Goal: Information Seeking & Learning: Learn about a topic

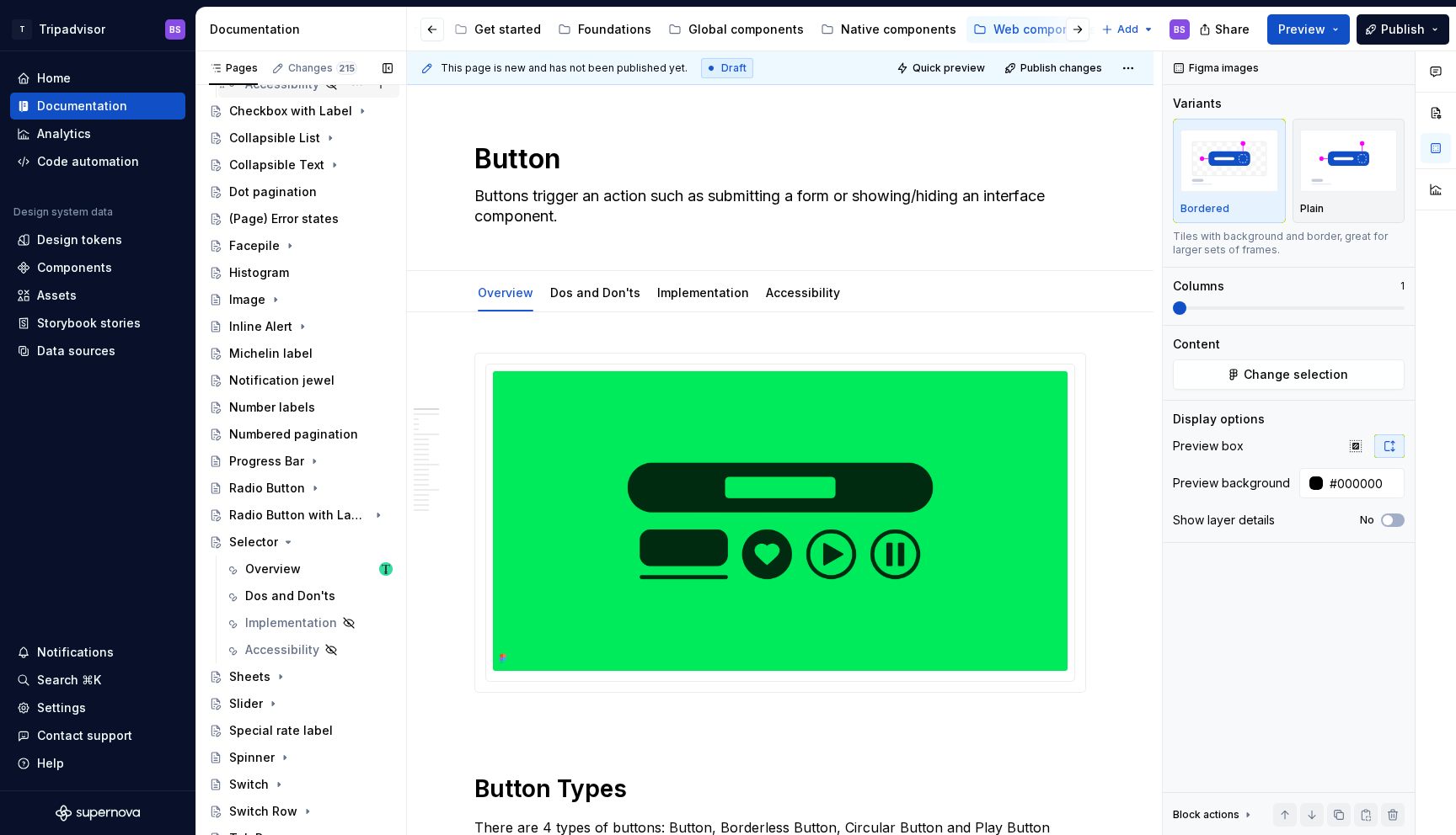
scroll to position [511, 0]
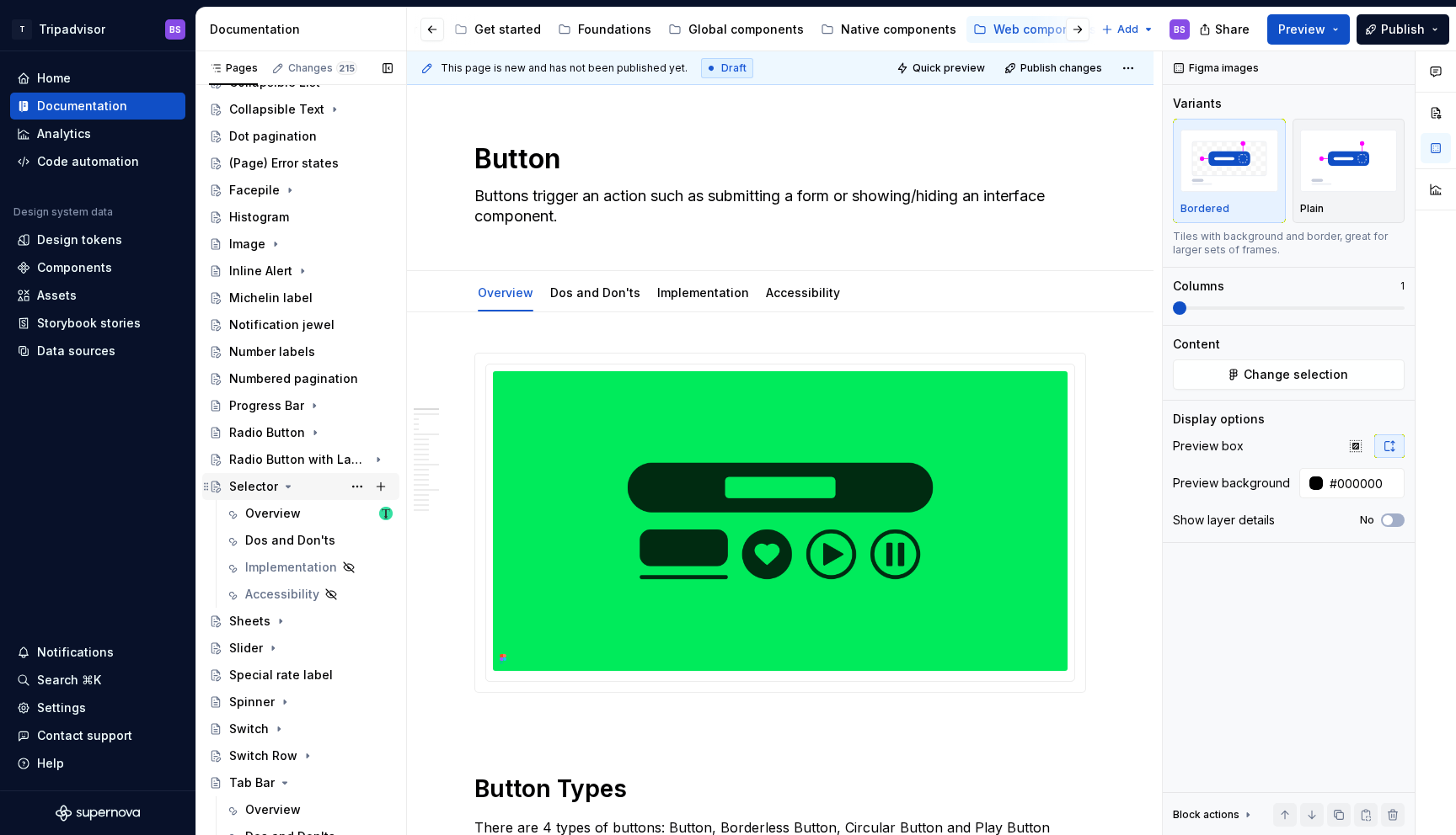
click at [288, 489] on icon "Page tree" at bounding box center [288, 487] width 13 height 13
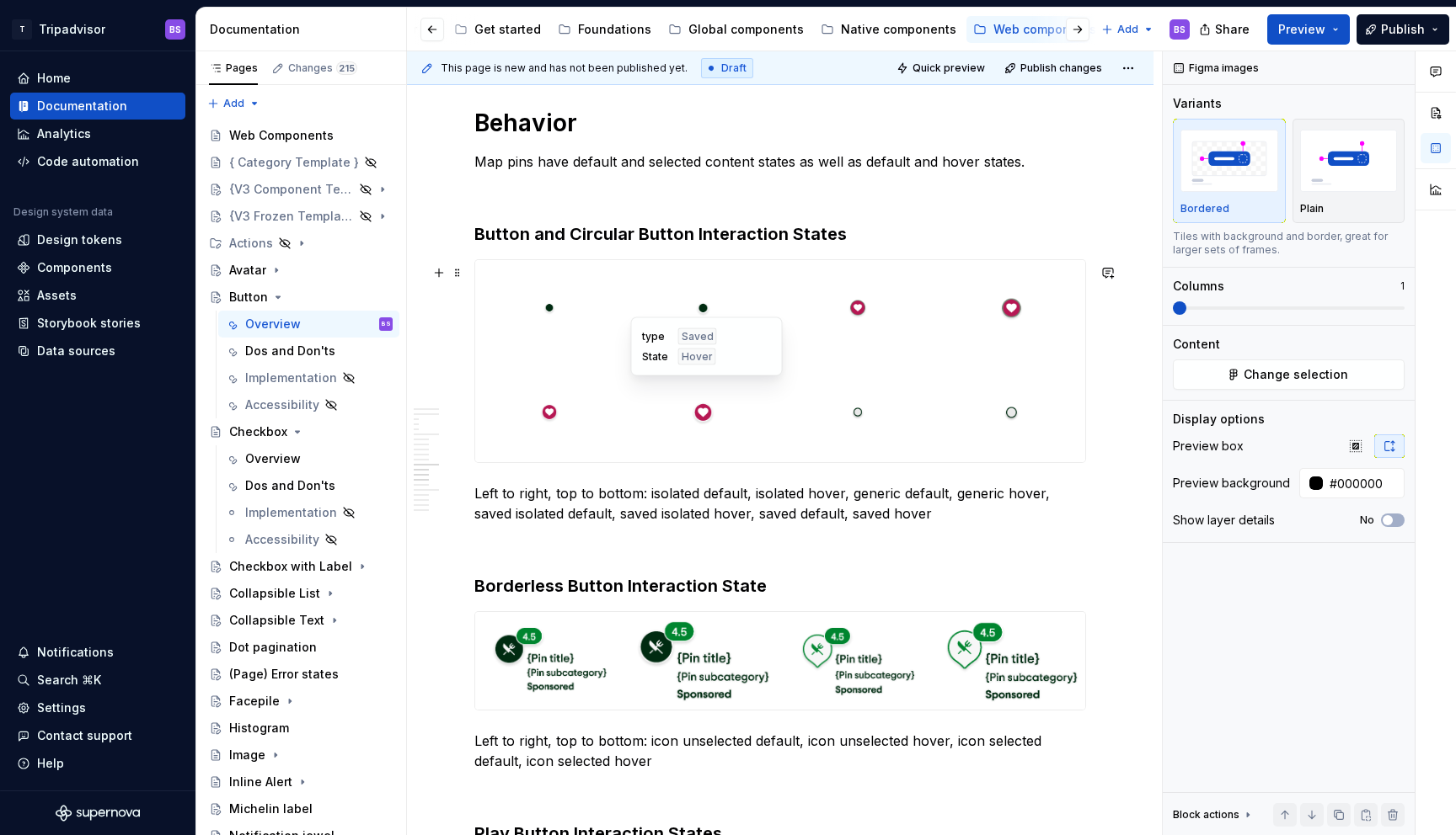
scroll to position [3627, 0]
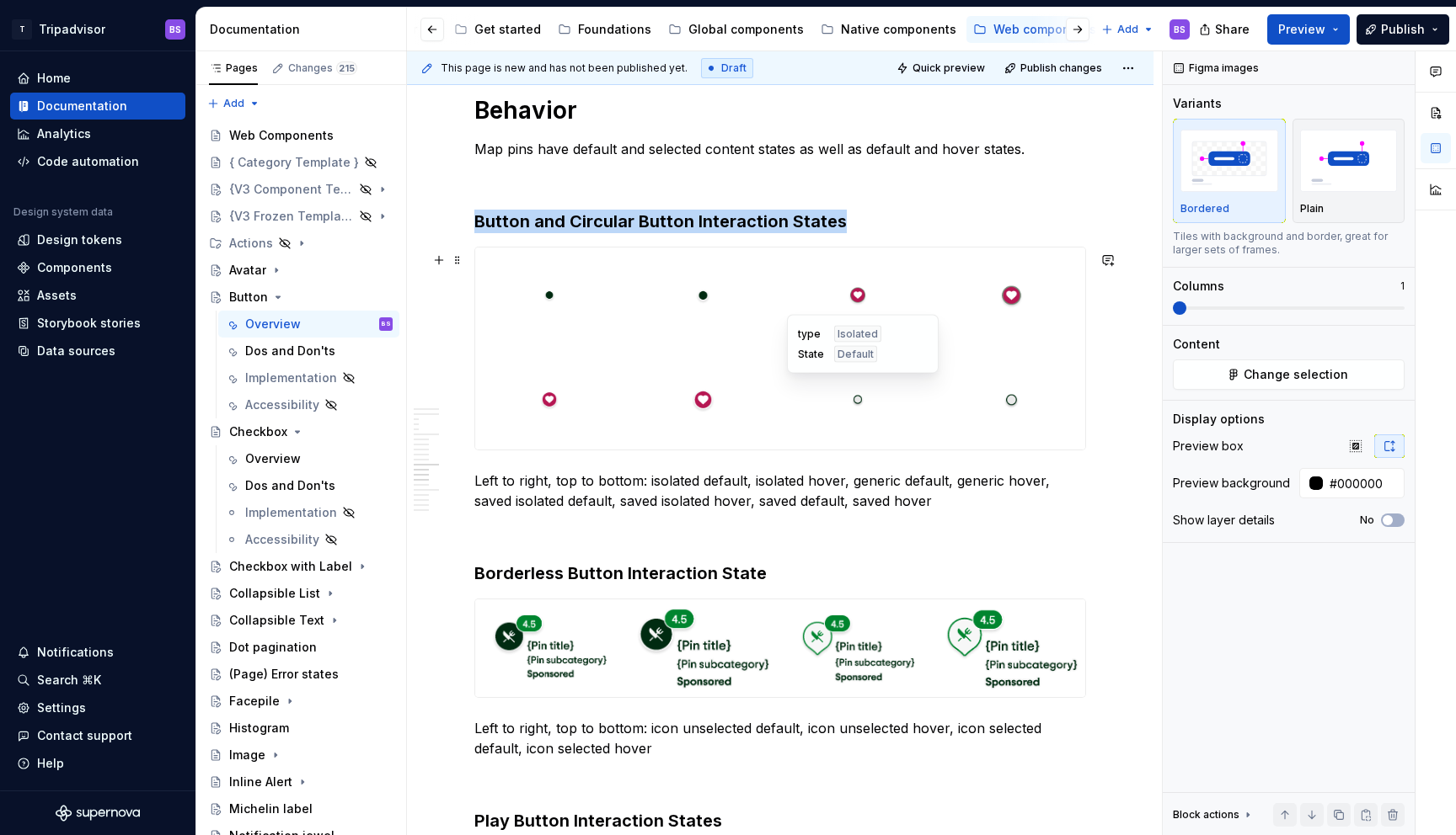
click at [792, 391] on div at bounding box center [857, 401] width 148 height 98
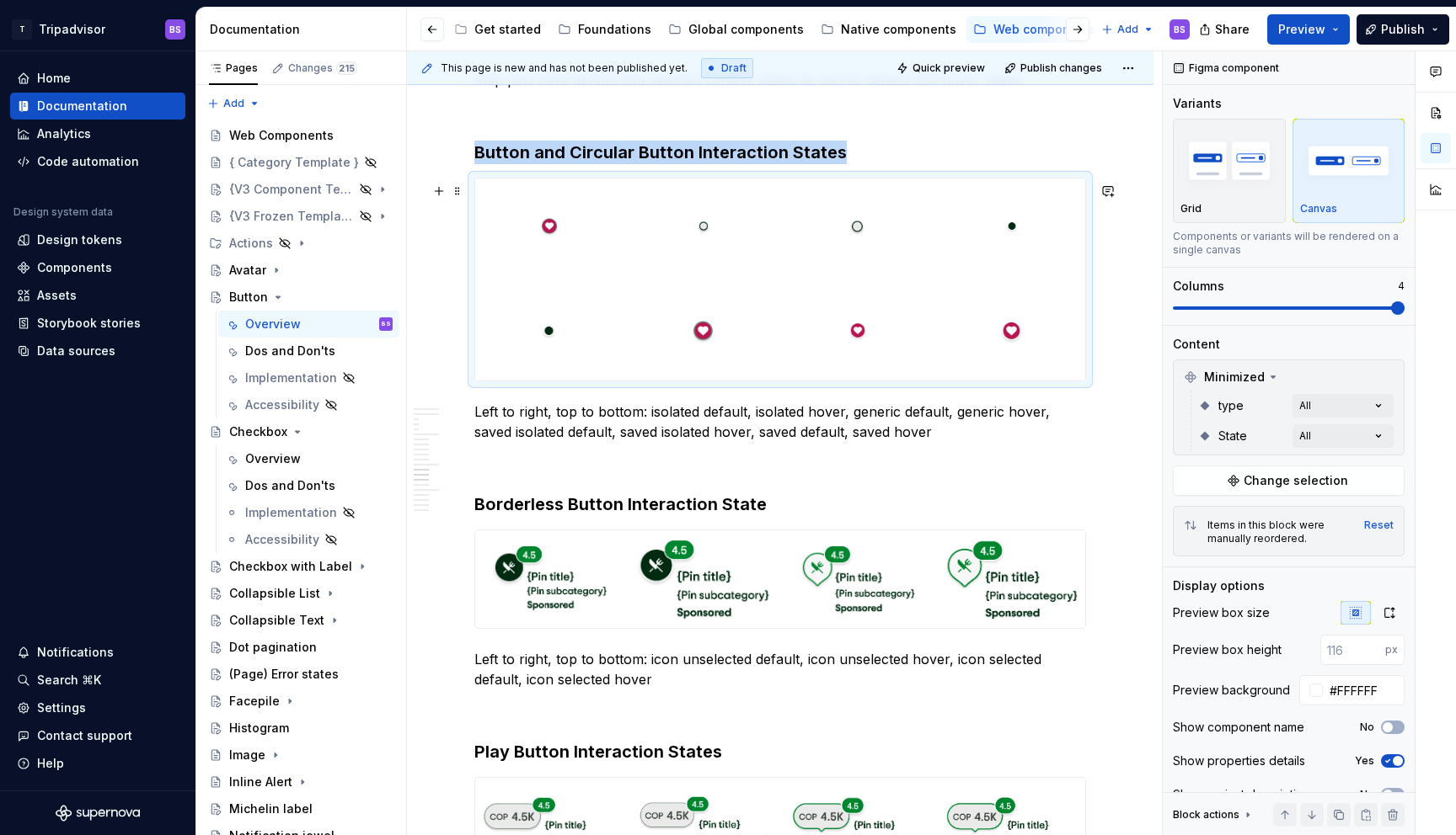
scroll to position [3695, 0]
click at [1071, 213] on div at bounding box center [1011, 228] width 148 height 98
click at [1254, 484] on span "Change selection" at bounding box center [1296, 480] width 105 height 17
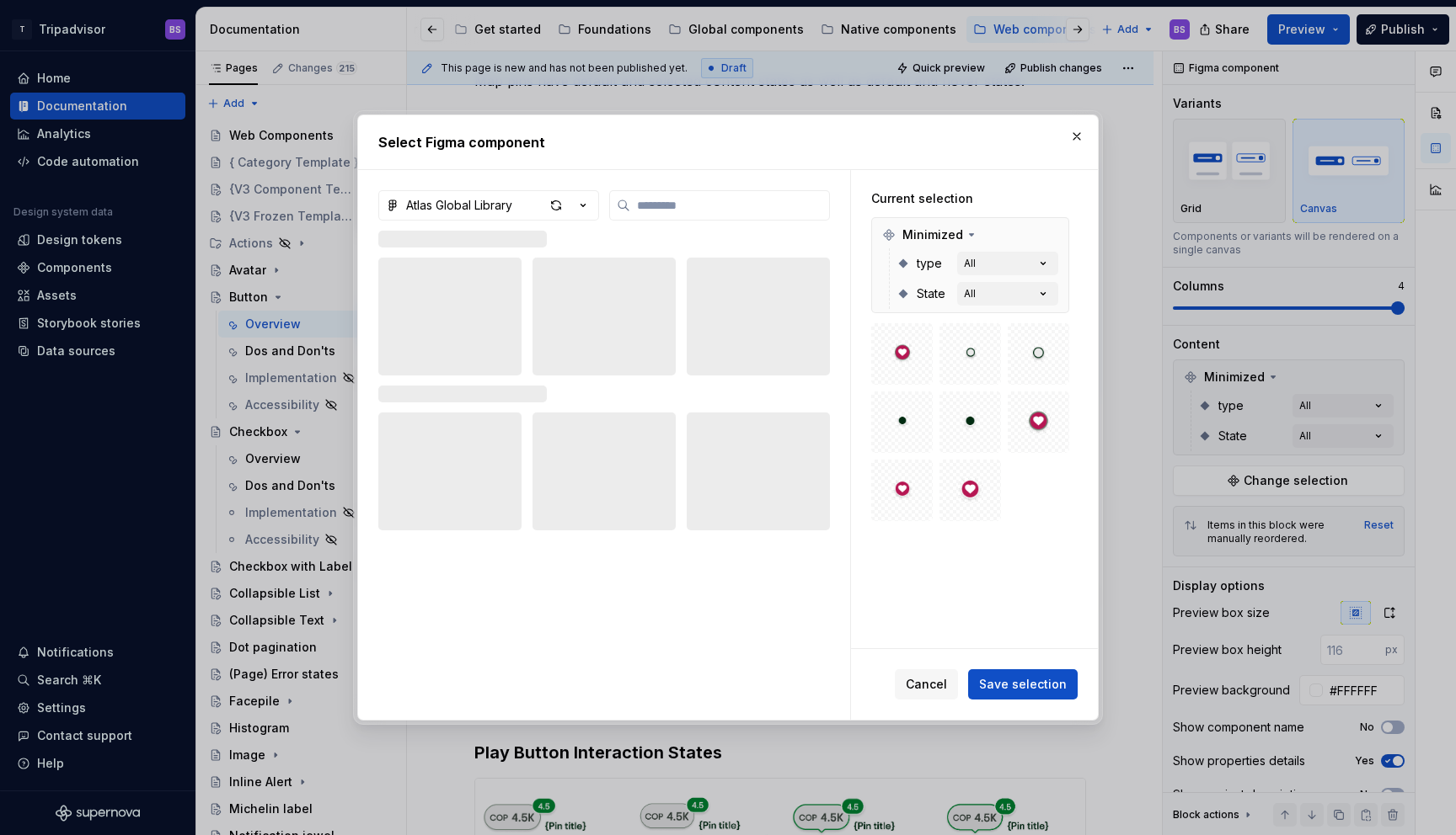
type textarea "*"
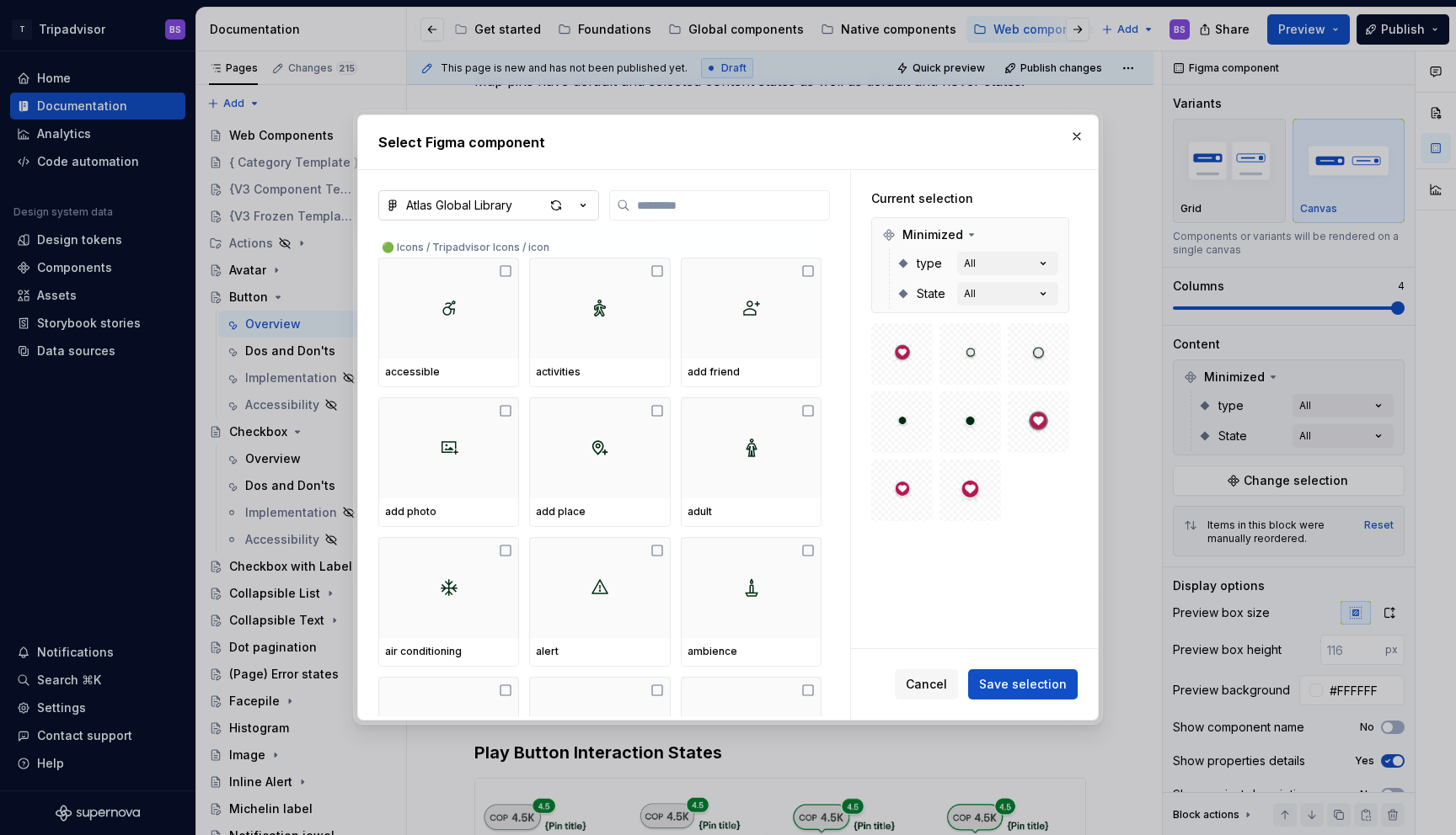
click at [580, 207] on icon "button" at bounding box center [583, 205] width 17 height 17
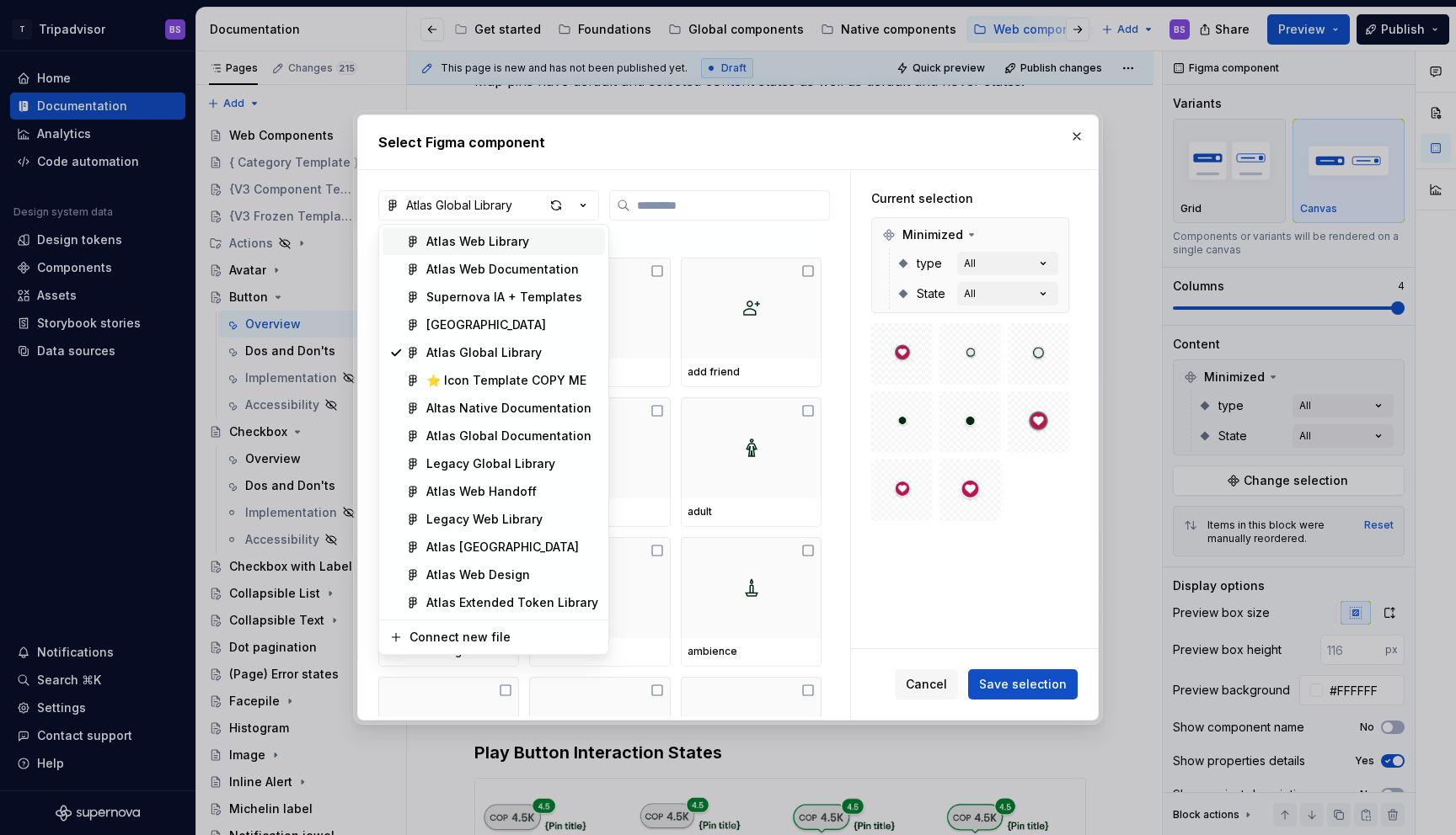
click at [489, 244] on div "Atlas Web Library" at bounding box center [478, 241] width 103 height 17
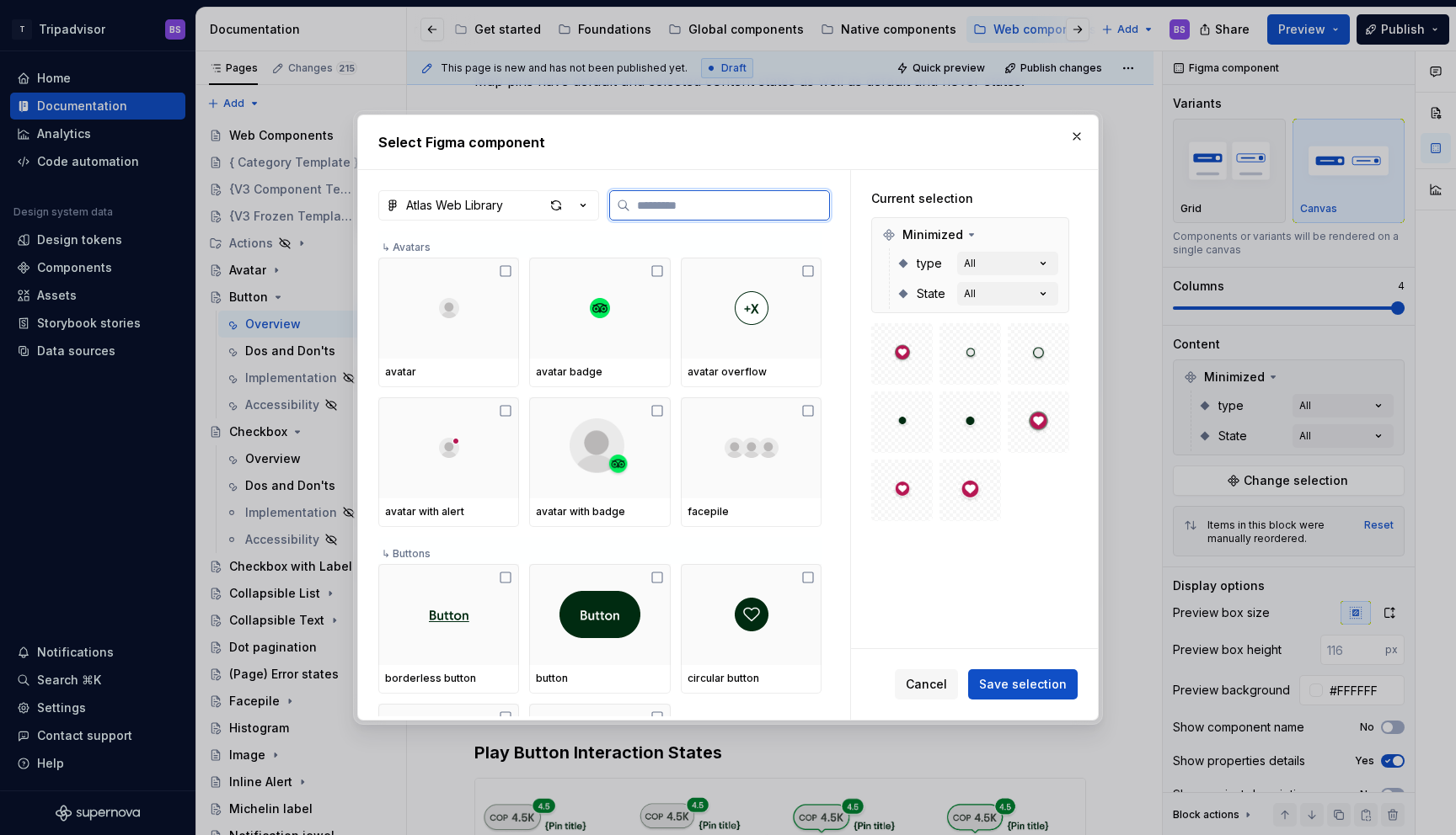
click at [641, 204] on input "search" at bounding box center [730, 205] width 199 height 17
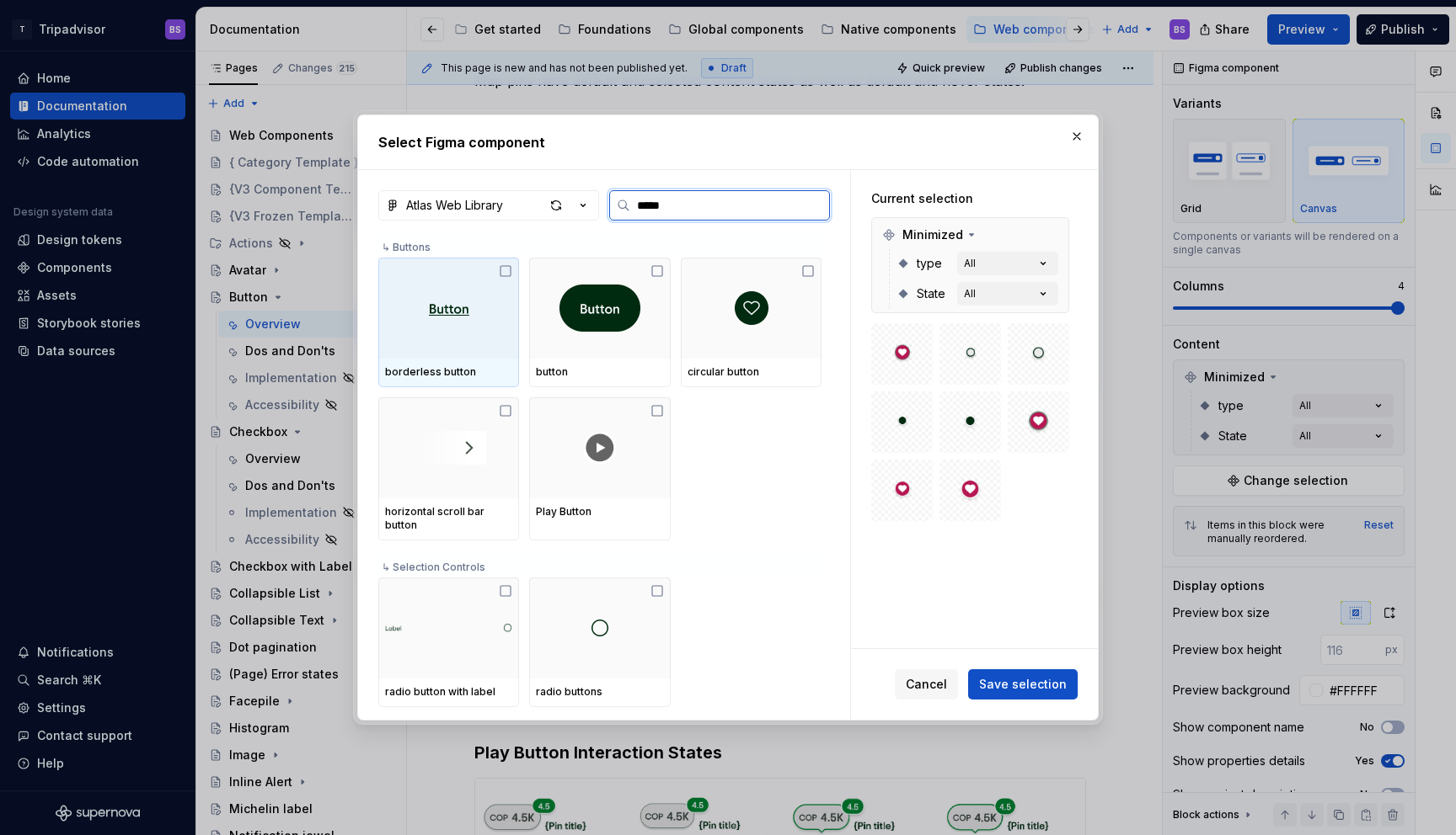
type input "******"
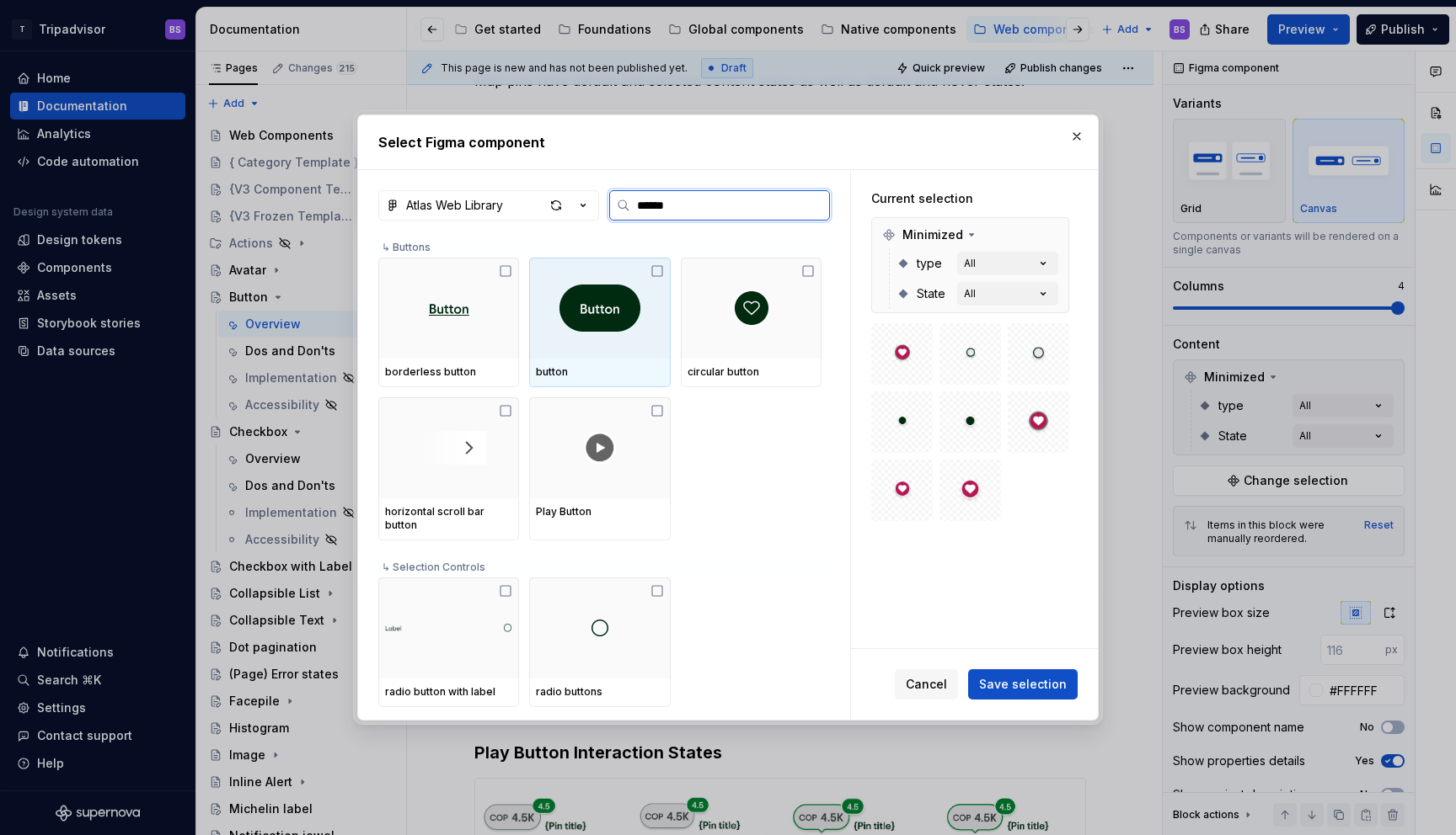
click at [586, 342] on div at bounding box center [600, 308] width 141 height 101
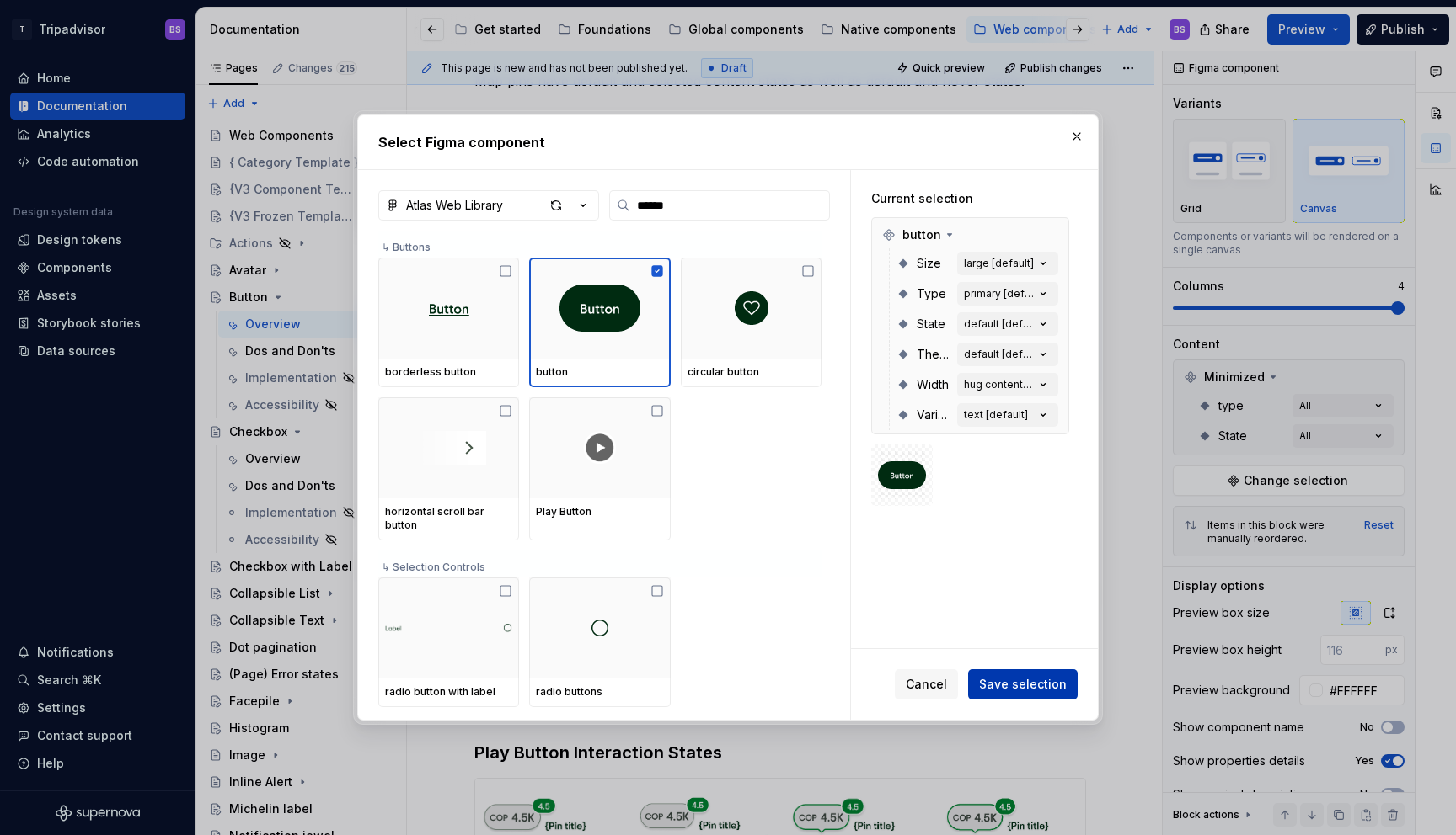
click at [1004, 689] on span "Save selection" at bounding box center [1023, 684] width 87 height 17
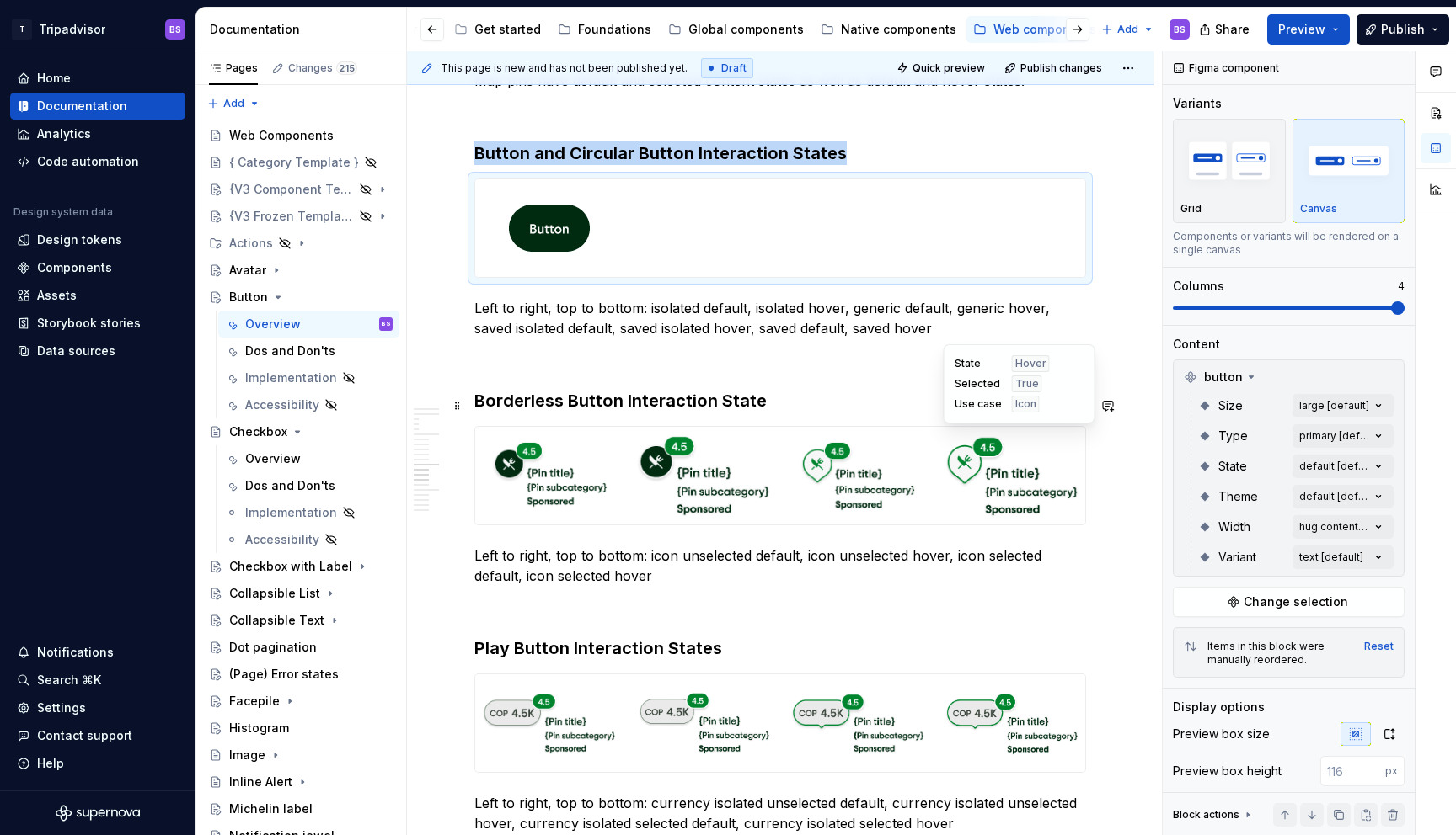
scroll to position [3720, 0]
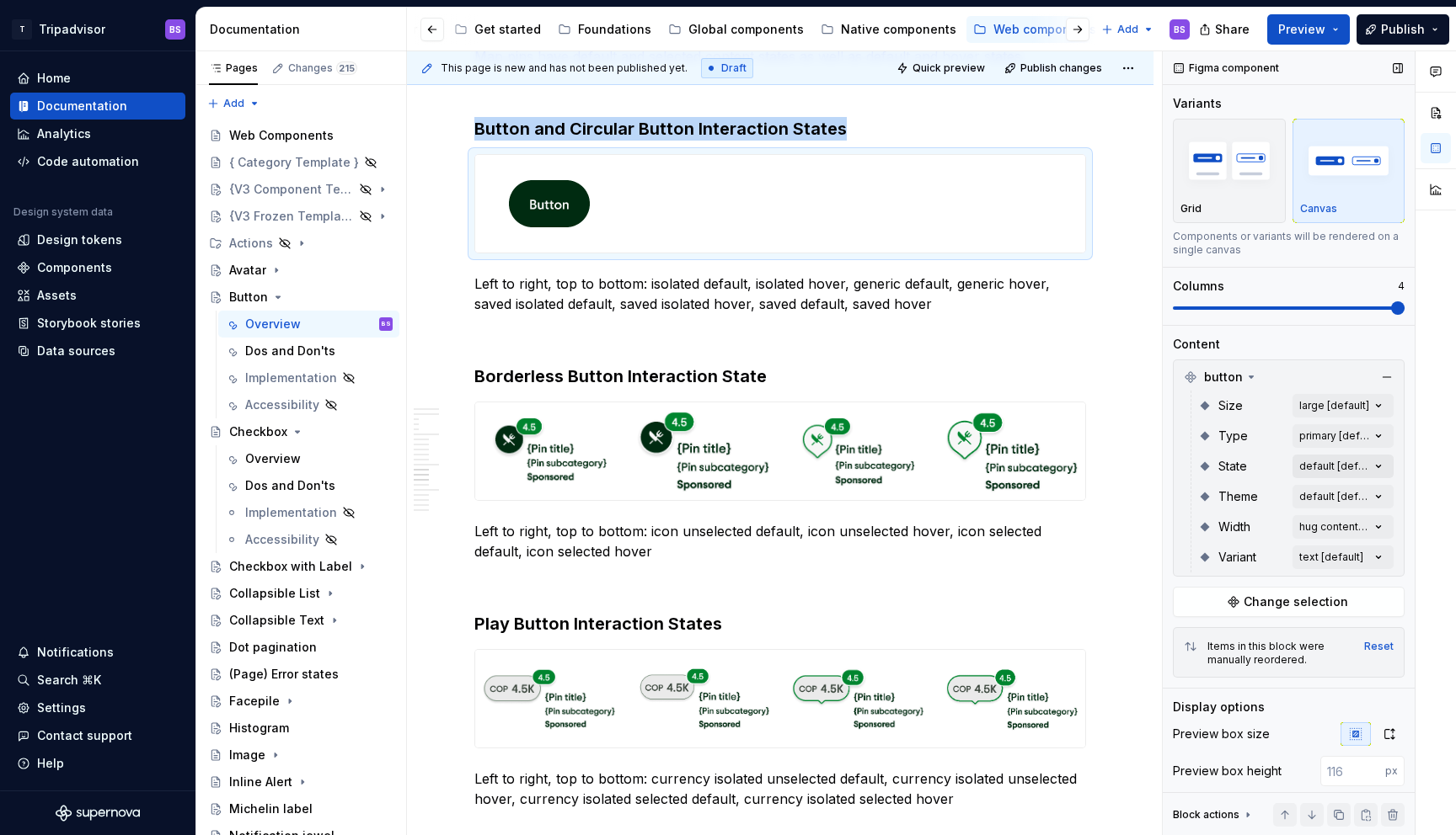
click at [1331, 471] on div "Comments Open comments No comments yet Select ‘Comment’ from the block context …" at bounding box center [1310, 444] width 294 height 785
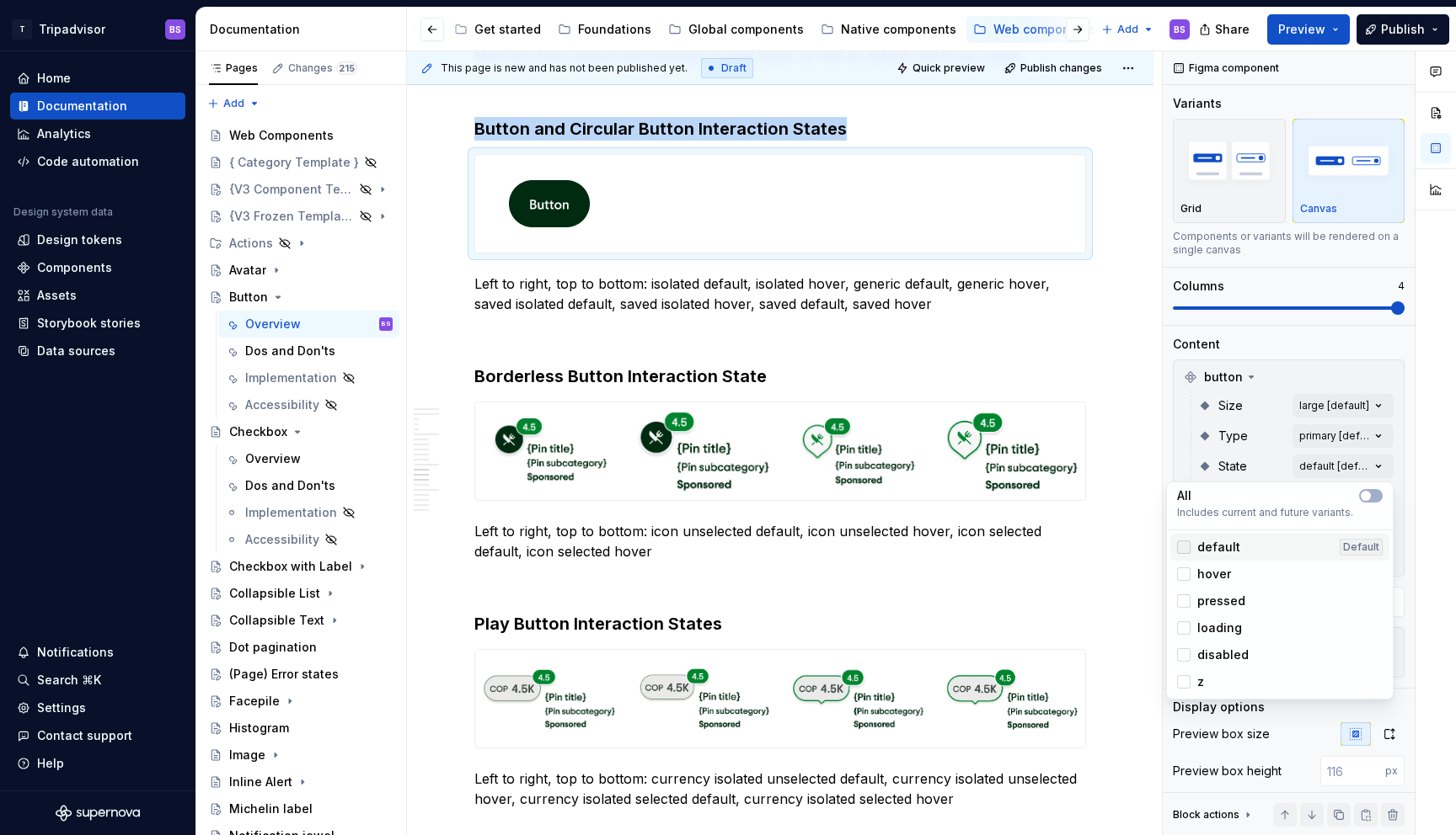
click at [1182, 541] on div at bounding box center [1183, 547] width 13 height 13
click at [1185, 568] on div at bounding box center [1183, 574] width 13 height 13
click at [1187, 602] on div at bounding box center [1183, 601] width 13 height 13
click at [1187, 624] on div at bounding box center [1183, 628] width 13 height 13
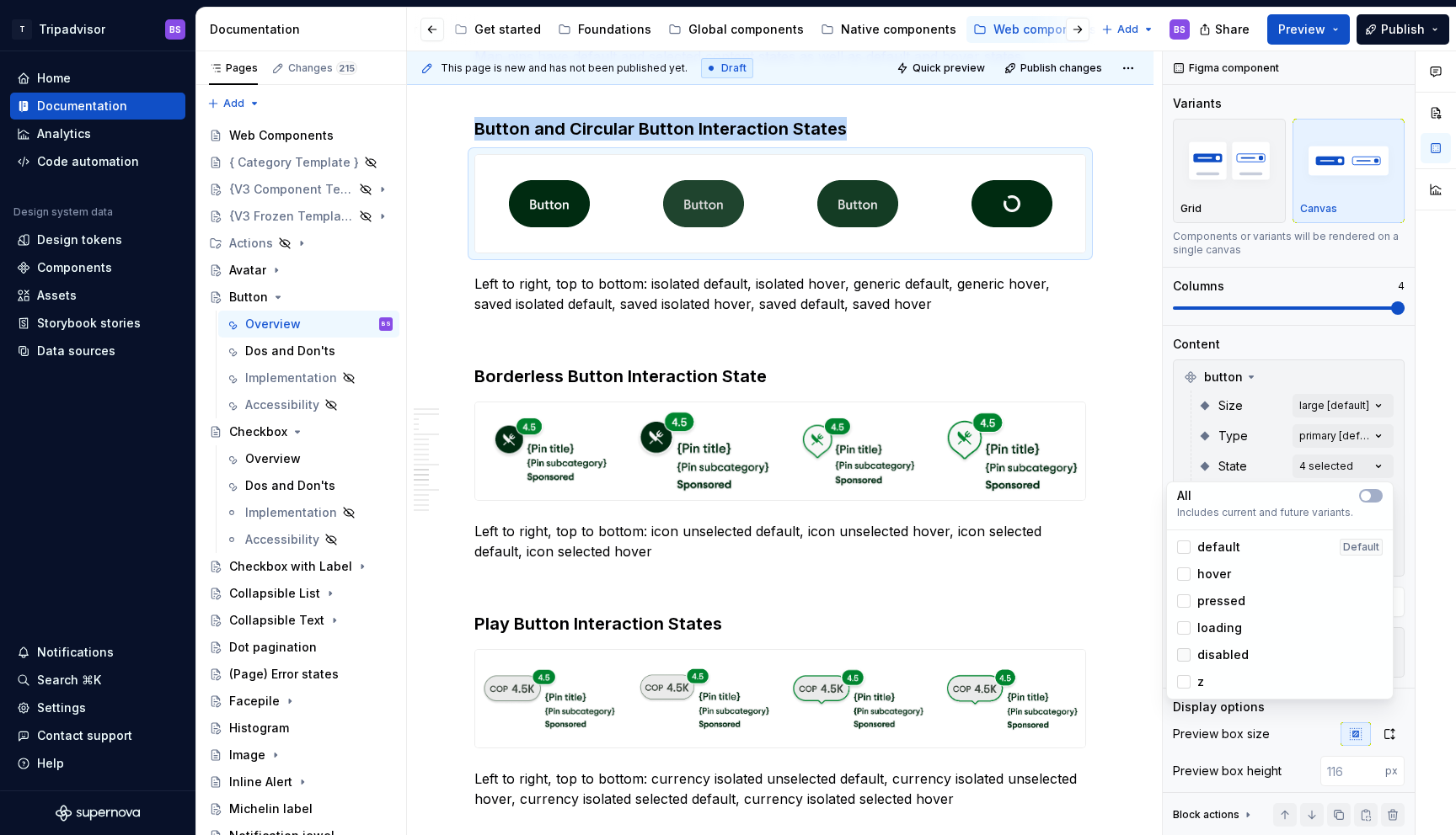
click at [1188, 653] on div at bounding box center [1183, 654] width 13 height 13
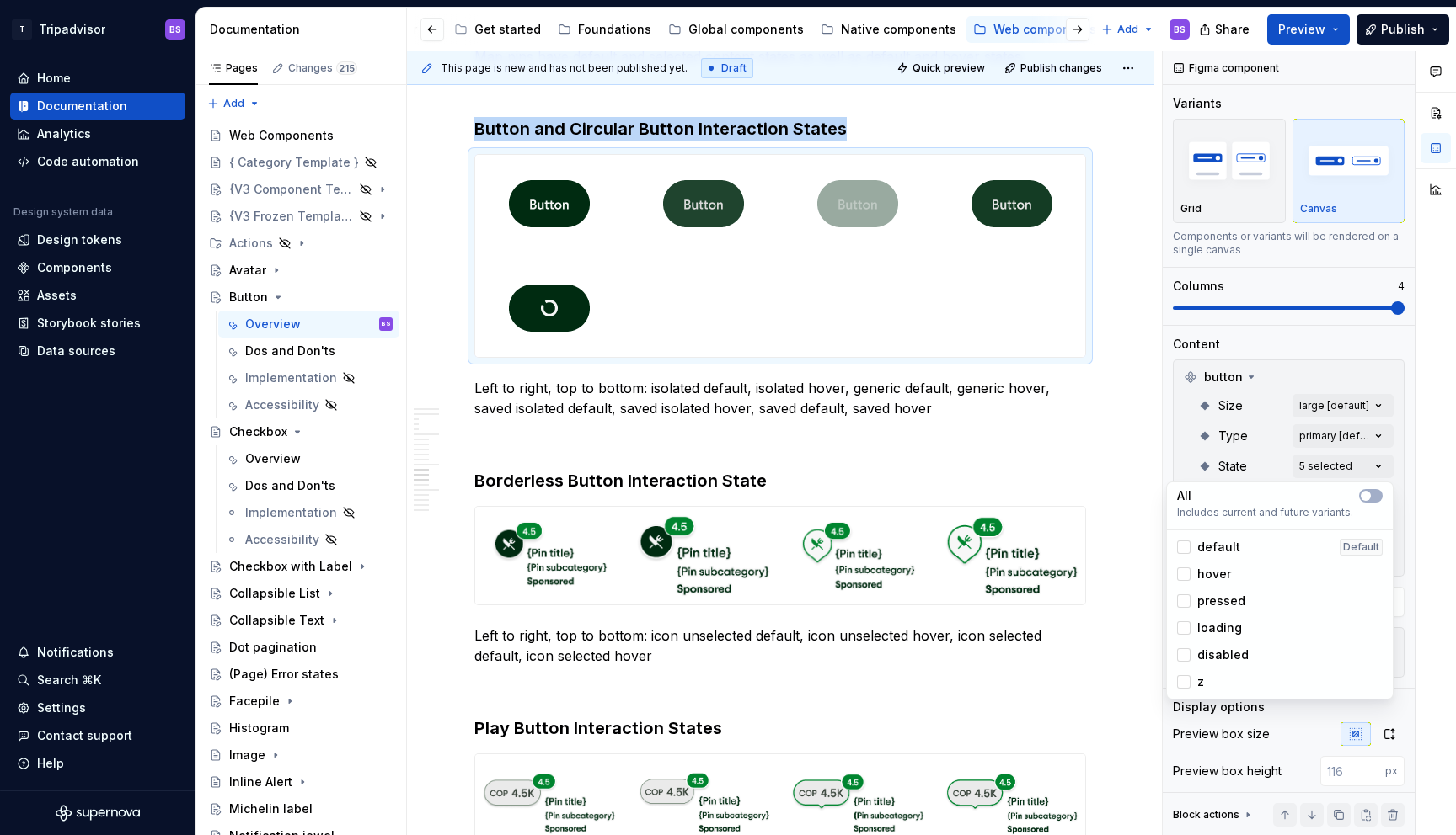
click at [1253, 333] on div "Comments Open comments No comments yet Select ‘Comment’ from the block context …" at bounding box center [1310, 444] width 294 height 785
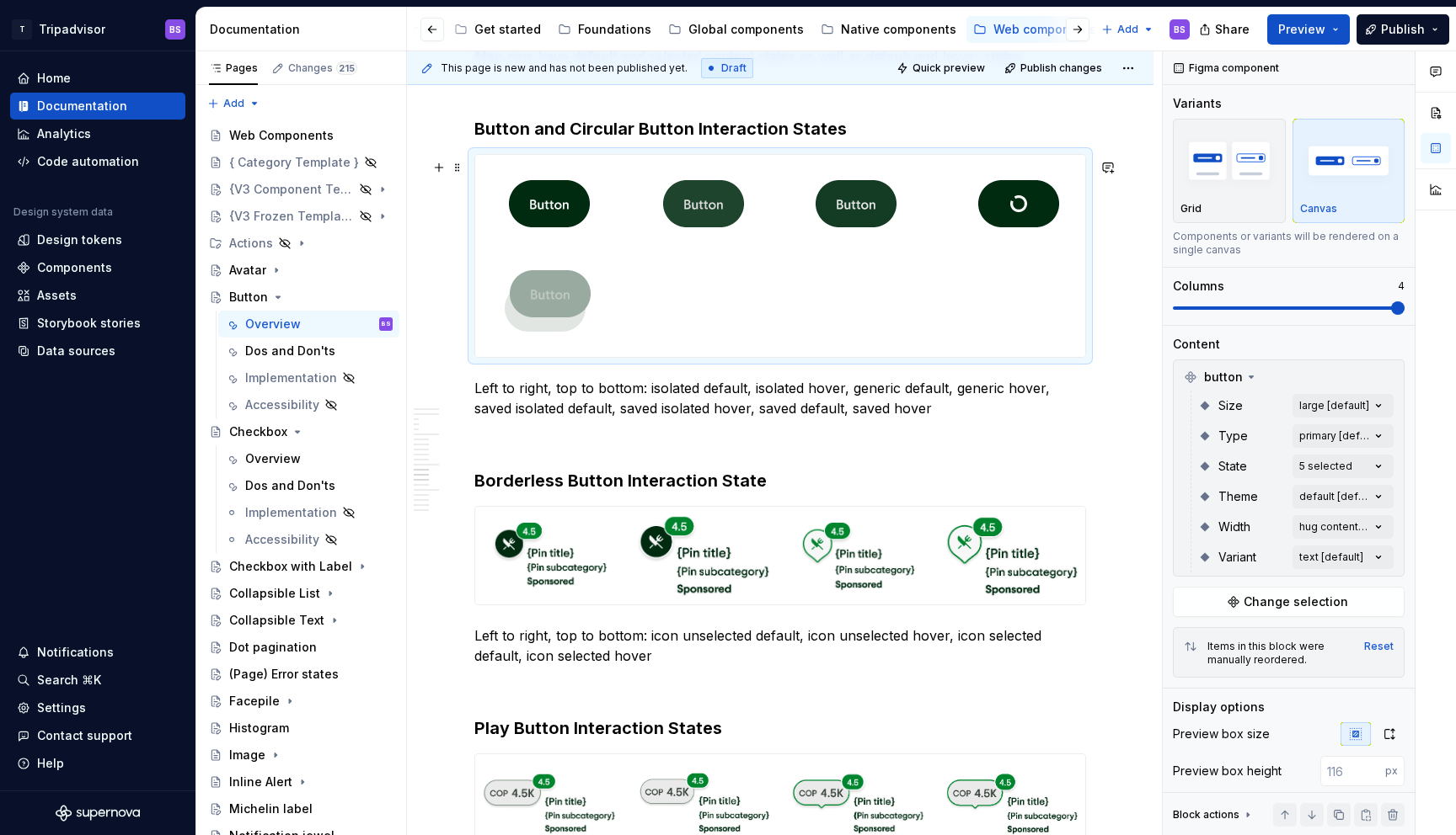
drag, startPoint x: 871, startPoint y: 191, endPoint x: 620, endPoint y: 319, distance: 281.8
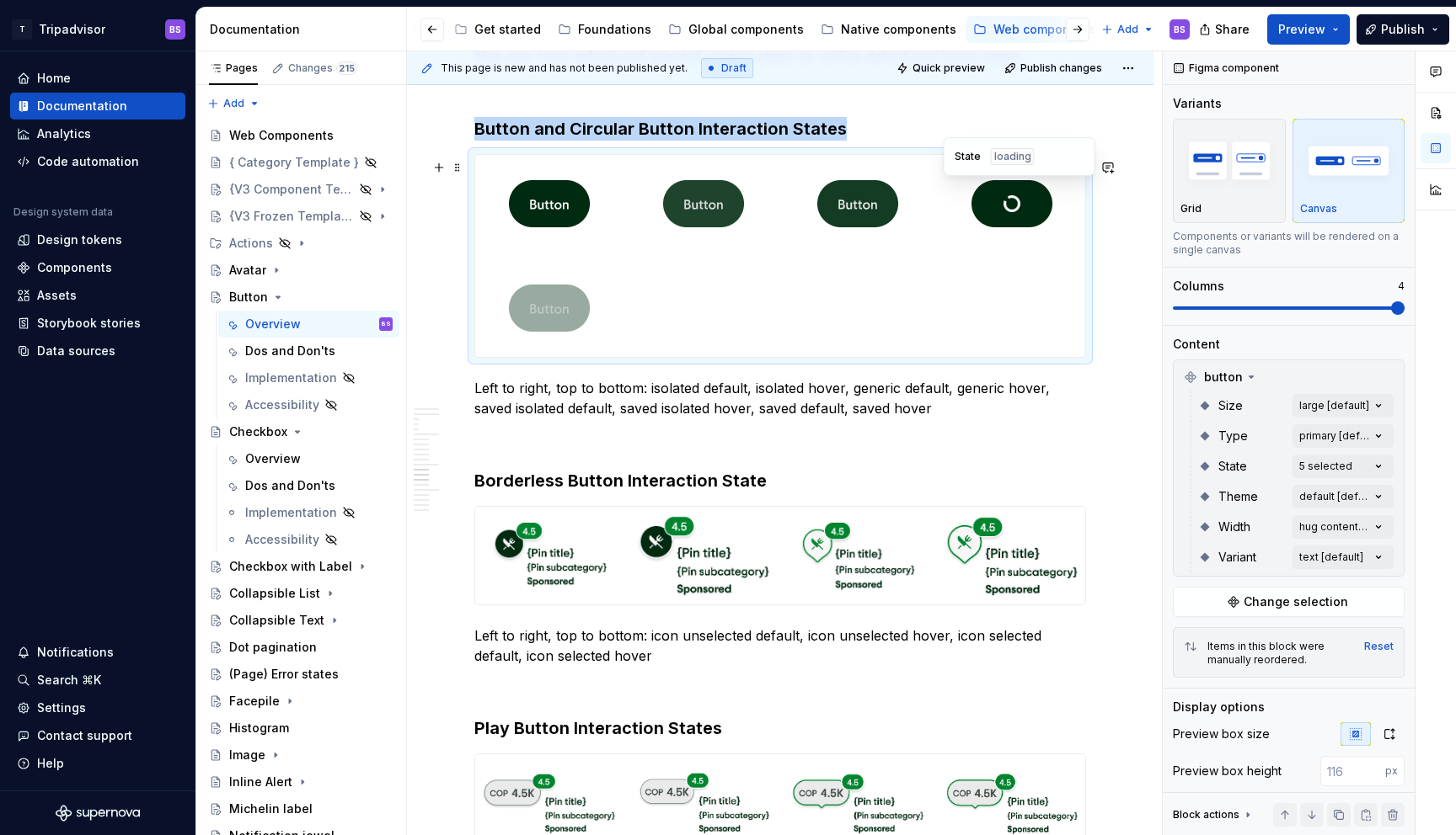
click at [1000, 210] on img at bounding box center [1012, 204] width 81 height 84
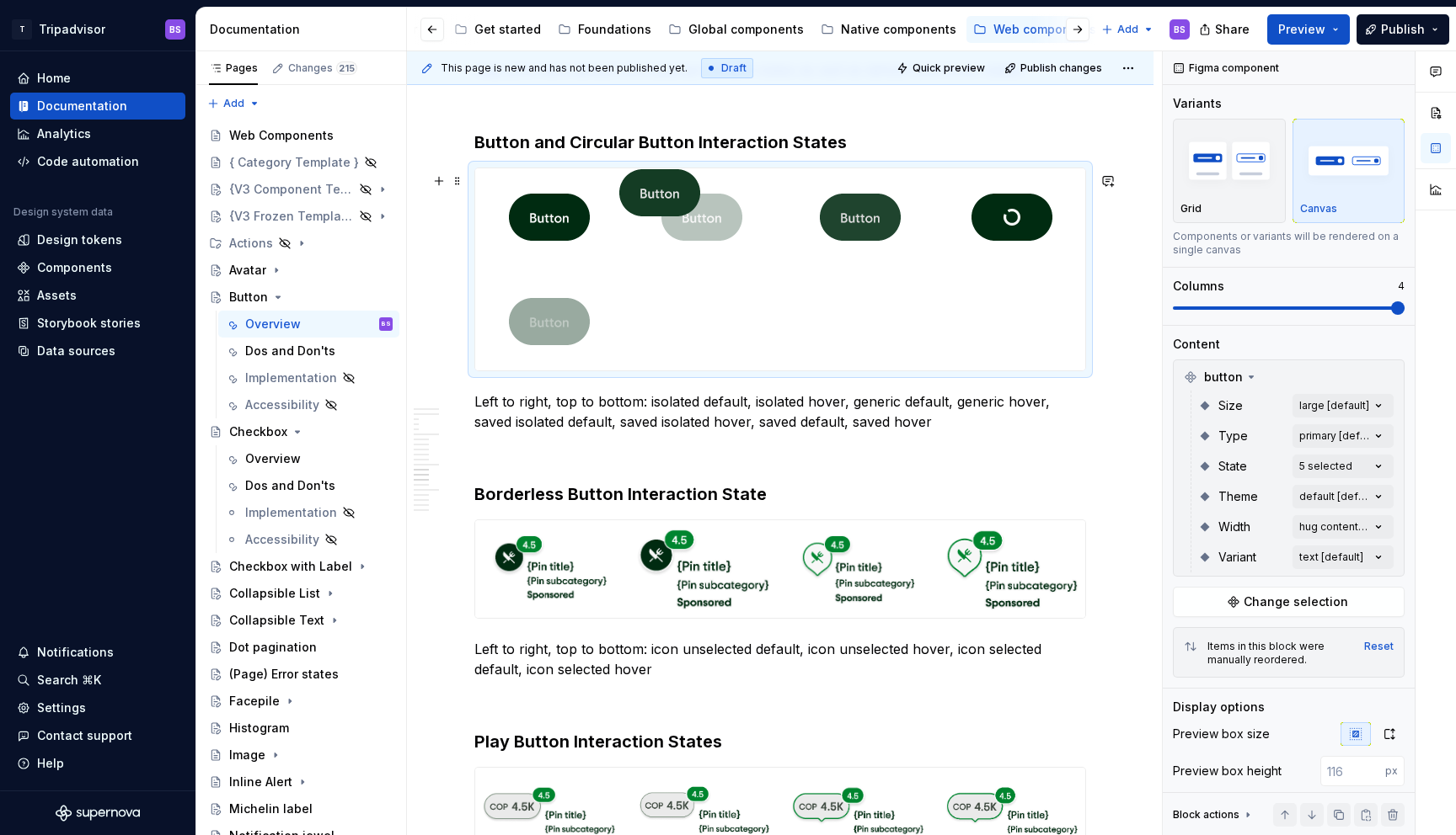
scroll to position [3703, 0]
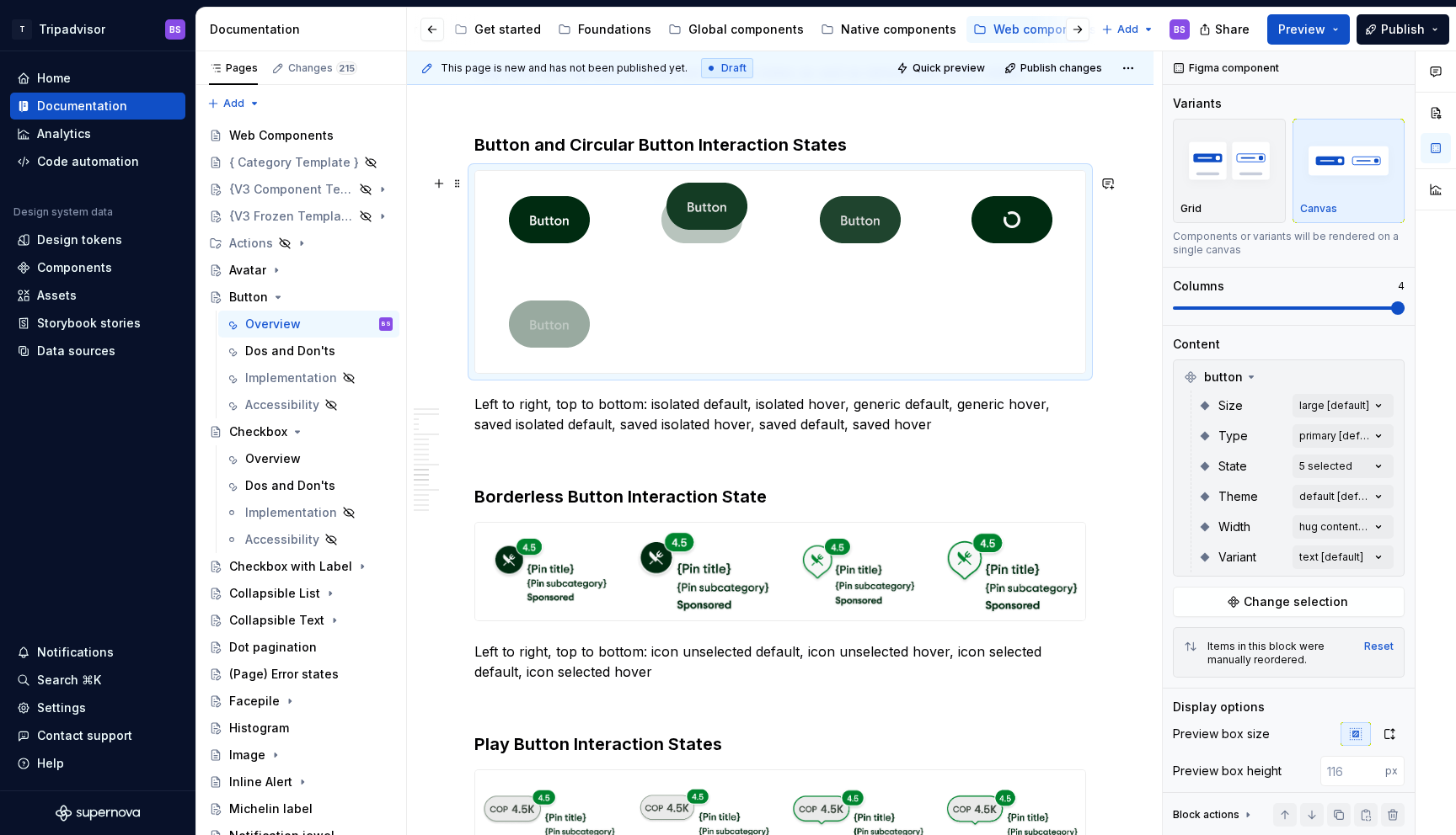
drag, startPoint x: 877, startPoint y: 202, endPoint x: 689, endPoint y: 235, distance: 190.9
click at [686, 236] on body "T Tripadvisor BS Home Documentation Analytics Code automation Design system dat…" at bounding box center [728, 418] width 1456 height 835
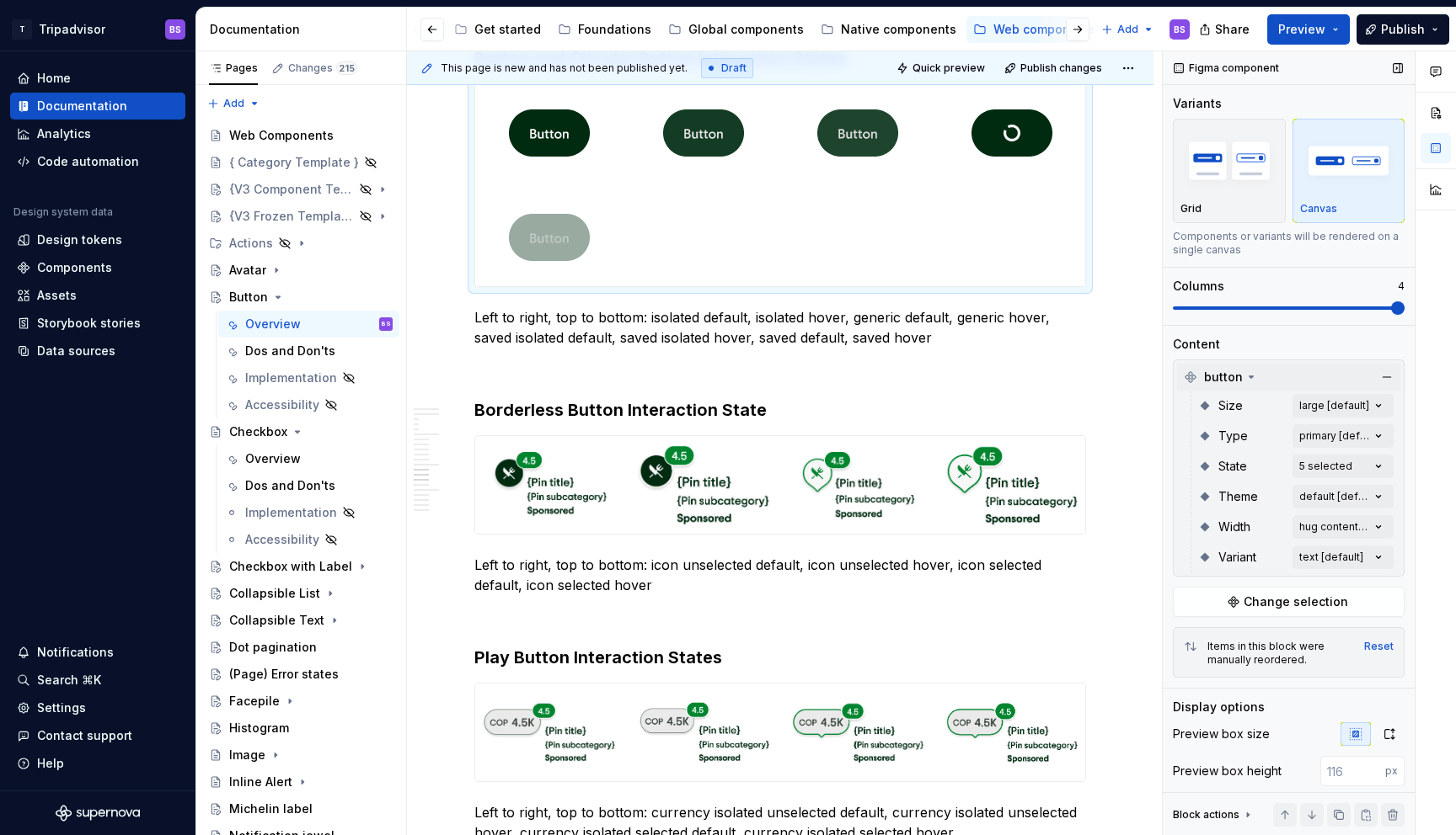
scroll to position [3744, 0]
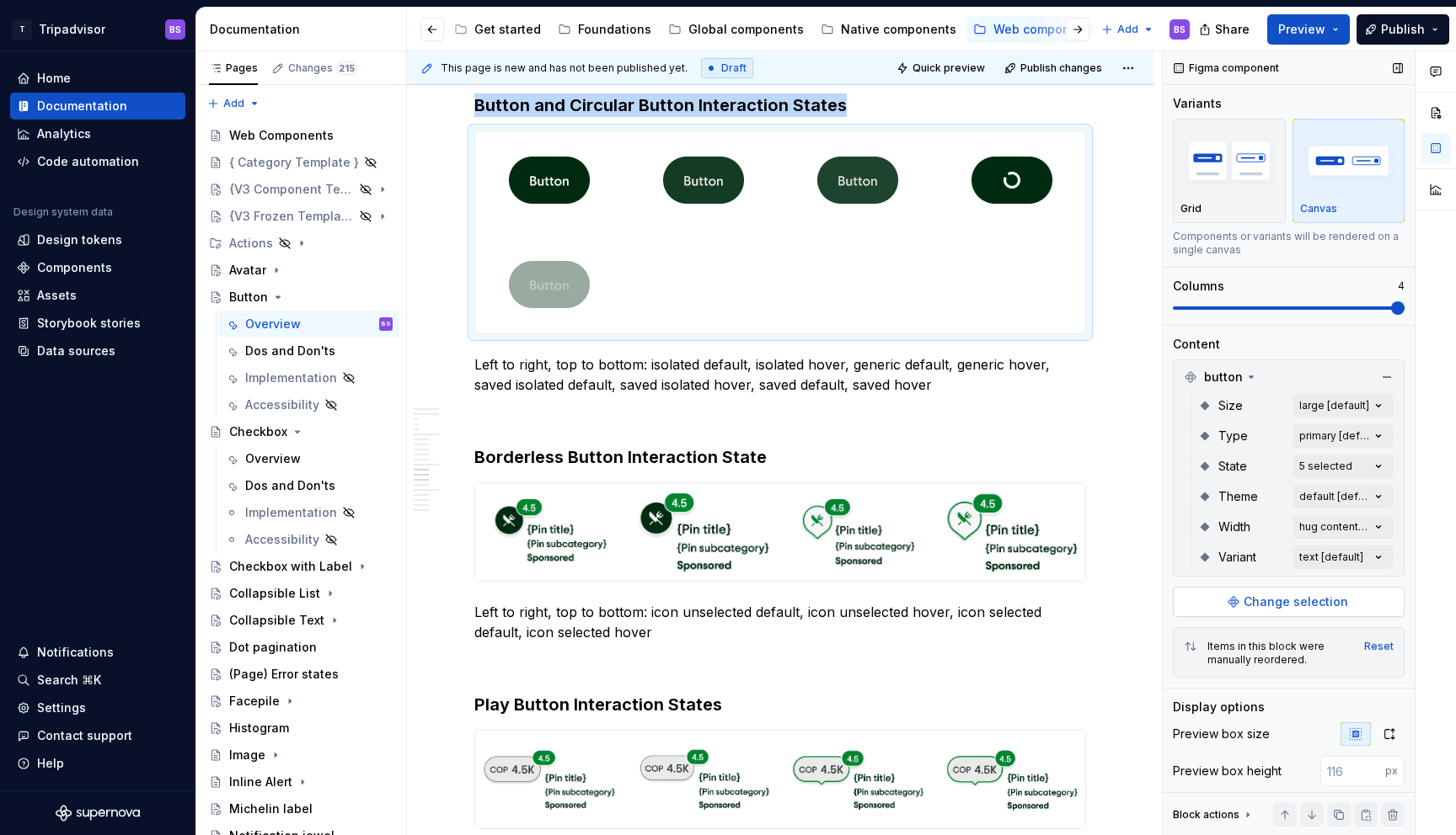
click at [1306, 598] on span "Change selection" at bounding box center [1296, 602] width 105 height 17
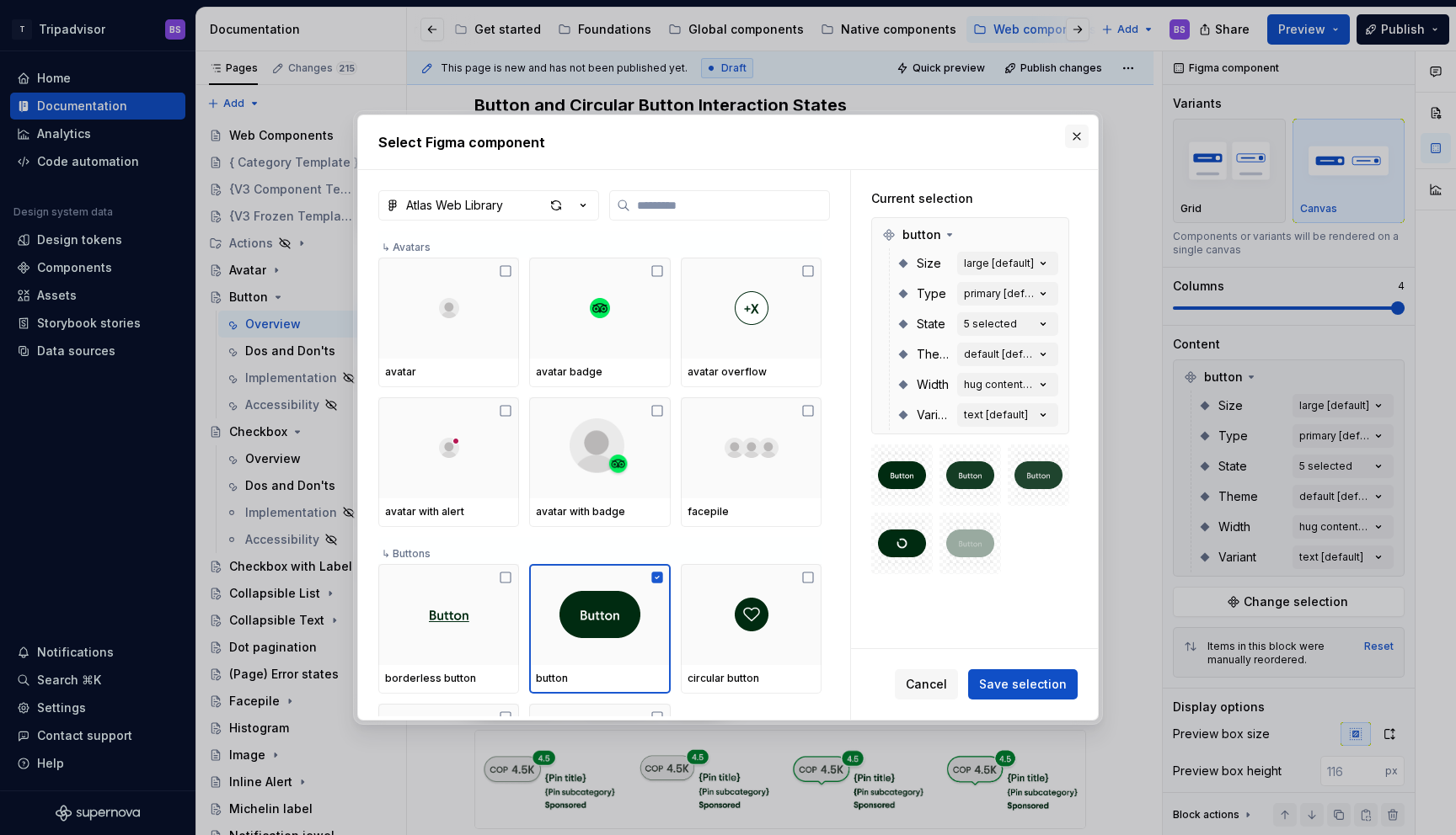
click at [1076, 130] on button "button" at bounding box center [1077, 136] width 24 height 24
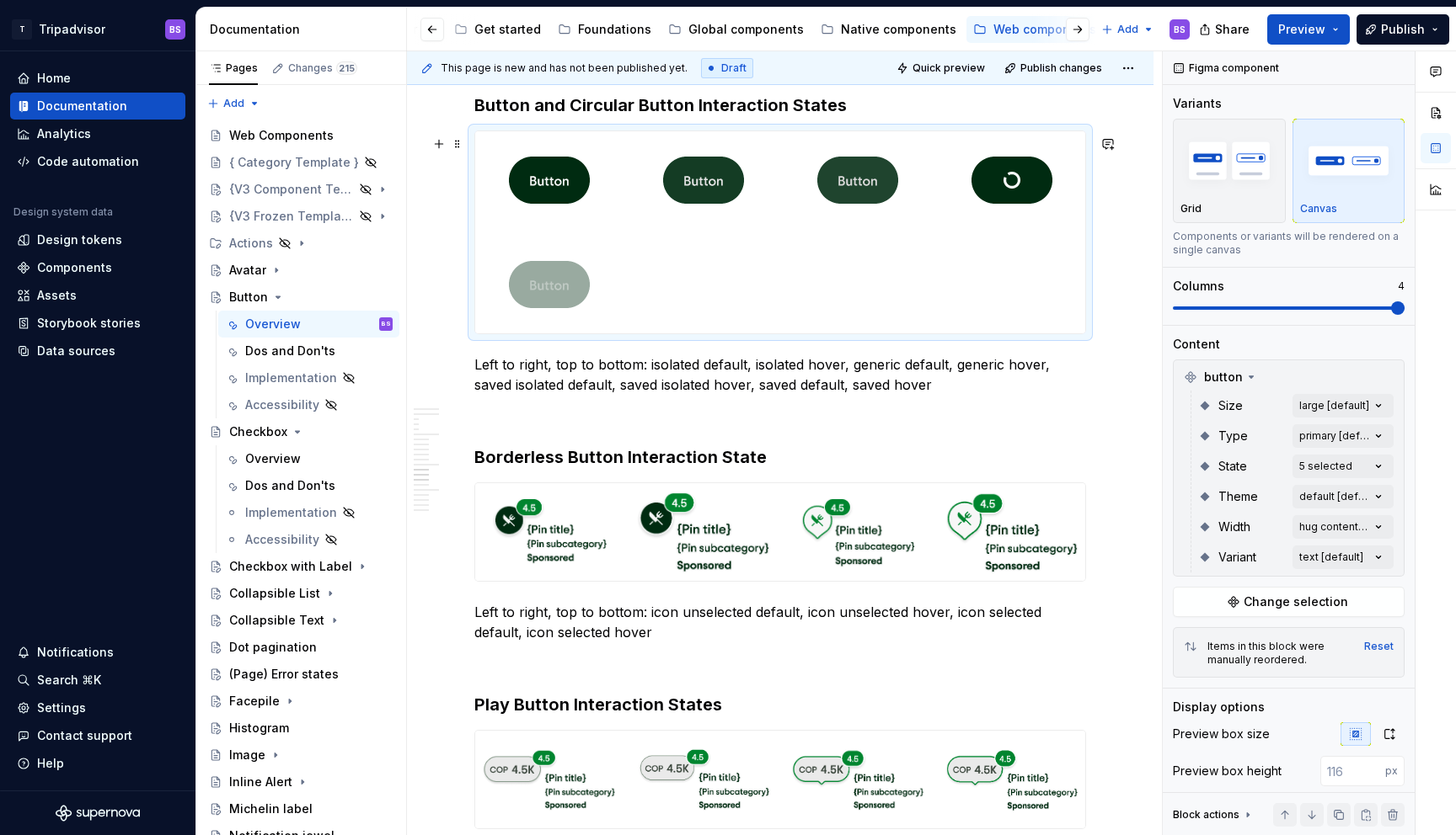
click at [1033, 240] on div at bounding box center [780, 231] width 610 height 202
click at [1345, 467] on div "Comments Open comments No comments yet Select ‘Comment’ from the block context …" at bounding box center [1310, 444] width 294 height 785
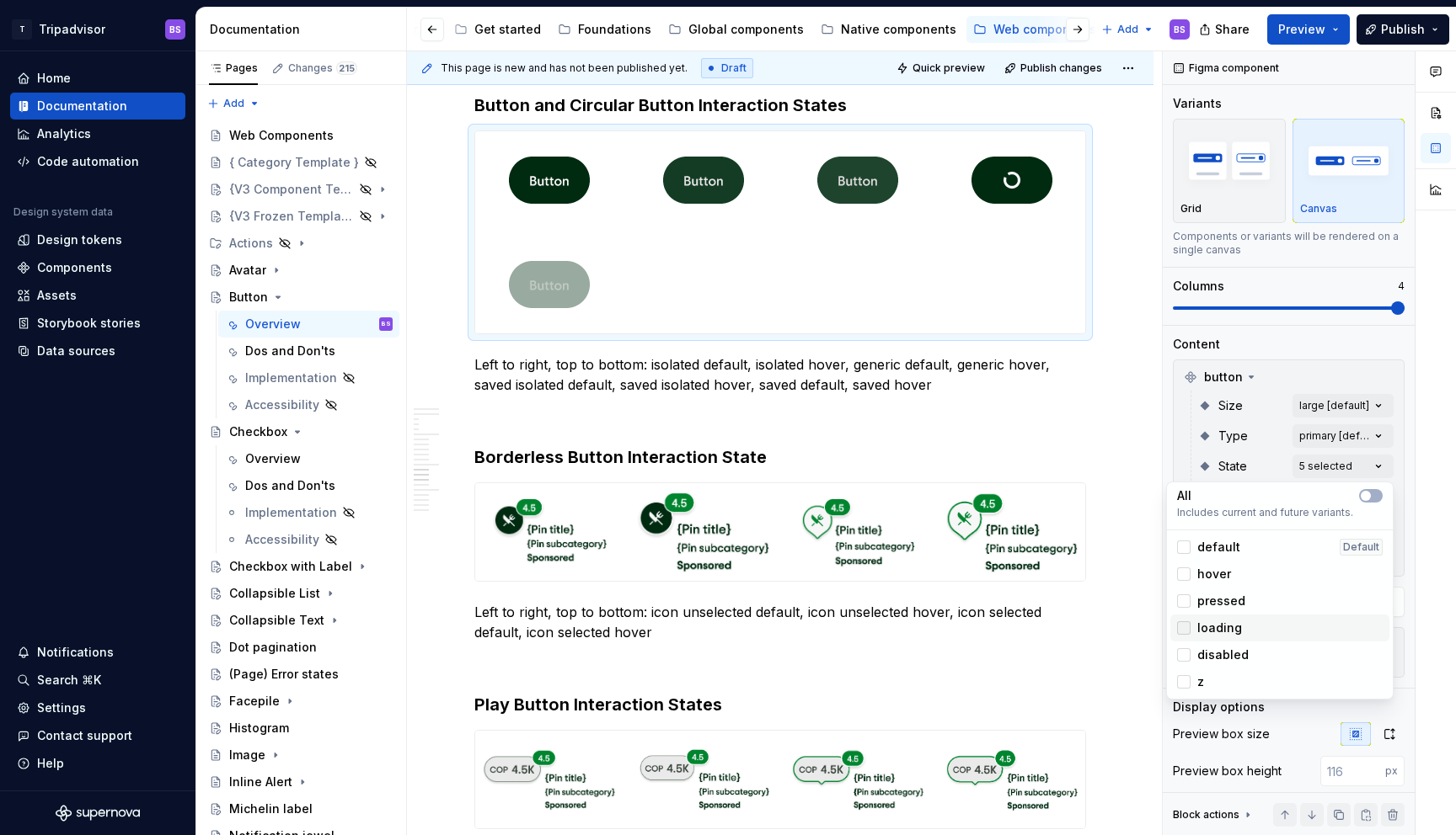
click at [1184, 628] on icon at bounding box center [1184, 628] width 0 height 0
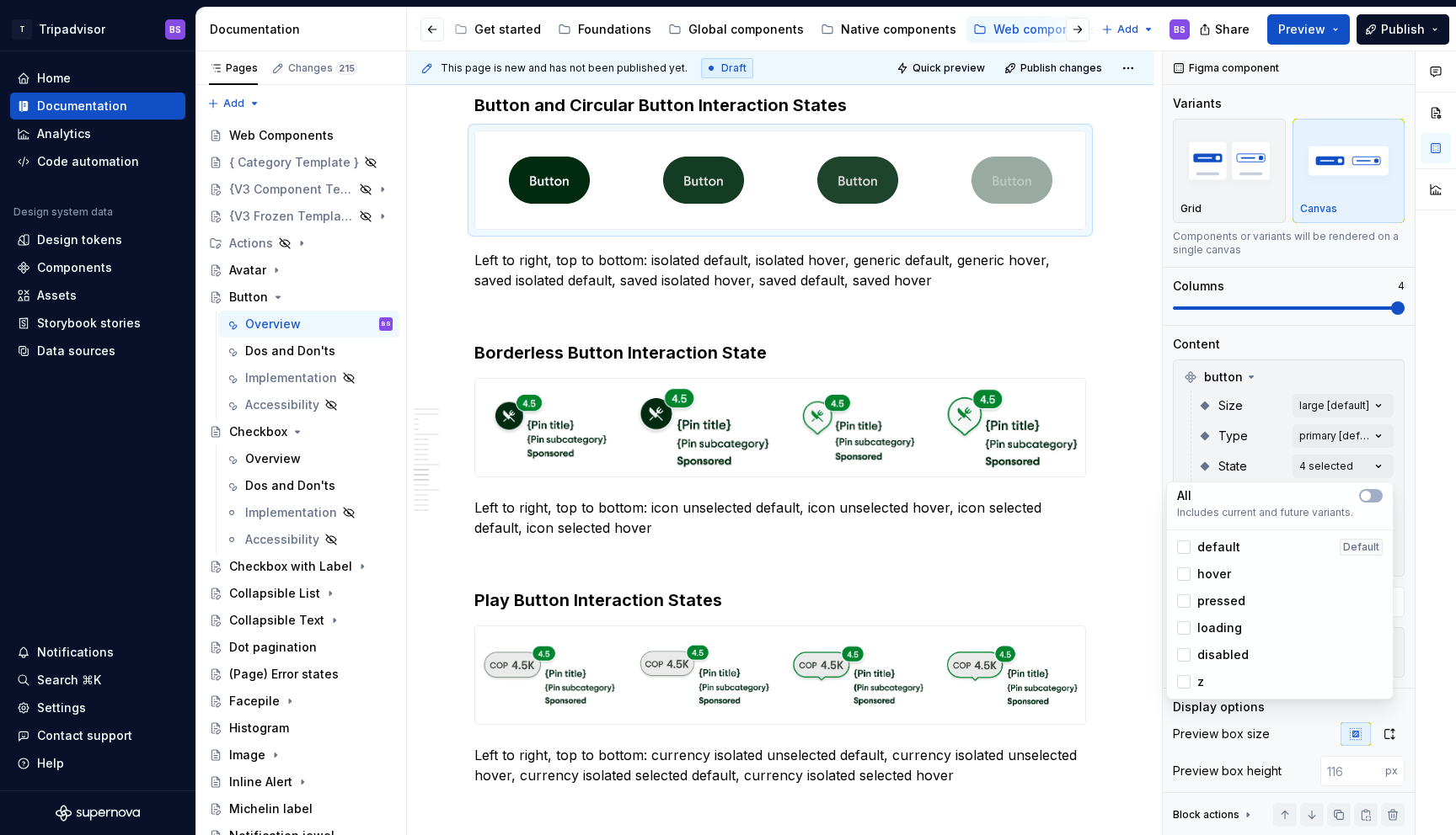
click at [1264, 363] on div "Comments Open comments No comments yet Select ‘Comment’ from the block context …" at bounding box center [1310, 444] width 294 height 785
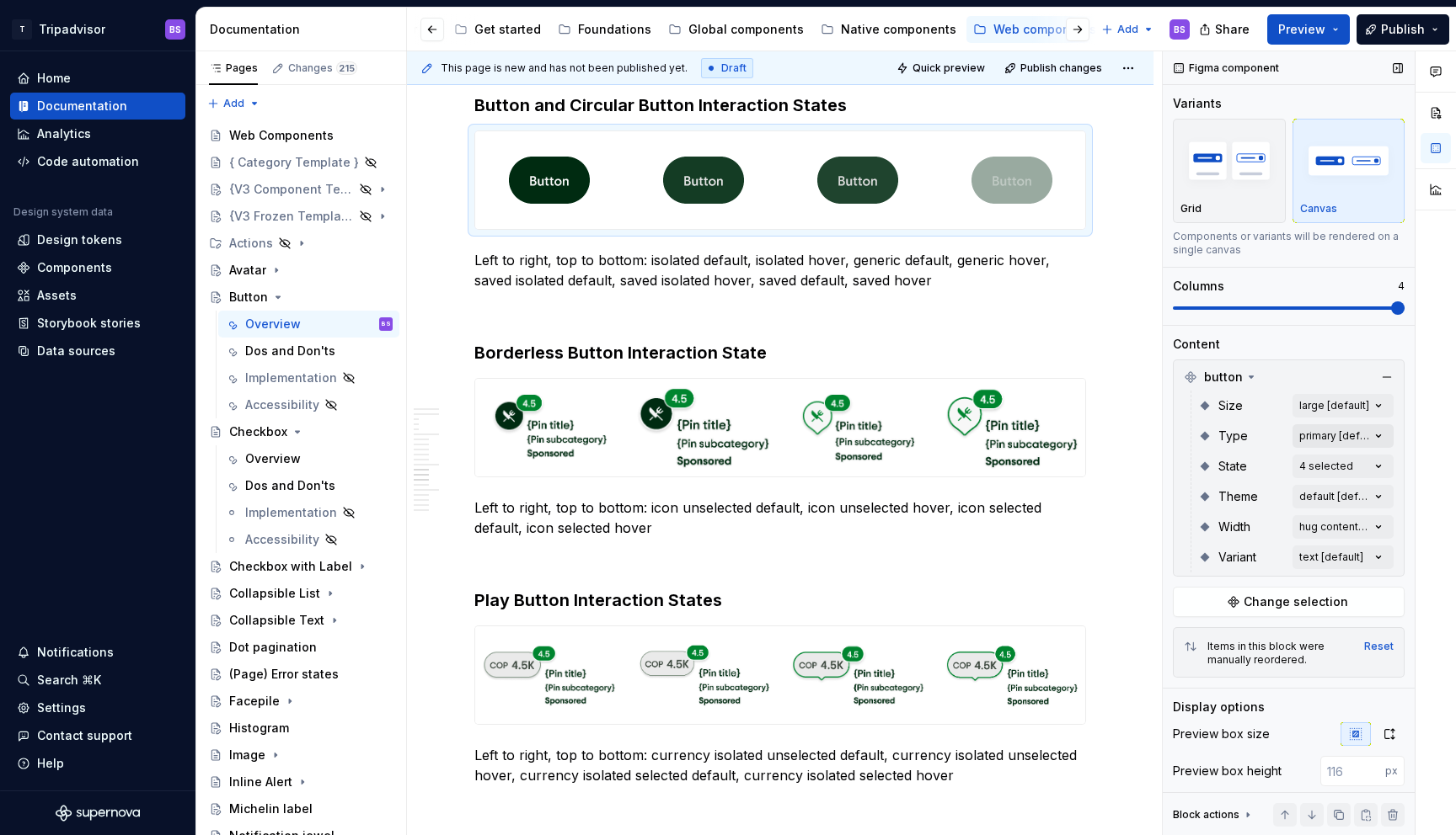
click at [1303, 433] on div "Comments Open comments No comments yet Select ‘Comment’ from the block context …" at bounding box center [1310, 444] width 294 height 785
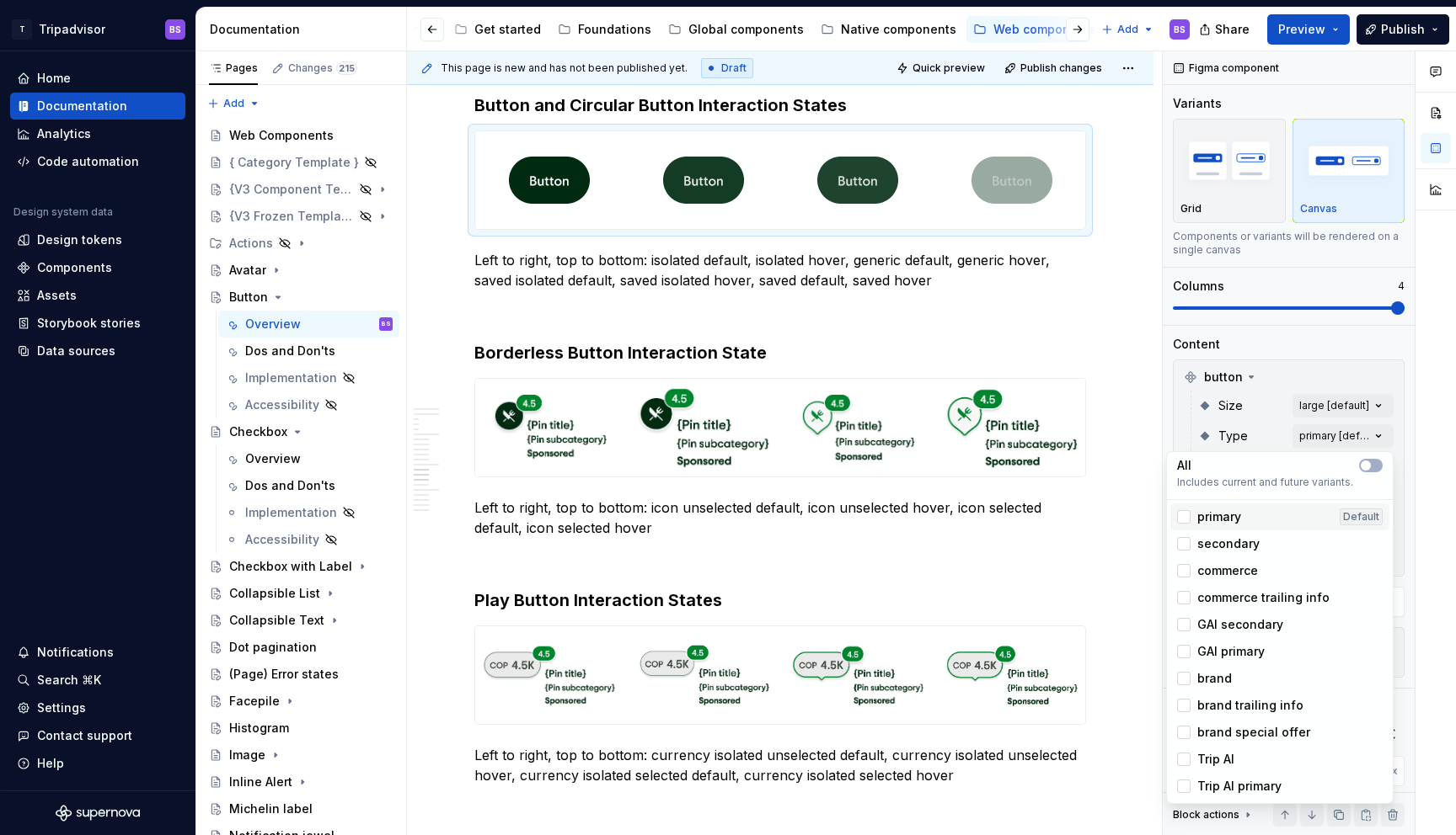
click at [1193, 519] on div "primary" at bounding box center [1209, 516] width 64 height 17
click at [1210, 536] on span "secondary" at bounding box center [1228, 543] width 62 height 17
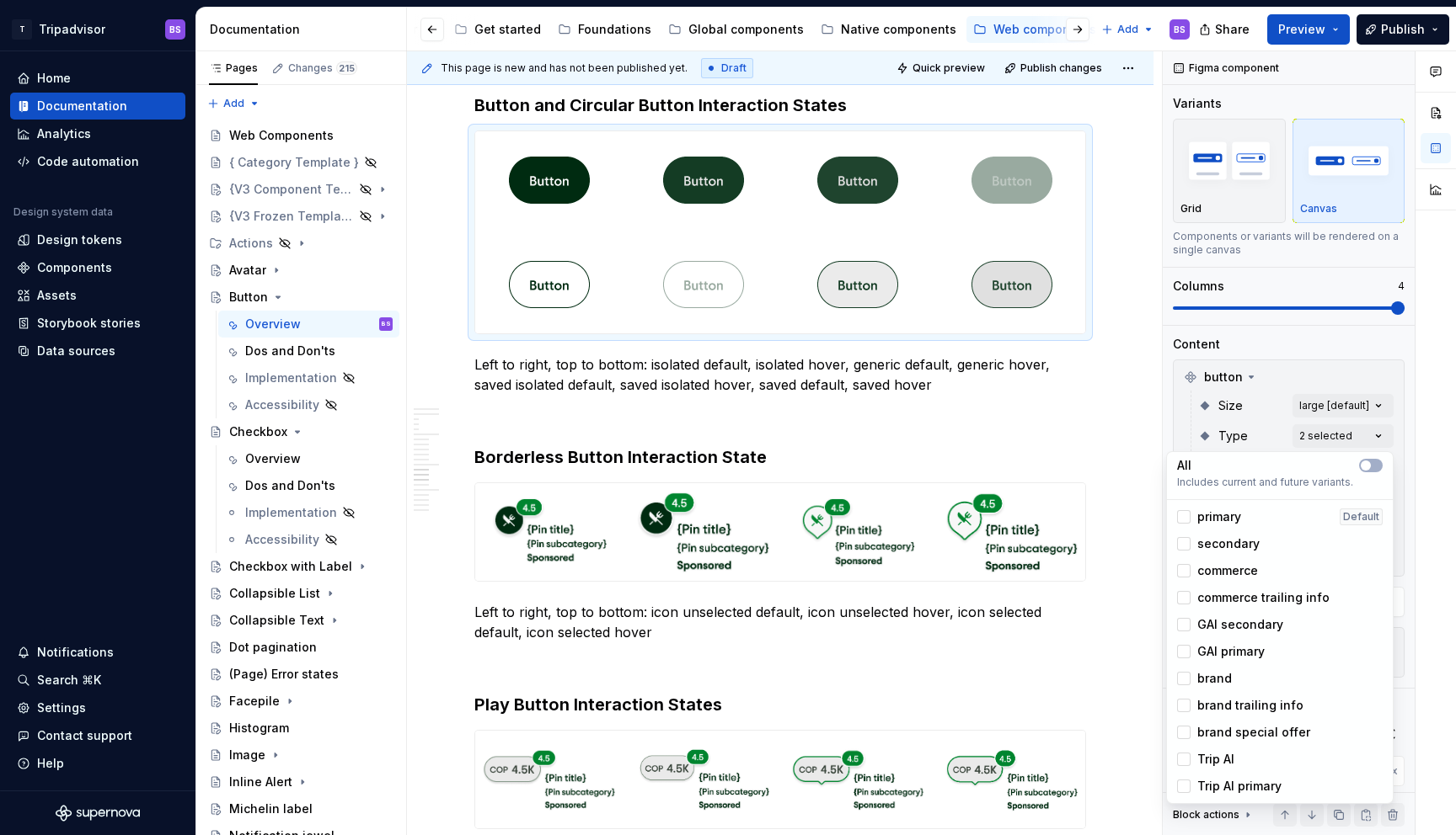
click at [1212, 676] on span "brand" at bounding box center [1215, 678] width 35 height 17
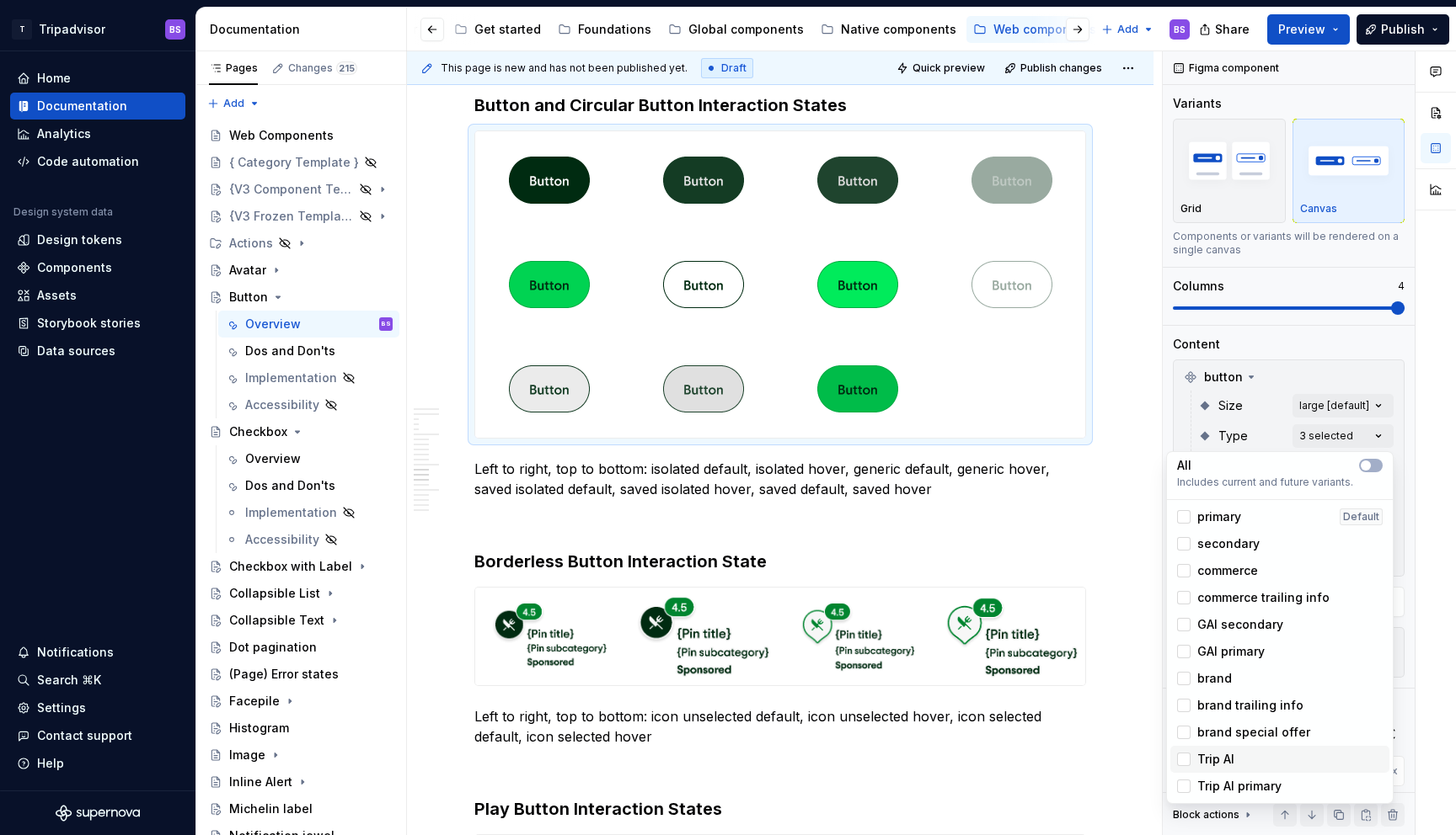
click at [1227, 762] on span "Trip AI" at bounding box center [1216, 759] width 37 height 17
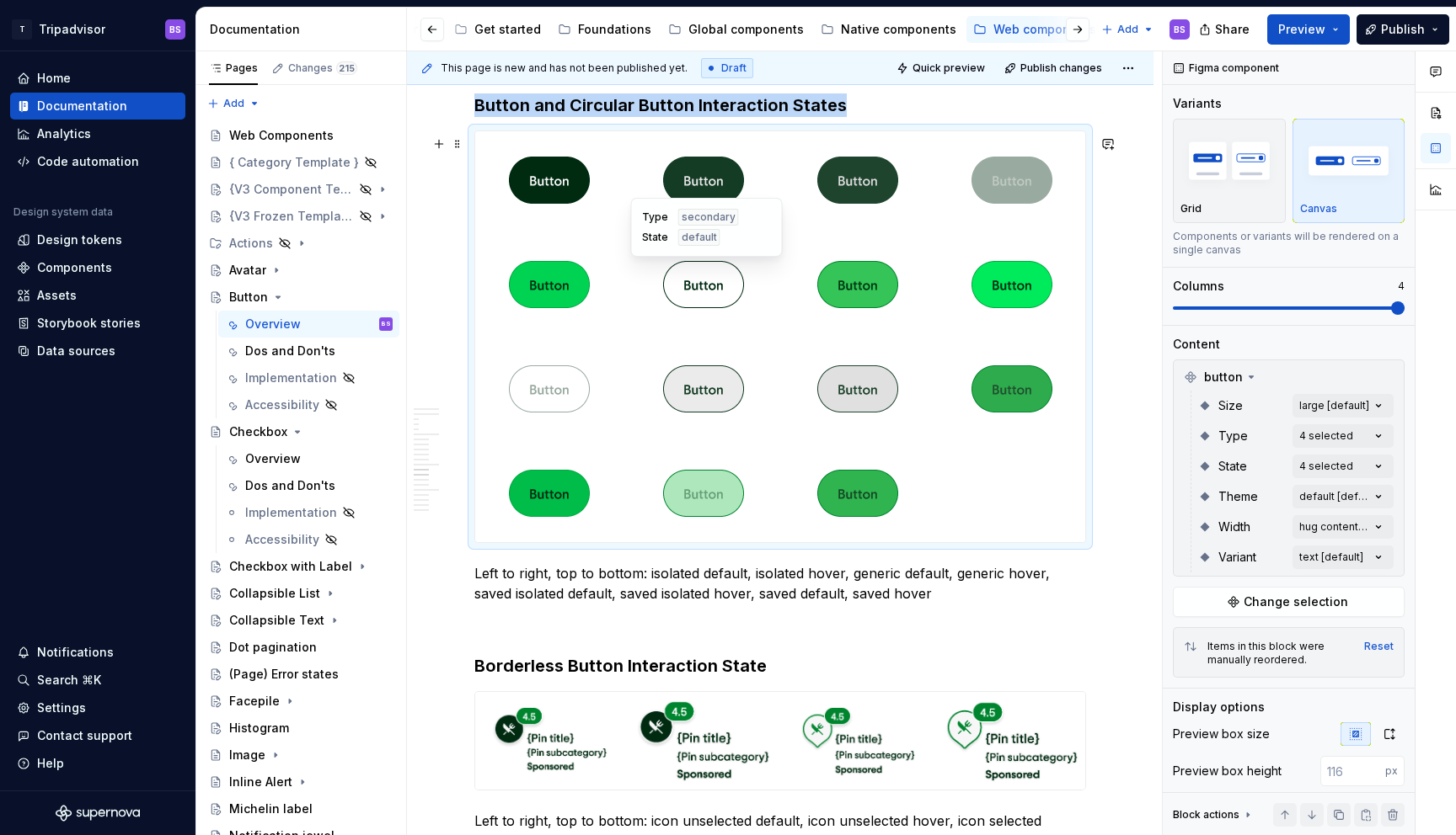
click at [674, 284] on img at bounding box center [704, 285] width 81 height 84
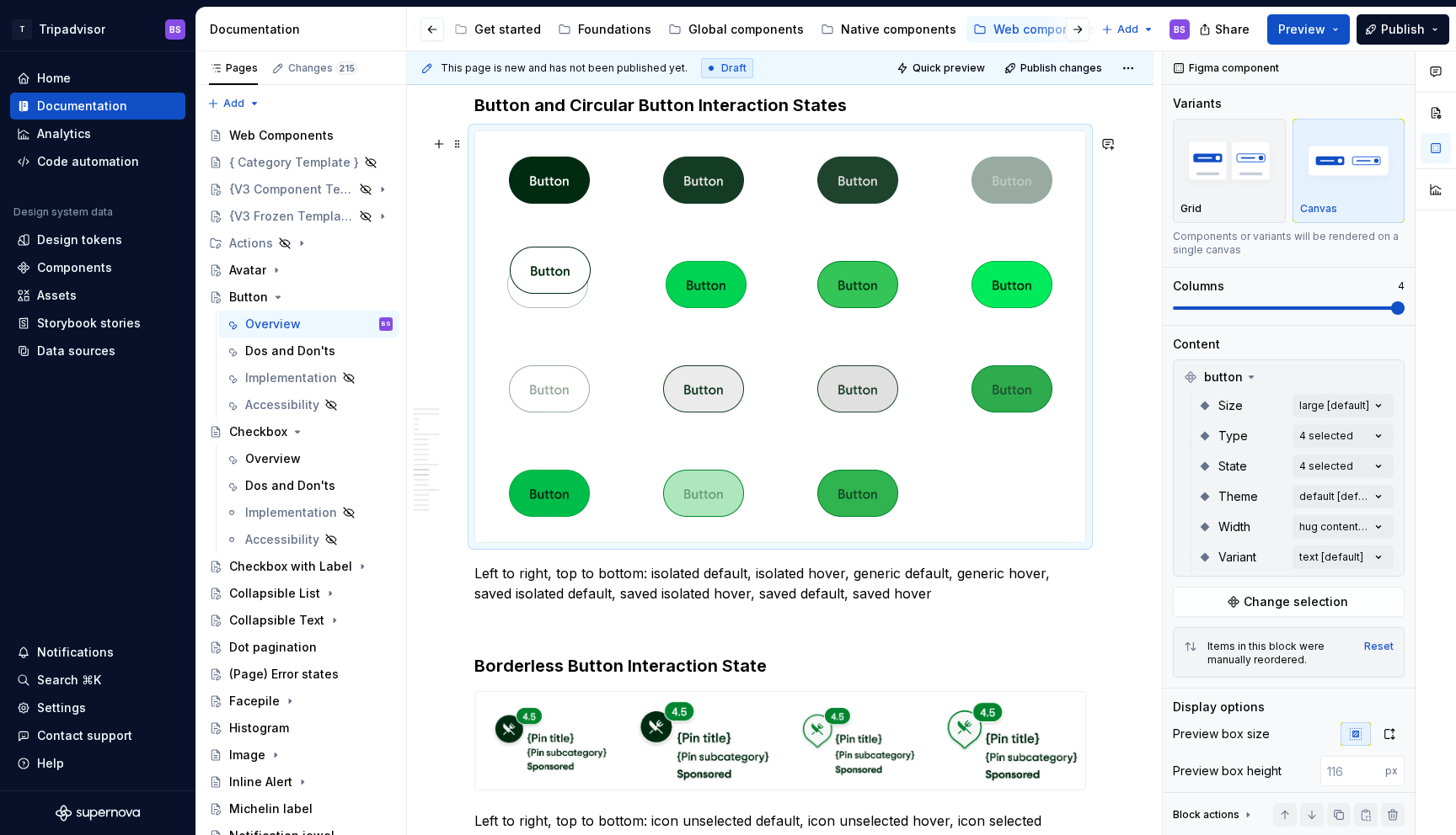
drag, startPoint x: 707, startPoint y: 284, endPoint x: 554, endPoint y: 287, distance: 153.0
click at [554, 287] on body "T Tripadvisor BS Home Documentation Analytics Code automation Design system dat…" at bounding box center [728, 418] width 1456 height 835
drag, startPoint x: 552, startPoint y: 385, endPoint x: 1008, endPoint y: 293, distance: 465.2
click at [1008, 293] on body "T Tripadvisor BS Home Documentation Analytics Code automation Design system dat…" at bounding box center [728, 418] width 1456 height 835
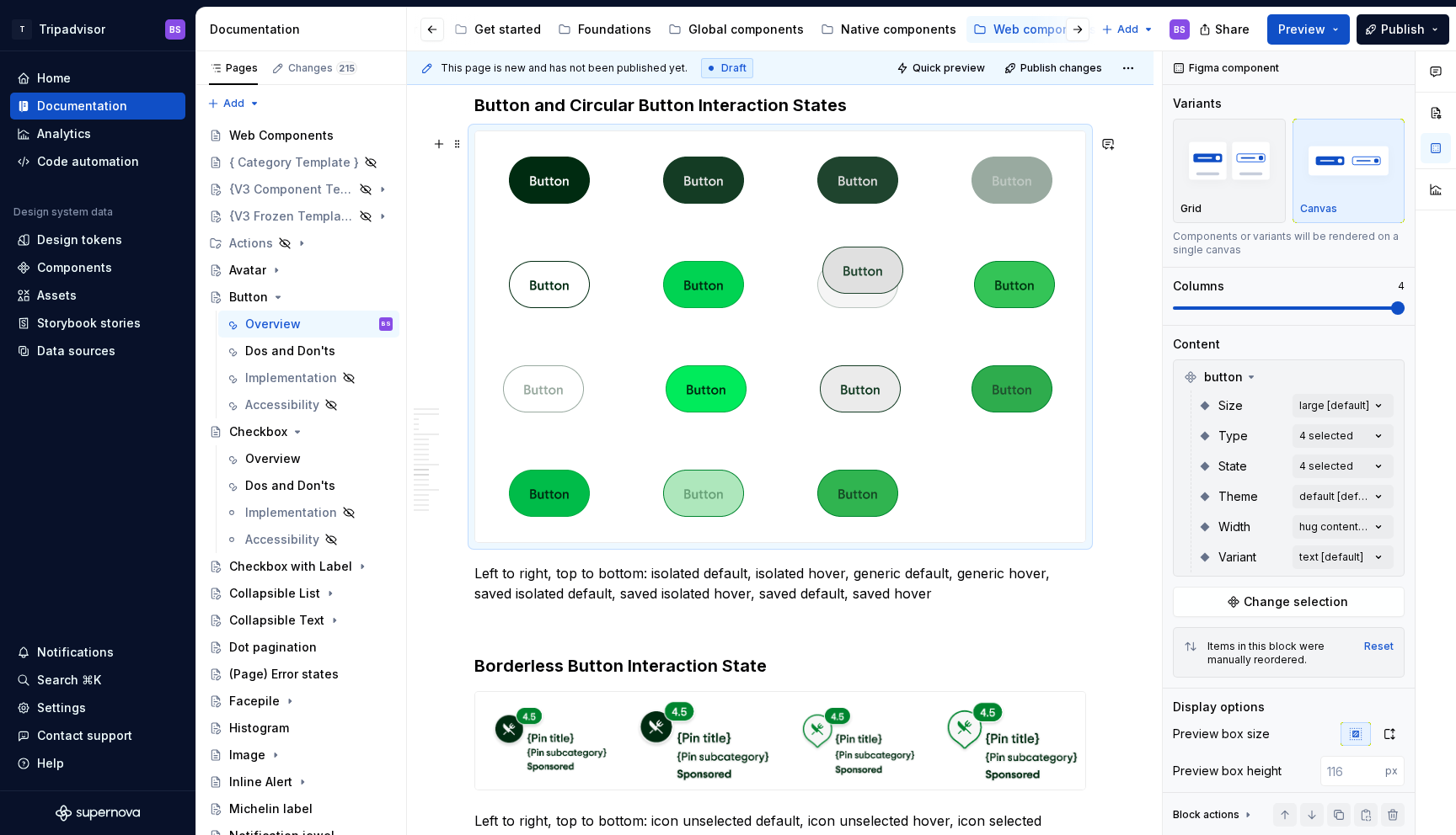
drag, startPoint x: 854, startPoint y: 401, endPoint x: 853, endPoint y: 311, distance: 90.0
click at [853, 312] on body "T Tripadvisor BS Home Documentation Analytics Code automation Design system dat…" at bounding box center [728, 418] width 1456 height 835
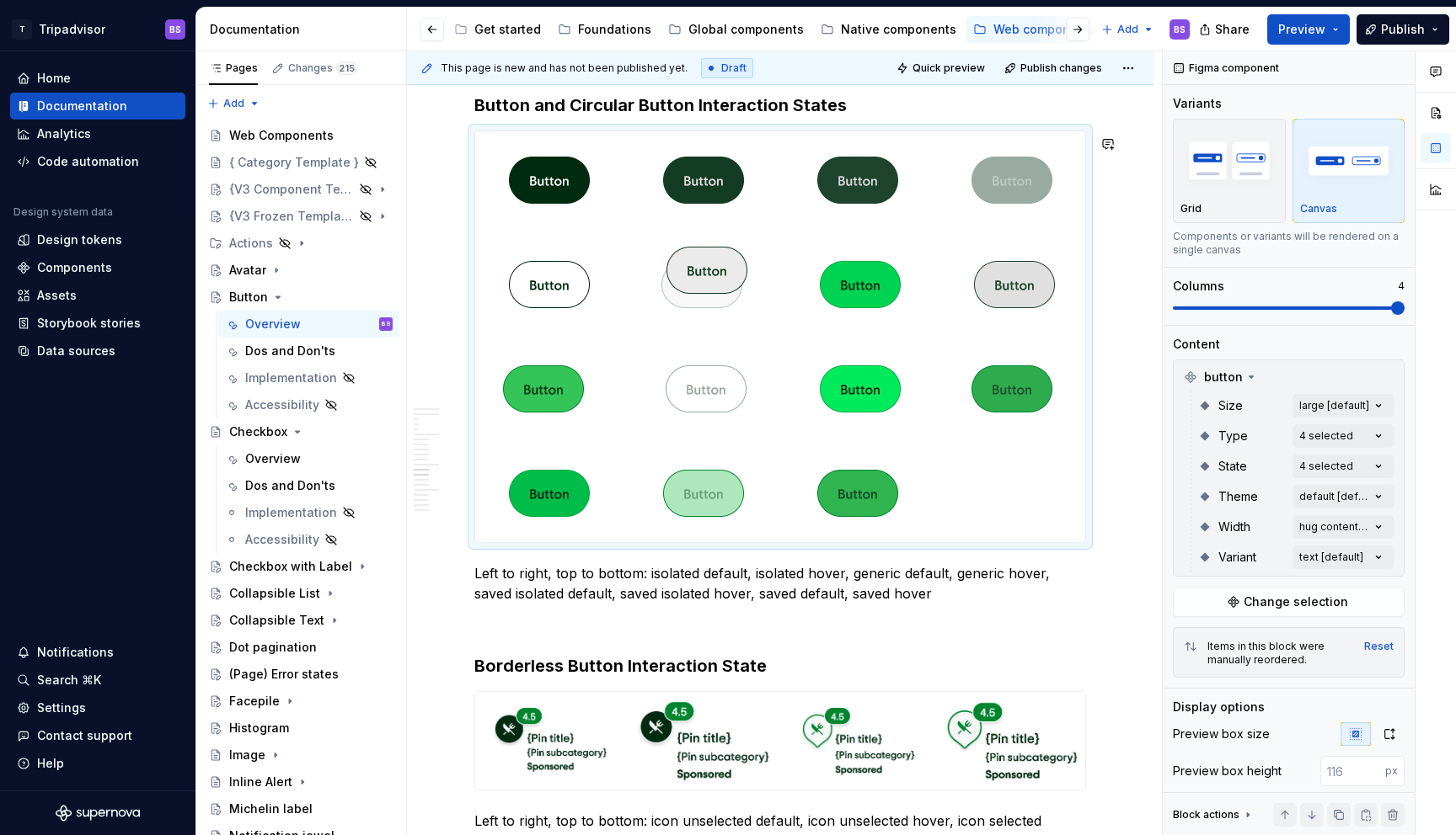
drag, startPoint x: 855, startPoint y: 378, endPoint x: 725, endPoint y: 279, distance: 163.4
click at [725, 279] on body "T Tripadvisor BS Home Documentation Analytics Code automation Design system dat…" at bounding box center [728, 418] width 1456 height 835
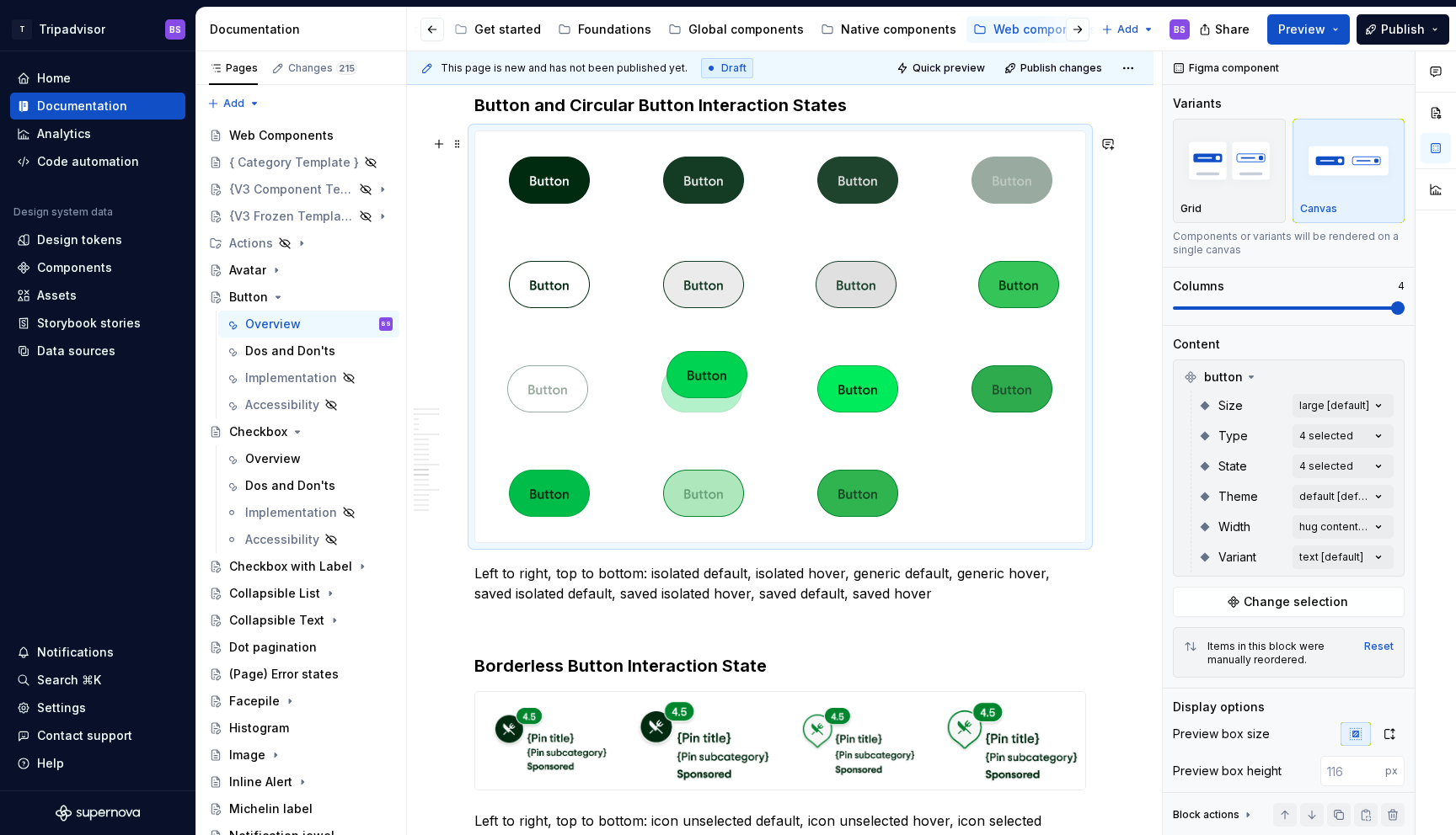
drag, startPoint x: 855, startPoint y: 292, endPoint x: 645, endPoint y: 416, distance: 243.9
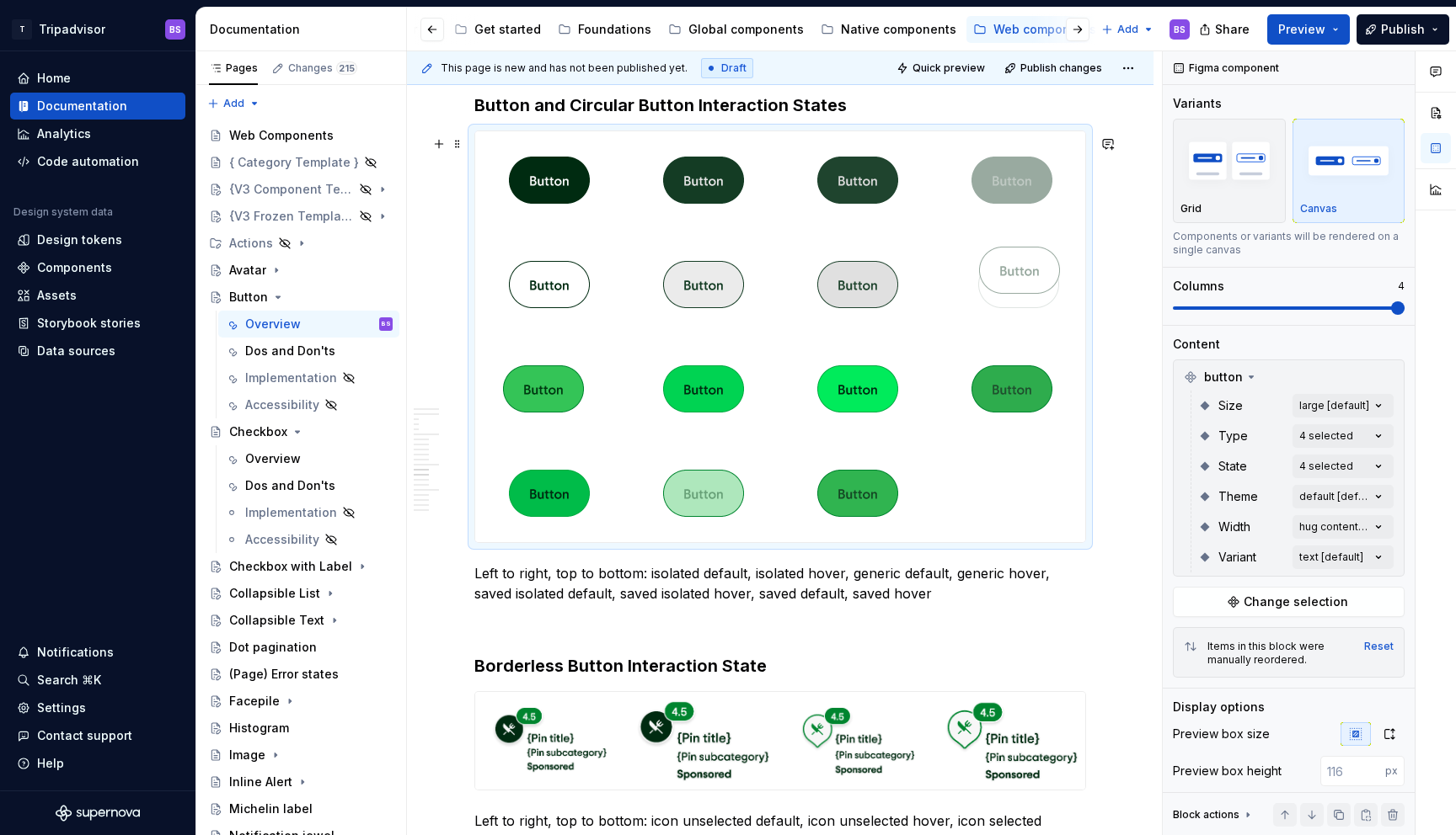
drag, startPoint x: 557, startPoint y: 396, endPoint x: 1004, endPoint y: 321, distance: 453.2
click at [1004, 321] on body "T Tripadvisor BS Home Documentation Analytics Code automation Design system dat…" at bounding box center [728, 418] width 1456 height 835
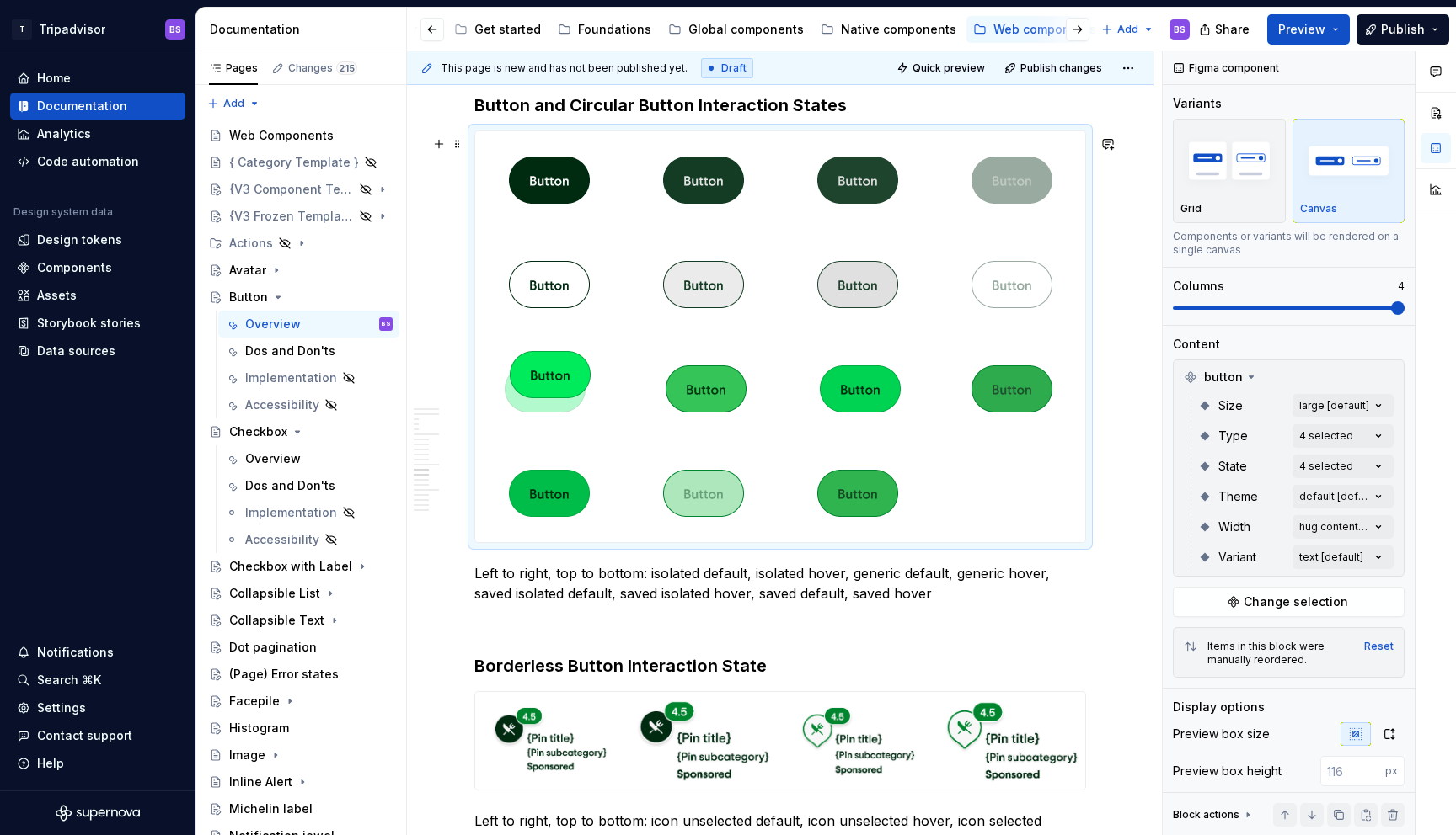
drag, startPoint x: 885, startPoint y: 393, endPoint x: 585, endPoint y: 403, distance: 300.2
click at [585, 403] on body "T Tripadvisor BS Home Documentation Analytics Code automation Design system dat…" at bounding box center [728, 418] width 1456 height 835
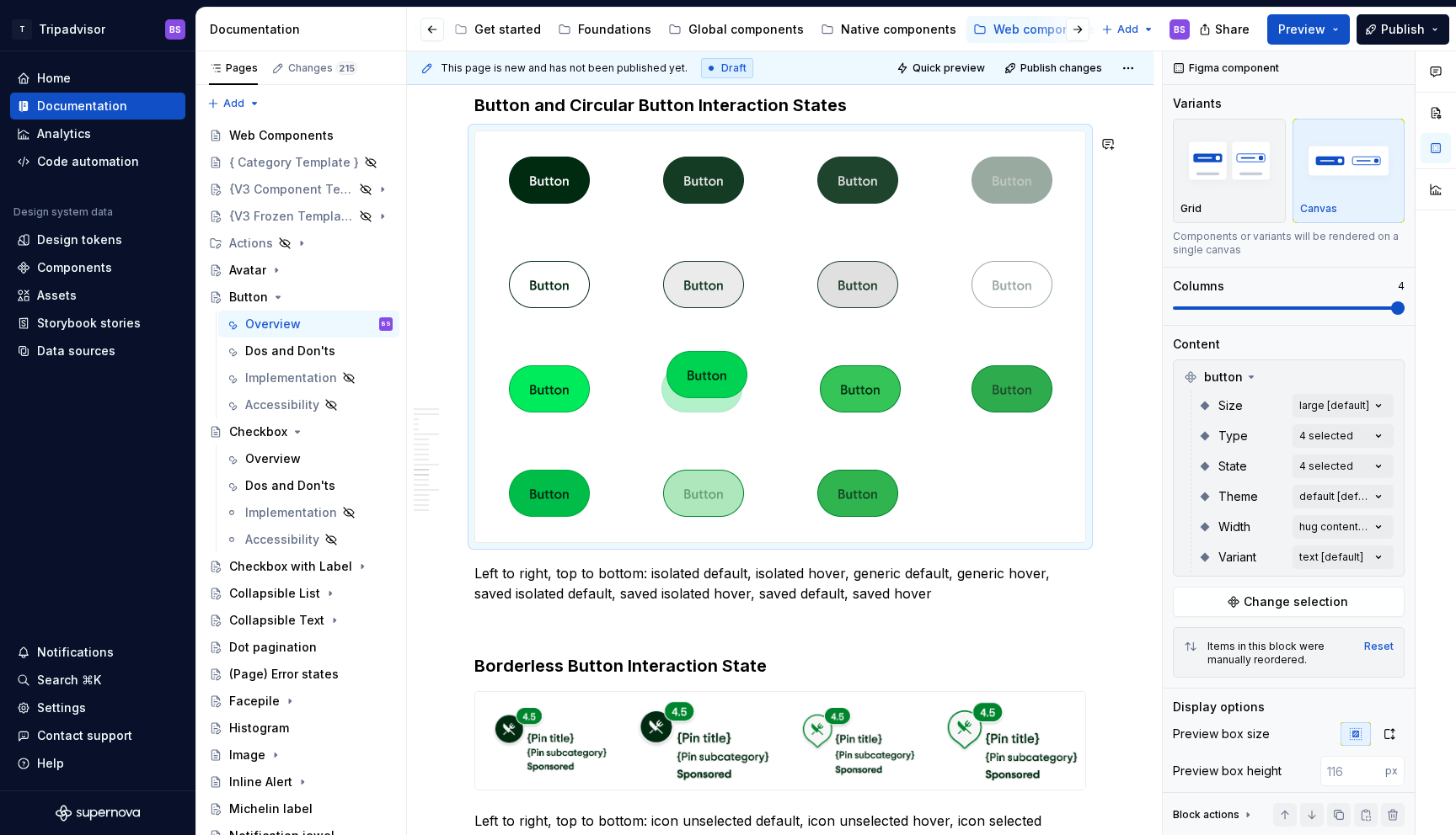
drag, startPoint x: 868, startPoint y: 392, endPoint x: 711, endPoint y: 400, distance: 157.2
click at [711, 400] on body "T Tripadvisor BS Home Documentation Analytics Code automation Design system dat…" at bounding box center [728, 418] width 1456 height 835
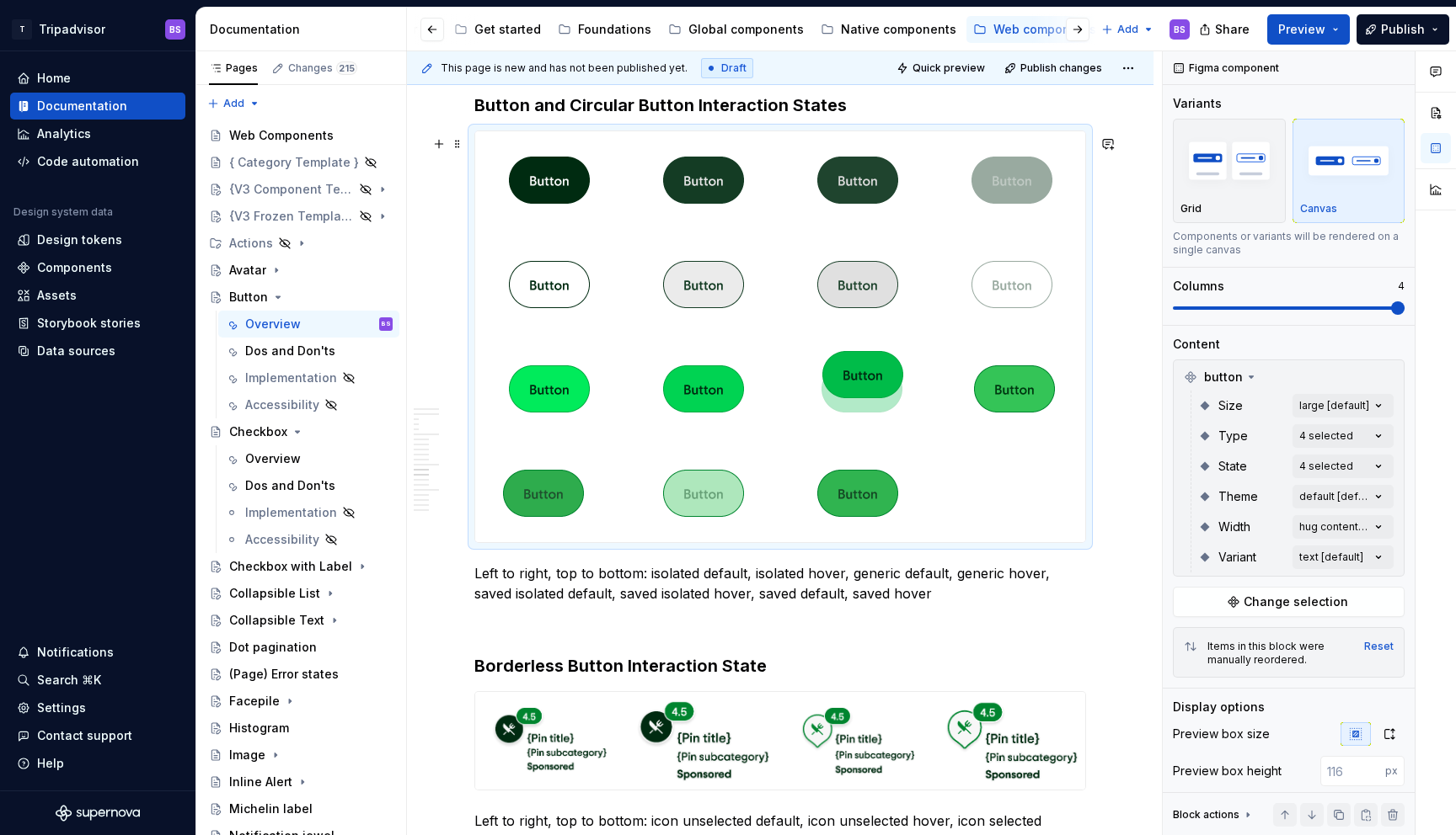
drag, startPoint x: 578, startPoint y: 507, endPoint x: 891, endPoint y: 418, distance: 325.4
click at [891, 418] on body "T Tripadvisor BS Home Documentation Analytics Code automation Design system dat…" at bounding box center [728, 418] width 1456 height 835
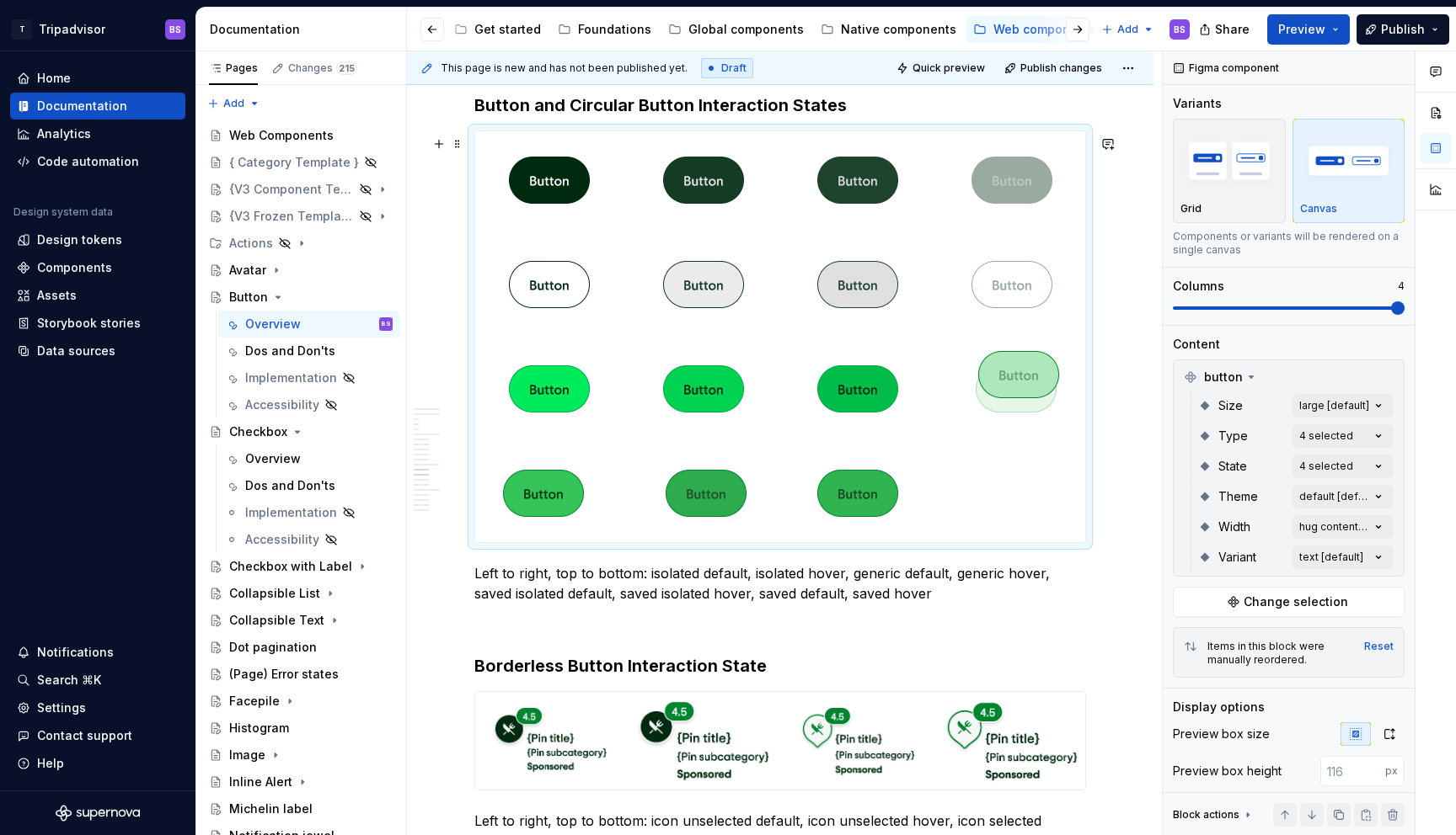
drag, startPoint x: 694, startPoint y: 498, endPoint x: 1020, endPoint y: 414, distance: 336.6
click at [1020, 414] on body "T Tripadvisor BS Home Documentation Analytics Code automation Design system dat…" at bounding box center [728, 418] width 1456 height 835
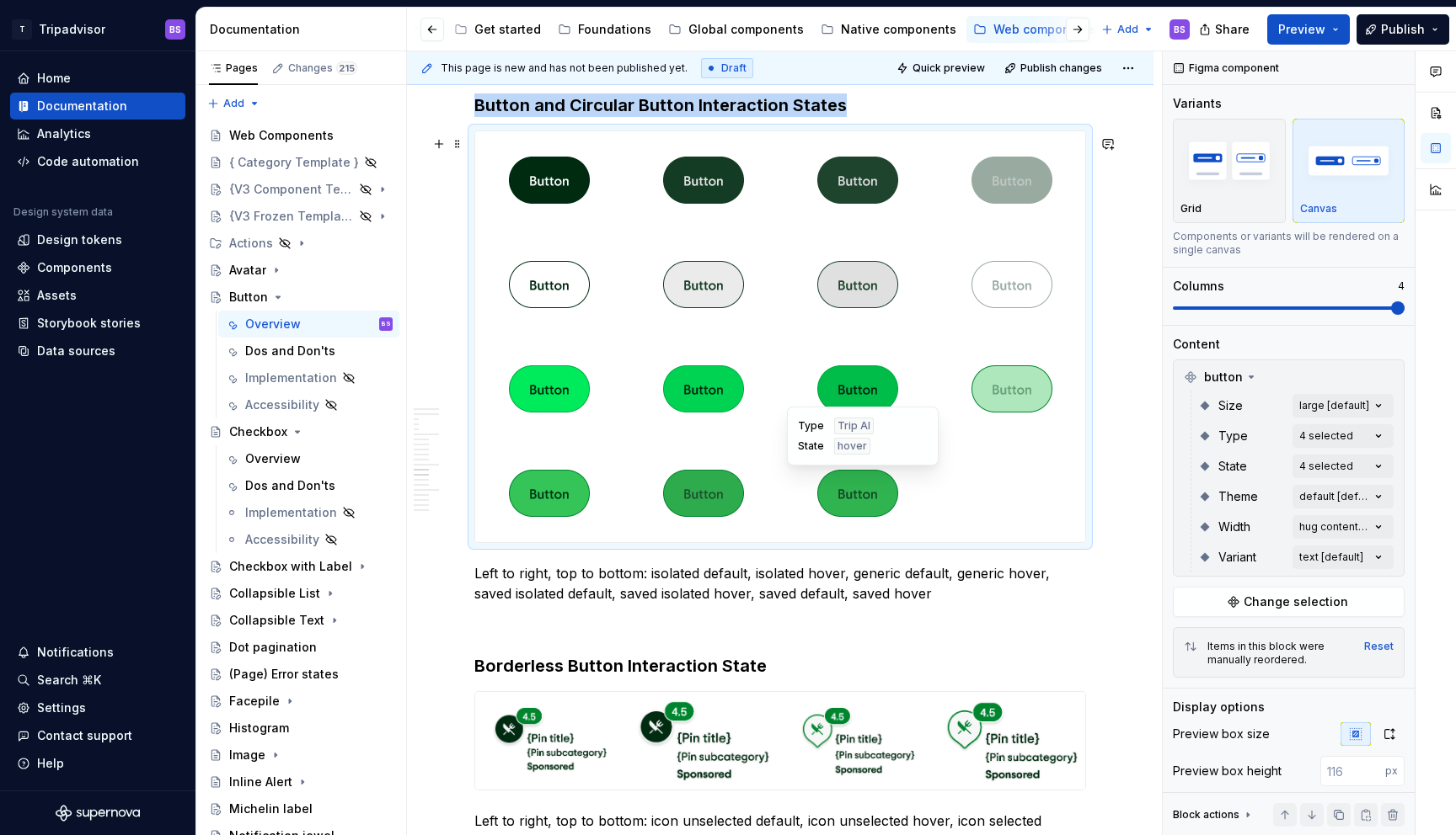
click at [848, 499] on img at bounding box center [857, 493] width 81 height 84
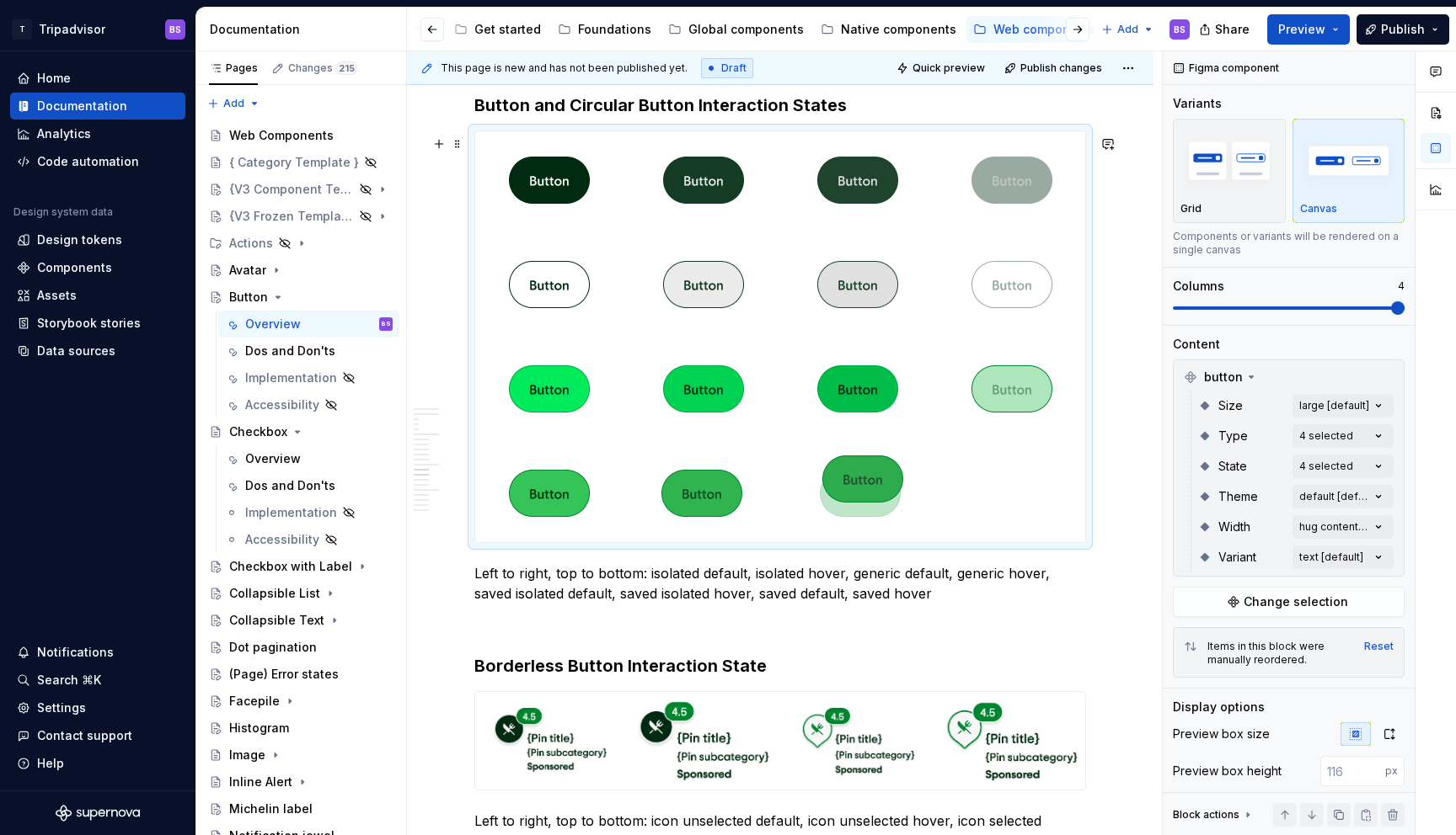
drag, startPoint x: 717, startPoint y: 505, endPoint x: 895, endPoint y: 509, distance: 178.0
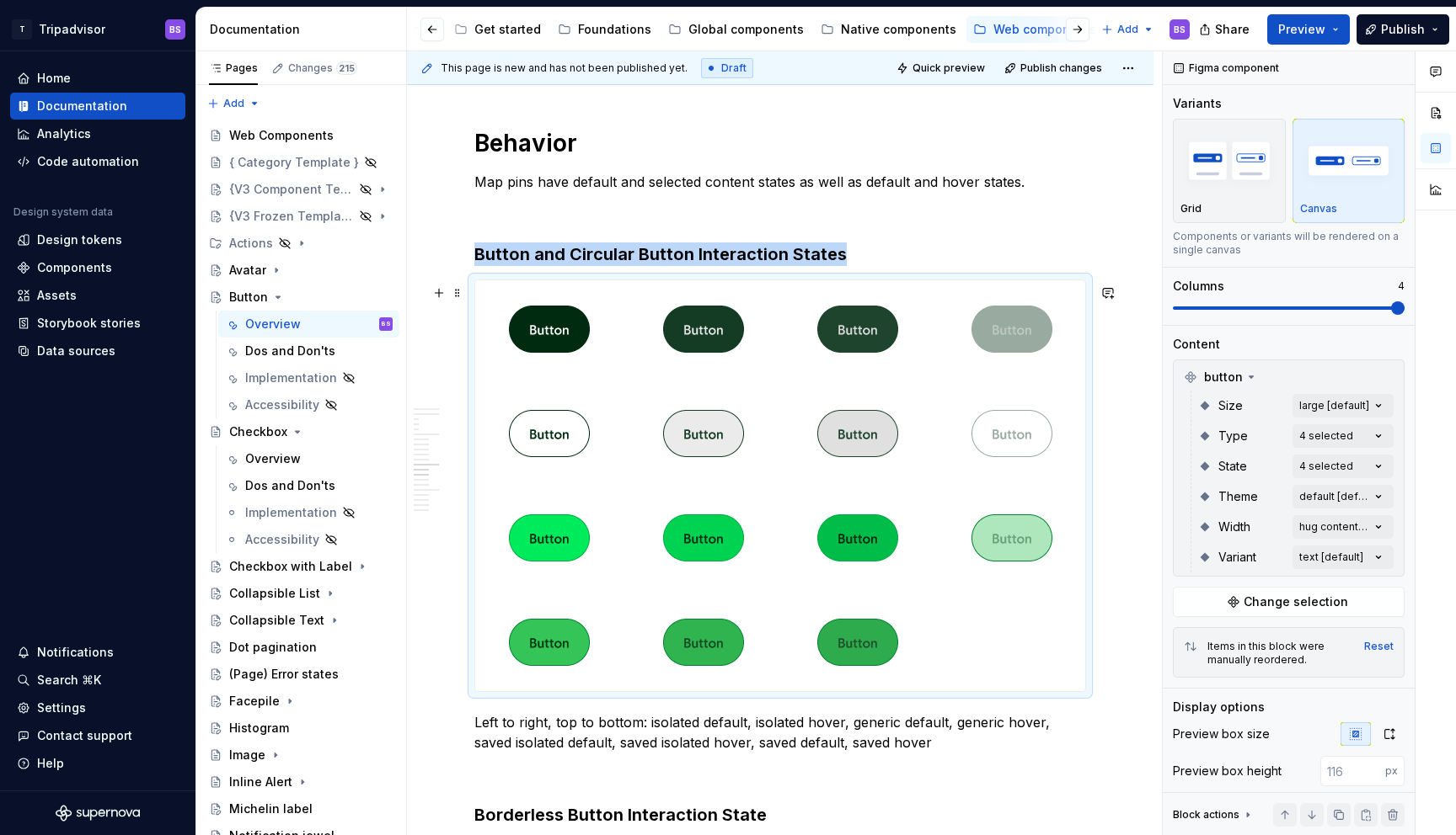
scroll to position [3593, 0]
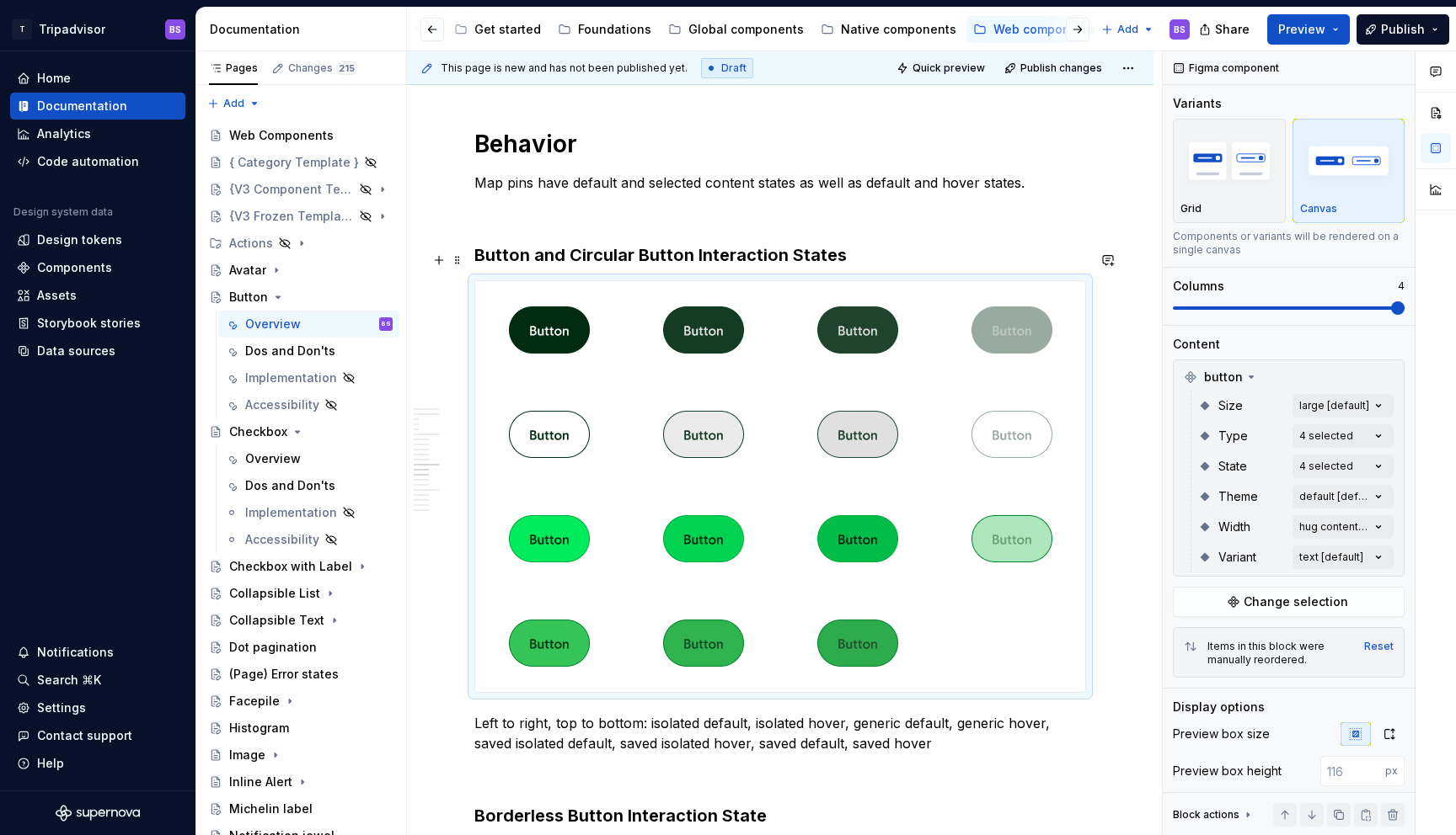
click at [692, 256] on h3 "Button and Circular Button Interaction States" at bounding box center [780, 255] width 612 height 24
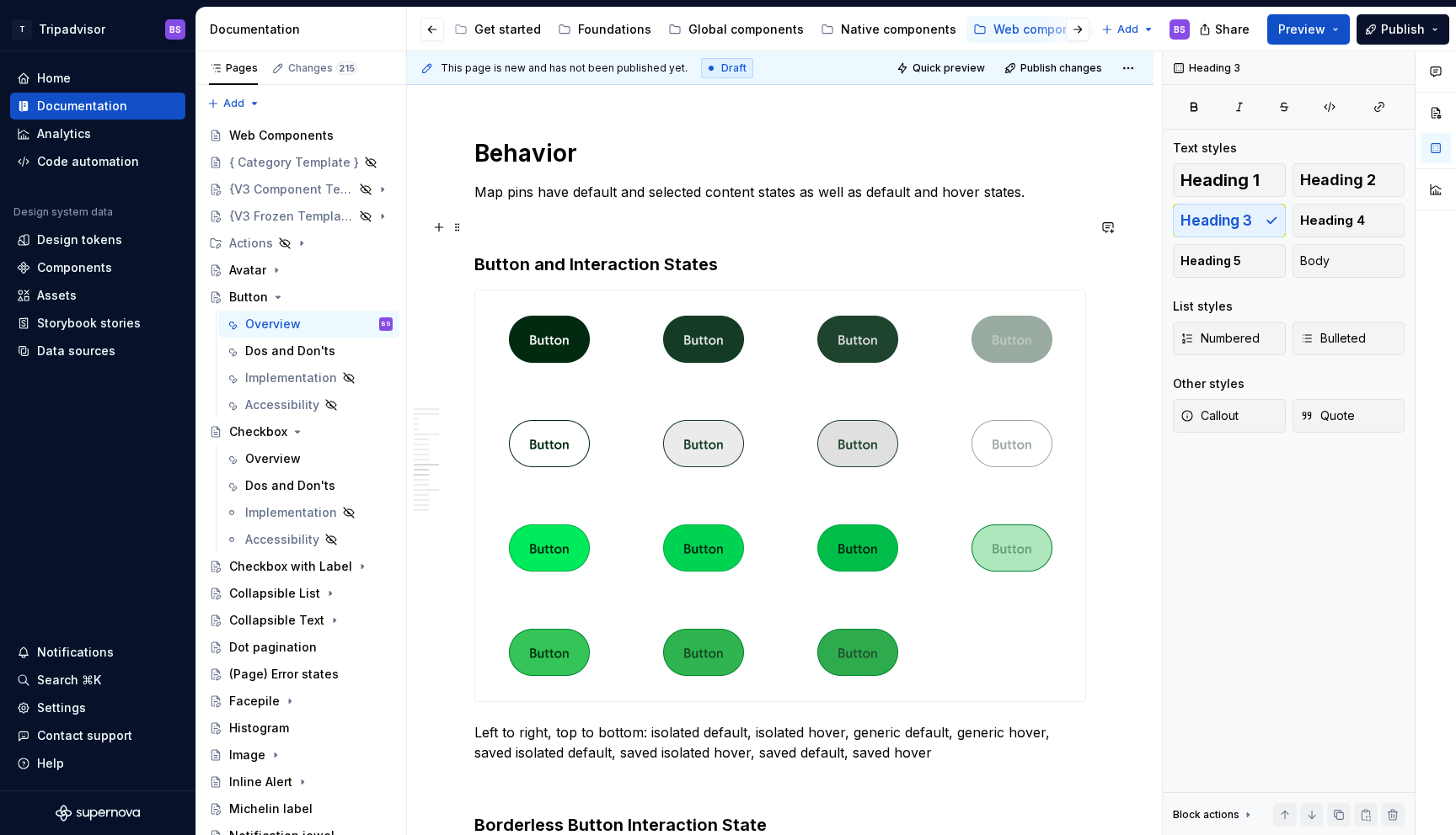
scroll to position [3544, 0]
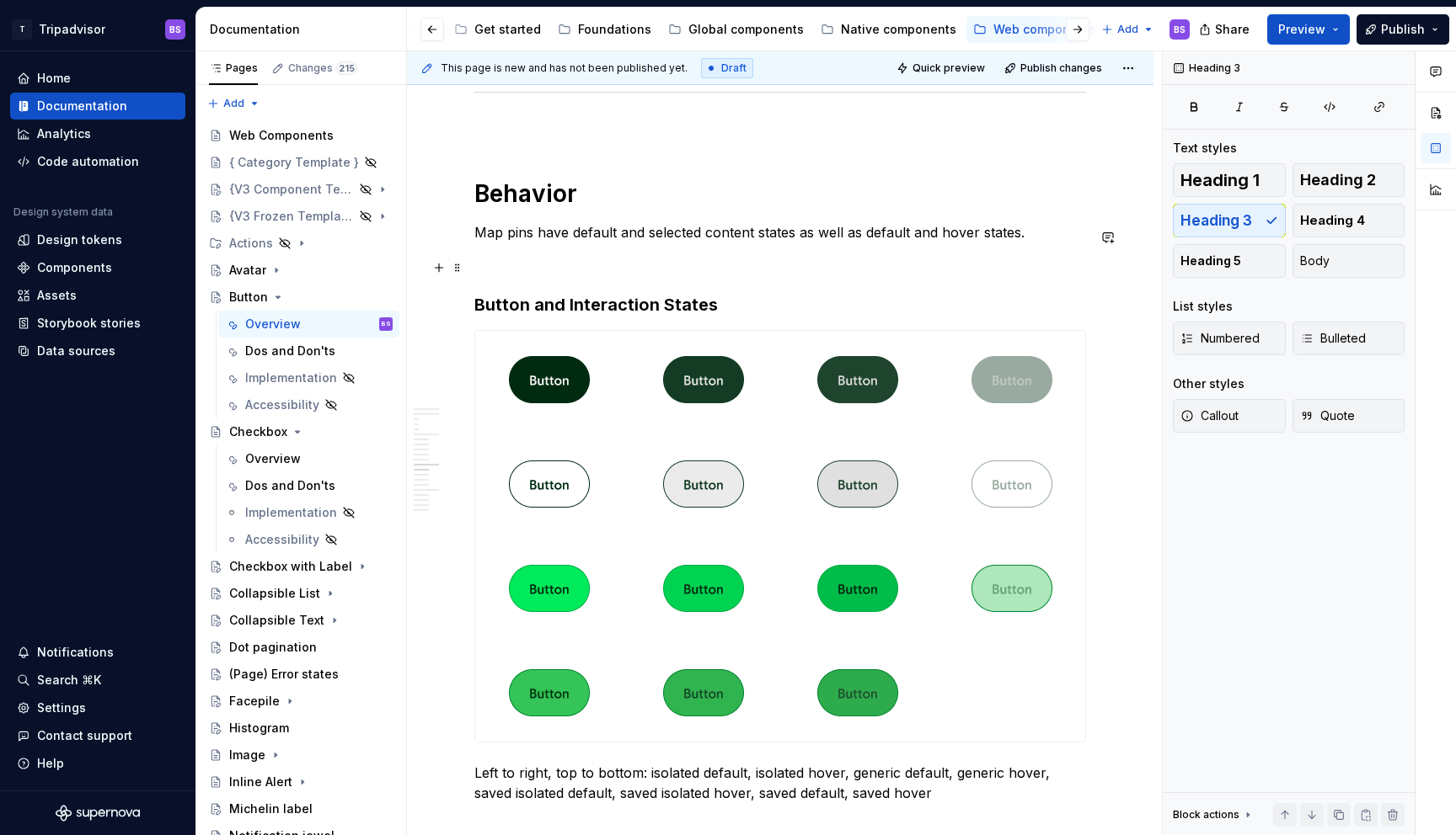
type textarea "*"
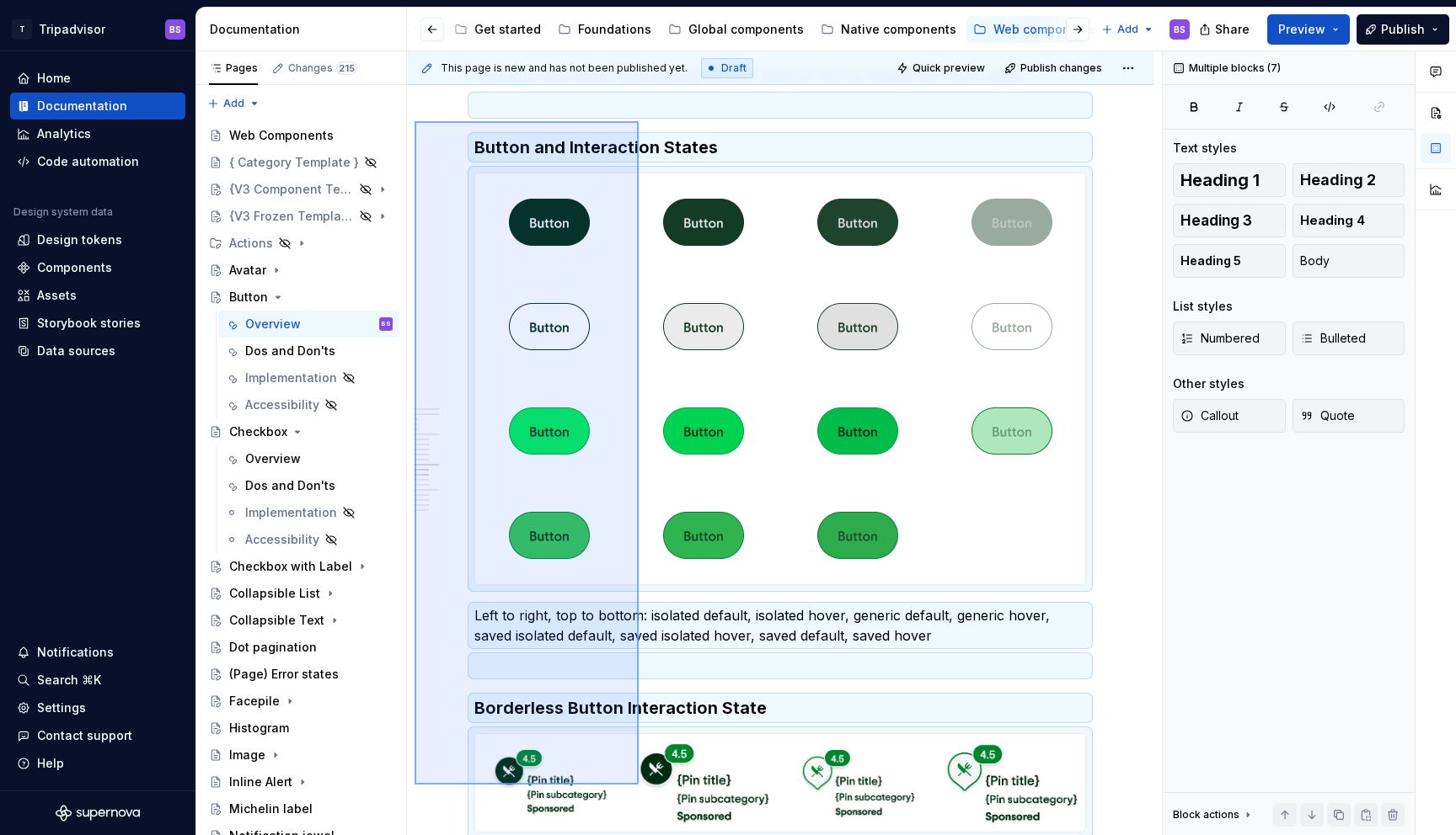
scroll to position [3711, 0]
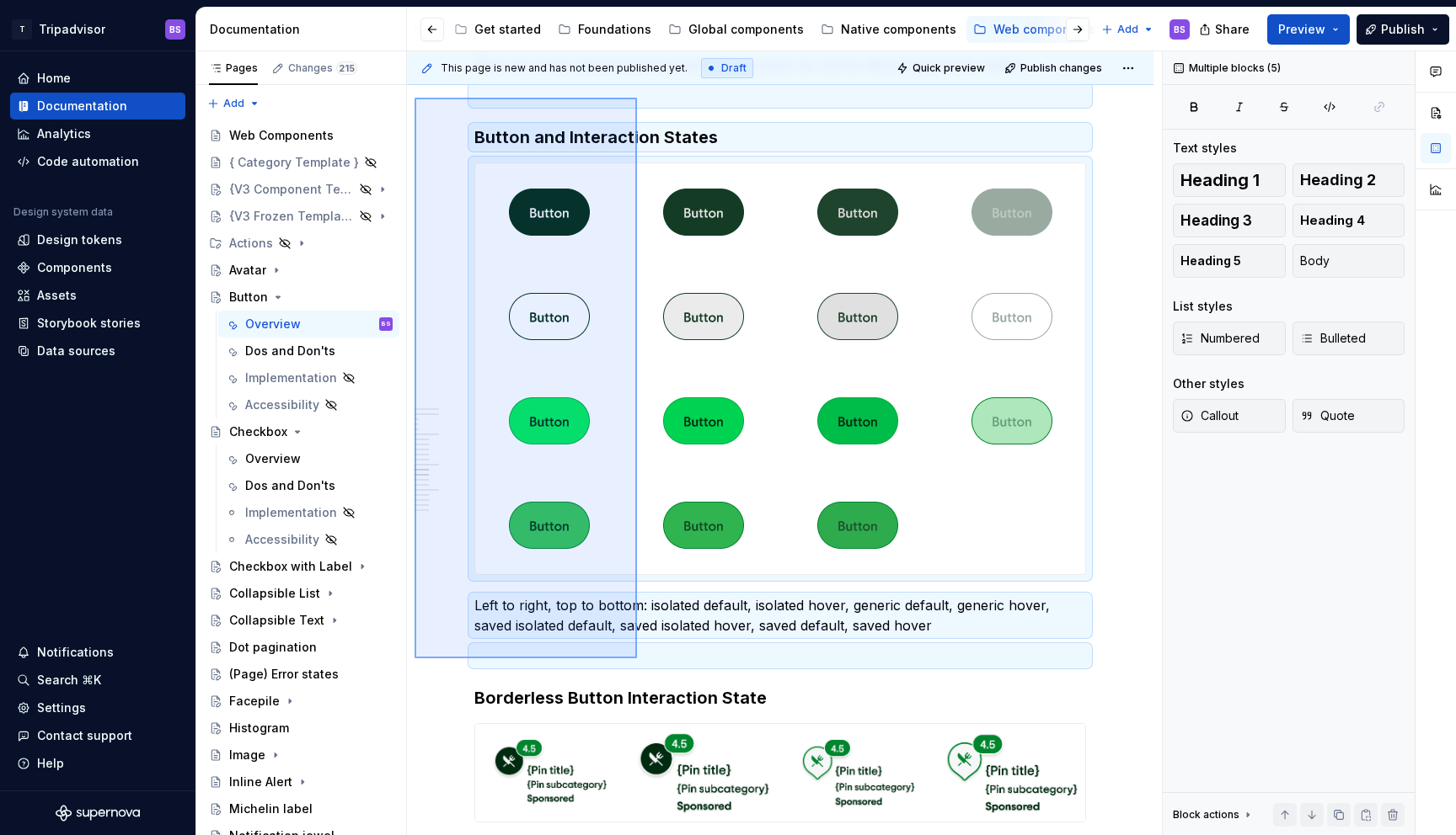
drag, startPoint x: 414, startPoint y: 266, endPoint x: 637, endPoint y: 659, distance: 451.9
click at [637, 659] on div "**********" at bounding box center [785, 444] width 755 height 785
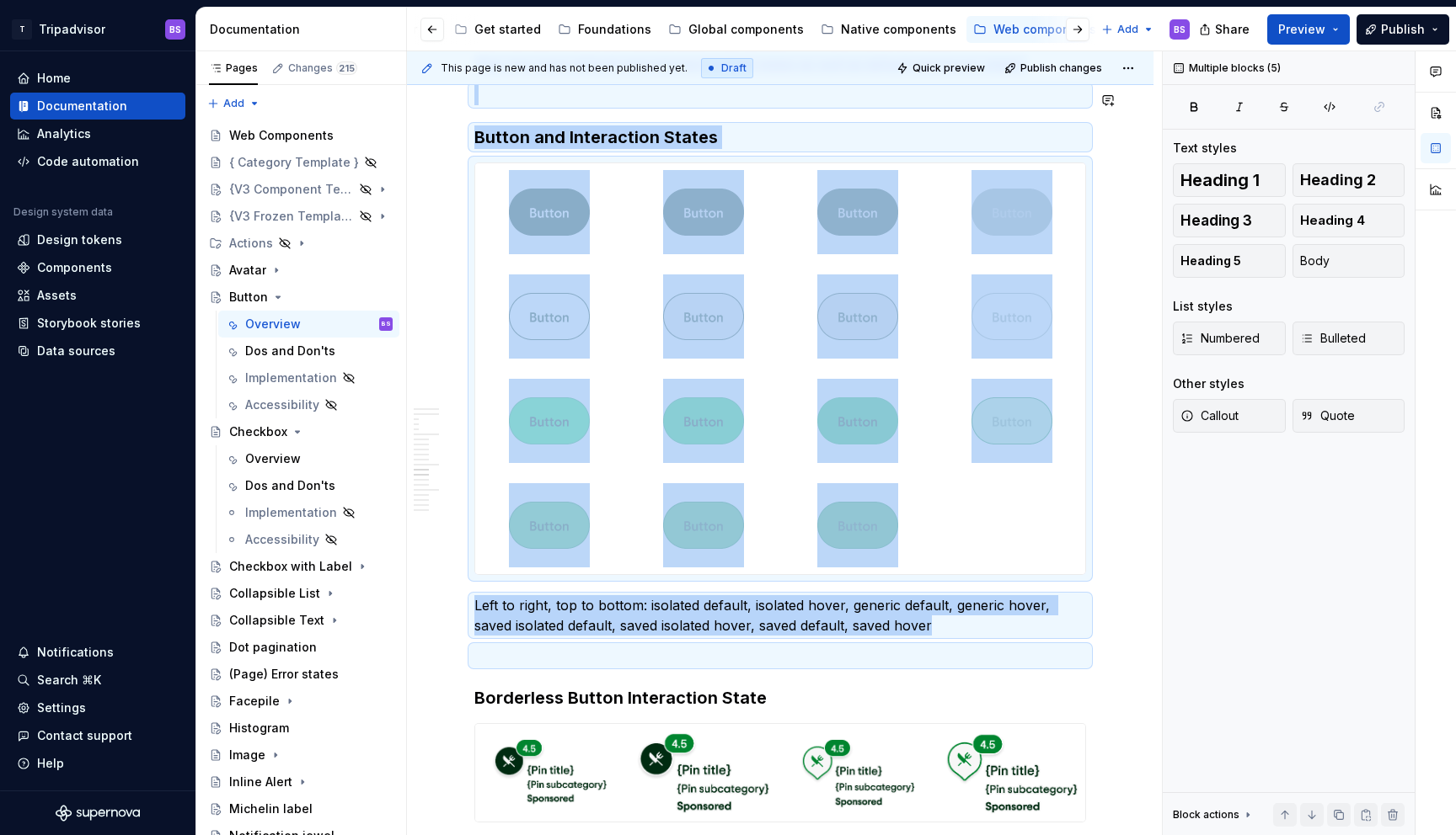
copy div "Map pins have default and selected content states as well as default and hover …"
click at [540, 656] on p at bounding box center [780, 656] width 612 height 20
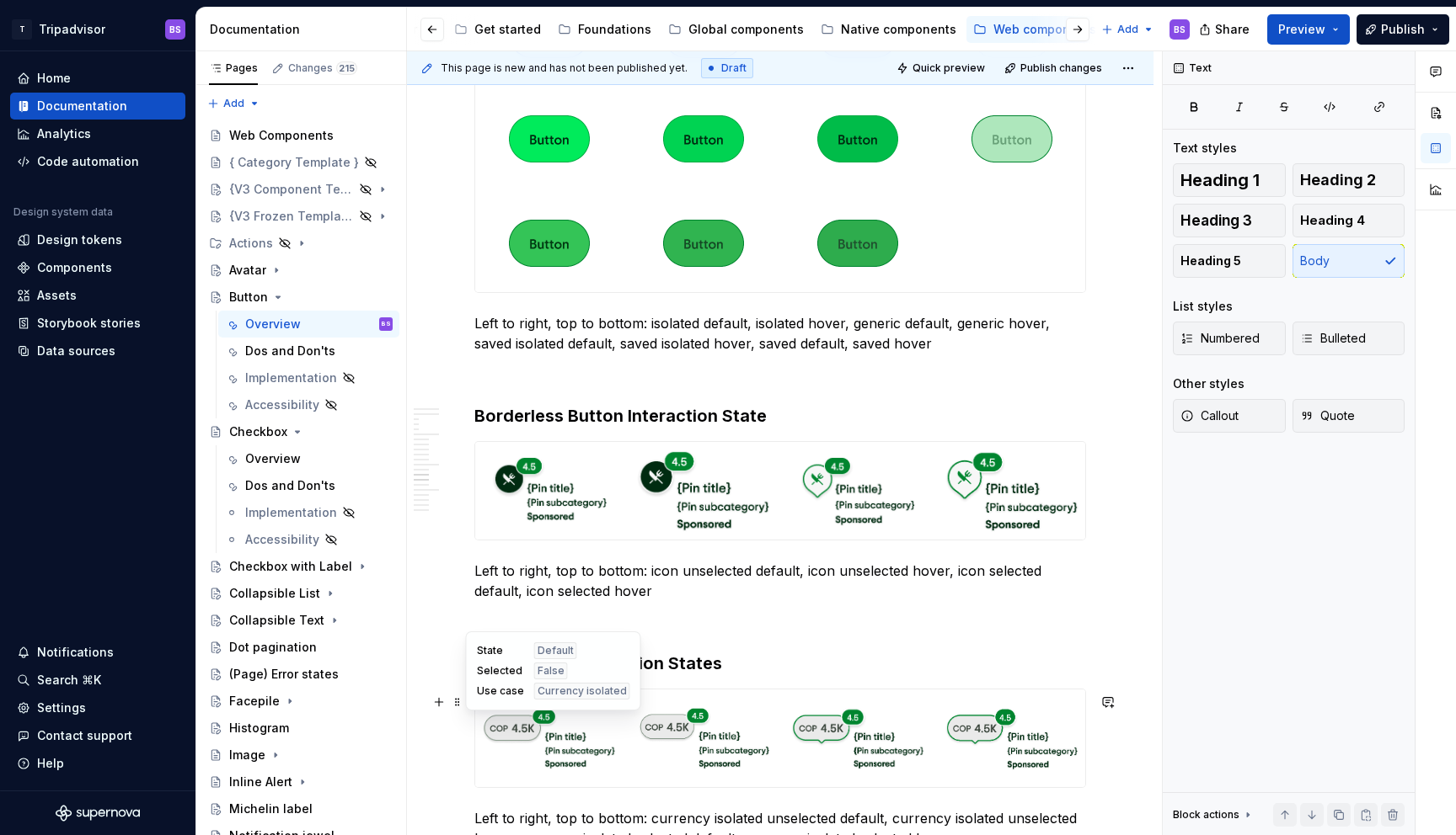
scroll to position [4033, 0]
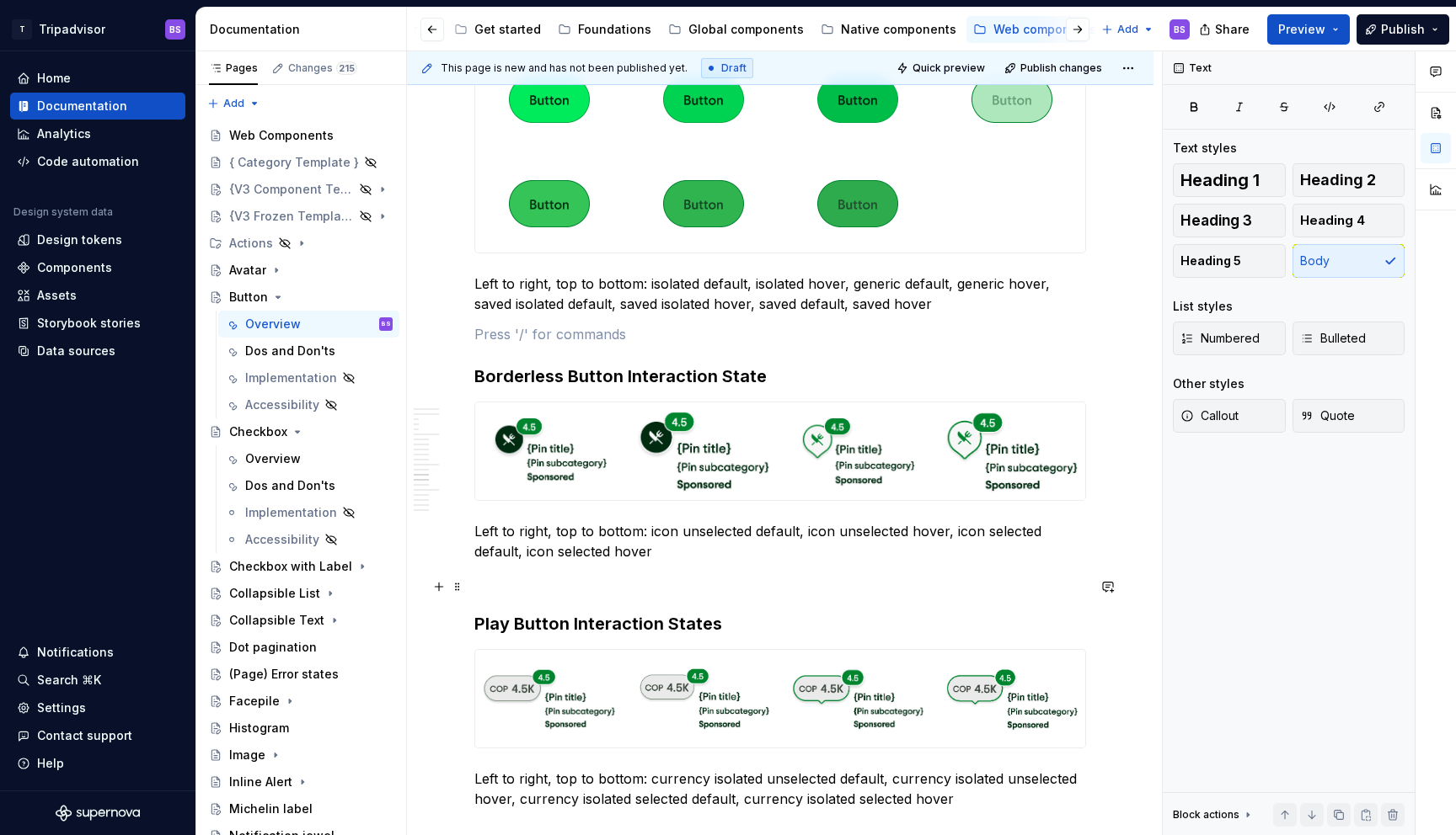
click at [496, 588] on p at bounding box center [780, 582] width 612 height 20
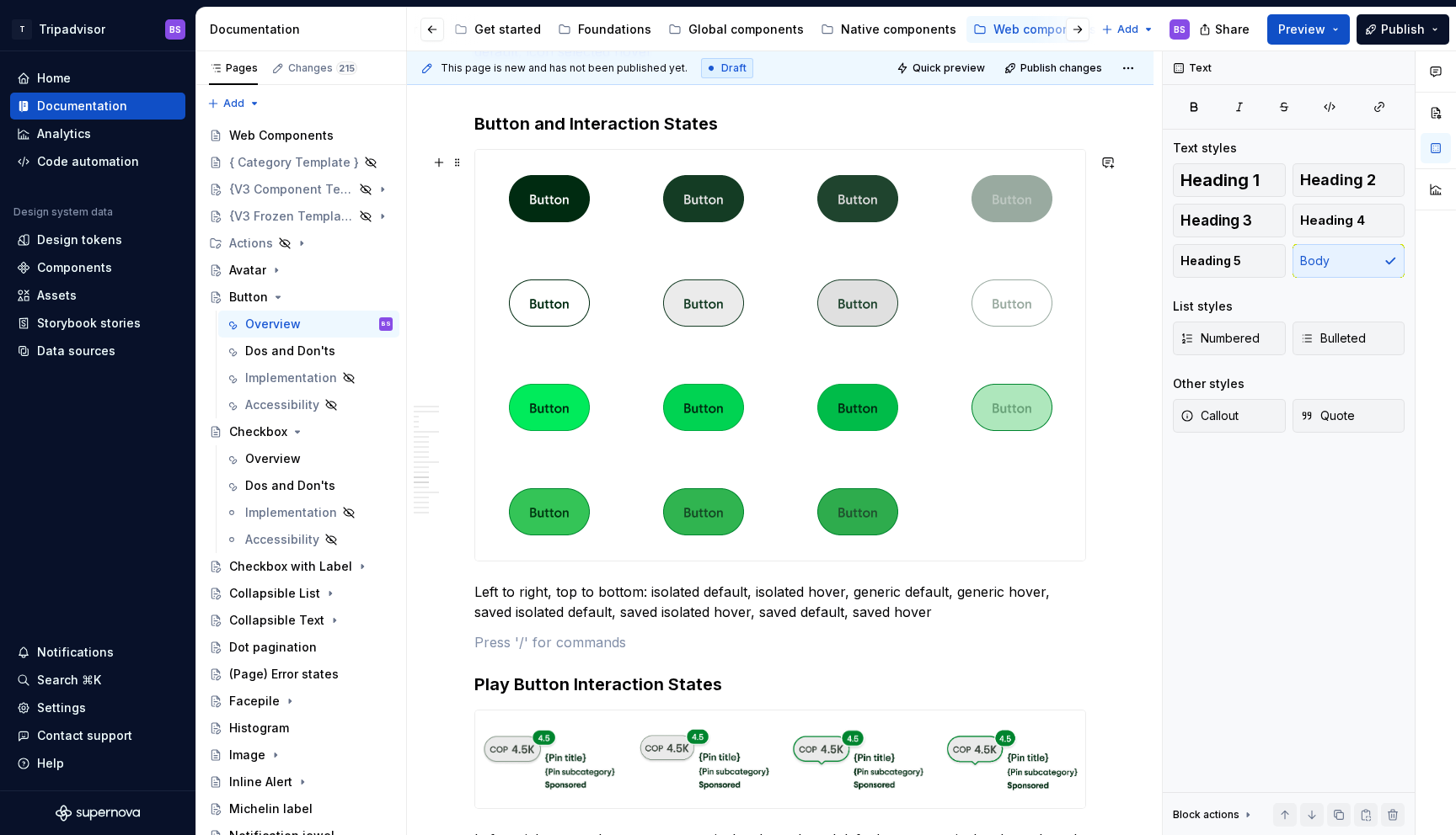
scroll to position [4433, 0]
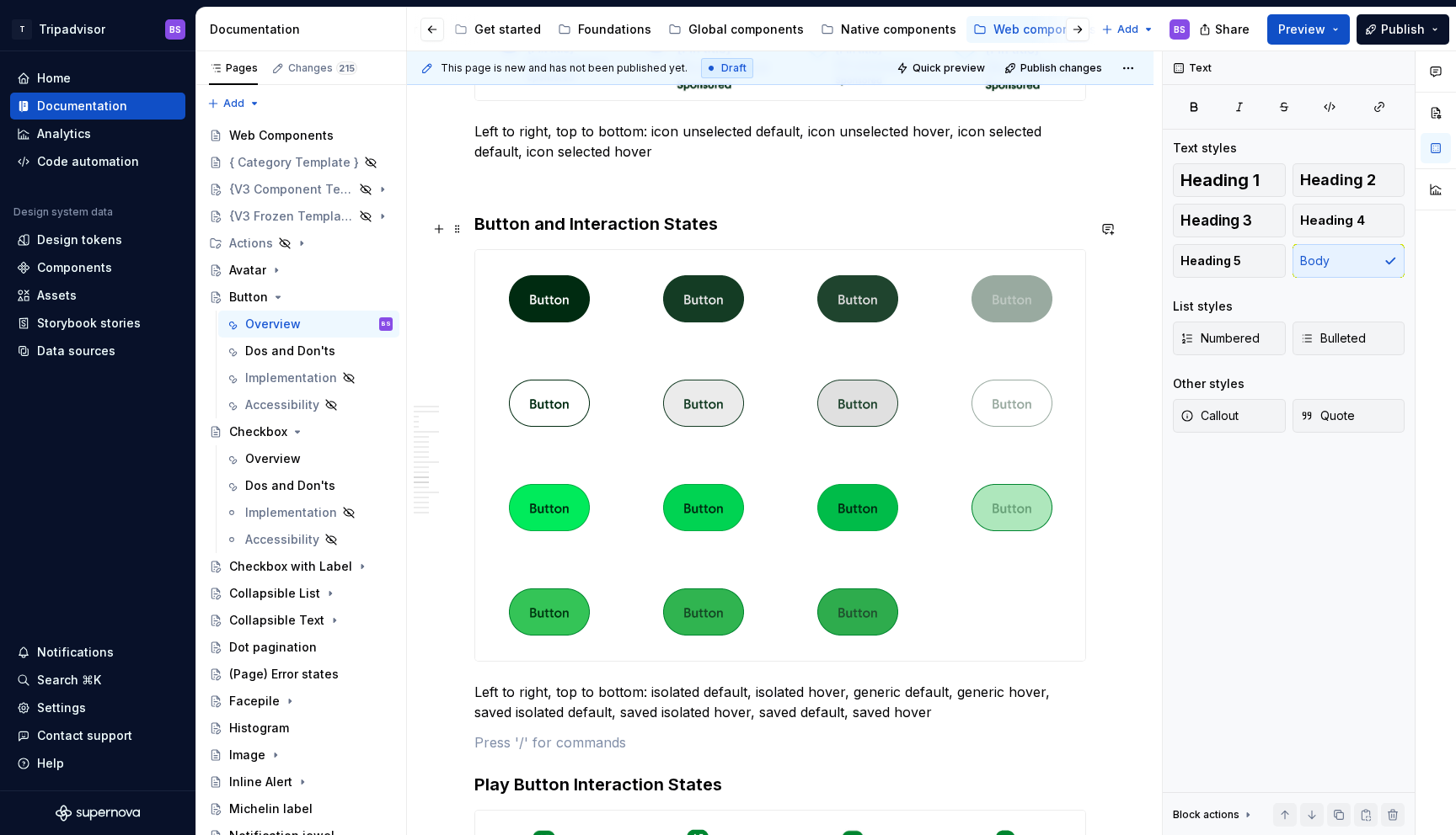
click at [641, 226] on h3 "Button and Interaction States" at bounding box center [780, 224] width 612 height 24
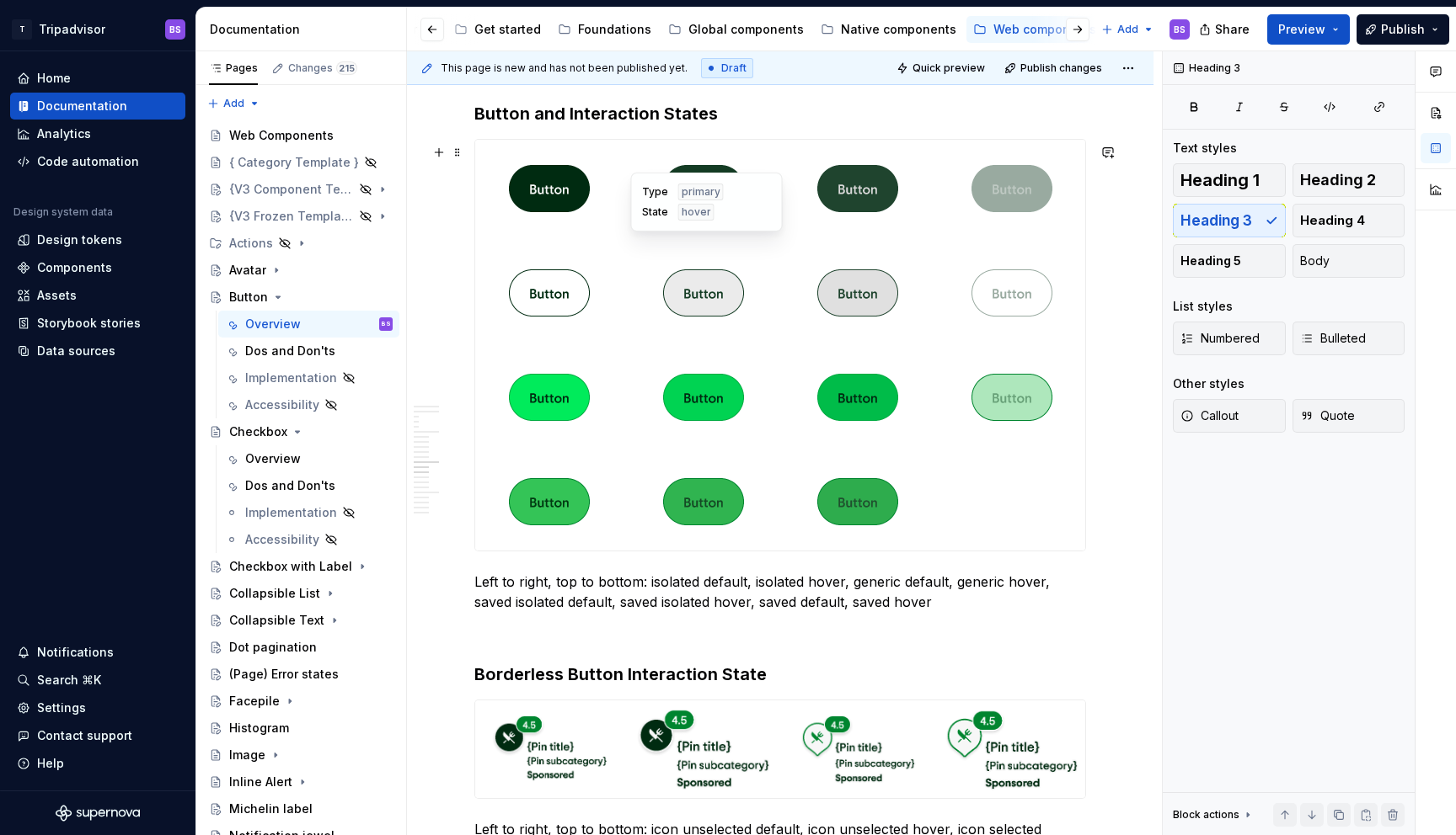
scroll to position [3744, 0]
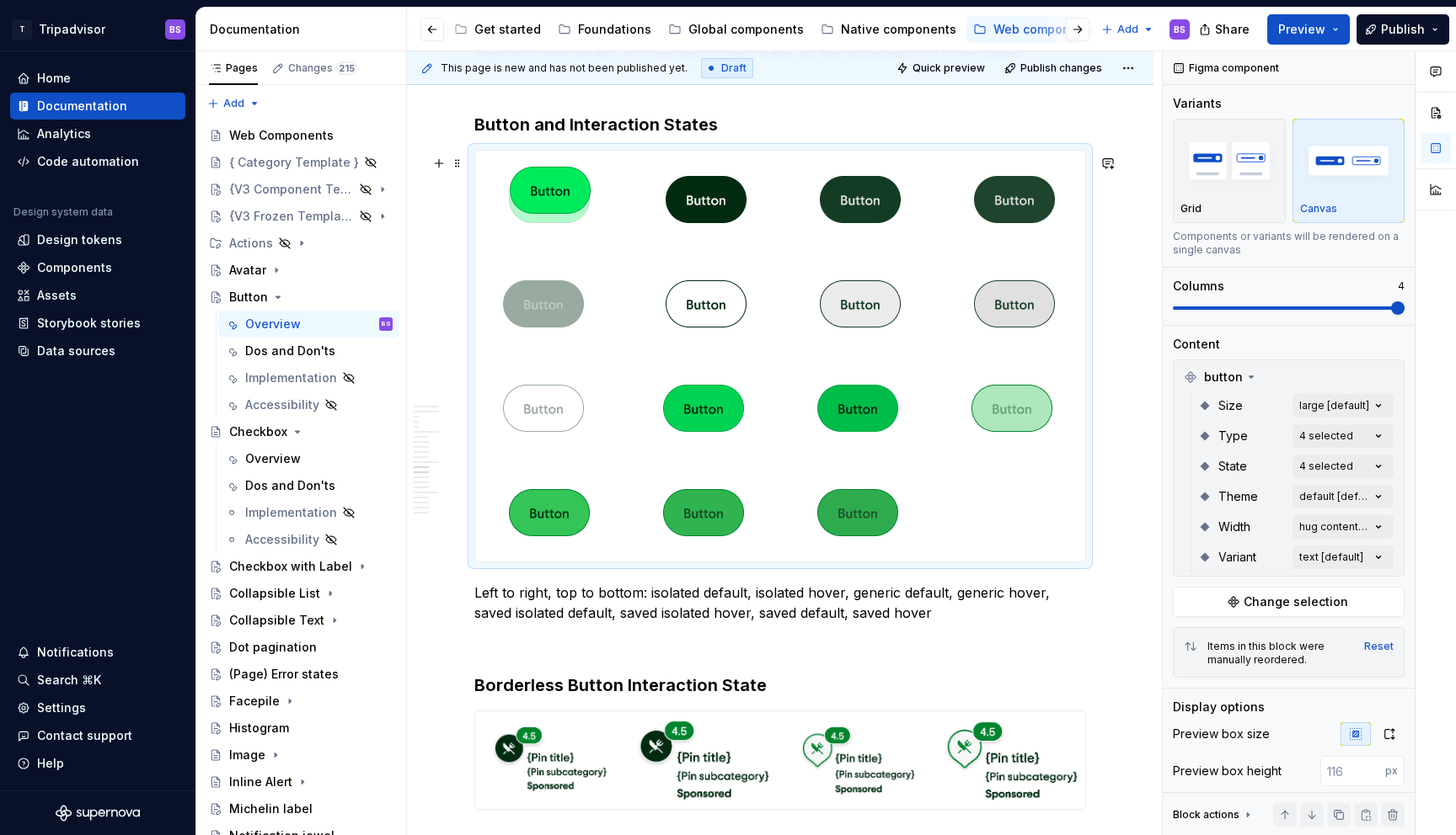
drag, startPoint x: 554, startPoint y: 394, endPoint x: 544, endPoint y: 202, distance: 192.3
click at [544, 202] on body "T Tripadvisor BS Home Documentation Analytics Code automation Design system dat…" at bounding box center [728, 418] width 1456 height 835
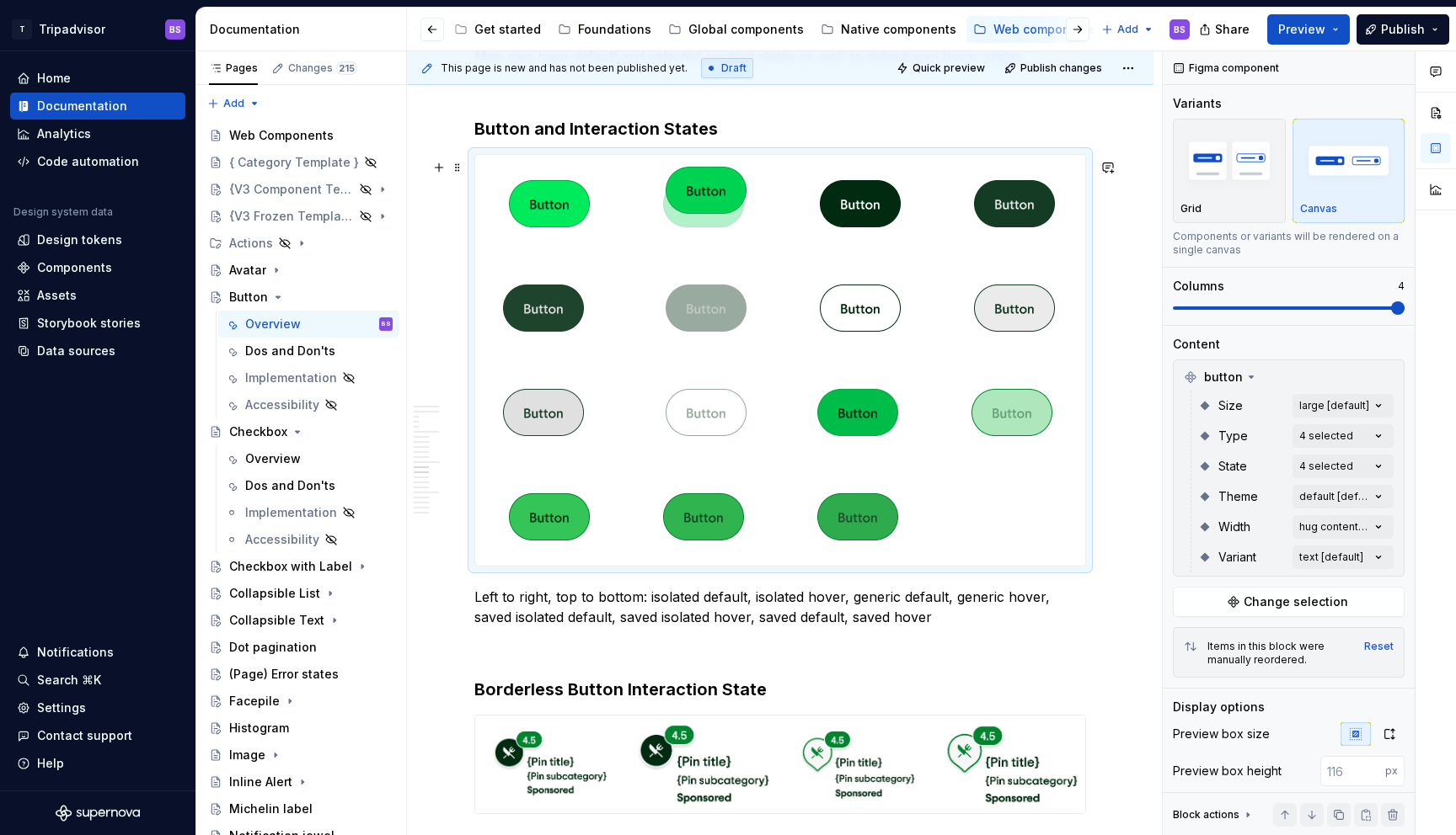
drag, startPoint x: 707, startPoint y: 416, endPoint x: 696, endPoint y: 219, distance: 197.3
click at [697, 219] on body "T Tripadvisor BS Home Documentation Analytics Code automation Design system dat…" at bounding box center [728, 418] width 1456 height 835
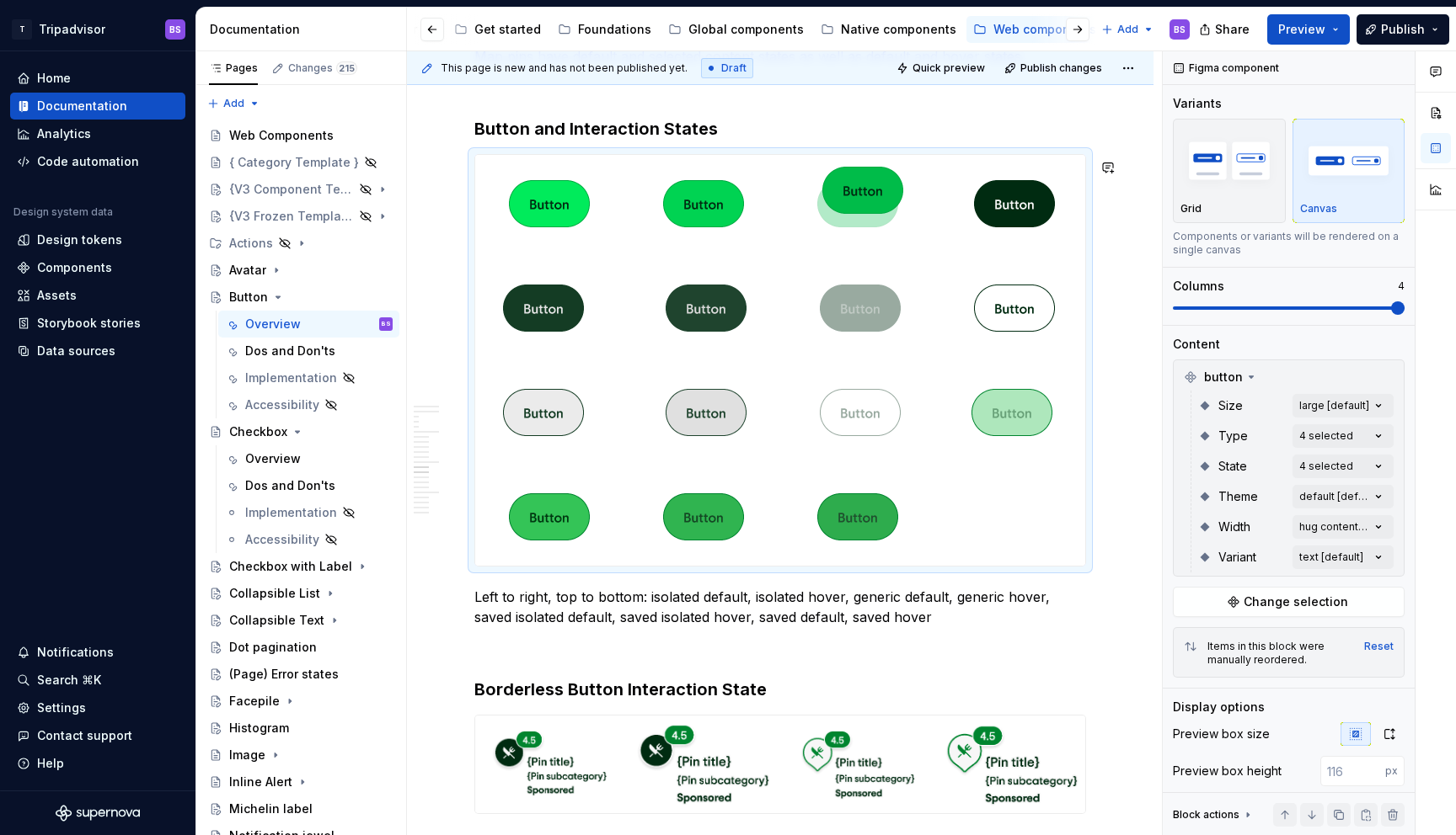
drag, startPoint x: 858, startPoint y: 409, endPoint x: 847, endPoint y: 209, distance: 200.3
click at [847, 209] on body "T Tripadvisor BS Home Documentation Analytics Code automation Design system dat…" at bounding box center [728, 418] width 1456 height 835
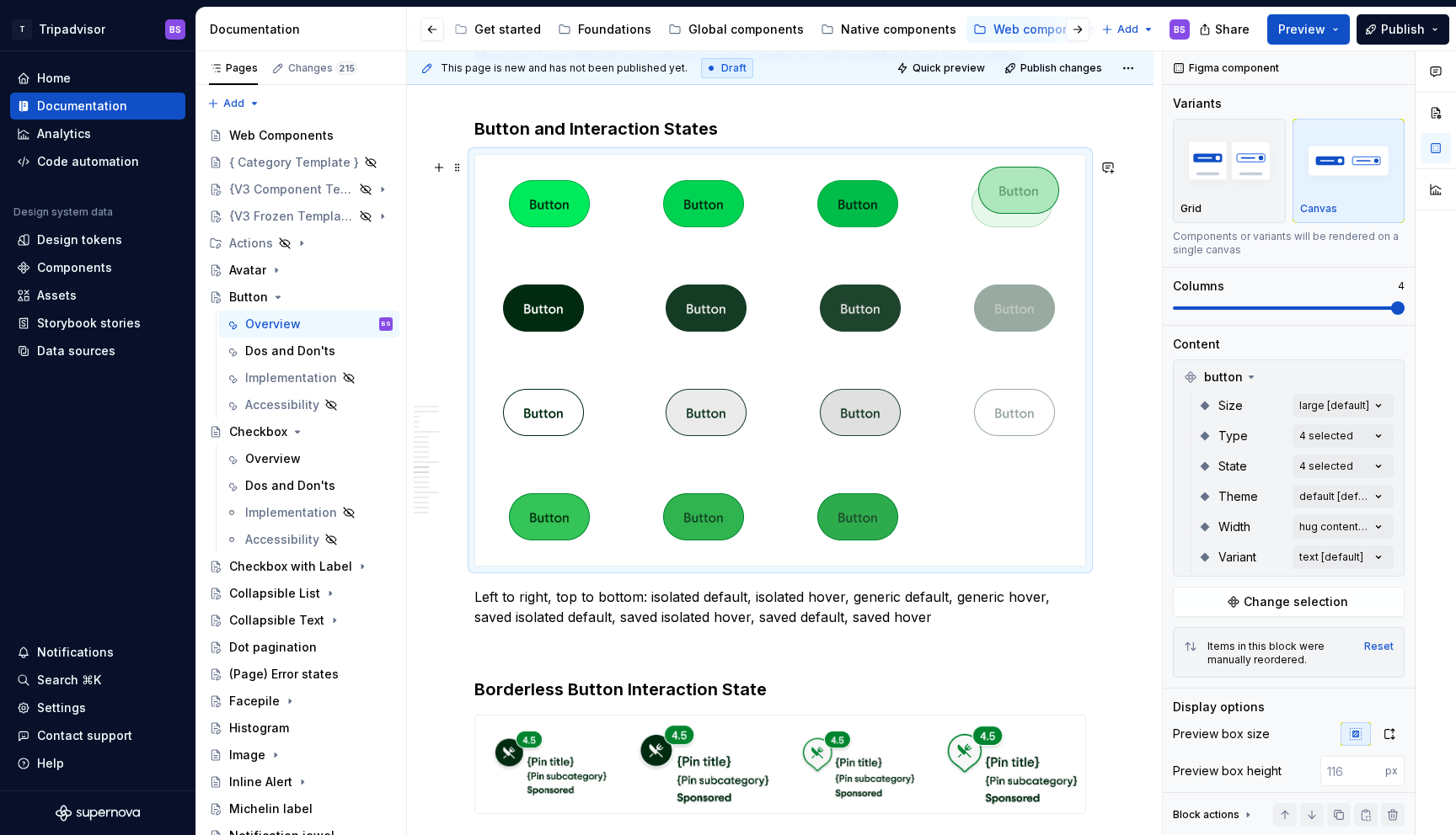
drag, startPoint x: 1026, startPoint y: 424, endPoint x: 1003, endPoint y: 239, distance: 186.4
click at [1003, 239] on body "T Tripadvisor BS Home Documentation Analytics Code automation Design system dat…" at bounding box center [728, 418] width 1456 height 835
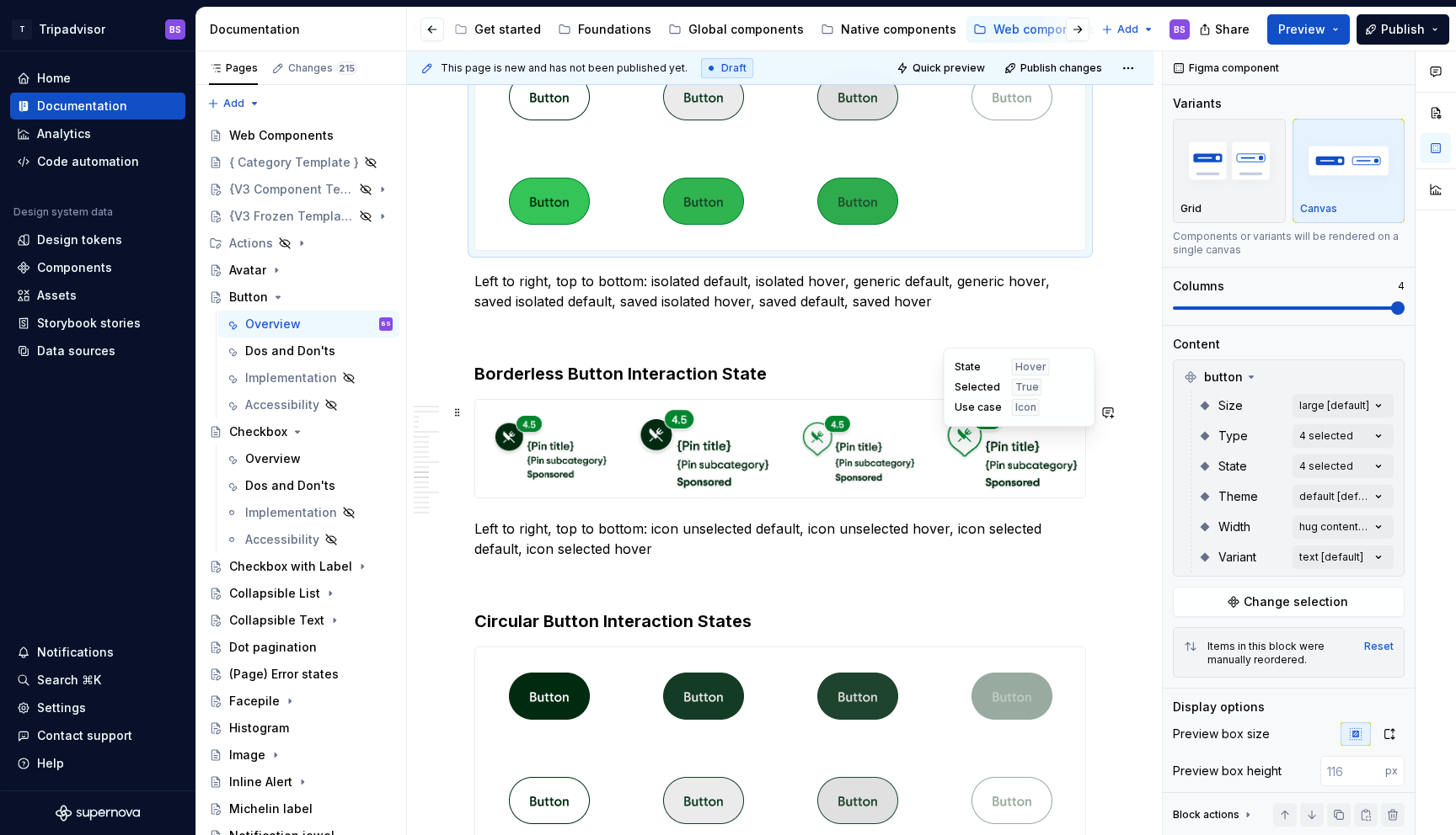
scroll to position [4060, 0]
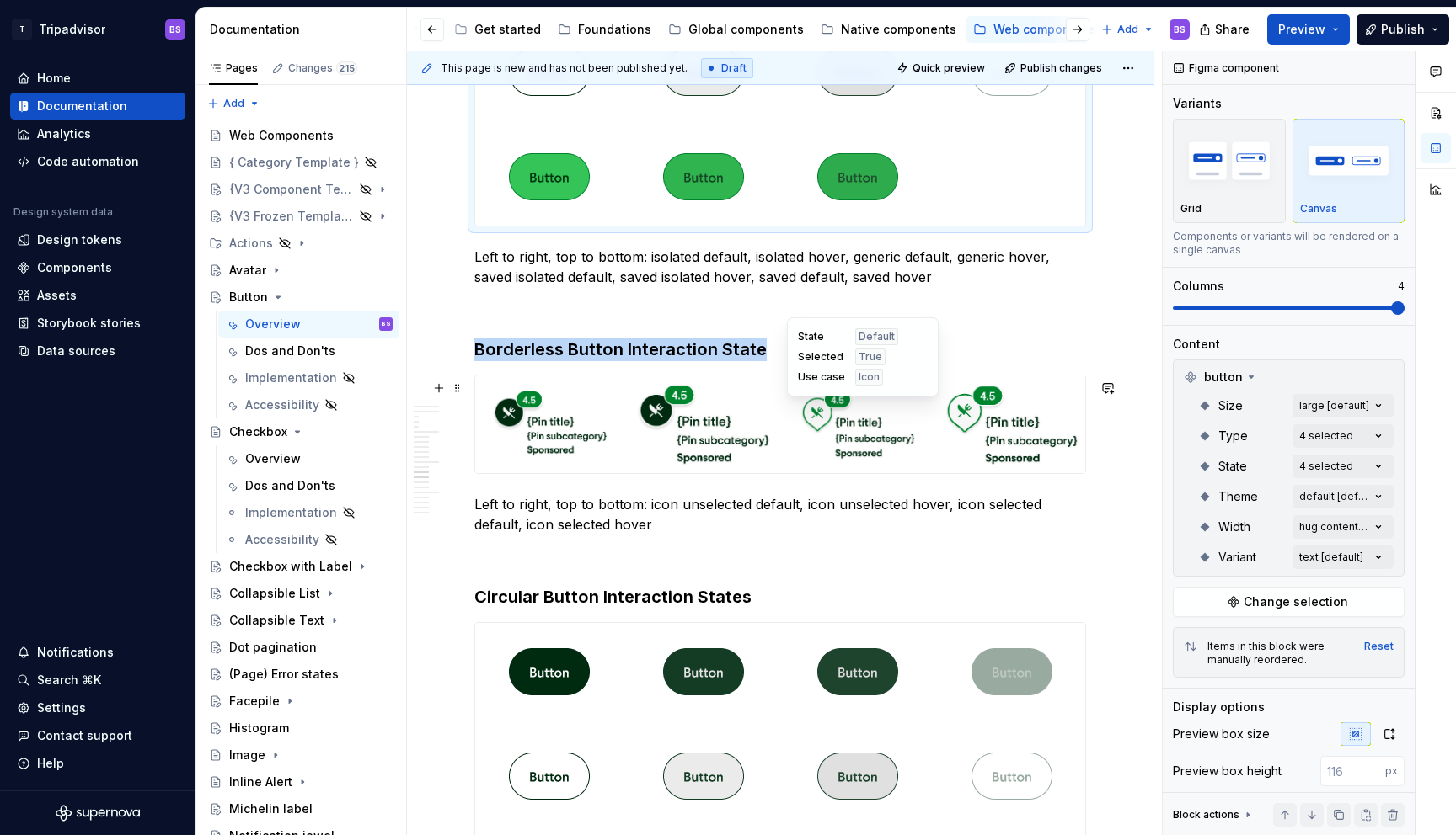
click at [882, 430] on img at bounding box center [857, 424] width 116 height 84
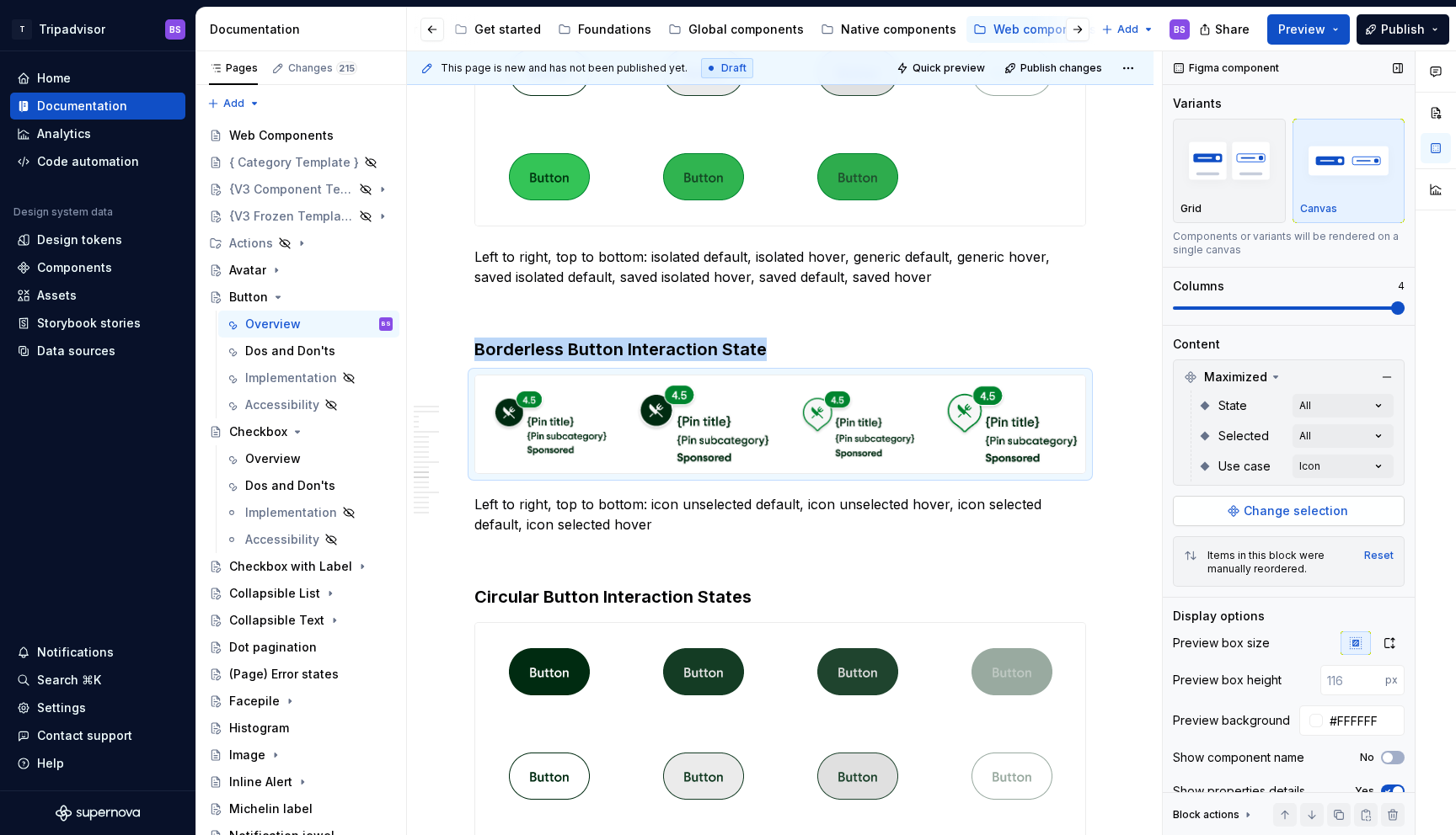
click at [1261, 514] on span "Change selection" at bounding box center [1296, 511] width 105 height 17
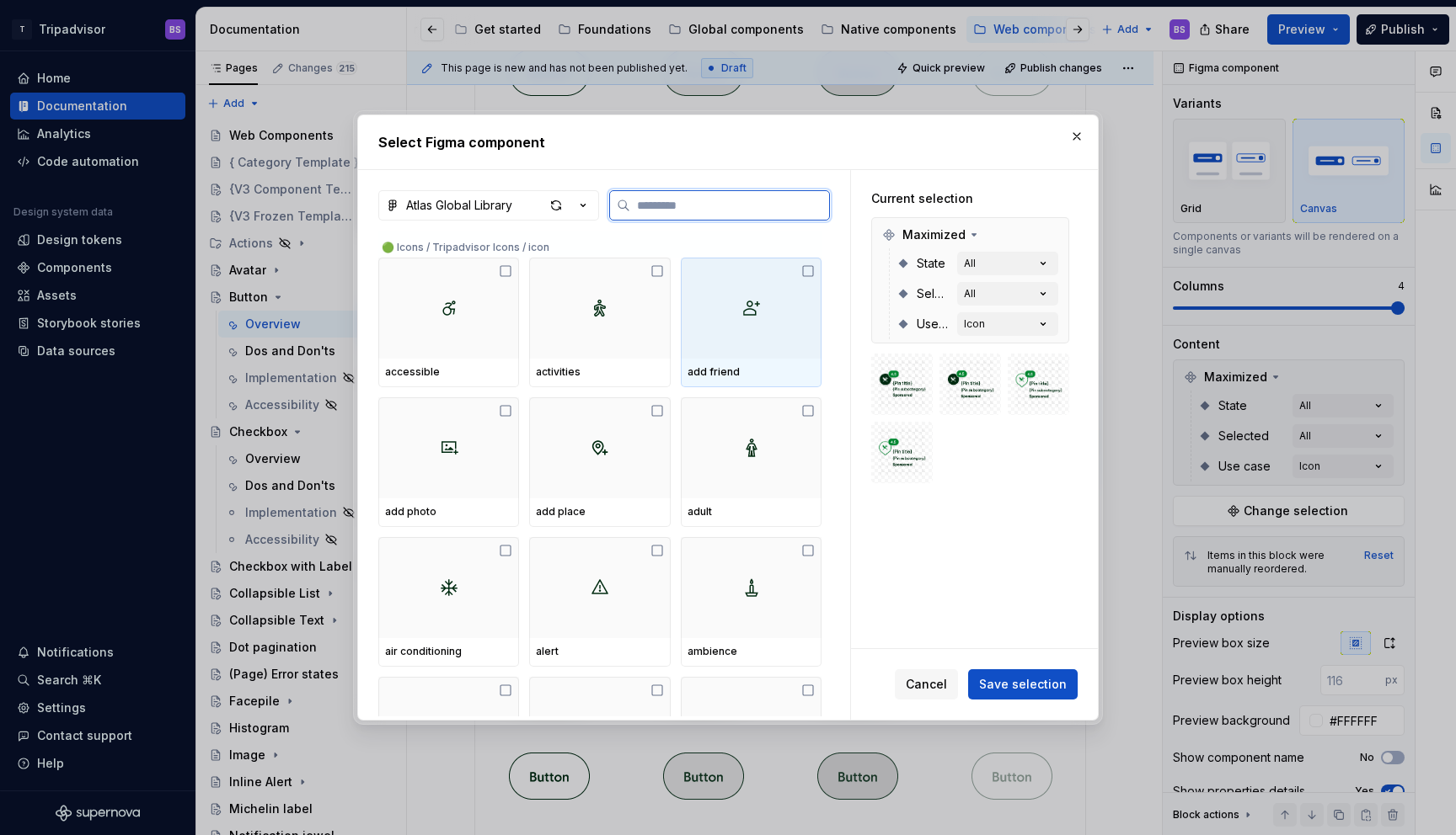
type textarea "*"
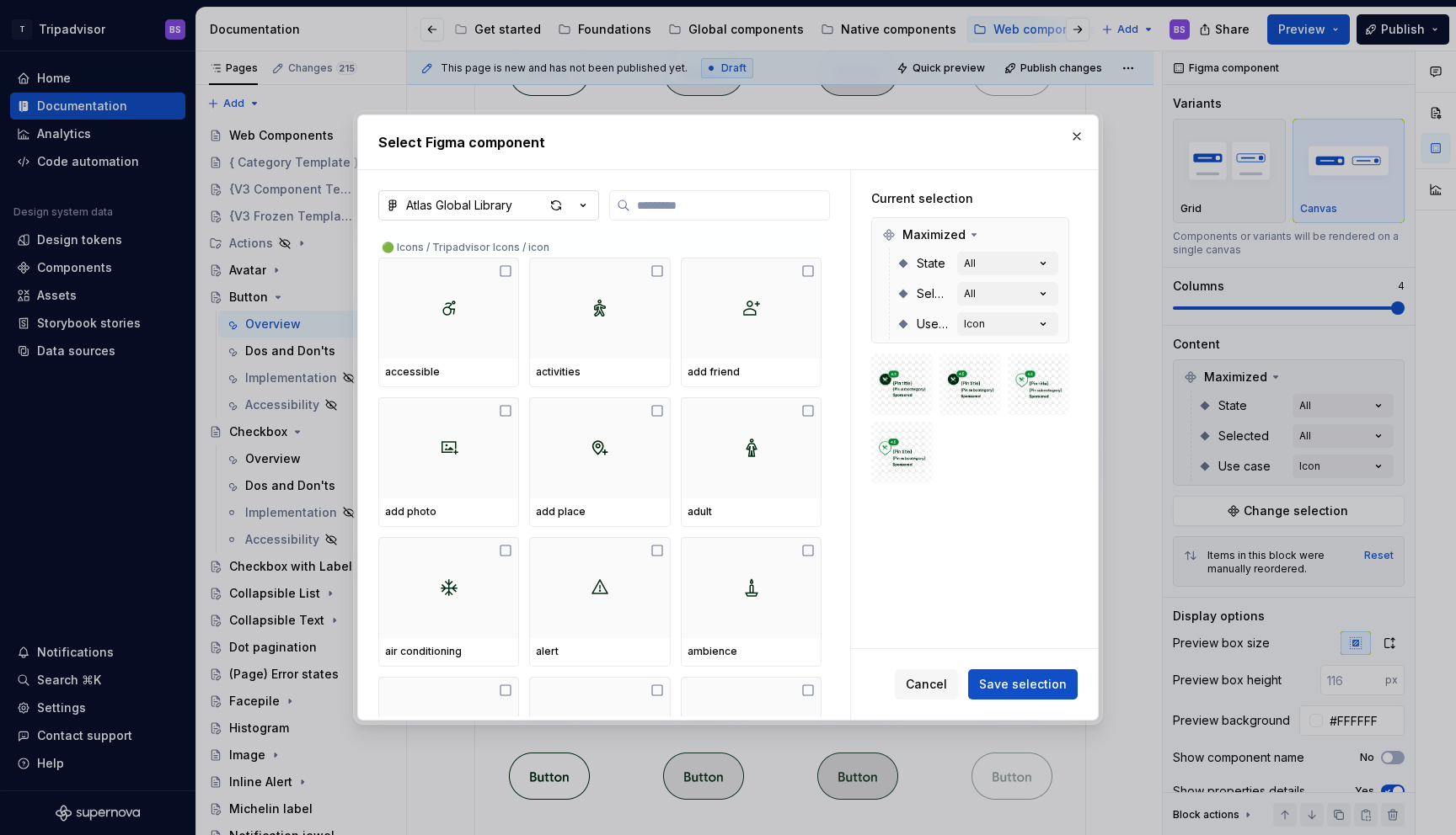
click at [590, 210] on icon "button" at bounding box center [583, 205] width 17 height 17
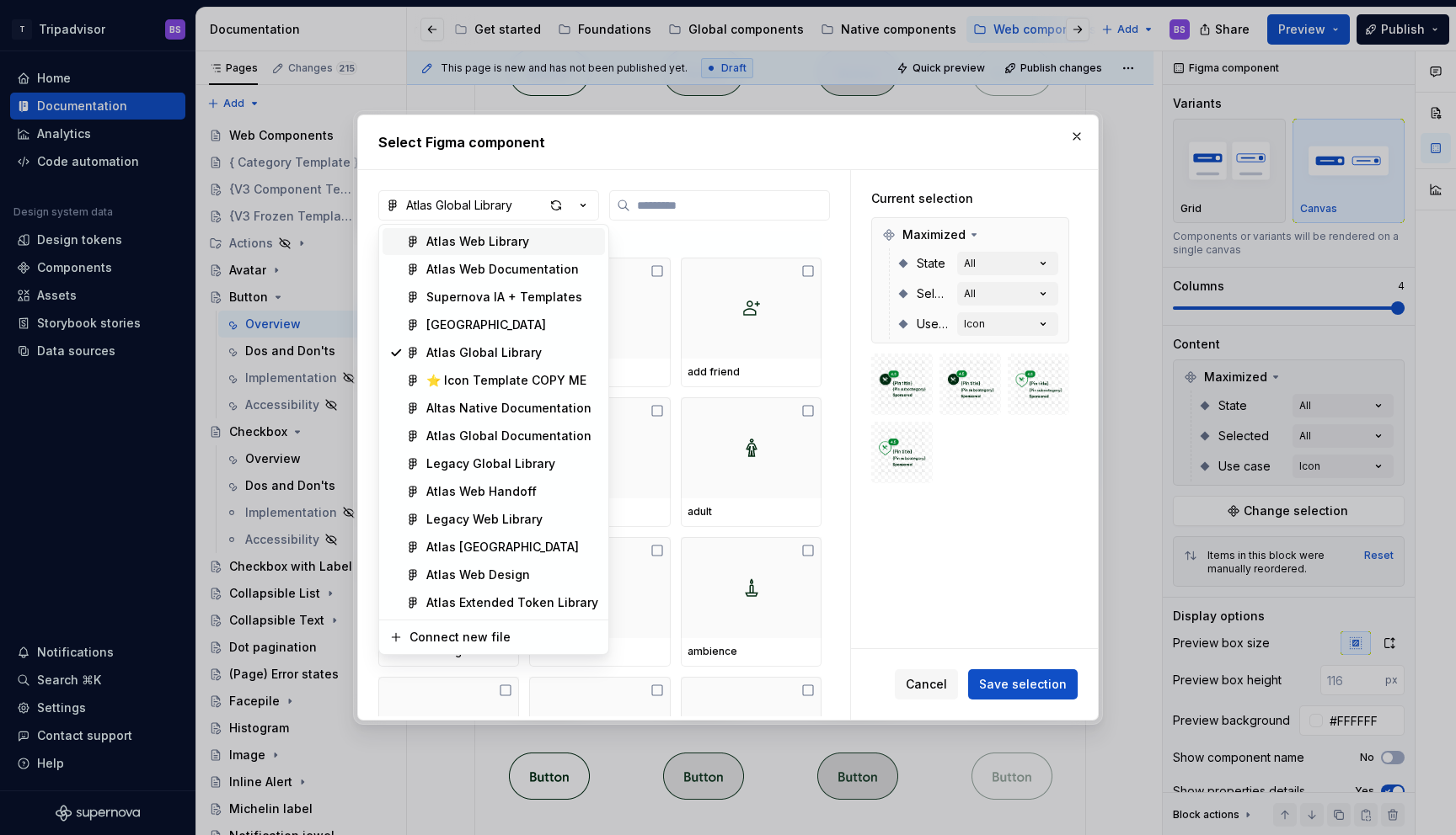
click at [511, 245] on div "Atlas Web Library" at bounding box center [478, 241] width 103 height 17
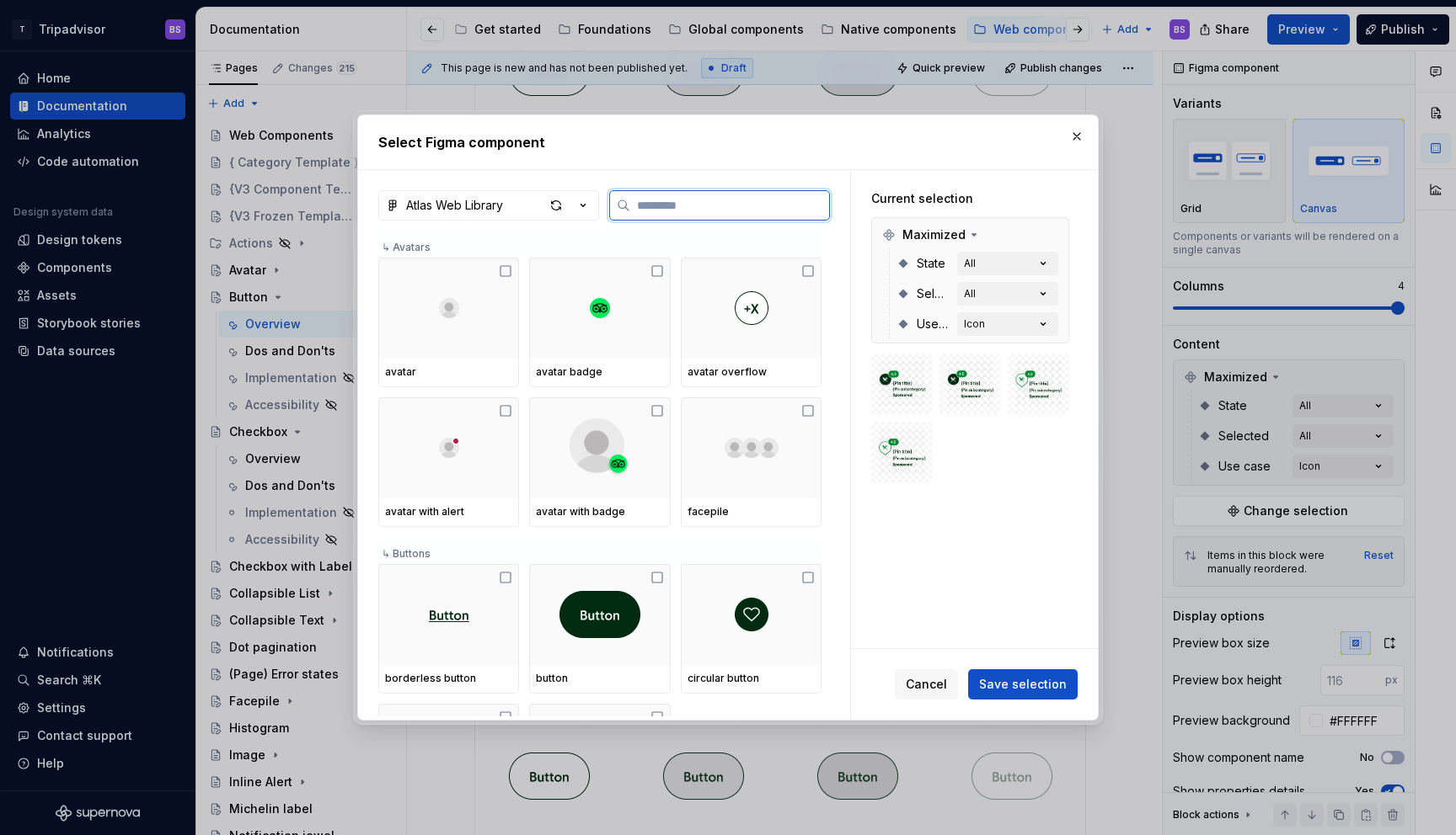
click at [634, 205] on input "search" at bounding box center [730, 205] width 199 height 17
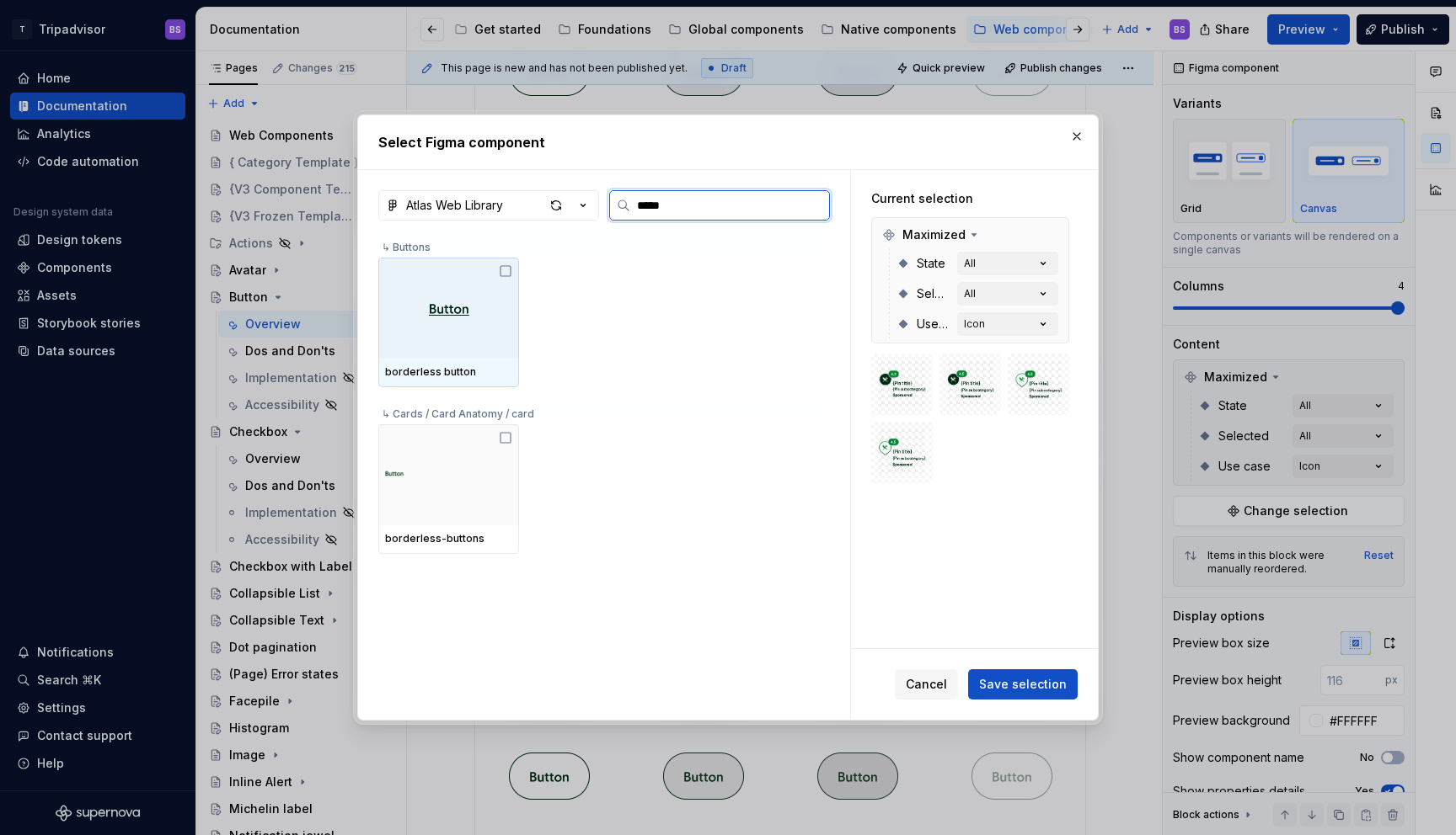
type input "******"
click at [405, 286] on div at bounding box center [448, 308] width 141 height 101
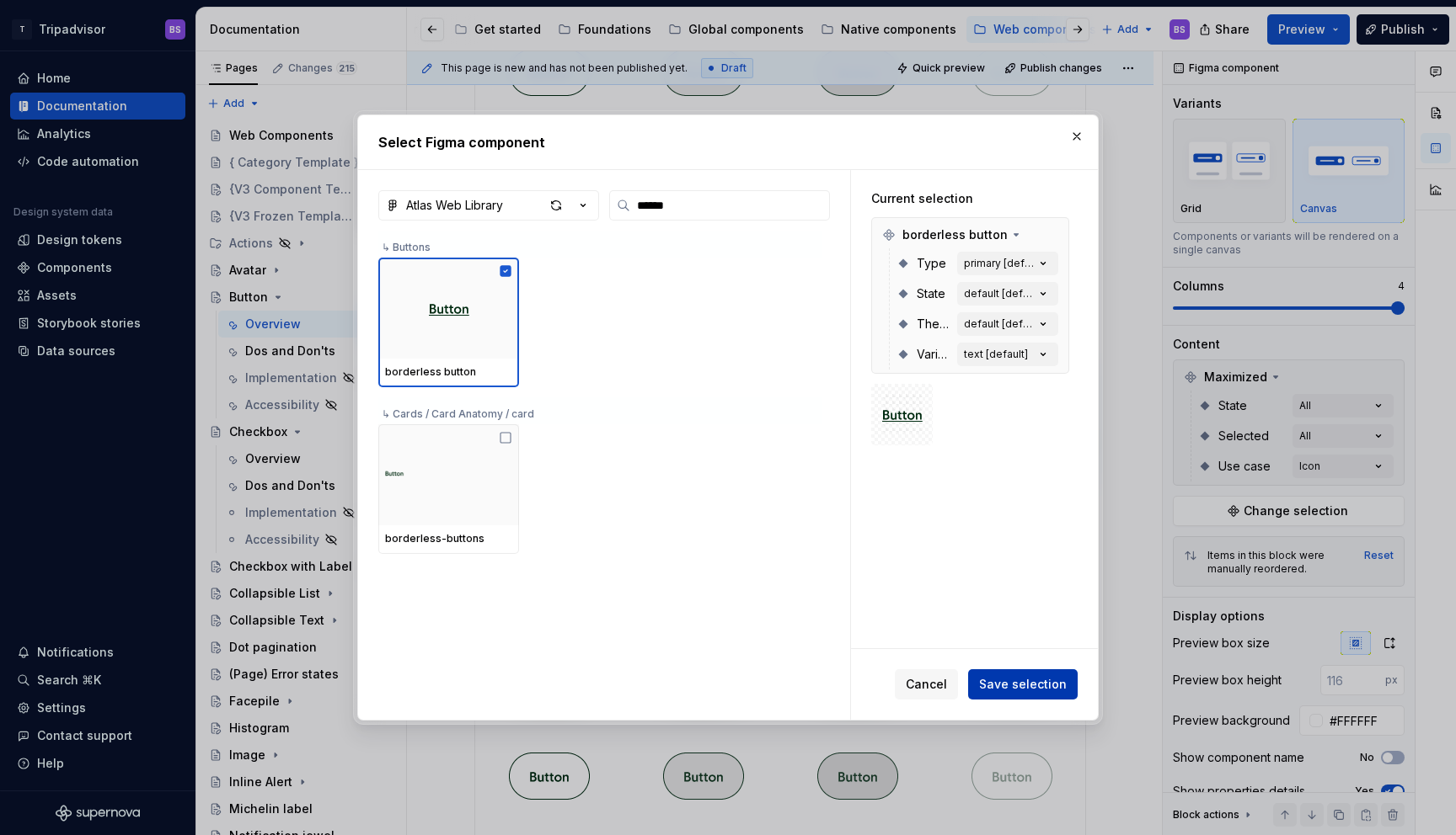
click at [1034, 684] on span "Save selection" at bounding box center [1023, 684] width 87 height 17
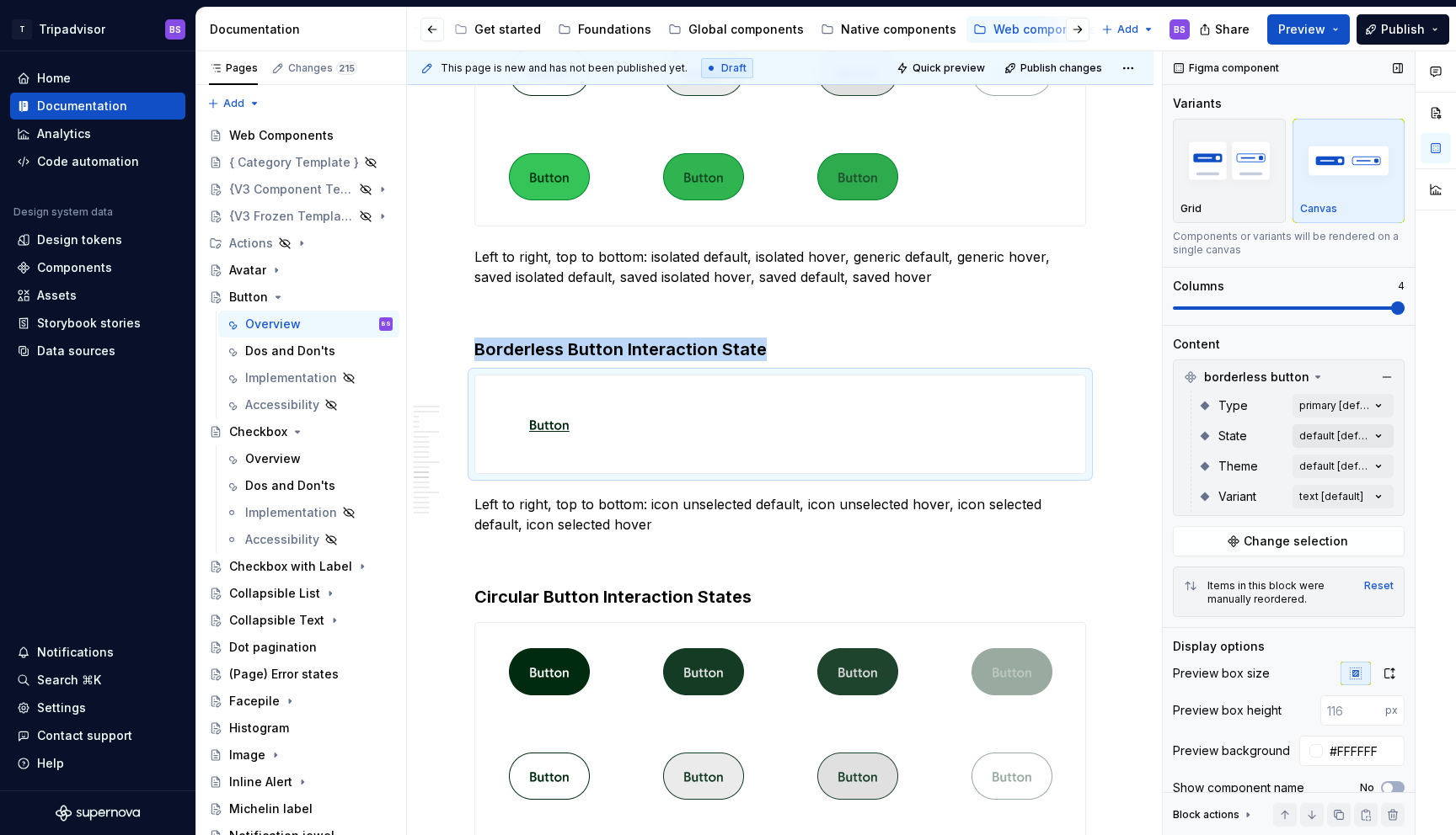
click at [1309, 438] on div "Comments Open comments No comments yet Select ‘Comment’ from the block context …" at bounding box center [1310, 444] width 294 height 785
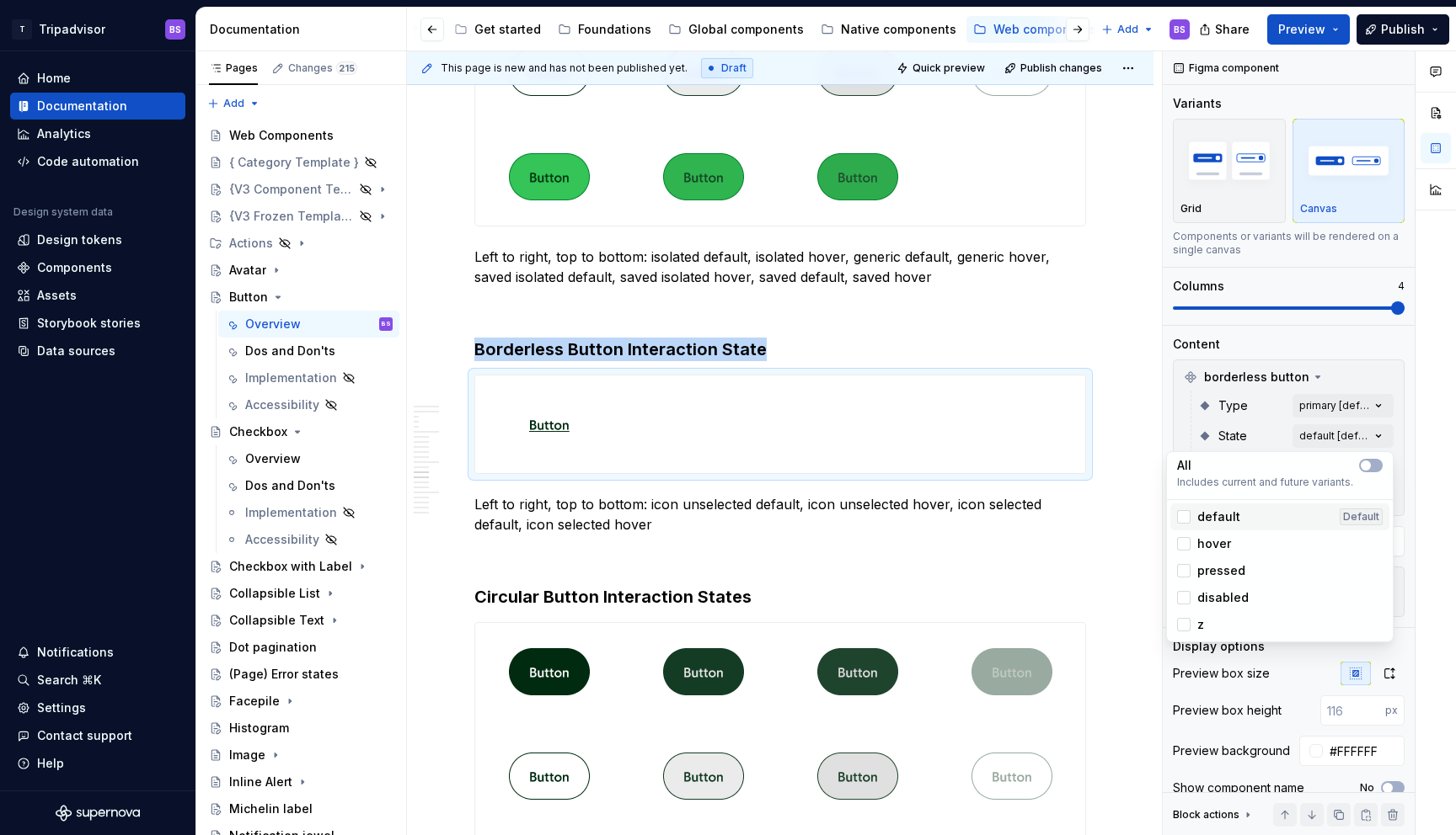
click at [1214, 507] on div "default Default" at bounding box center [1279, 517] width 219 height 27
click at [1215, 541] on span "hover" at bounding box center [1214, 543] width 34 height 17
click at [1217, 565] on span "pressed" at bounding box center [1221, 570] width 48 height 17
click at [1216, 591] on span "disabled" at bounding box center [1223, 597] width 52 height 17
click at [820, 322] on html "T Tripadvisor BS Home Documentation Analytics Code automation Design system dat…" at bounding box center [728, 418] width 1456 height 835
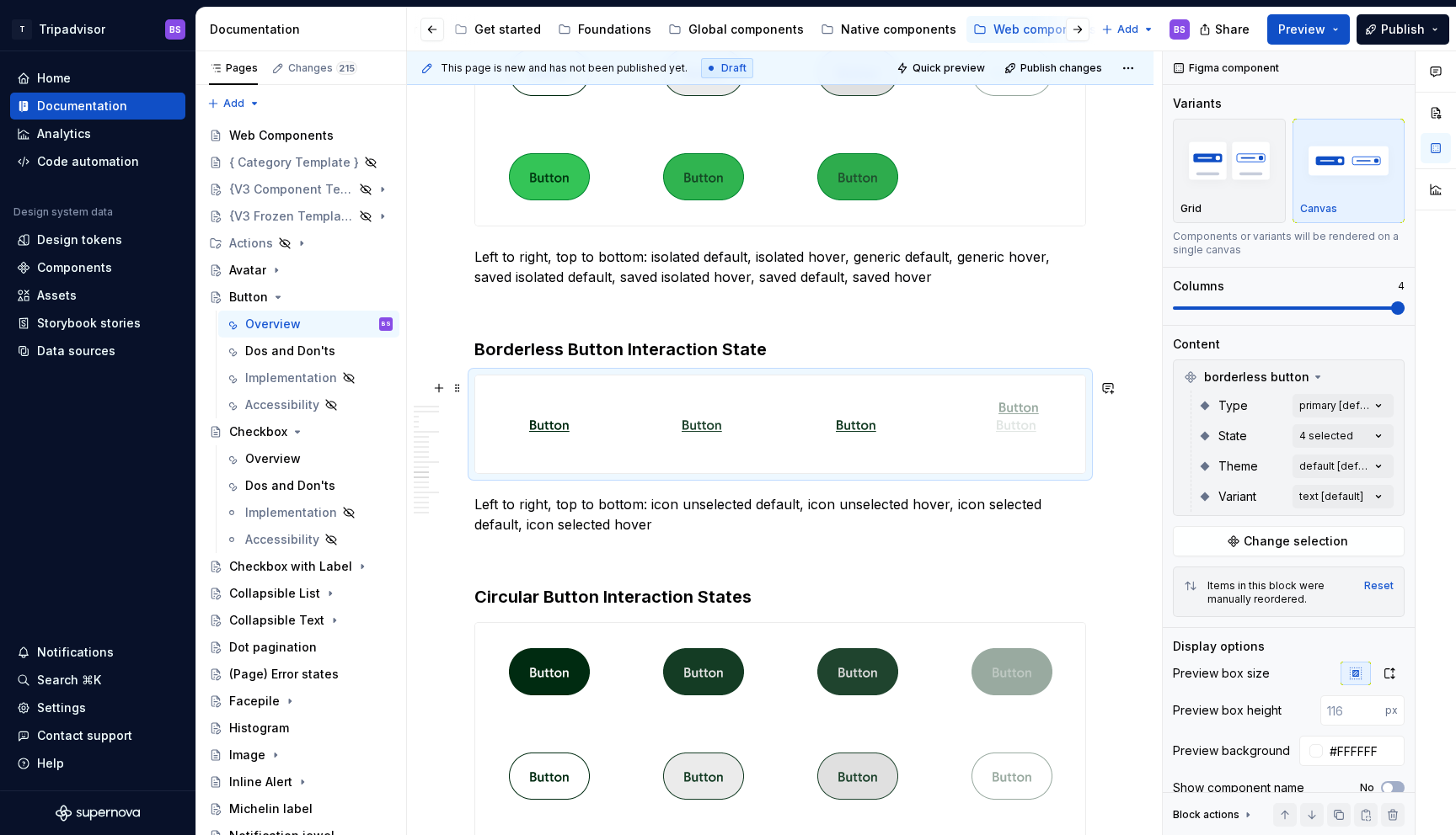
drag, startPoint x: 704, startPoint y: 431, endPoint x: 1010, endPoint y: 437, distance: 306.1
drag, startPoint x: 870, startPoint y: 427, endPoint x: 723, endPoint y: 423, distance: 147.1
click at [724, 423] on body "T Tripadvisor BS Home Documentation Analytics Code automation Design system dat…" at bounding box center [728, 418] width 1456 height 835
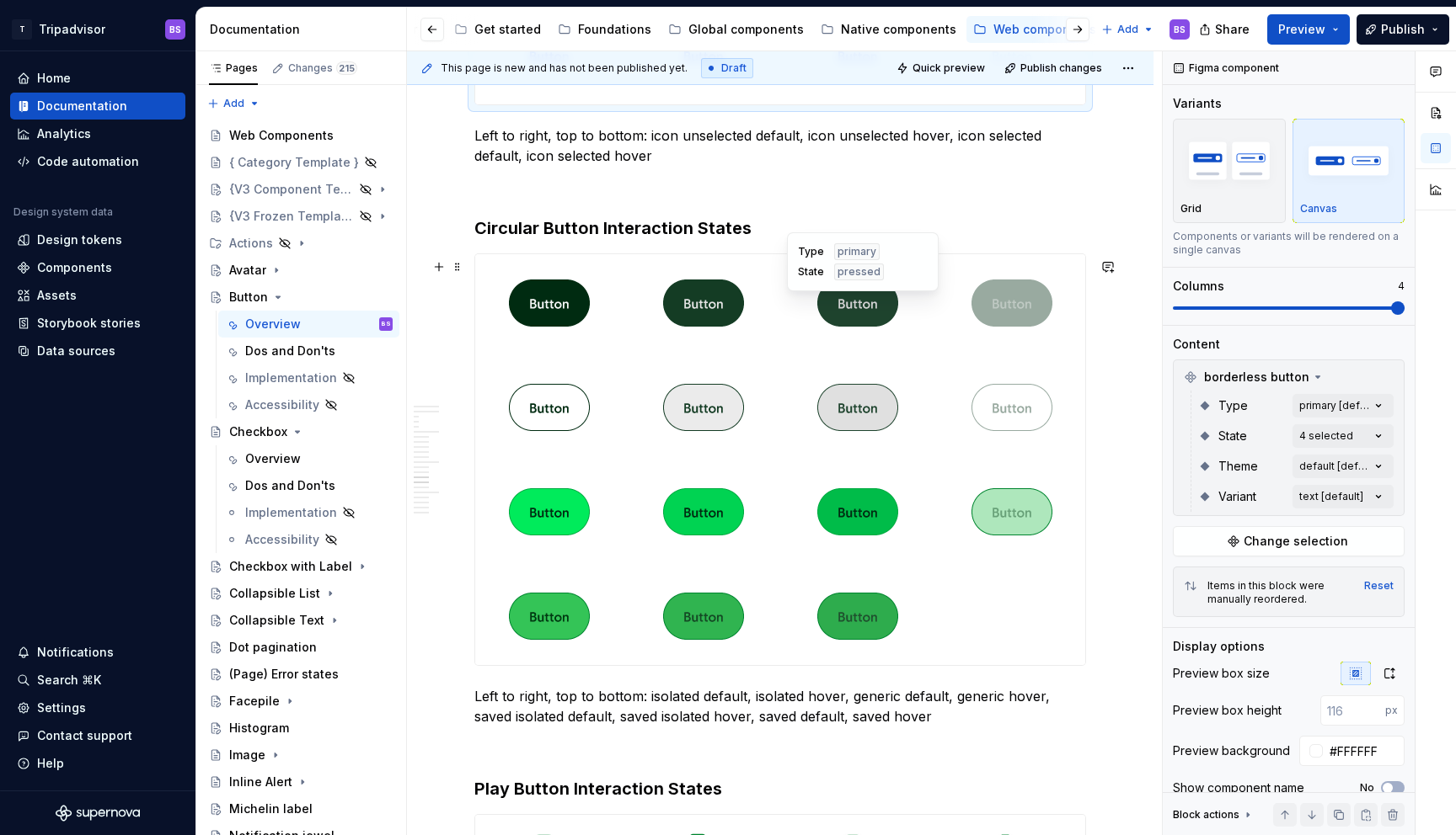
scroll to position [4432, 0]
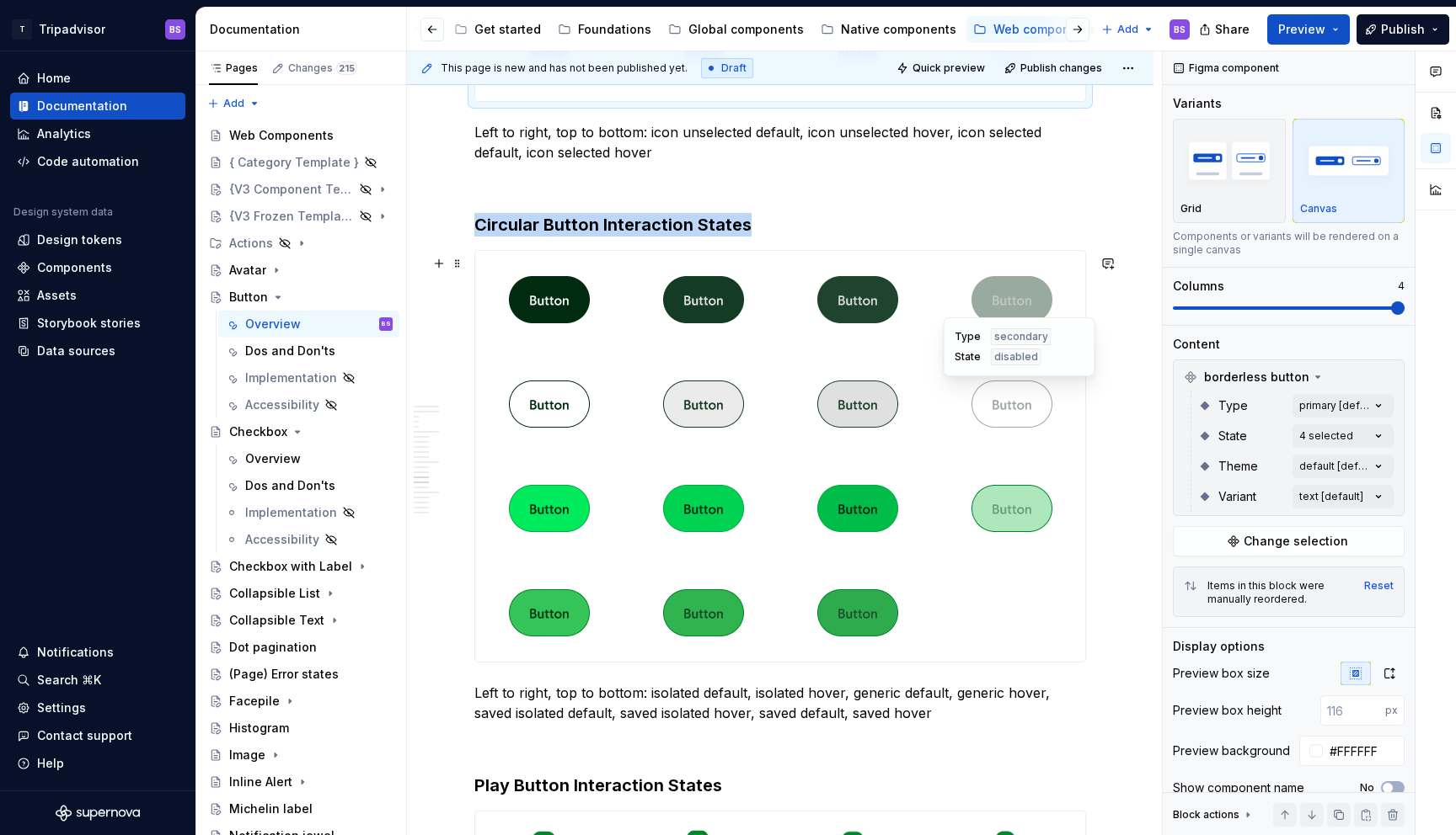
click at [1084, 422] on div at bounding box center [1011, 404] width 148 height 98
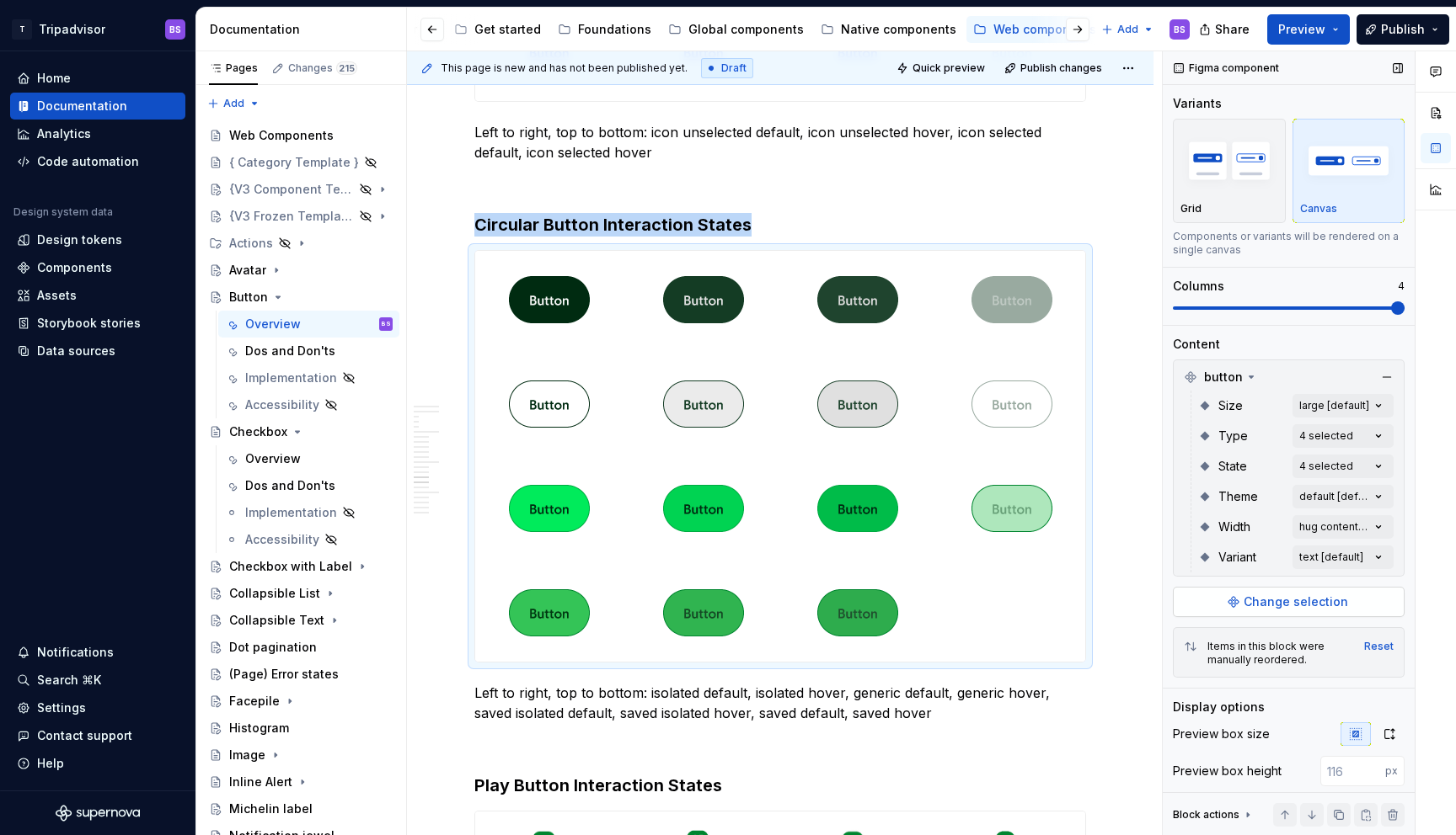
click at [1276, 607] on span "Change selection" at bounding box center [1296, 602] width 105 height 17
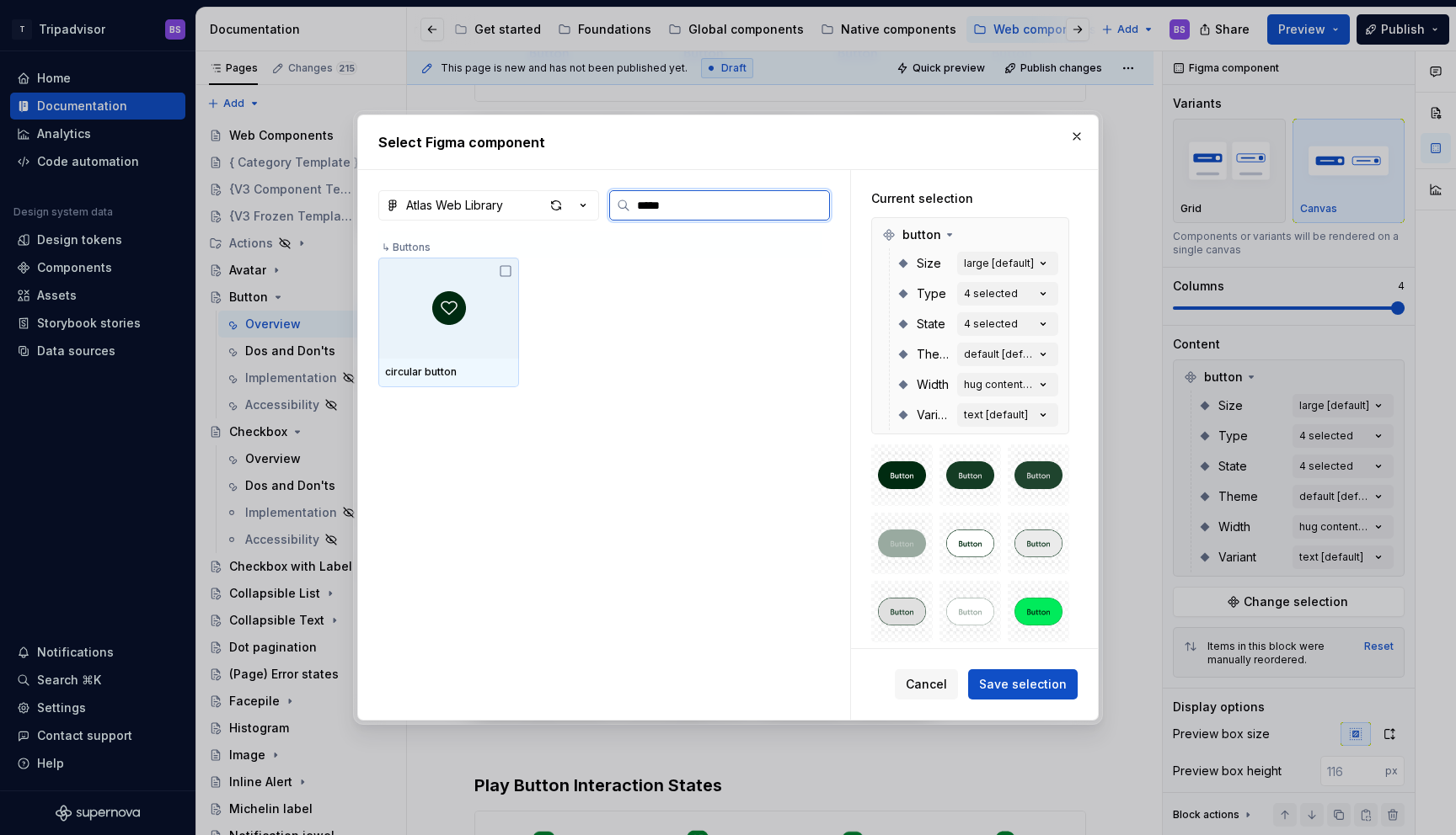
type input "******"
click at [441, 279] on div at bounding box center [448, 308] width 141 height 101
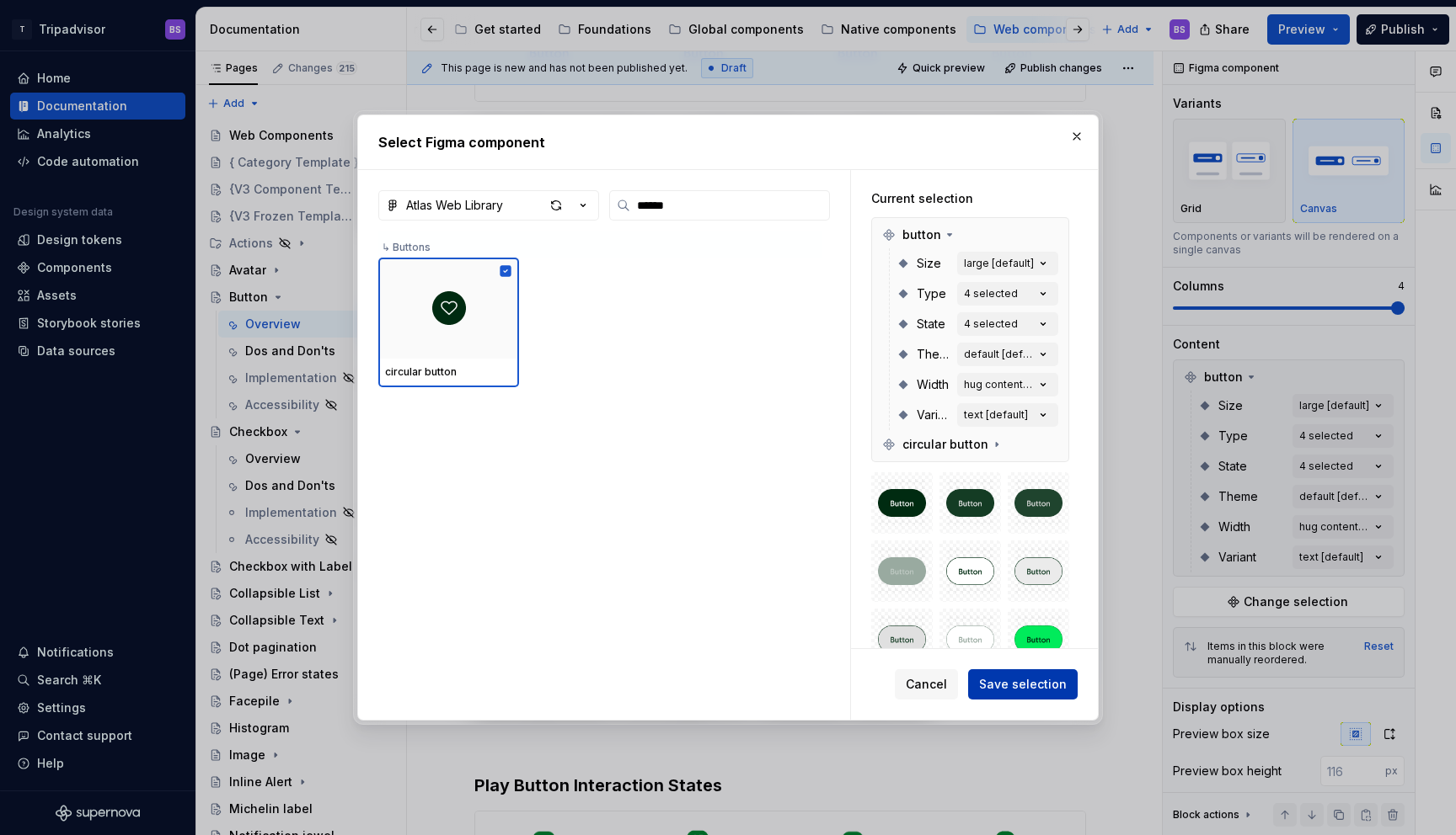
click at [1047, 682] on span "Save selection" at bounding box center [1023, 684] width 87 height 17
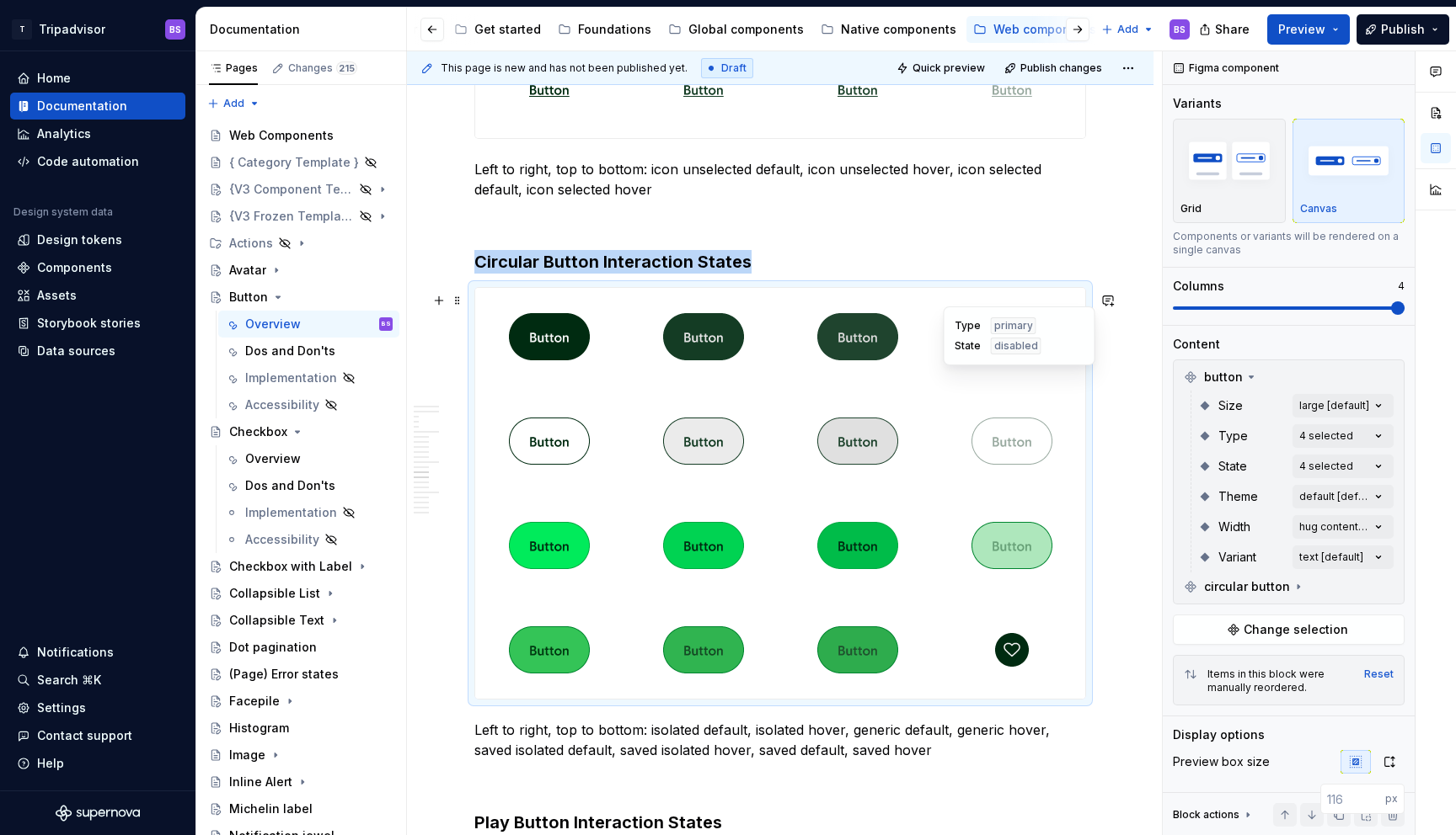
scroll to position [4426, 0]
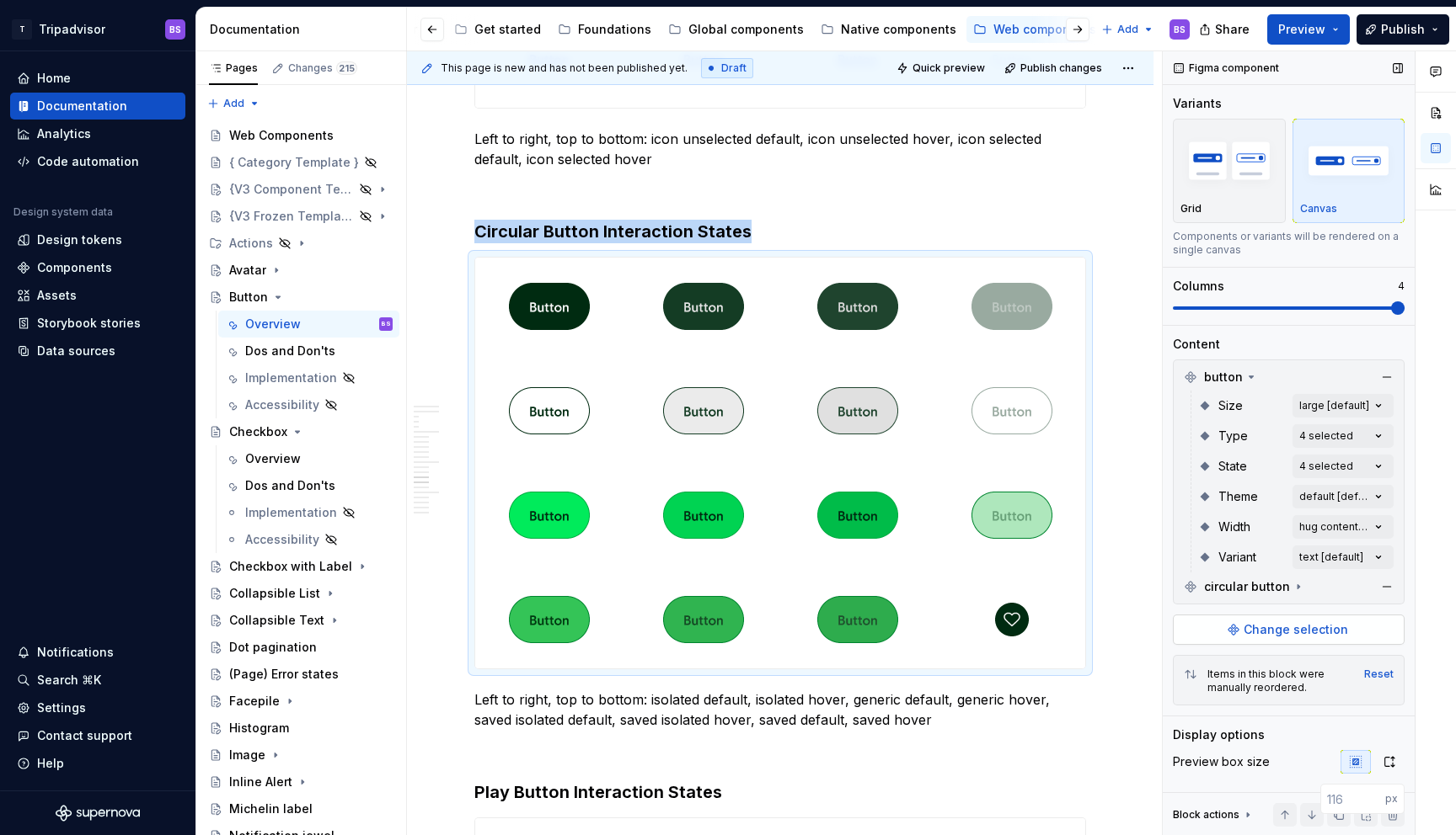
click at [1267, 626] on span "Change selection" at bounding box center [1296, 630] width 105 height 17
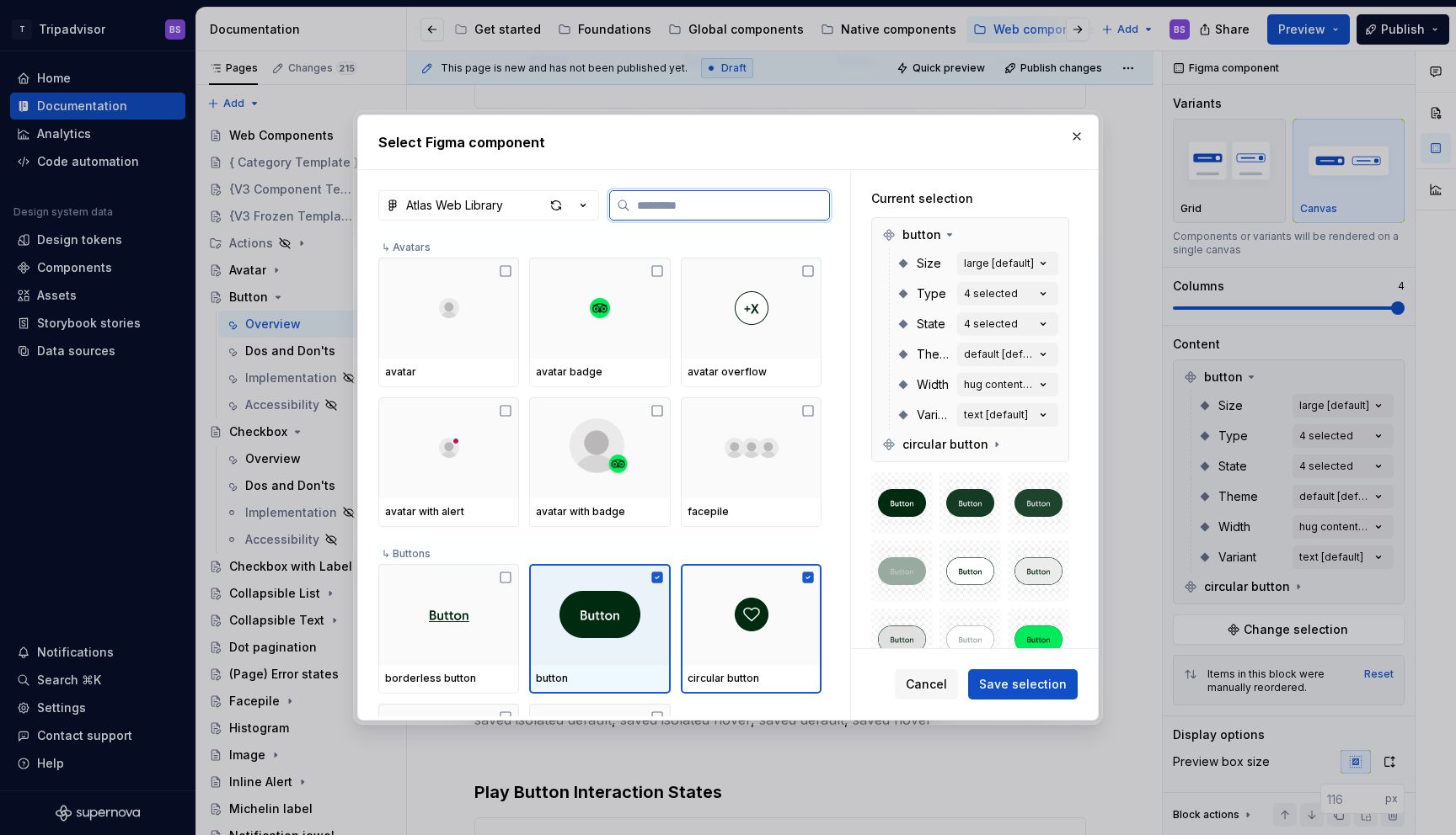
click at [661, 577] on icon at bounding box center [656, 577] width 13 height 13
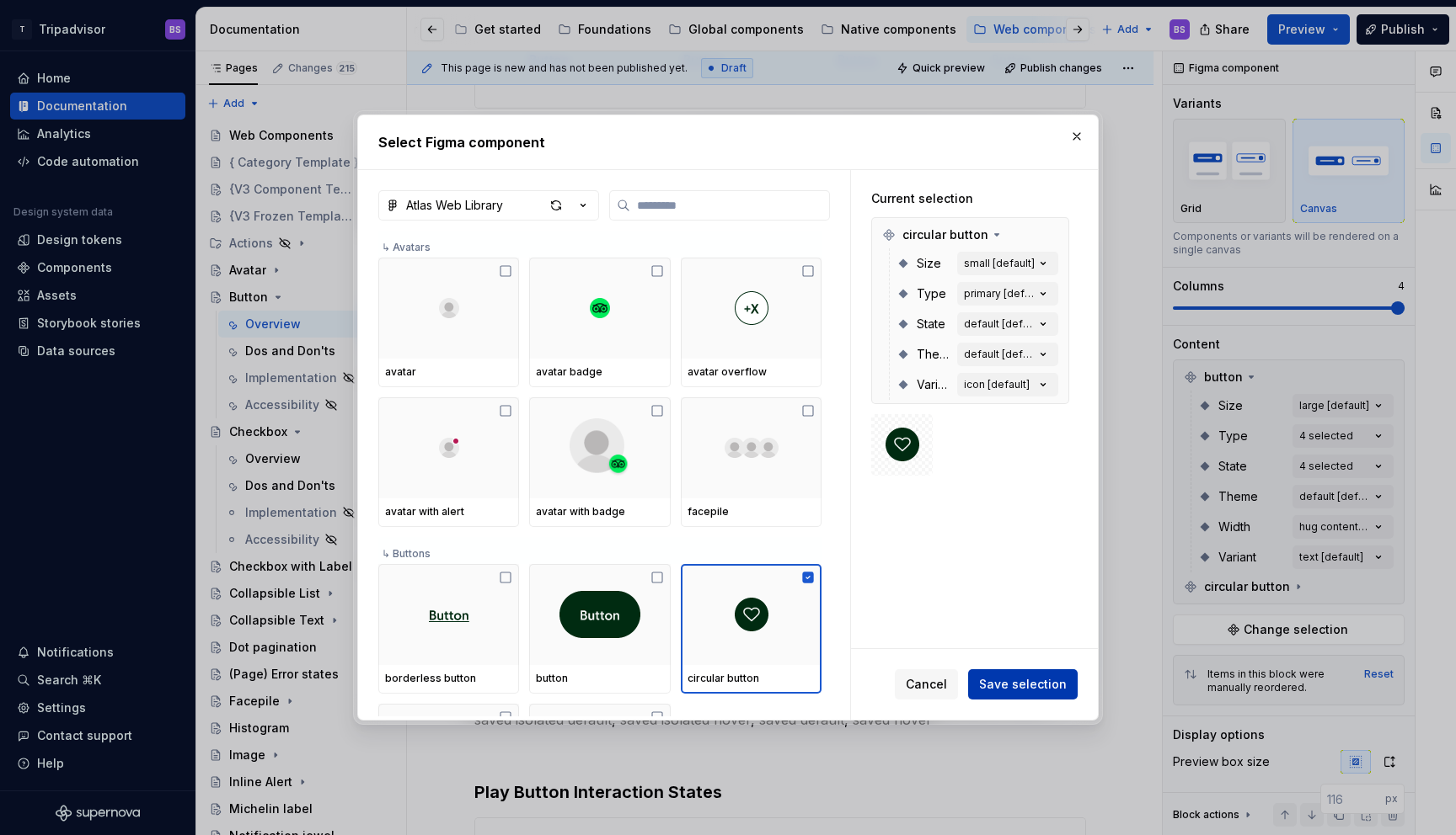
click at [1016, 688] on span "Save selection" at bounding box center [1023, 684] width 87 height 17
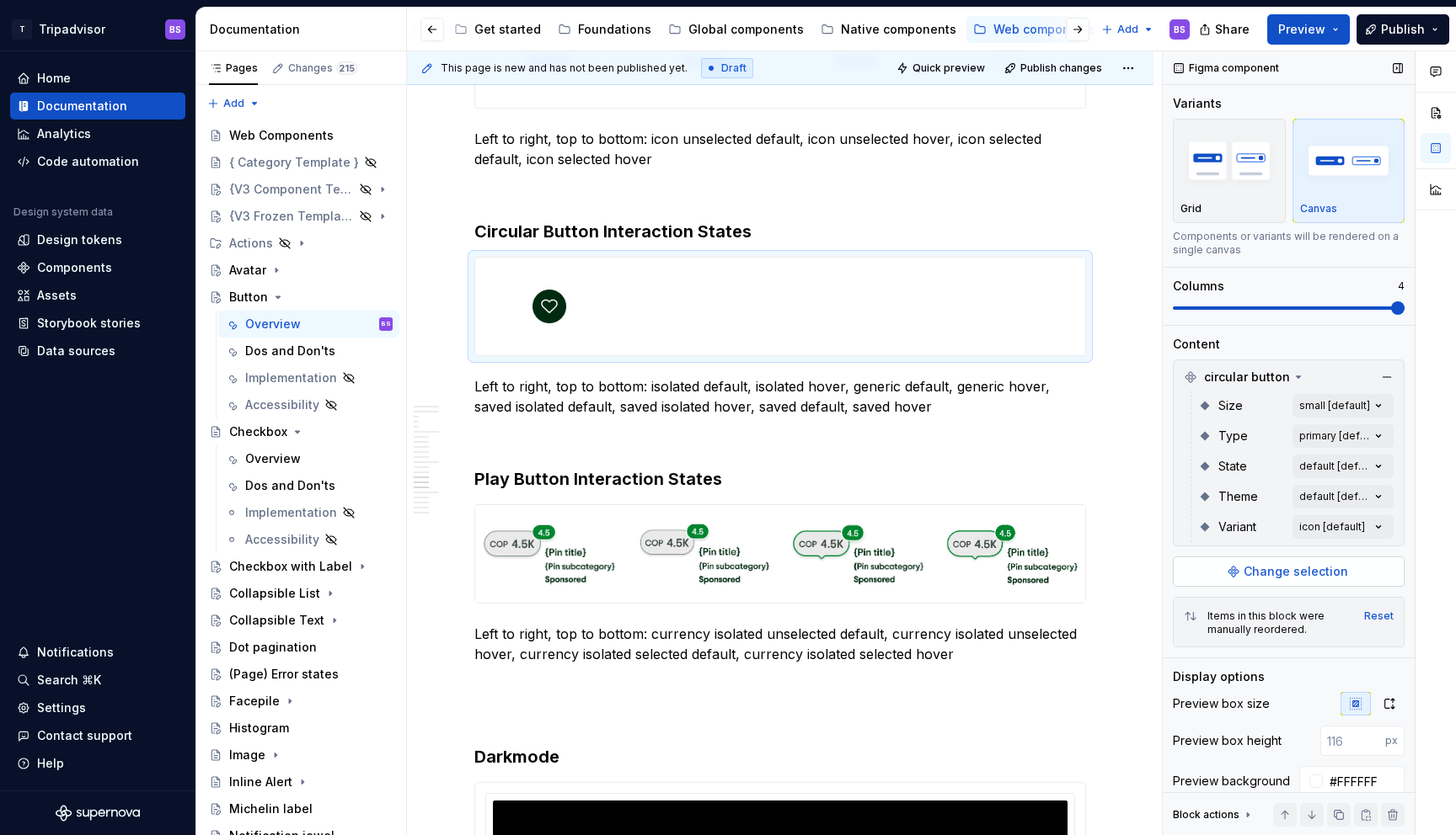
click at [1258, 569] on span "Change selection" at bounding box center [1296, 571] width 105 height 17
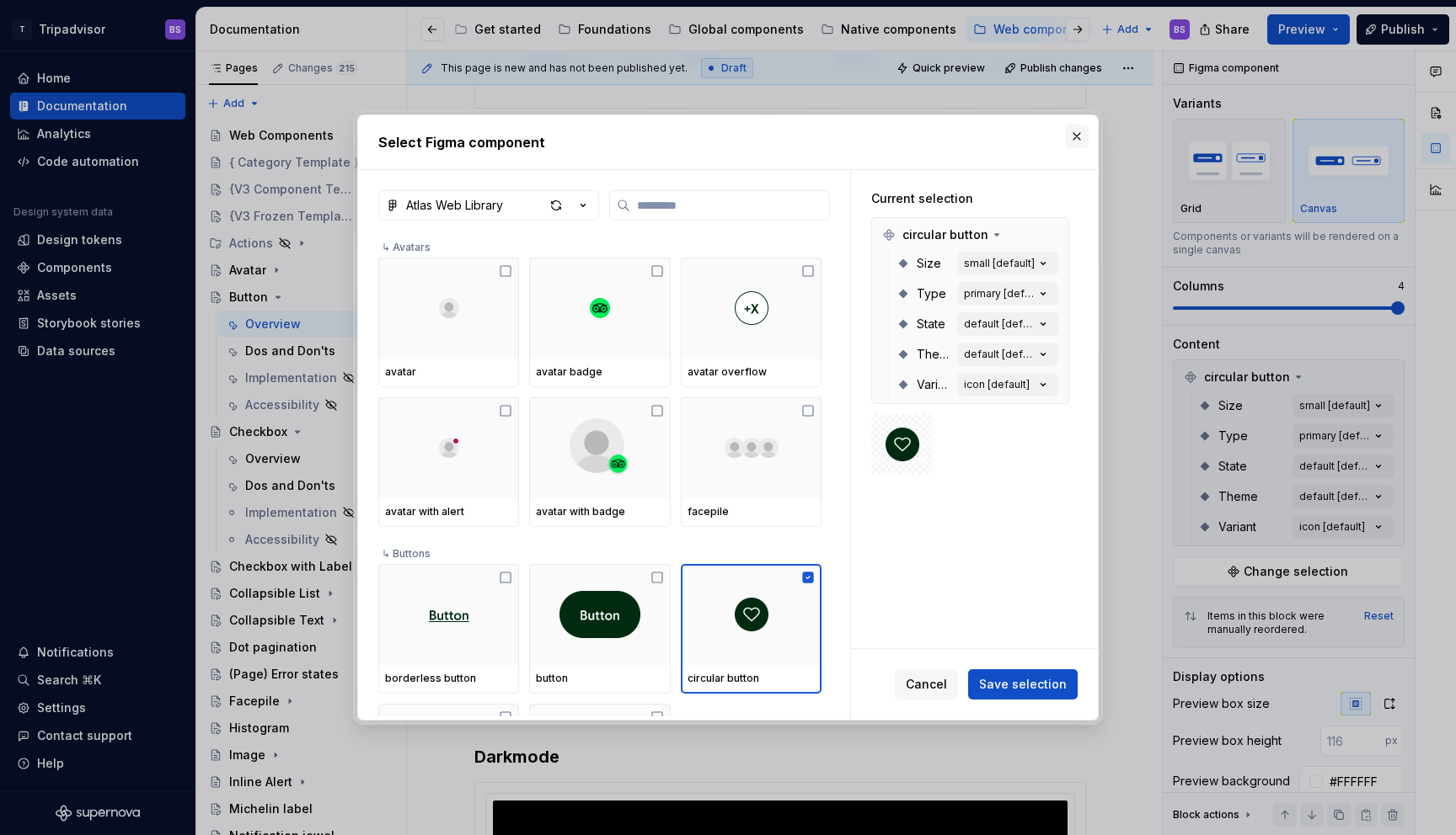
click at [1076, 141] on button "button" at bounding box center [1077, 136] width 24 height 24
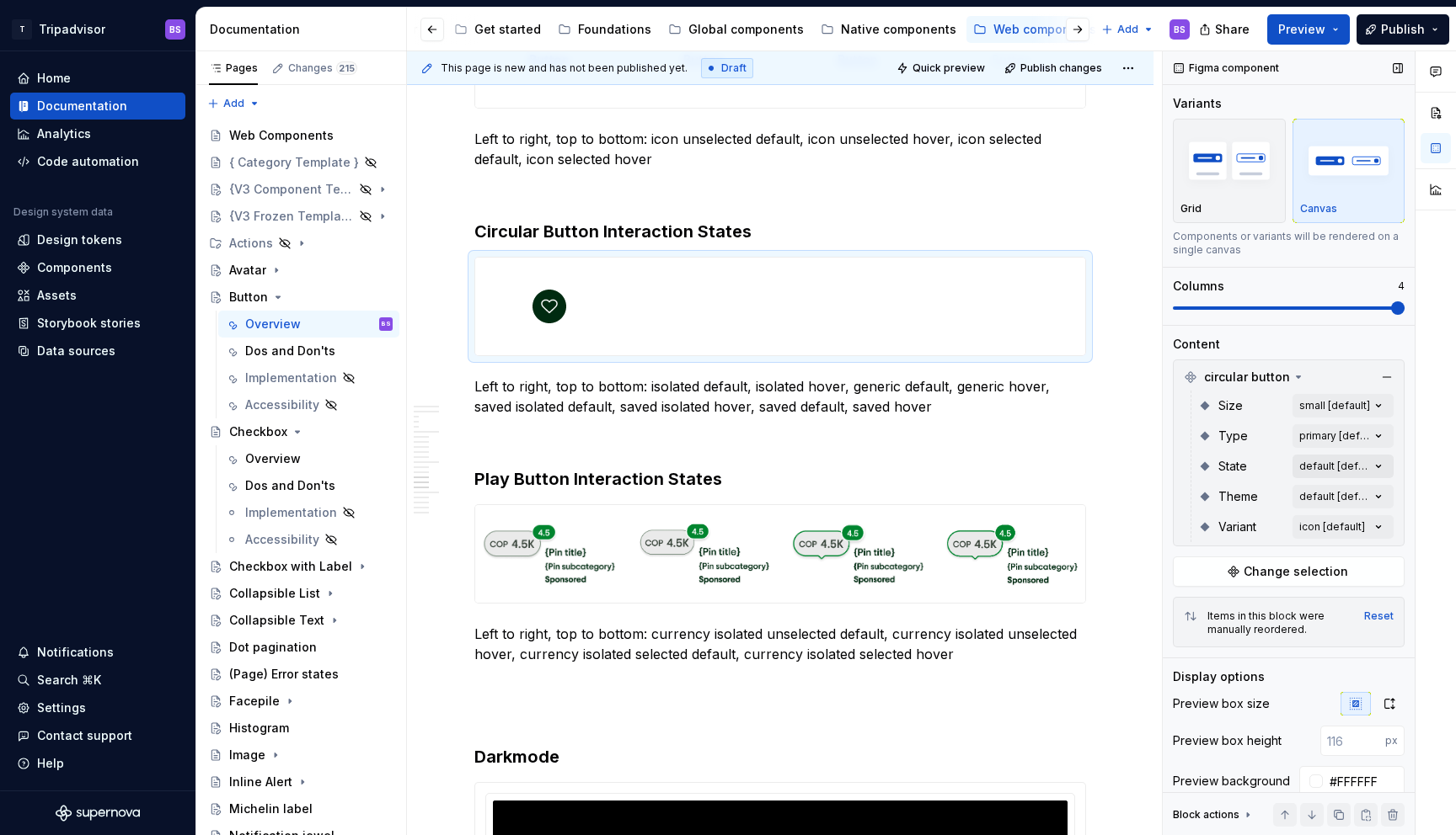
click at [1319, 466] on div "Comments Open comments No comments yet Select ‘Comment’ from the block context …" at bounding box center [1310, 444] width 294 height 785
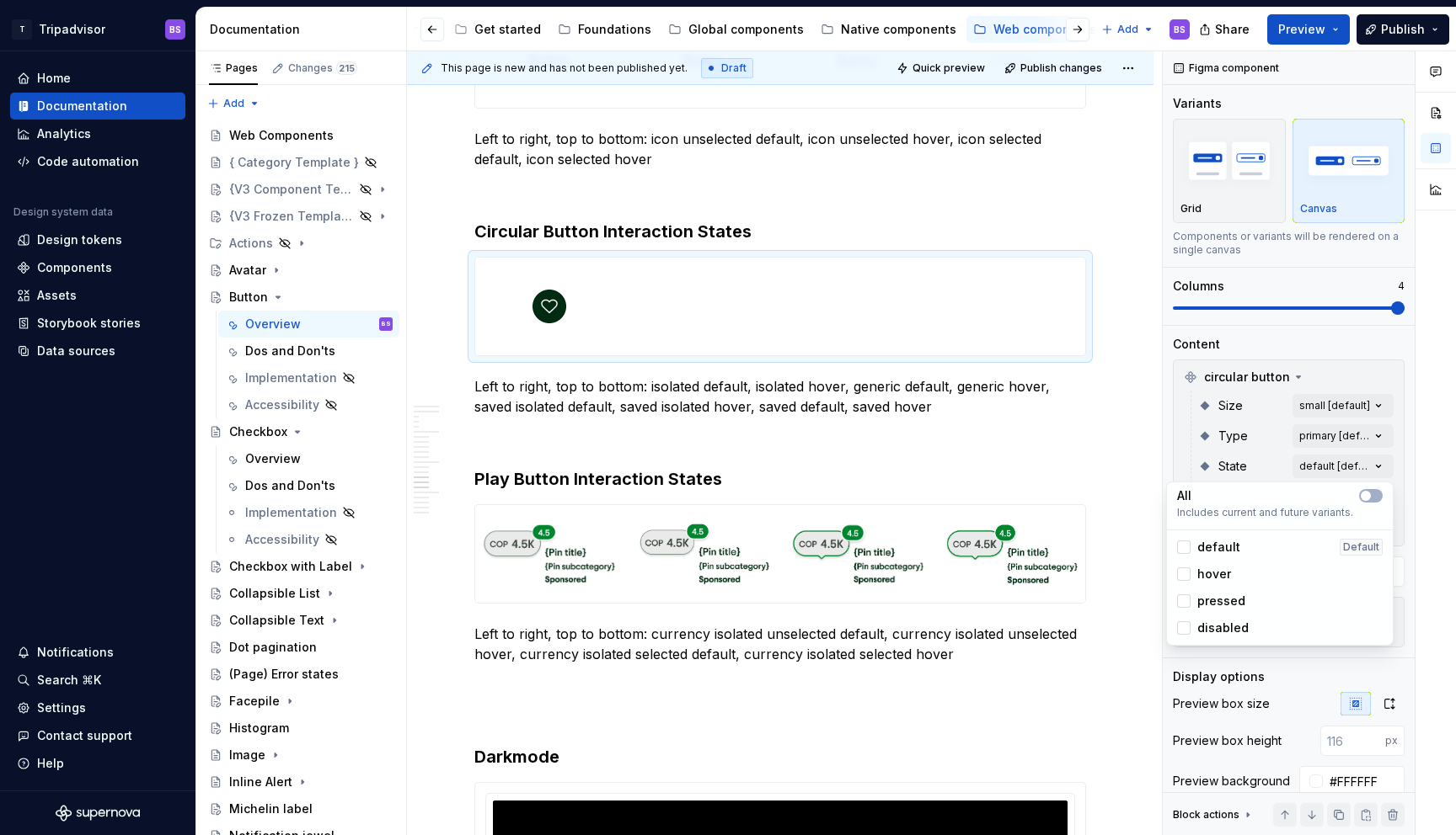
click at [1221, 552] on span "default" at bounding box center [1218, 547] width 43 height 17
click at [1221, 574] on span "hover" at bounding box center [1214, 574] width 34 height 17
click at [1221, 599] on span "pressed" at bounding box center [1221, 601] width 48 height 17
click at [1222, 628] on span "disabled" at bounding box center [1223, 628] width 52 height 17
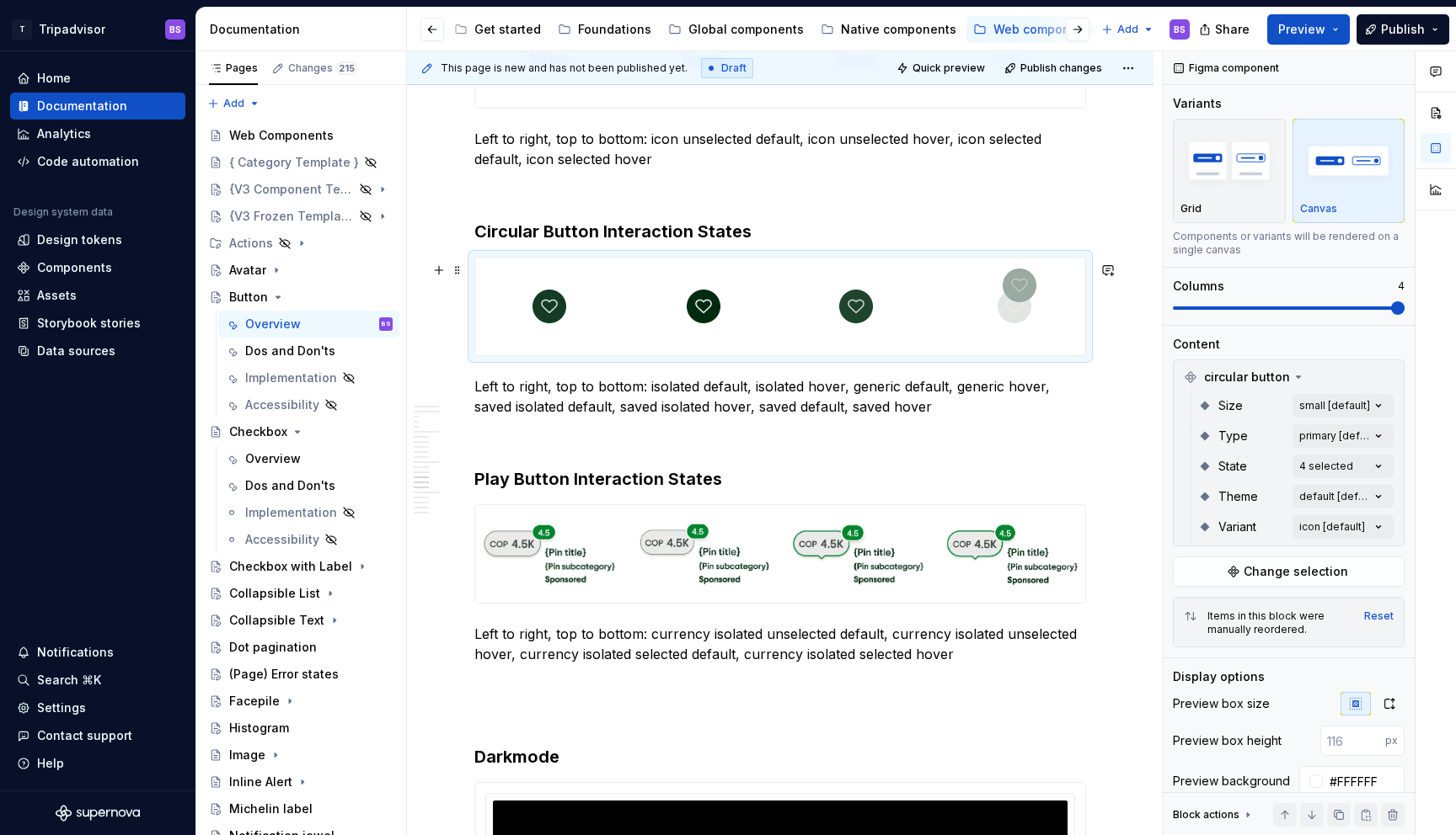
drag, startPoint x: 863, startPoint y: 310, endPoint x: 943, endPoint y: 310, distance: 80.0
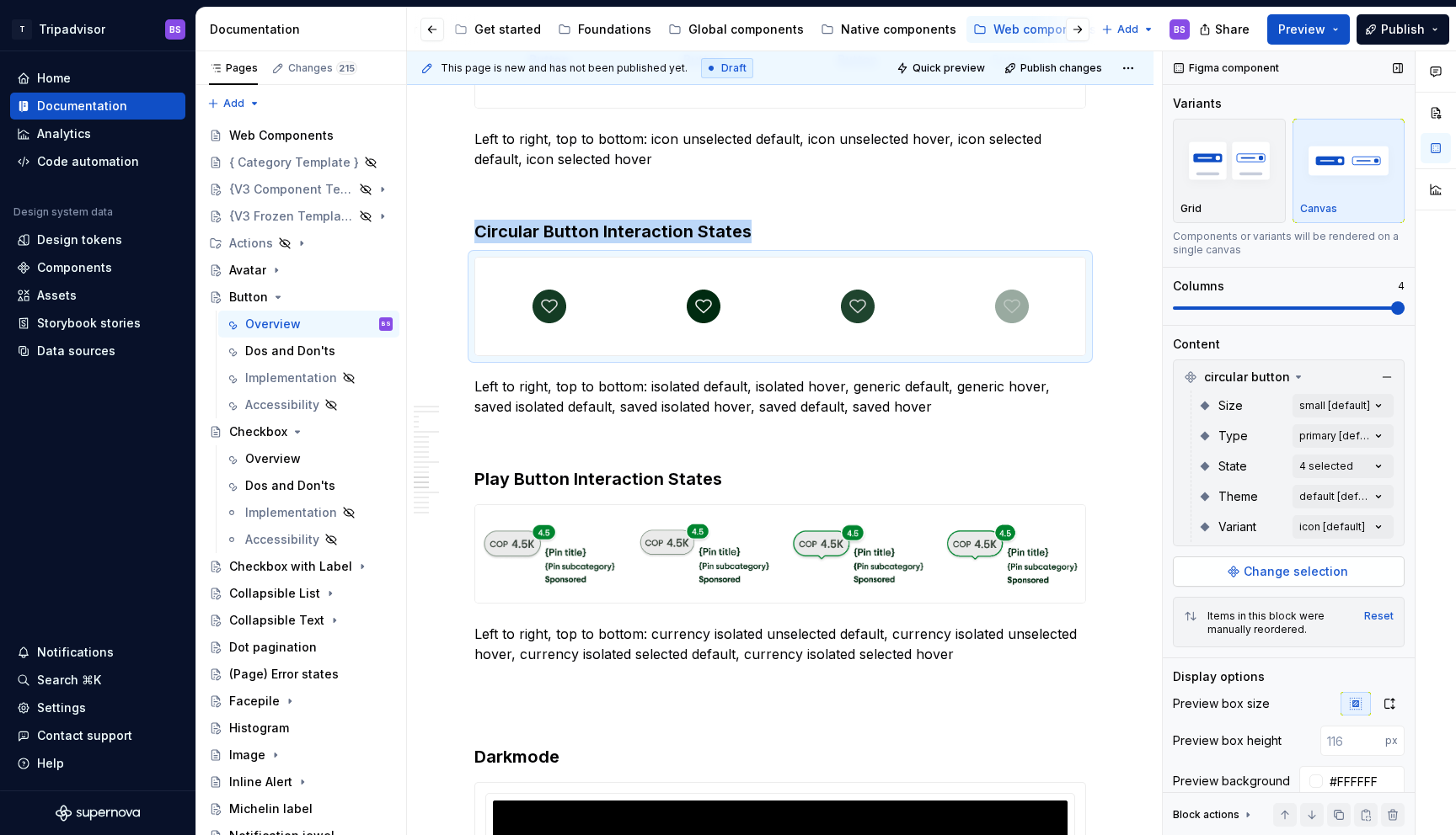
click at [1271, 579] on span "Change selection" at bounding box center [1296, 571] width 105 height 17
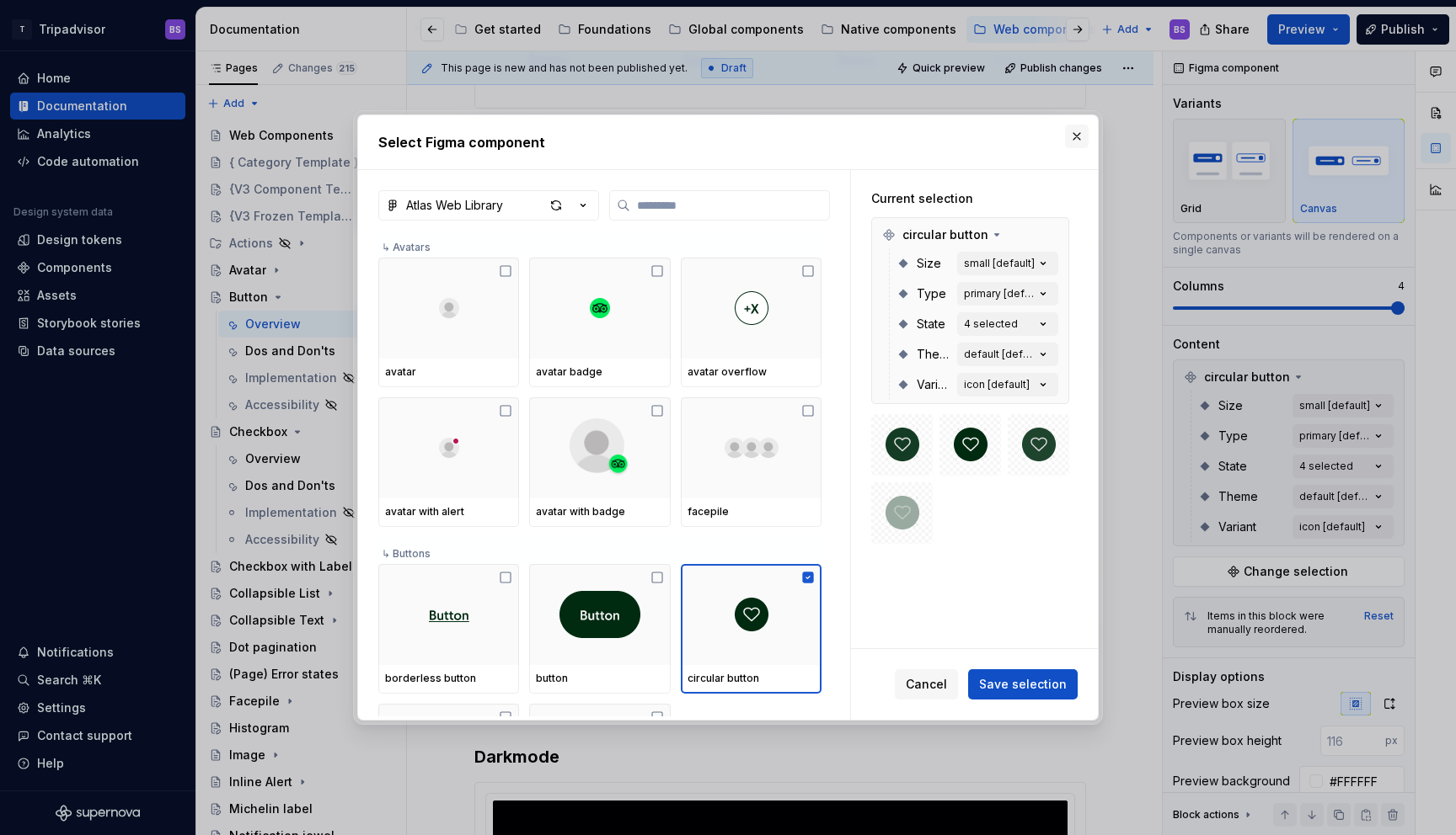
click at [1076, 142] on button "button" at bounding box center [1077, 136] width 24 height 24
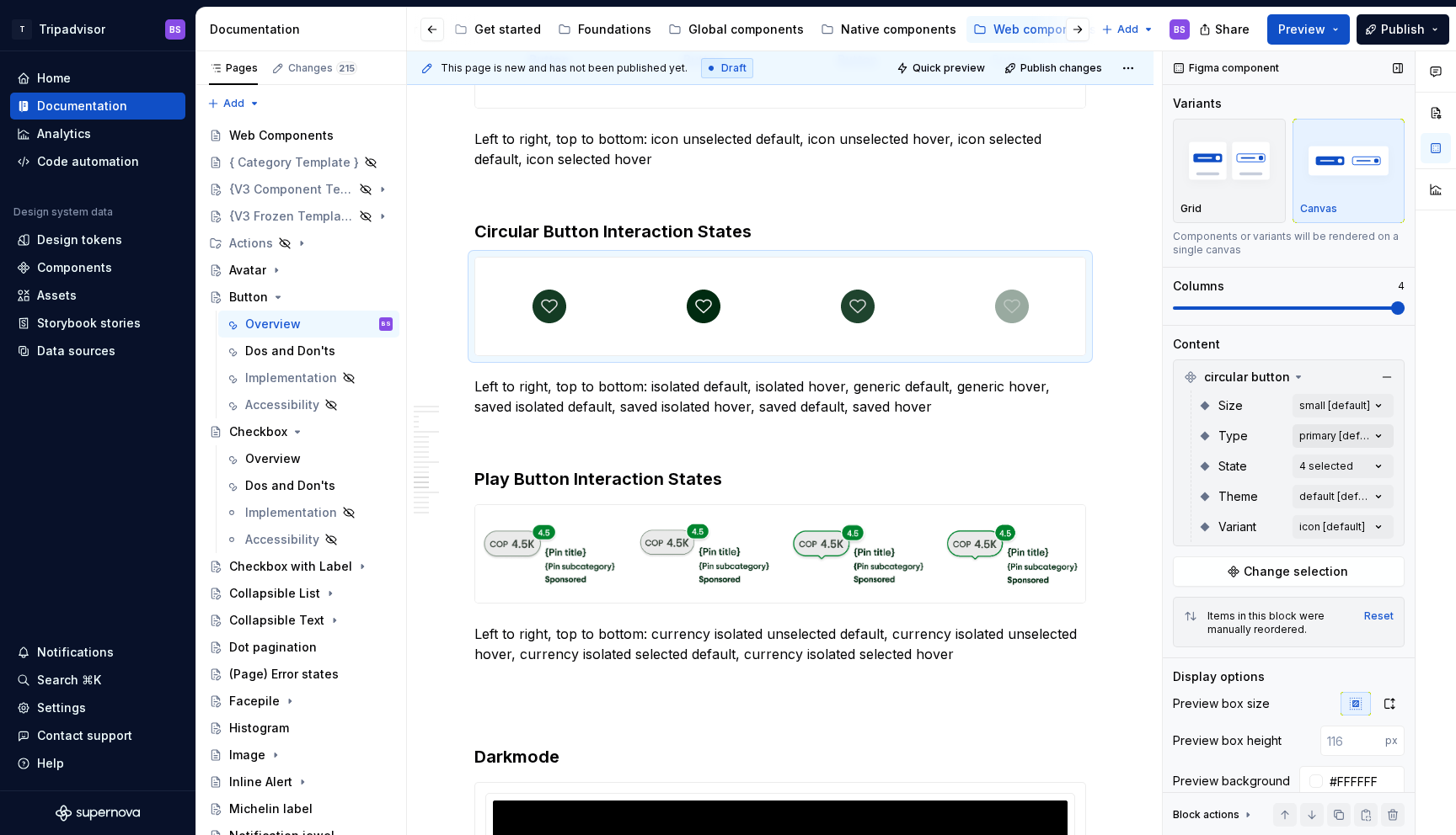
click at [1325, 441] on div "Comments Open comments No comments yet Select ‘Comment’ from the block context …" at bounding box center [1310, 444] width 294 height 785
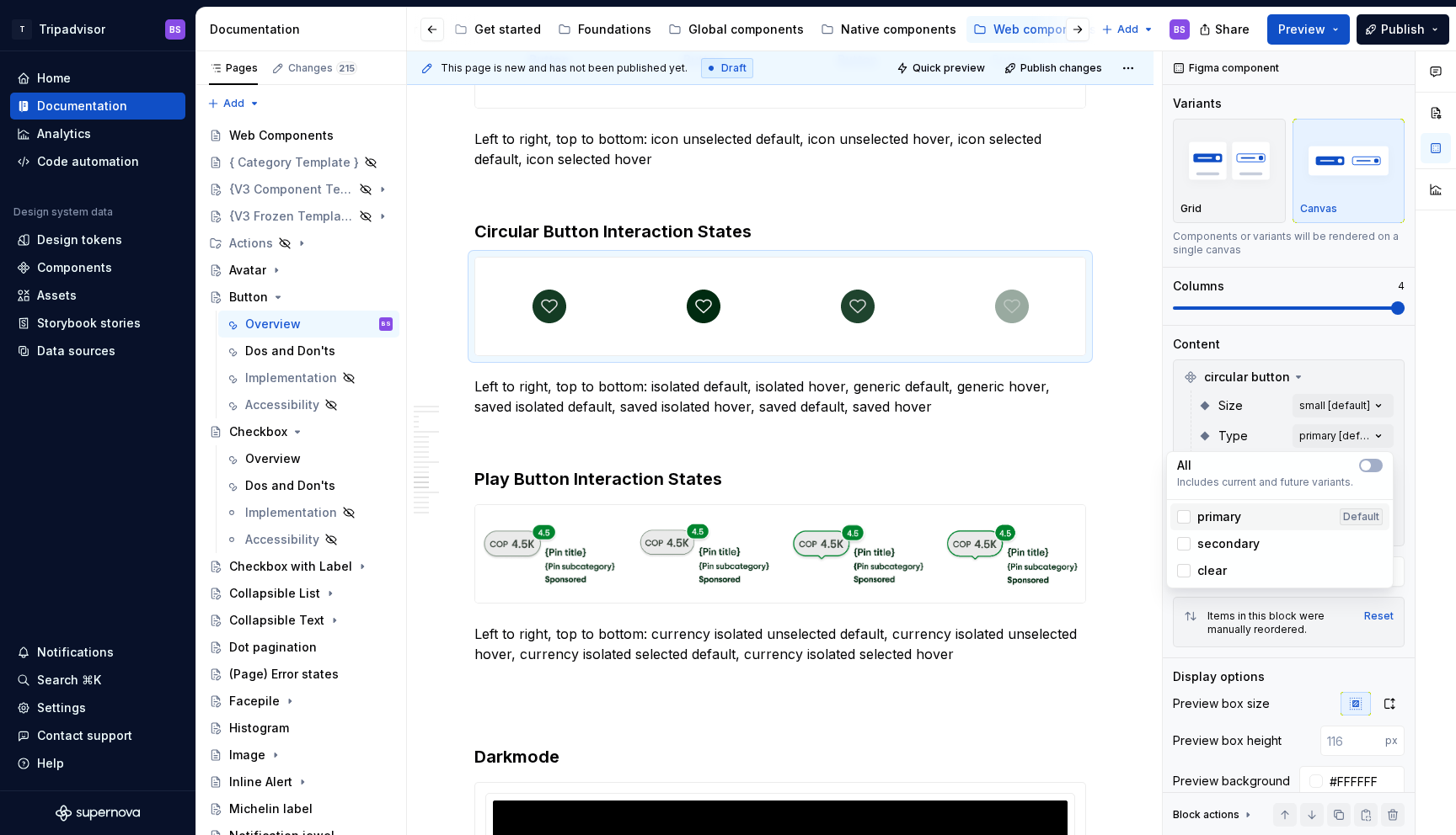
click at [1221, 513] on span "primary" at bounding box center [1219, 516] width 44 height 17
click at [1221, 541] on span "secondary" at bounding box center [1228, 543] width 62 height 17
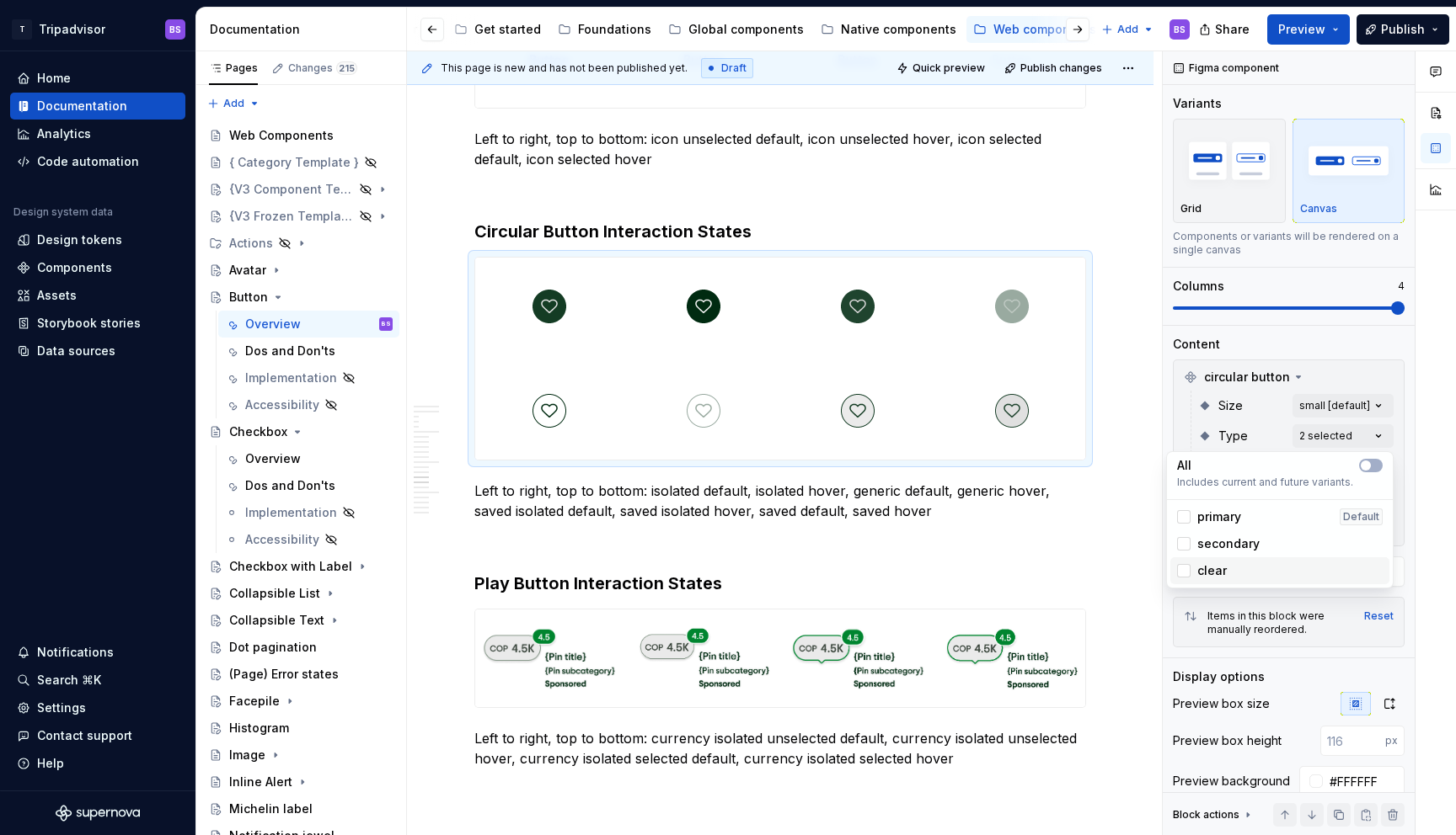
click at [1217, 569] on span "clear" at bounding box center [1212, 570] width 30 height 17
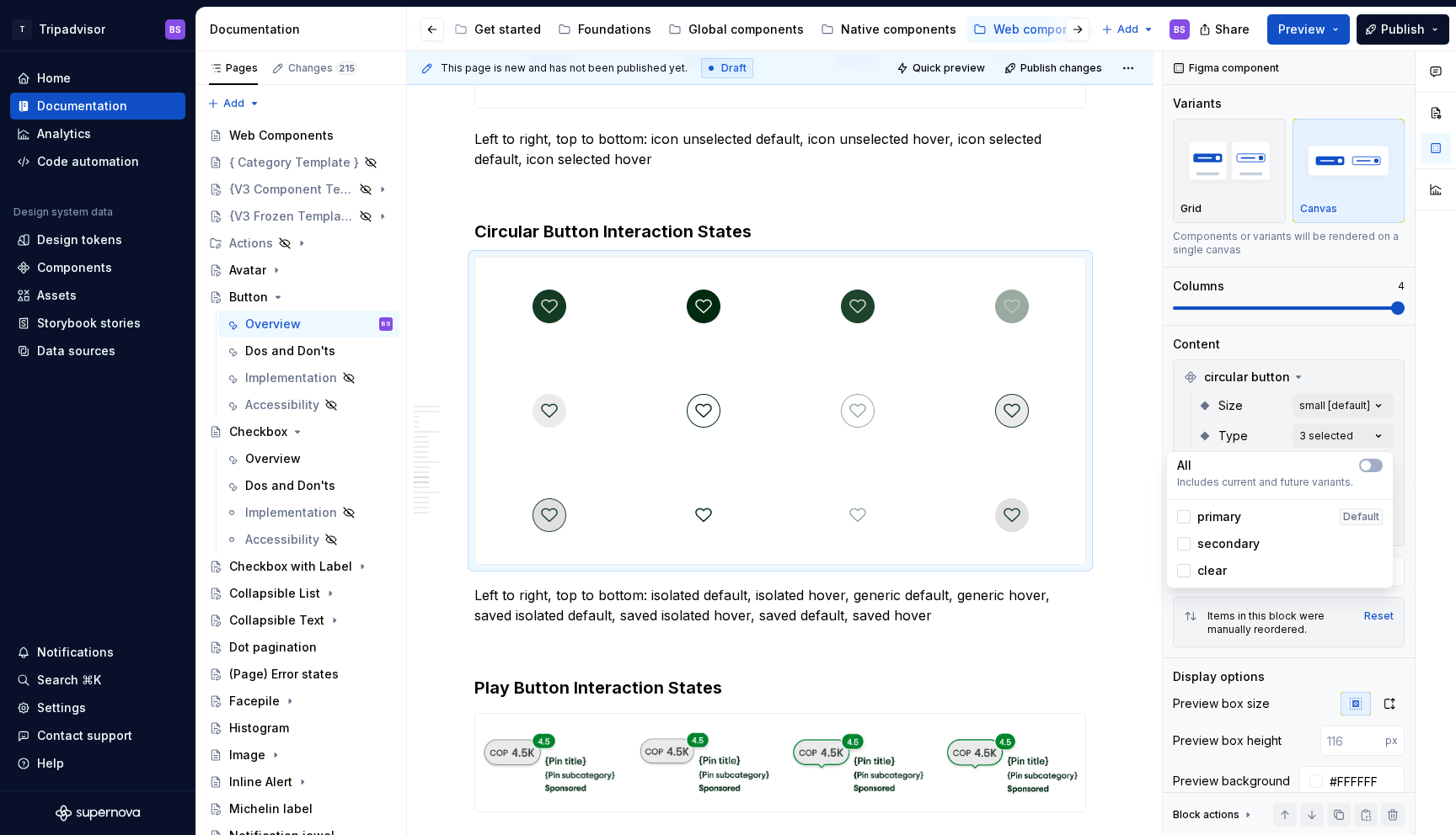
click at [552, 420] on html "T Tripadvisor BS Home Documentation Analytics Code automation Design system dat…" at bounding box center [728, 418] width 1456 height 835
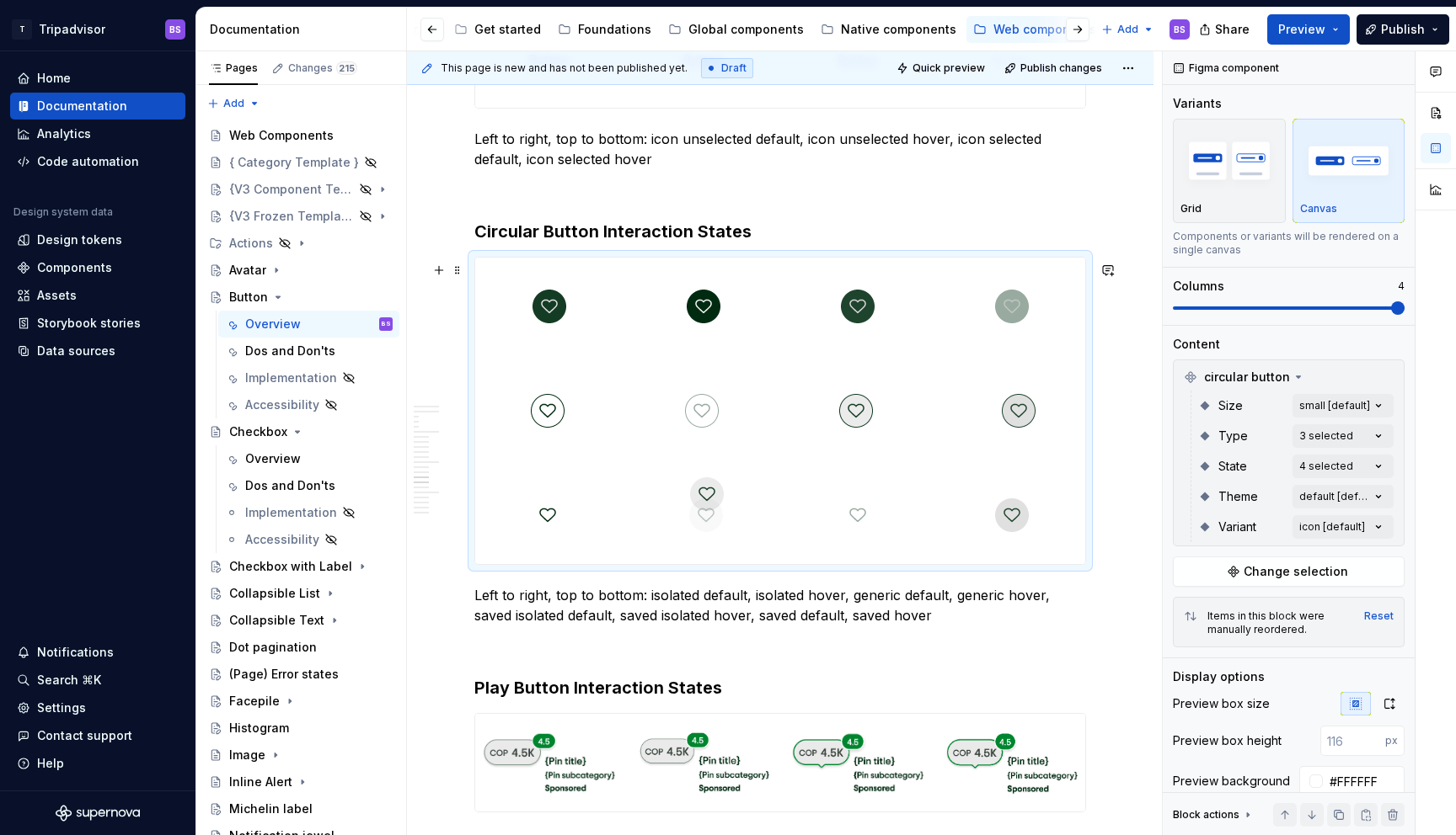
drag, startPoint x: 551, startPoint y: 414, endPoint x: 707, endPoint y: 536, distance: 198.0
drag, startPoint x: 865, startPoint y: 507, endPoint x: 1039, endPoint y: 521, distance: 174.6
drag, startPoint x: 858, startPoint y: 413, endPoint x: 698, endPoint y: 414, distance: 160.0
click at [698, 415] on body "T Tripadvisor BS Home Documentation Analytics Code automation Design system dat…" at bounding box center [728, 418] width 1456 height 835
drag, startPoint x: 851, startPoint y: 421, endPoint x: 1004, endPoint y: 427, distance: 153.1
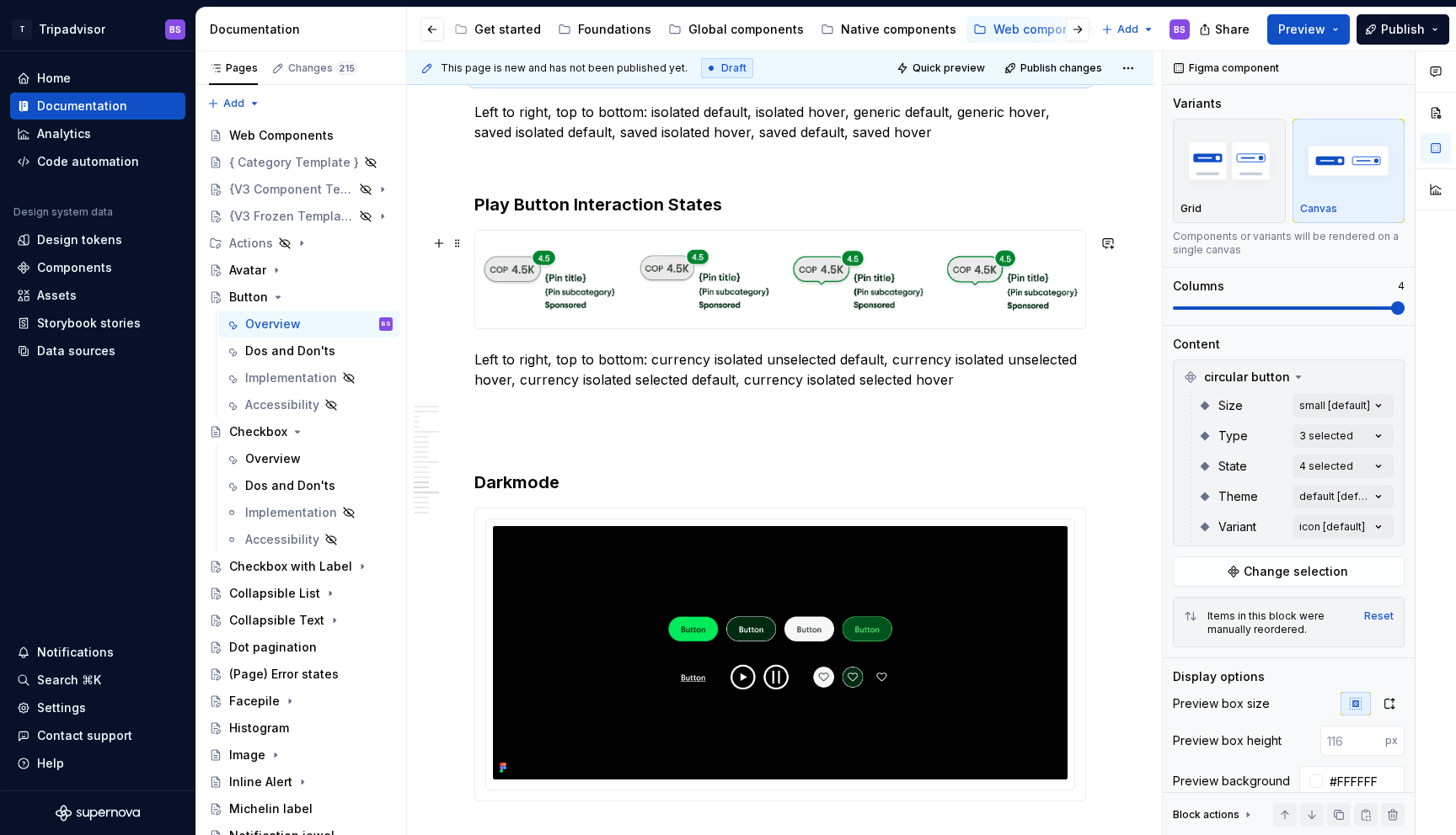
scroll to position [4970, 0]
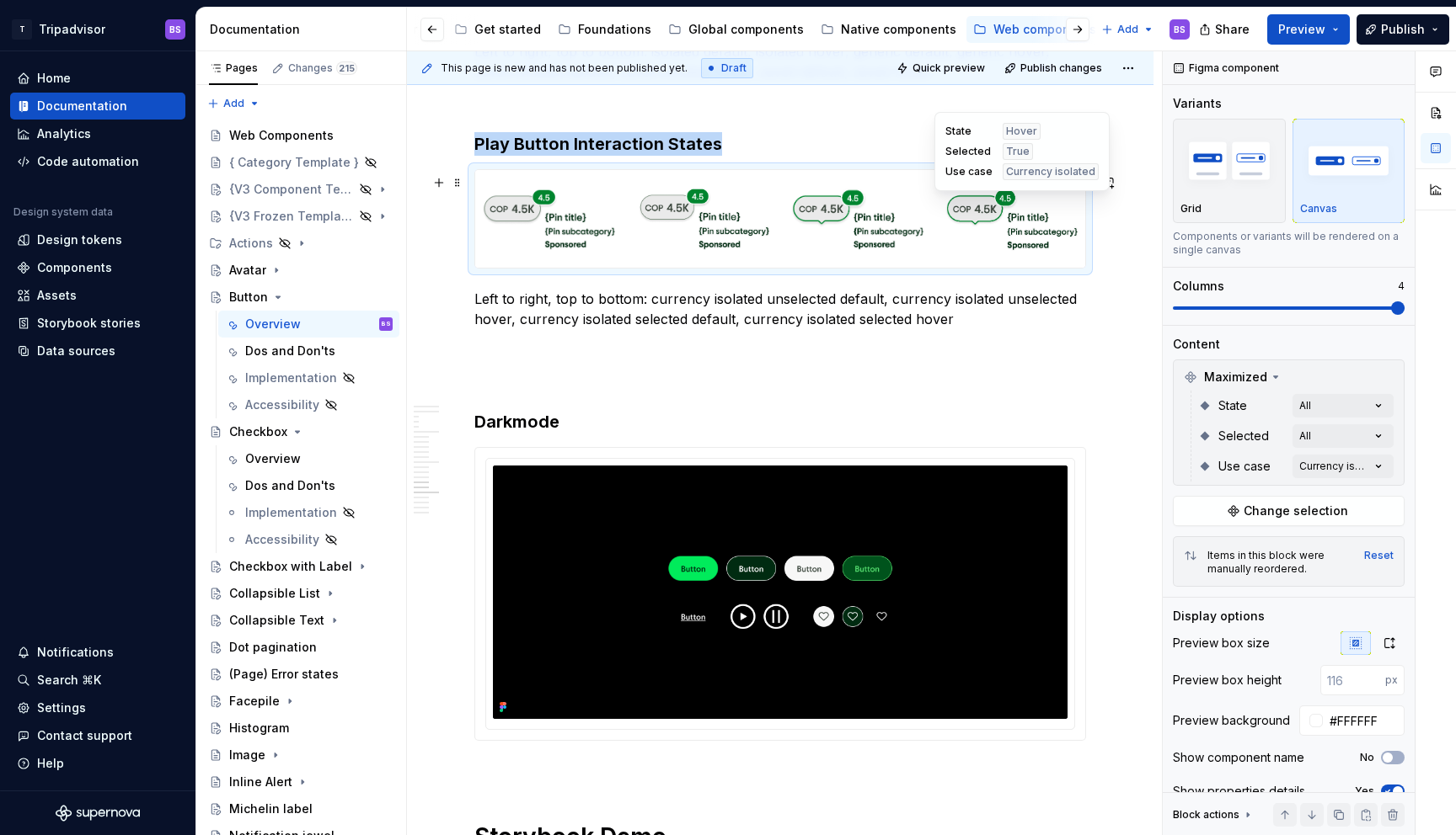
click at [982, 229] on img at bounding box center [1011, 218] width 134 height 84
click at [1268, 514] on span "Change selection" at bounding box center [1296, 511] width 105 height 17
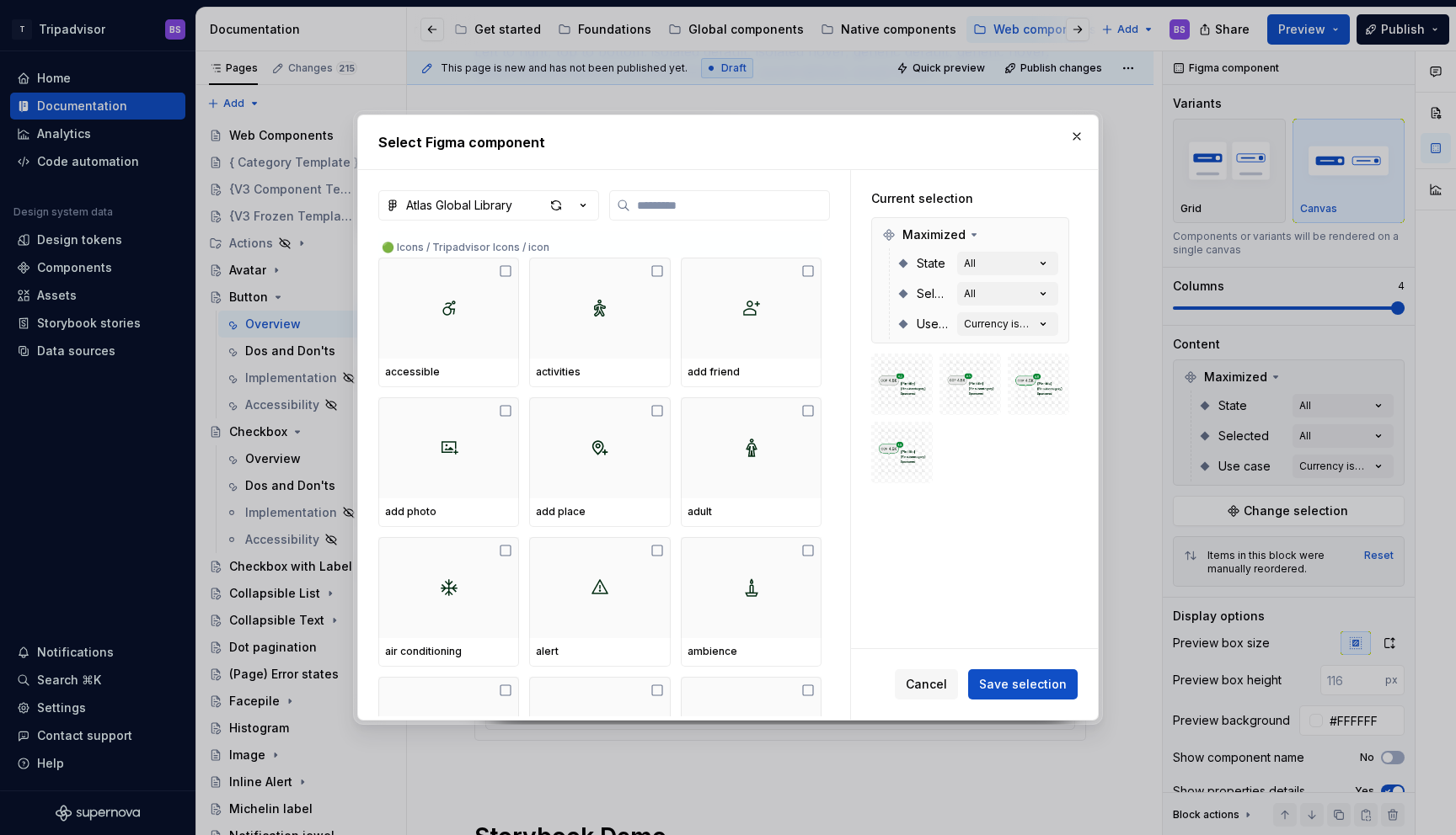
type textarea "*"
click at [584, 215] on div "button" at bounding box center [568, 205] width 47 height 24
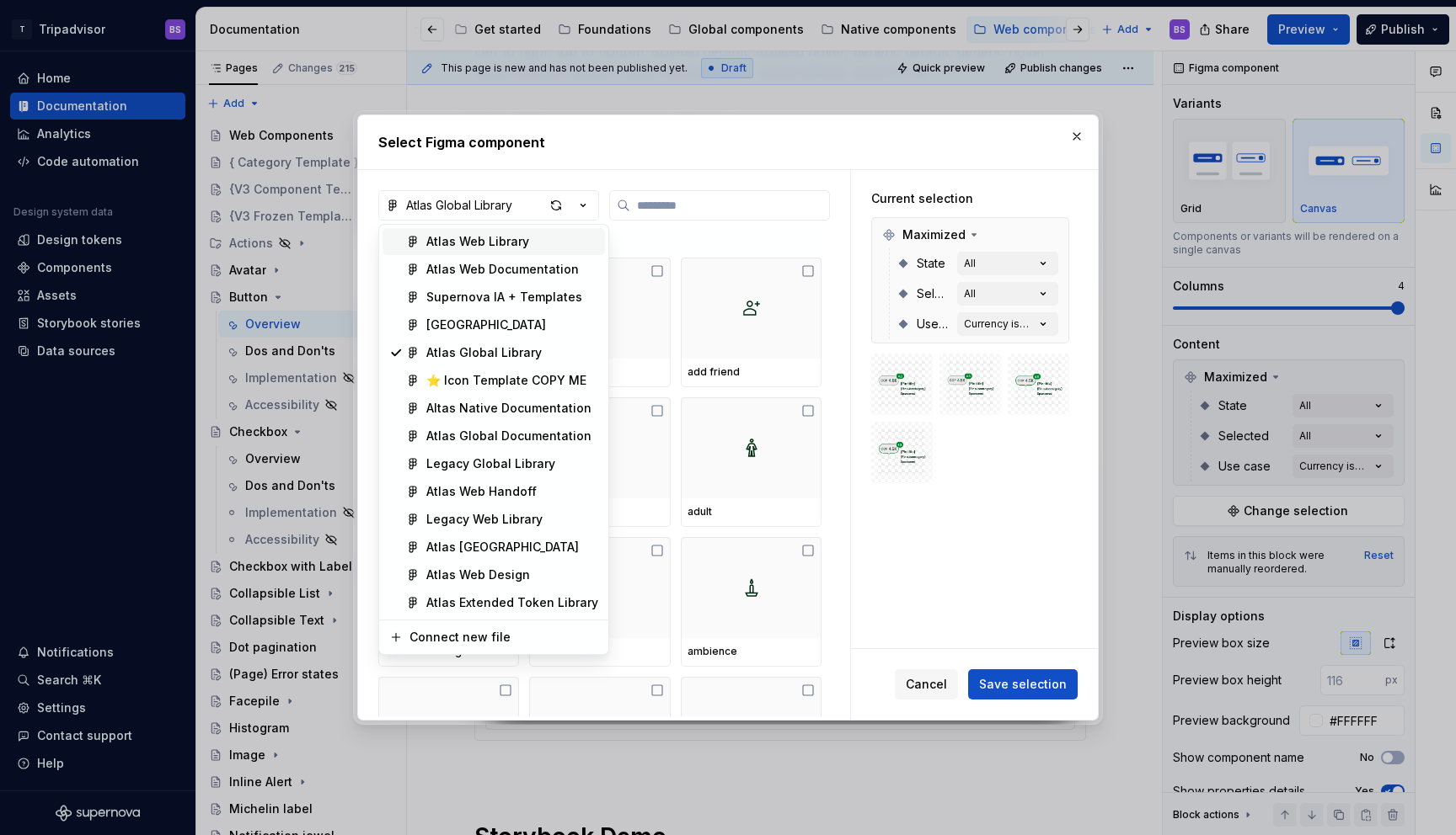
click at [534, 241] on div "Atlas Web Library" at bounding box center [512, 241] width 172 height 17
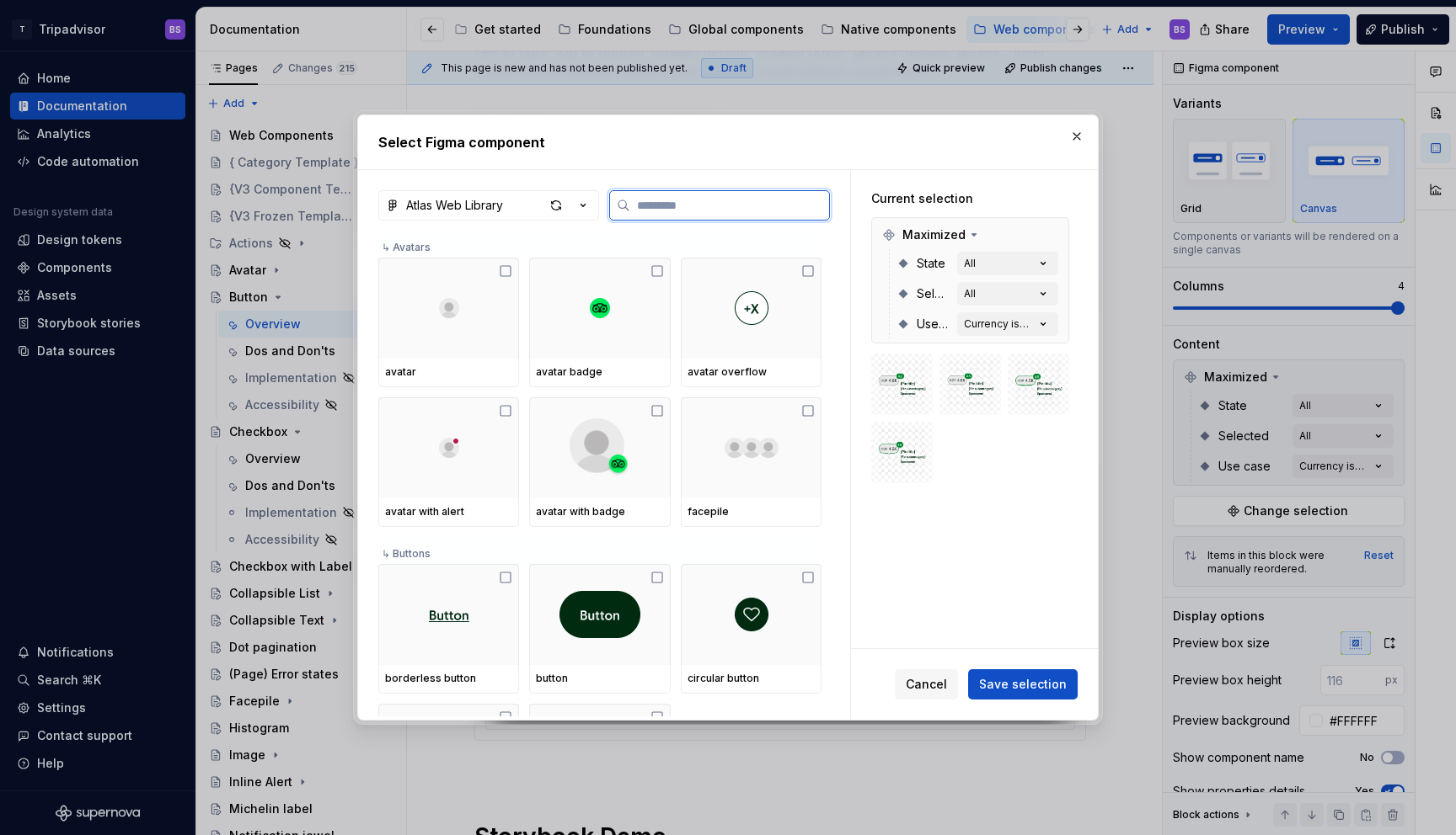
click at [670, 204] on input "search" at bounding box center [730, 205] width 199 height 17
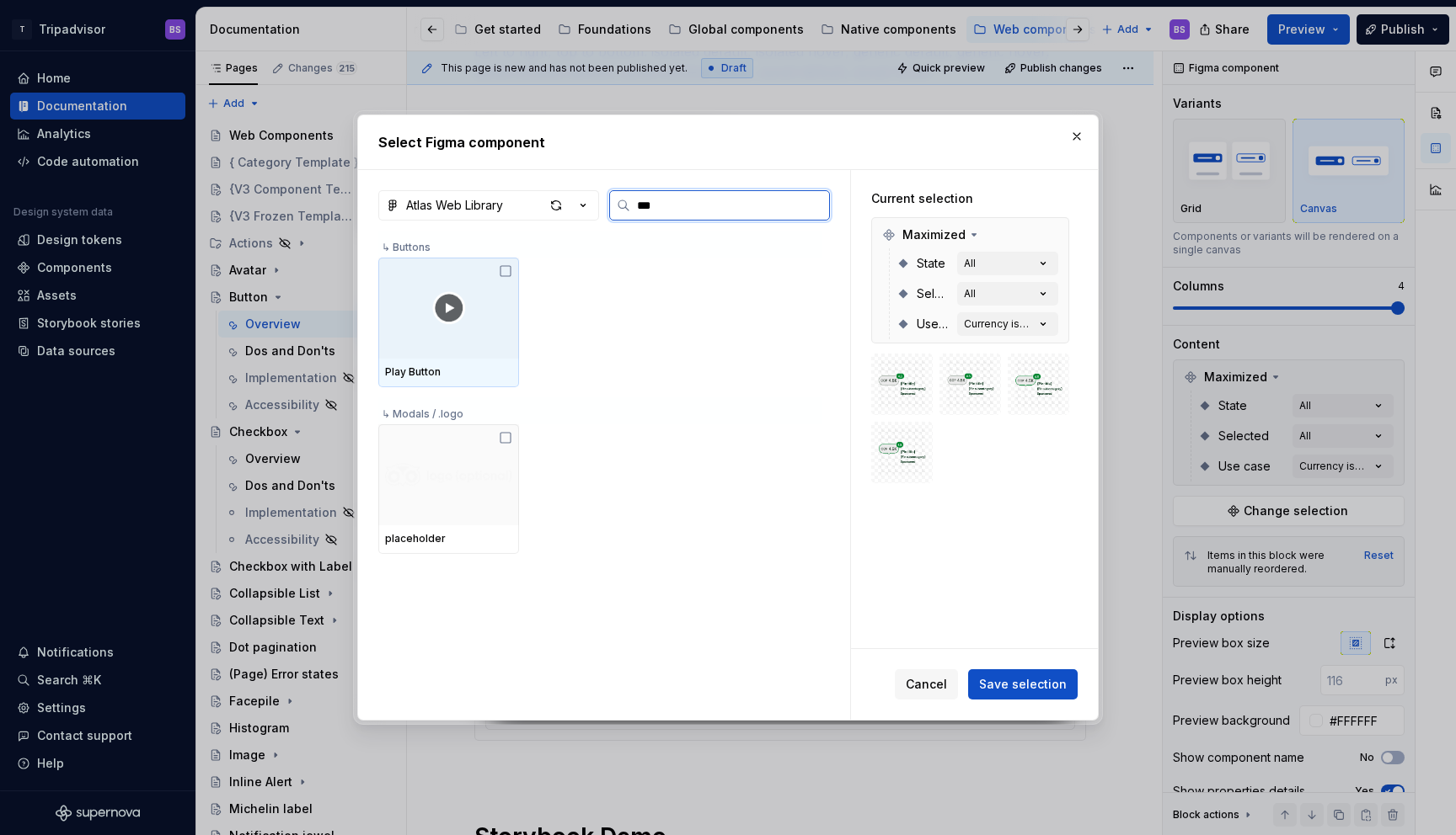
type input "****"
click at [496, 301] on div at bounding box center [448, 308] width 141 height 101
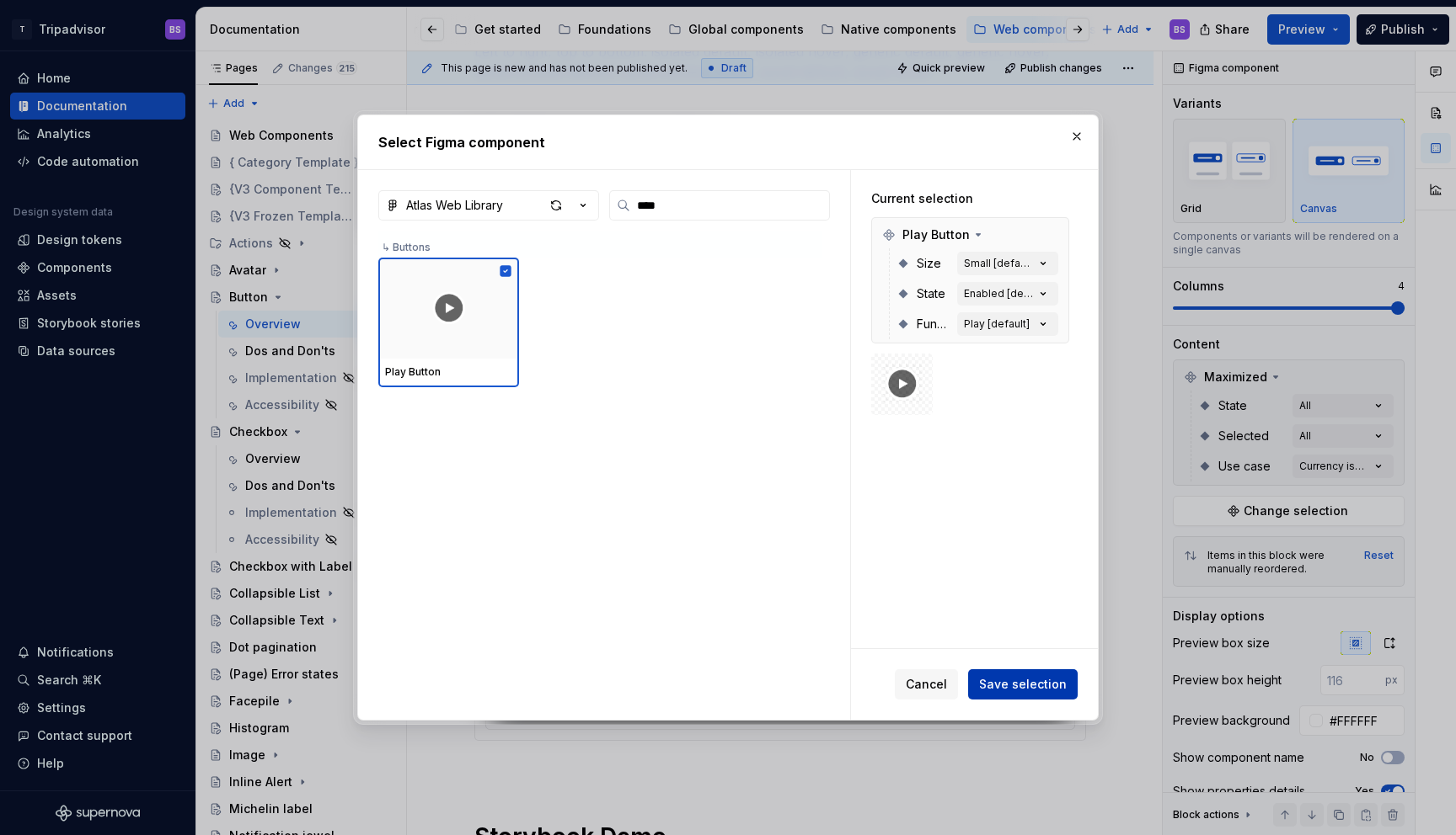
click at [1017, 680] on span "Save selection" at bounding box center [1023, 684] width 87 height 17
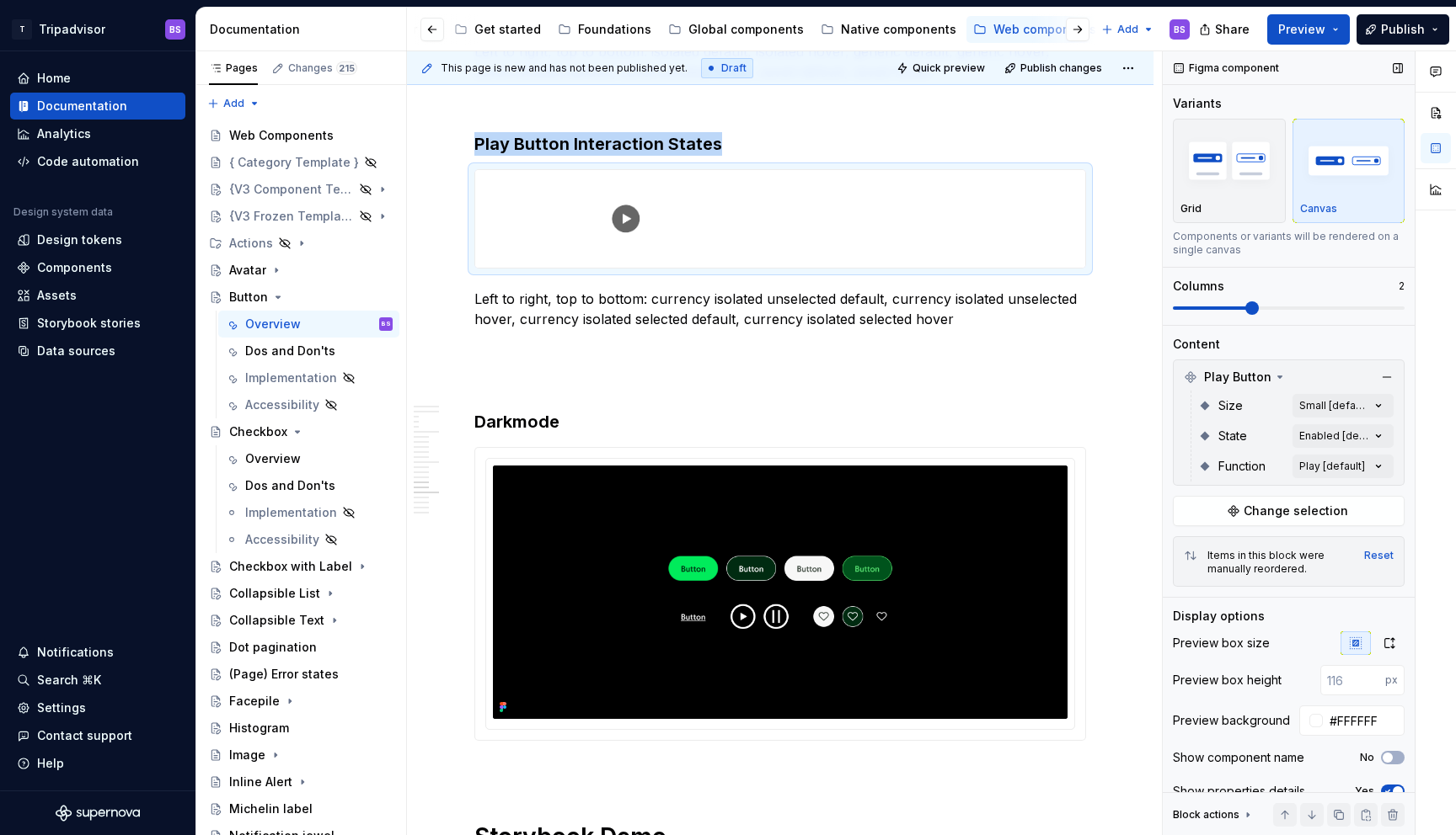
click at [1256, 308] on span at bounding box center [1251, 307] width 13 height 13
click at [1353, 429] on div "Comments Open comments No comments yet Select ‘Comment’ from the block context …" at bounding box center [1310, 444] width 294 height 785
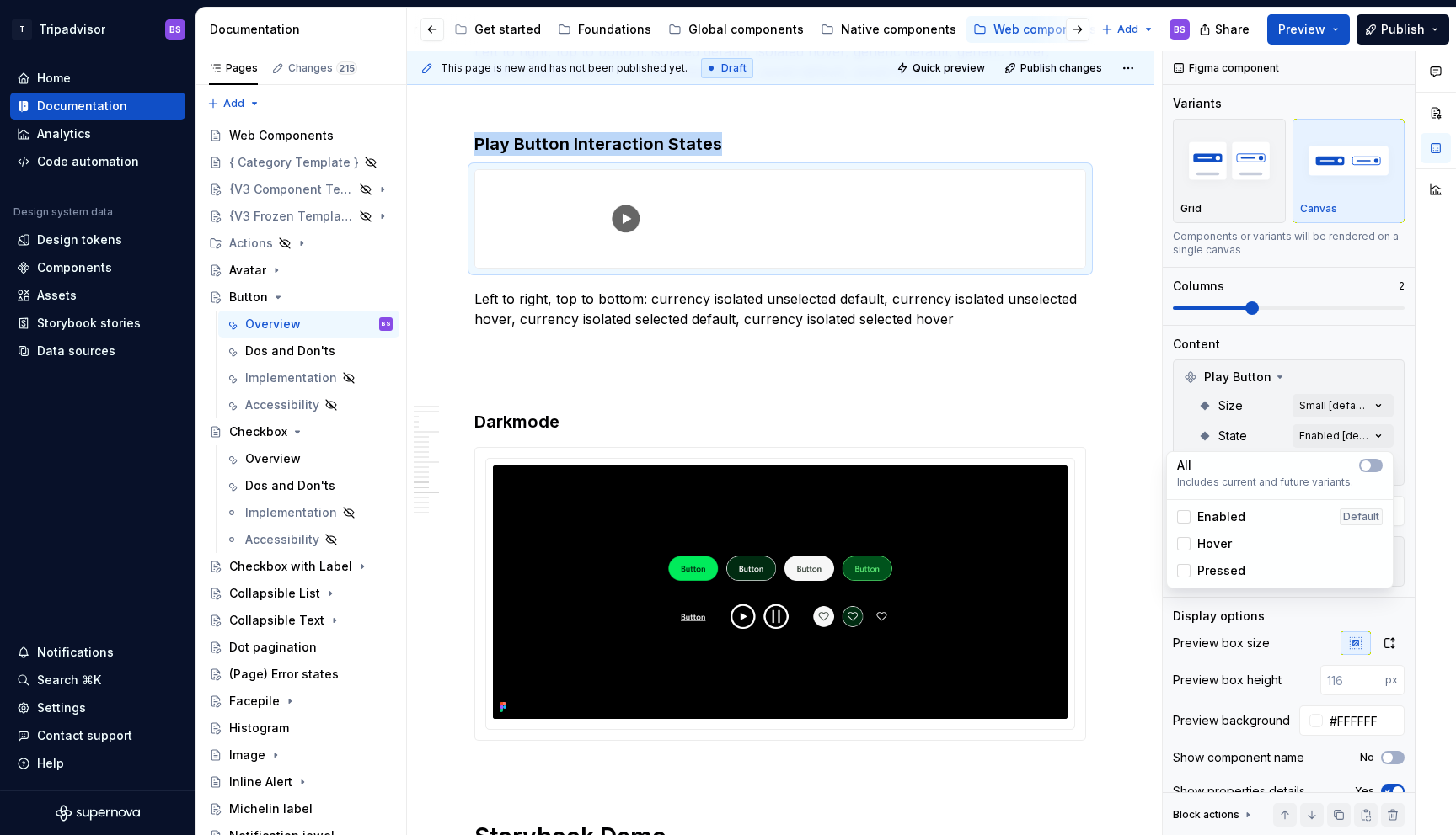
click at [1224, 510] on span "Enabled" at bounding box center [1221, 516] width 48 height 17
click at [1217, 537] on span "Hover" at bounding box center [1215, 543] width 35 height 17
click at [1218, 576] on span "Pressed" at bounding box center [1221, 570] width 48 height 17
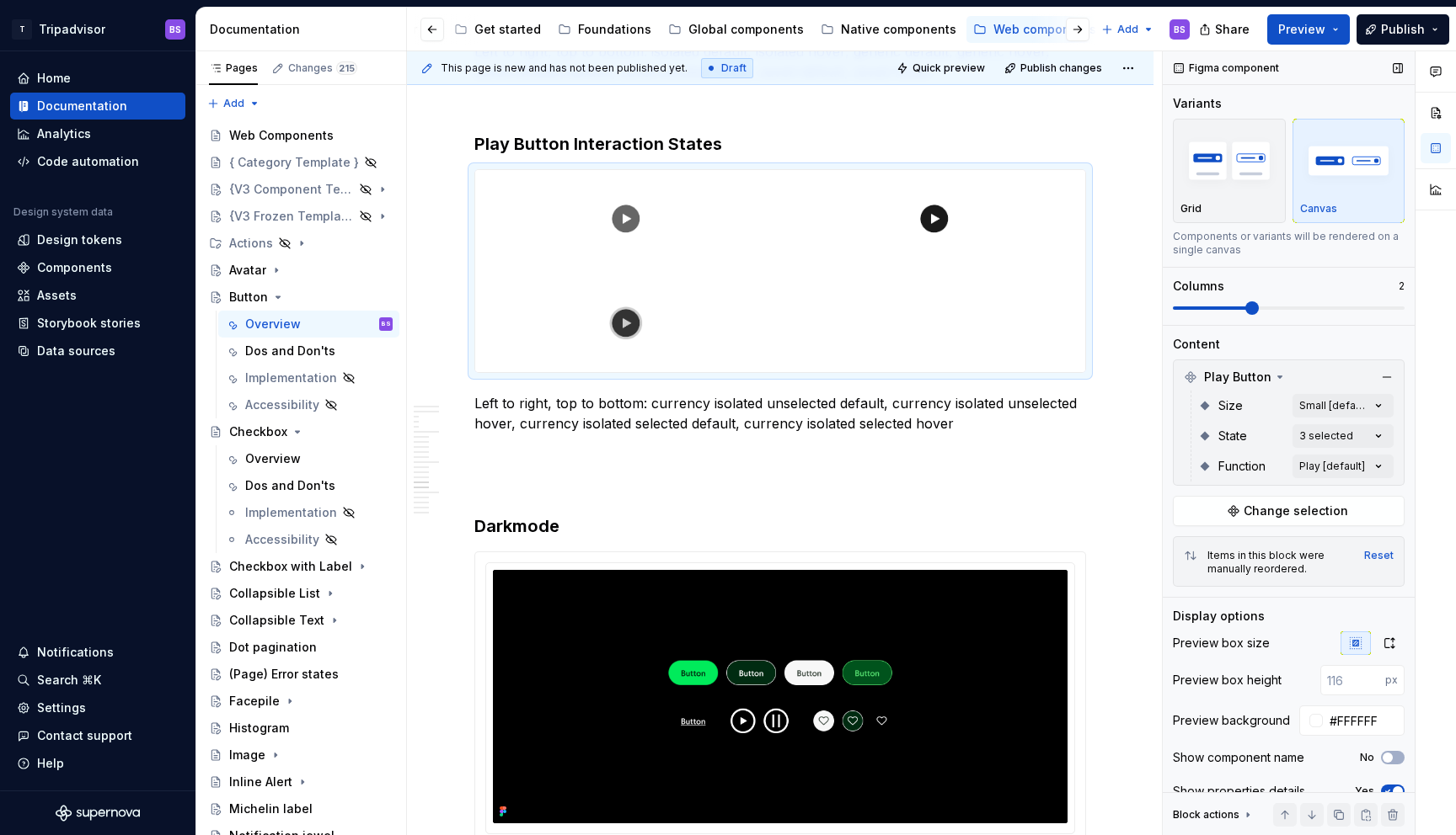
drag, startPoint x: 1253, startPoint y: 307, endPoint x: 1271, endPoint y: 304, distance: 18.2
click at [1271, 304] on div "Comments Open comments No comments yet Select ‘Comment’ from the block context …" at bounding box center [1310, 444] width 294 height 785
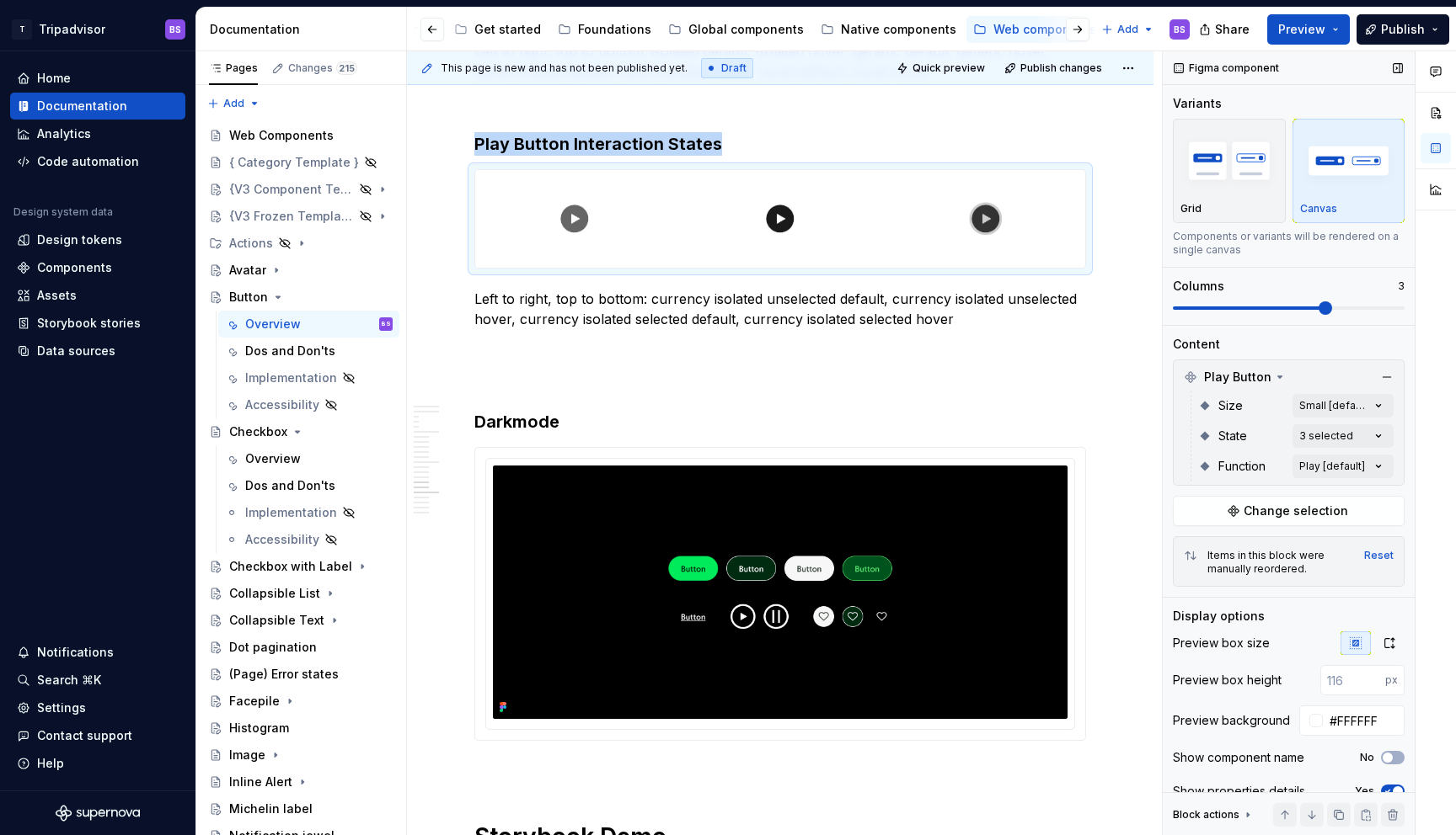
click at [1332, 311] on span at bounding box center [1325, 307] width 13 height 13
click at [1308, 411] on div "Comments Open comments No comments yet Select ‘Comment’ from the block context …" at bounding box center [1310, 444] width 294 height 785
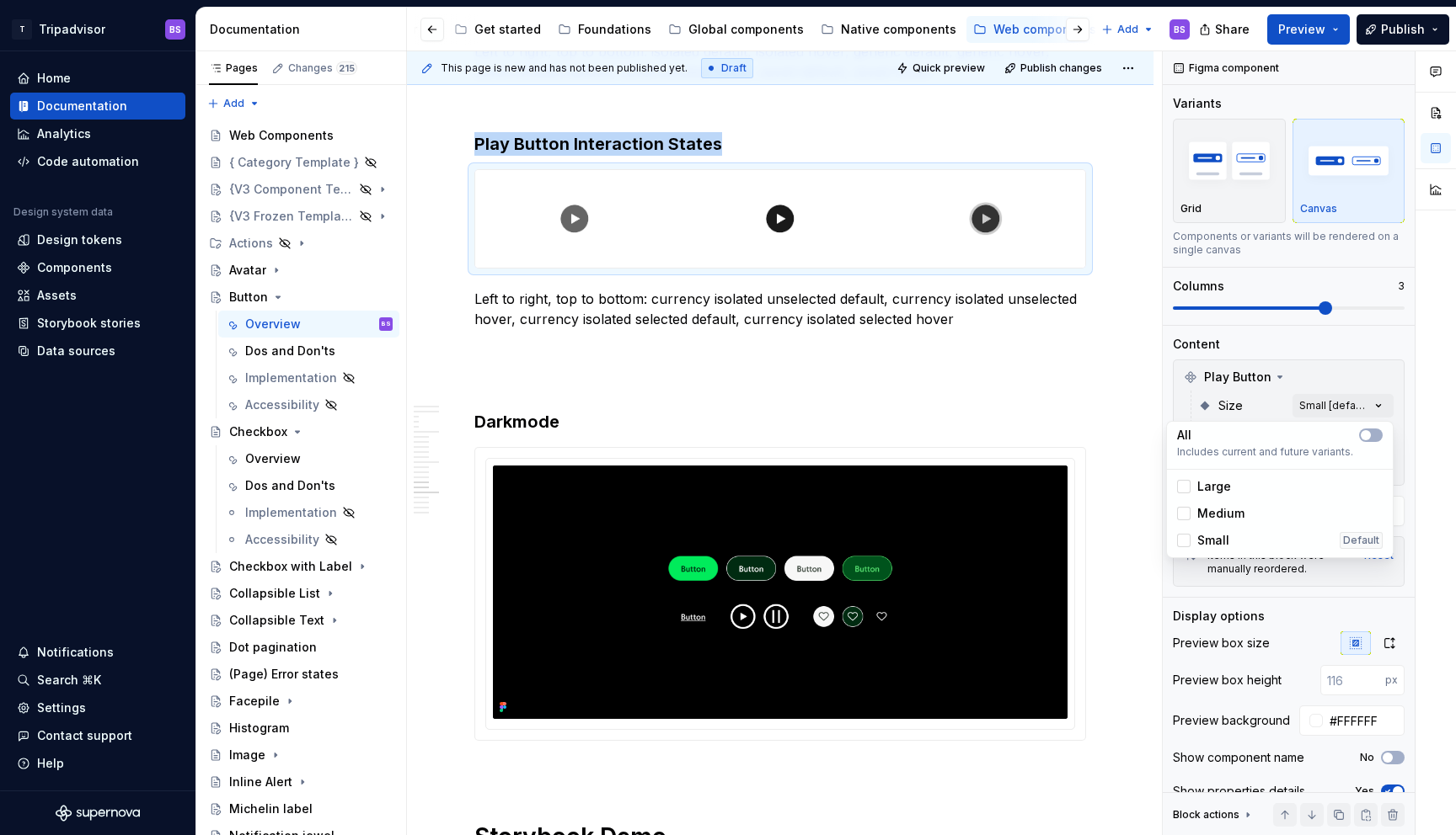
click at [1302, 387] on div "Comments Open comments No comments yet Select ‘Comment’ from the block context …" at bounding box center [1310, 444] width 294 height 785
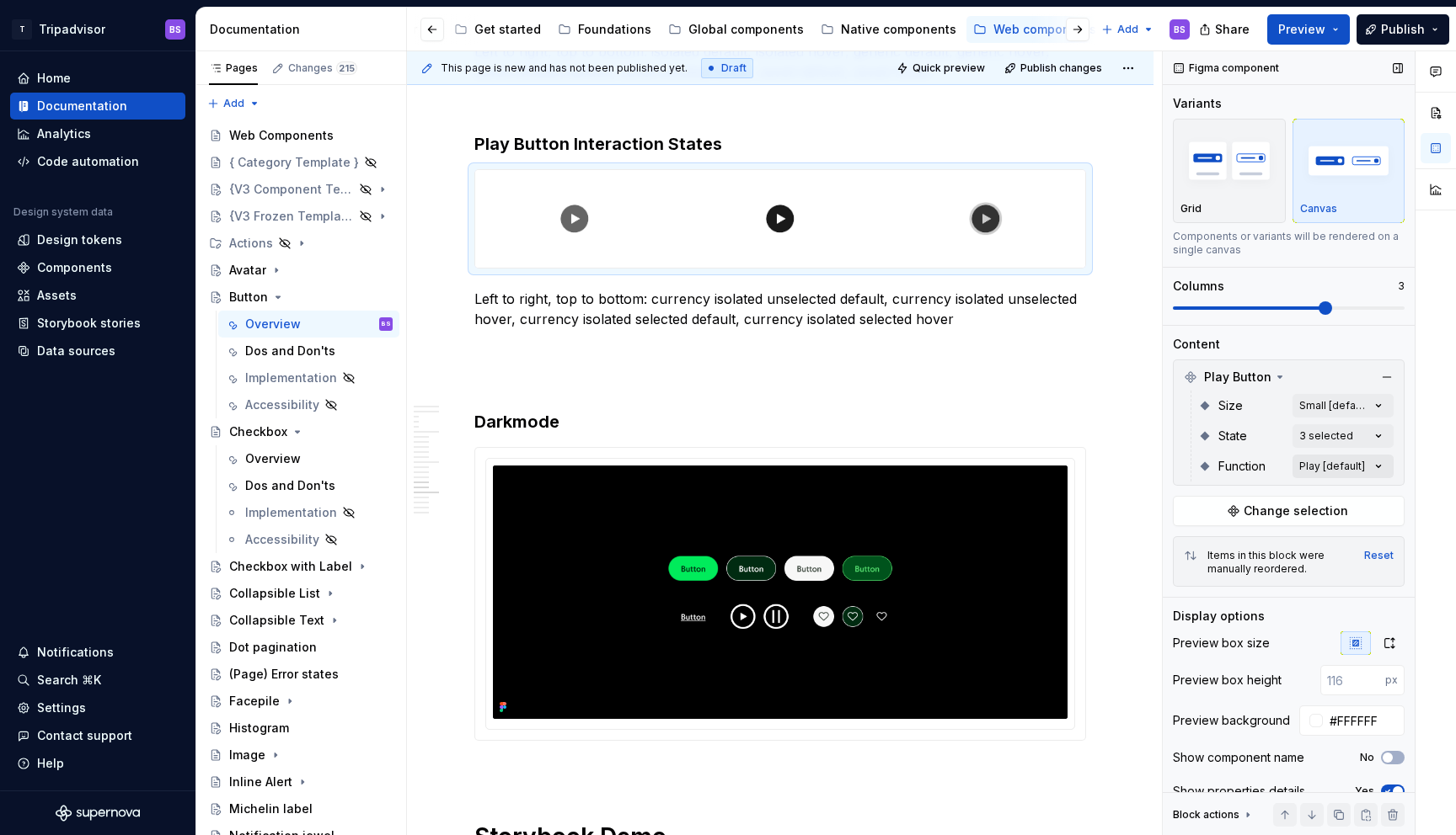
click at [1307, 466] on div "Comments Open comments No comments yet Select ‘Comment’ from the block context …" at bounding box center [1310, 444] width 294 height 785
click at [1207, 544] on span "Play" at bounding box center [1210, 547] width 25 height 17
click at [1209, 575] on span "Pause" at bounding box center [1216, 574] width 37 height 17
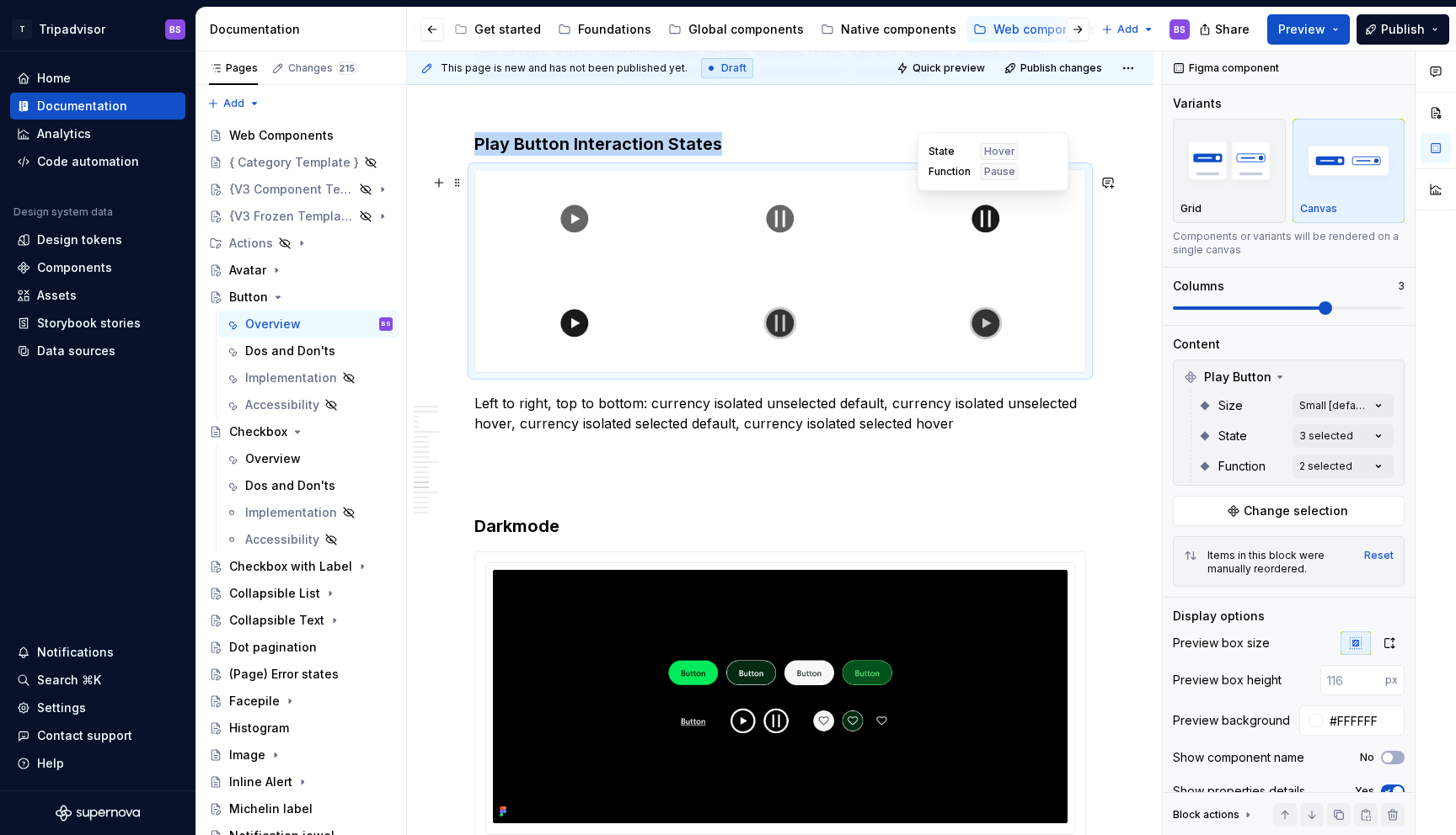
click at [898, 252] on div at bounding box center [986, 219] width 199 height 98
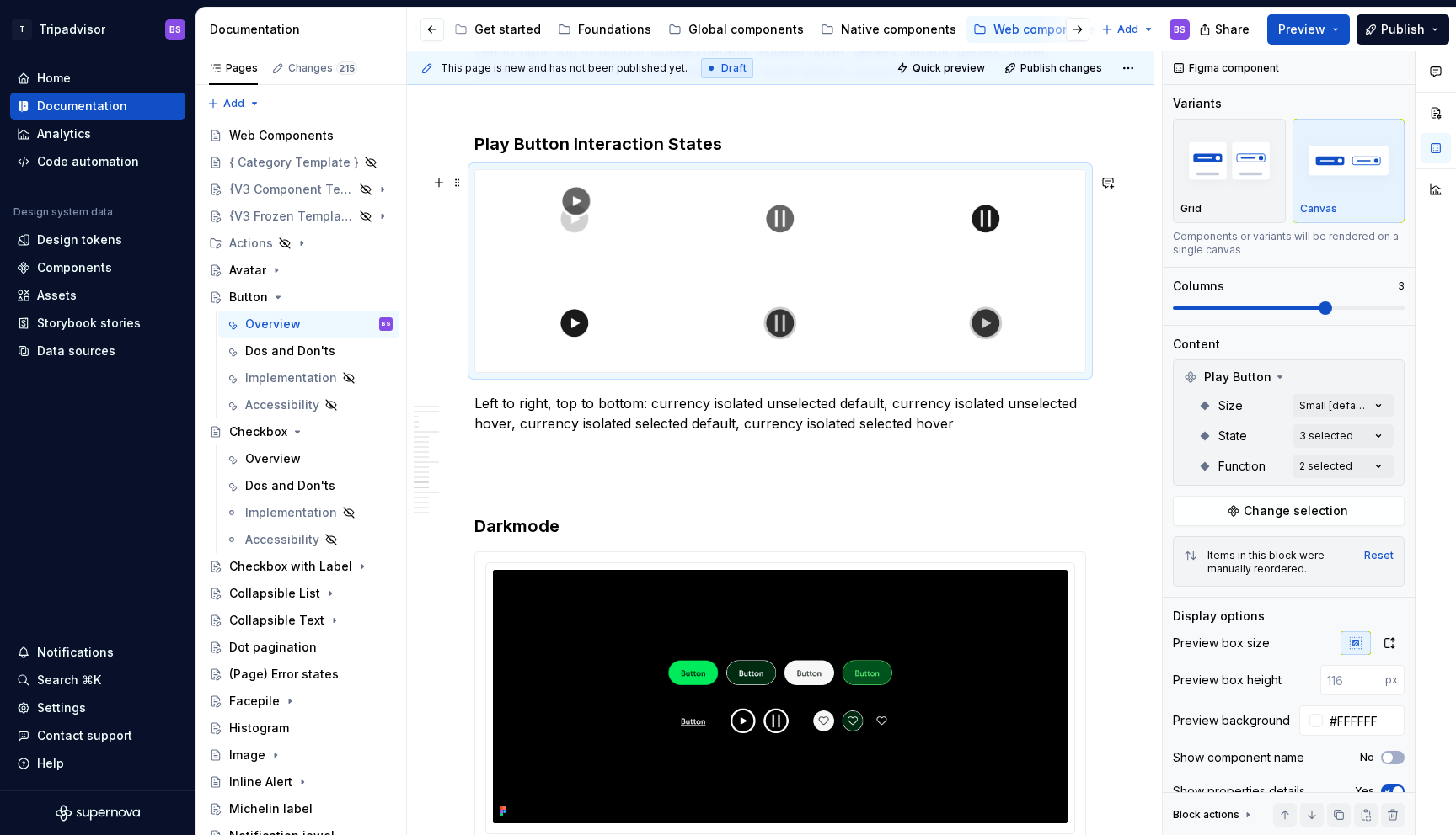
drag, startPoint x: 583, startPoint y: 222, endPoint x: 565, endPoint y: 224, distance: 18.1
click at [565, 224] on body "T Tripadvisor BS Home Documentation Analytics Code automation Design system dat…" at bounding box center [728, 418] width 1456 height 835
drag, startPoint x: 574, startPoint y: 326, endPoint x: 788, endPoint y: 236, distance: 232.2
click at [788, 236] on body "T Tripadvisor BS Home Documentation Analytics Code automation Design system dat…" at bounding box center [728, 418] width 1456 height 835
drag, startPoint x: 987, startPoint y: 328, endPoint x: 974, endPoint y: 245, distance: 84.0
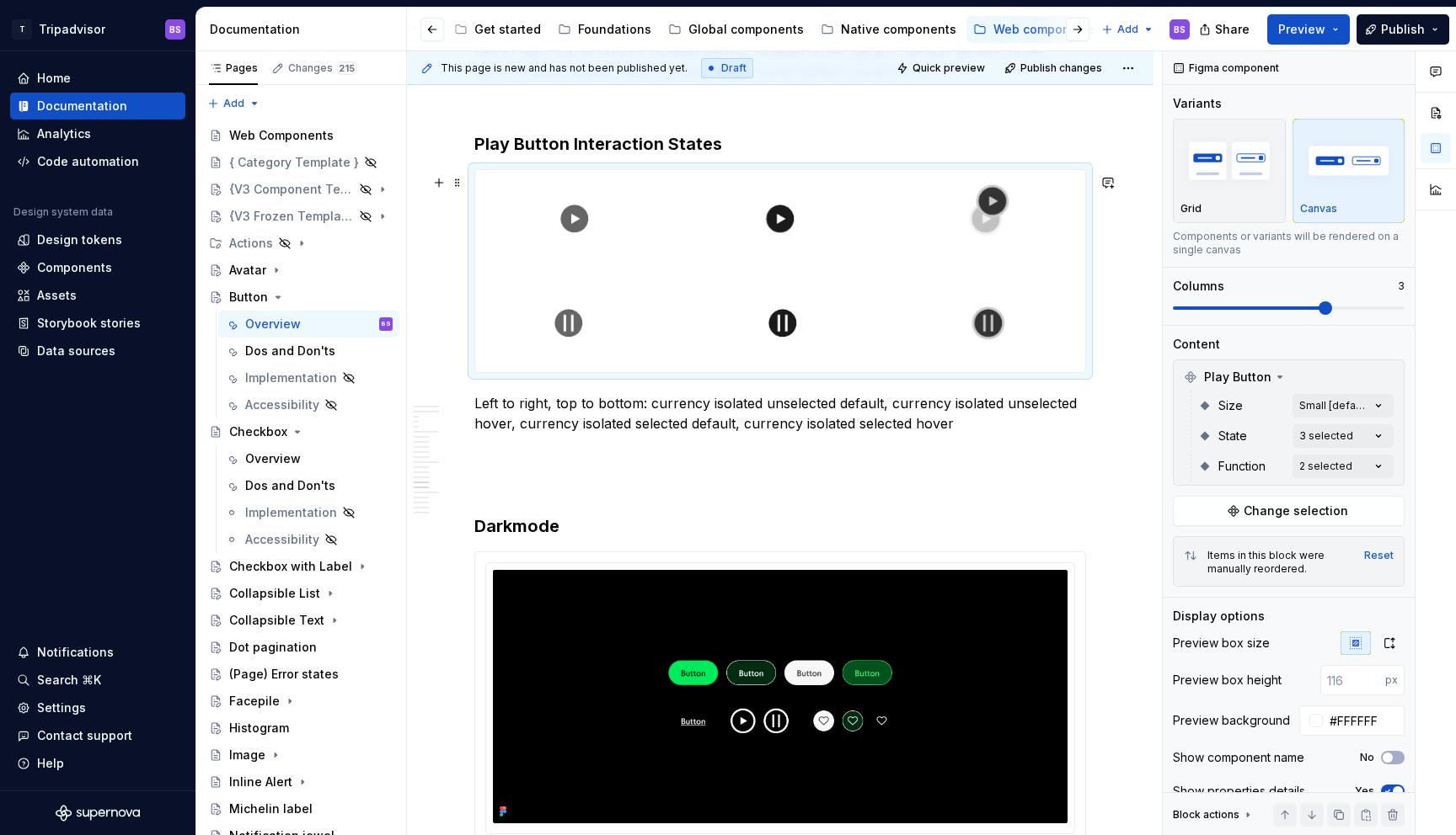
click at [974, 245] on body "T Tripadvisor BS Home Documentation Analytics Code automation Design system dat…" at bounding box center [728, 418] width 1456 height 835
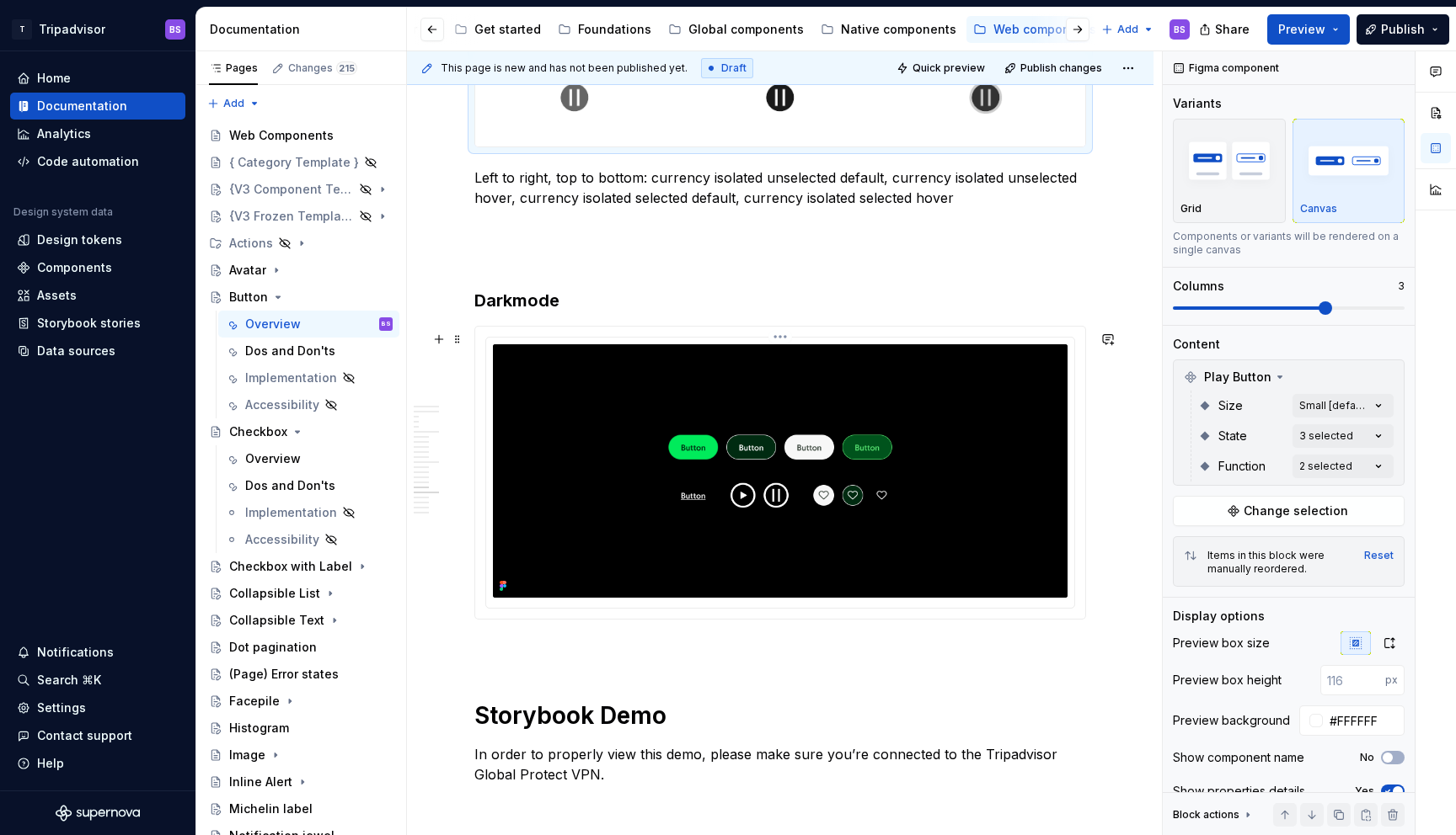
scroll to position [5196, 0]
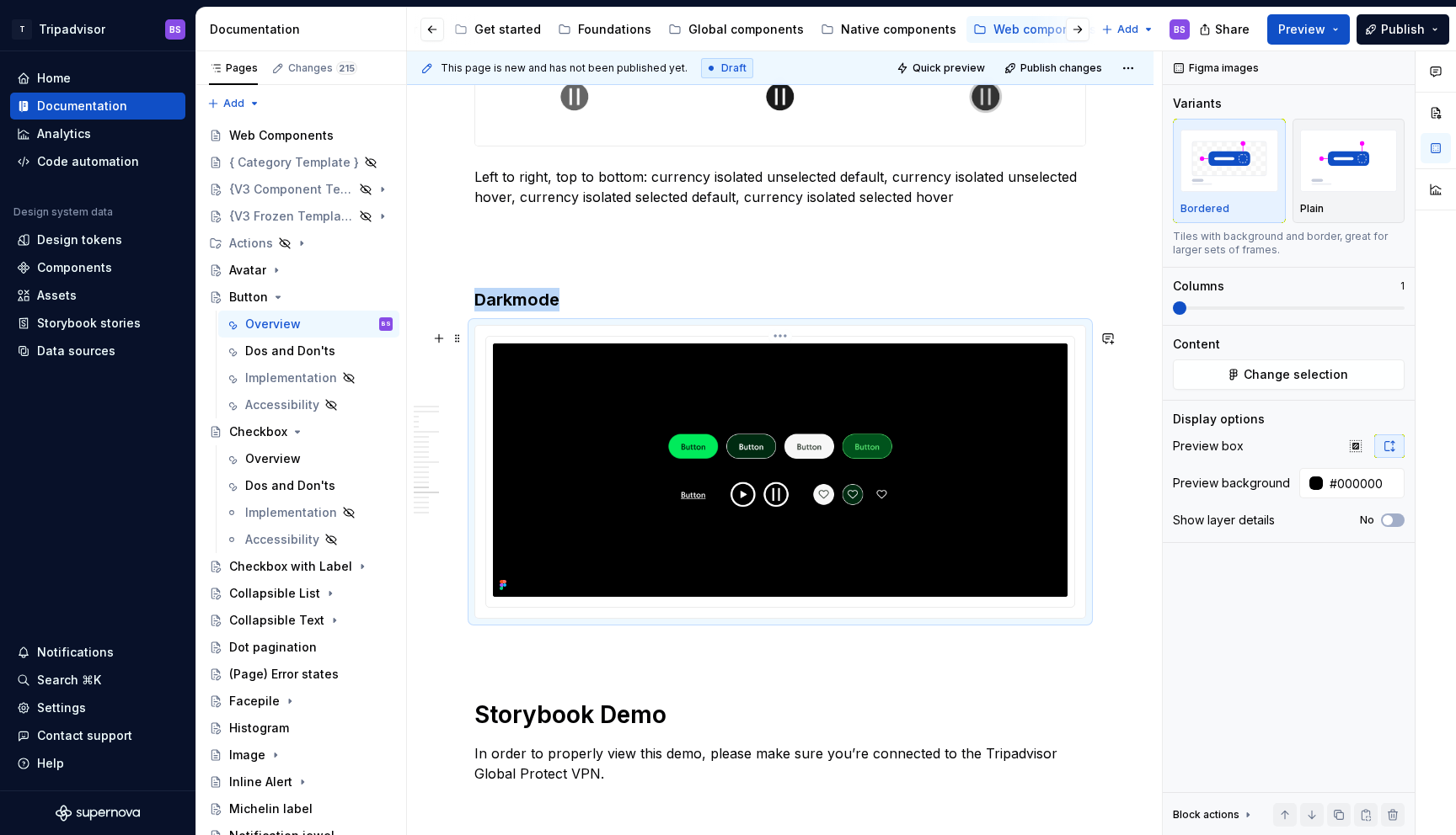
click at [1043, 479] on img at bounding box center [780, 470] width 575 height 253
click at [1297, 376] on span "Change selection" at bounding box center [1296, 374] width 105 height 17
click at [853, 431] on img at bounding box center [780, 470] width 575 height 253
click at [782, 342] on html "T Tripadvisor BS Home Documentation Analytics Code automation Design system dat…" at bounding box center [728, 418] width 1456 height 835
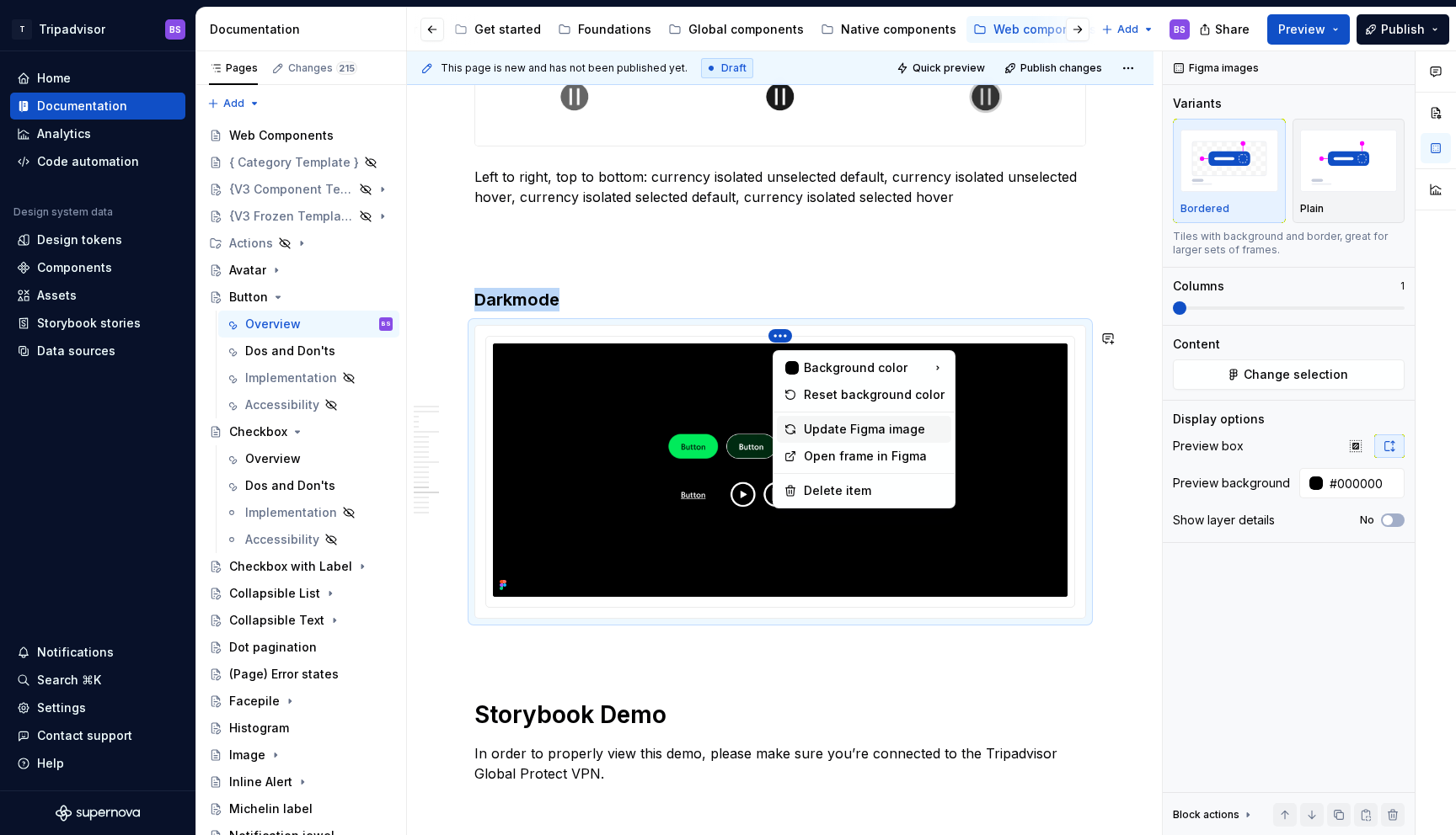
click at [834, 431] on div "Update Figma image" at bounding box center [874, 429] width 141 height 17
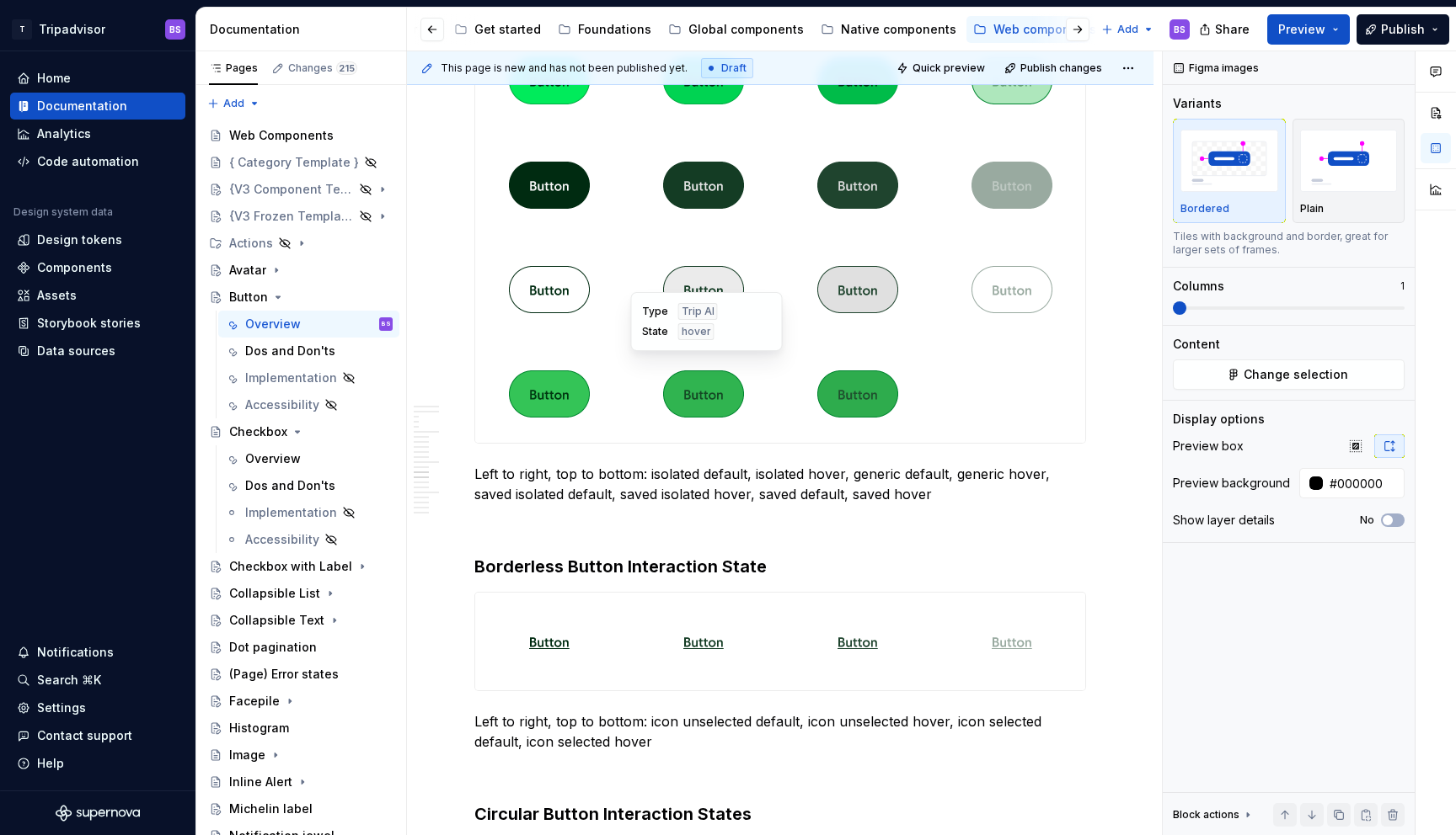
scroll to position [3707, 0]
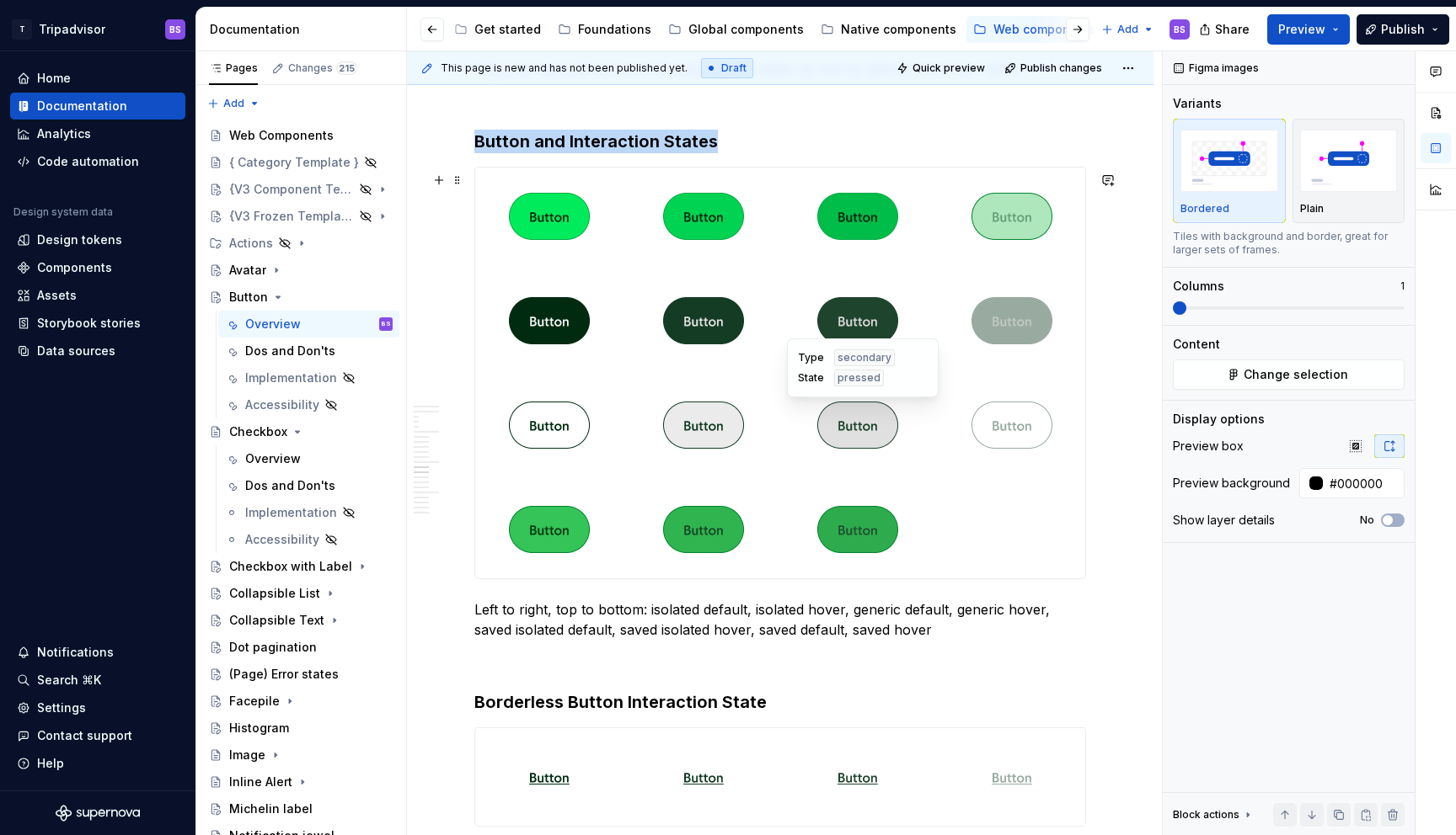
click at [794, 404] on div at bounding box center [857, 425] width 148 height 98
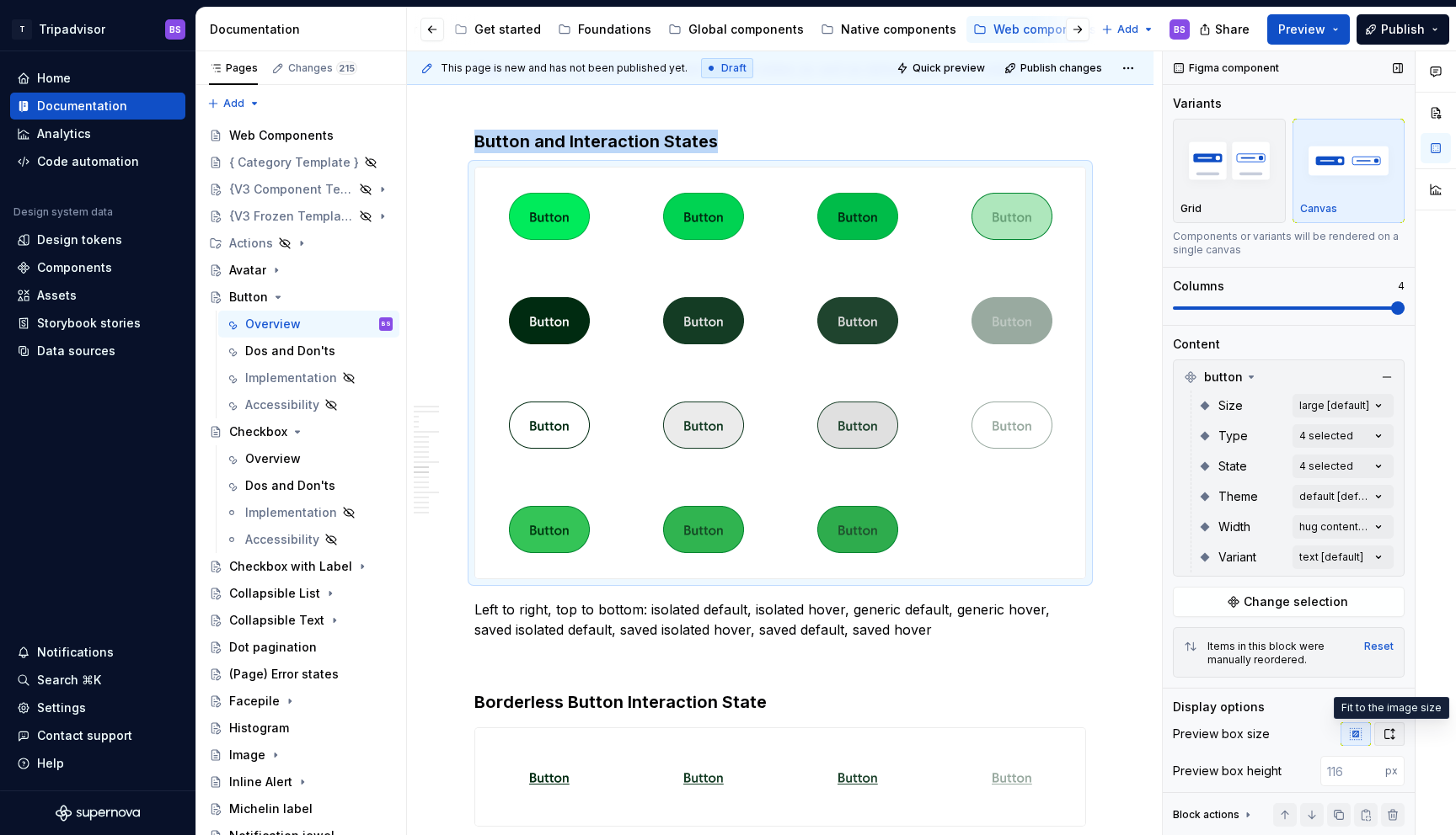
click at [1392, 734] on icon "button" at bounding box center [1389, 734] width 13 height 13
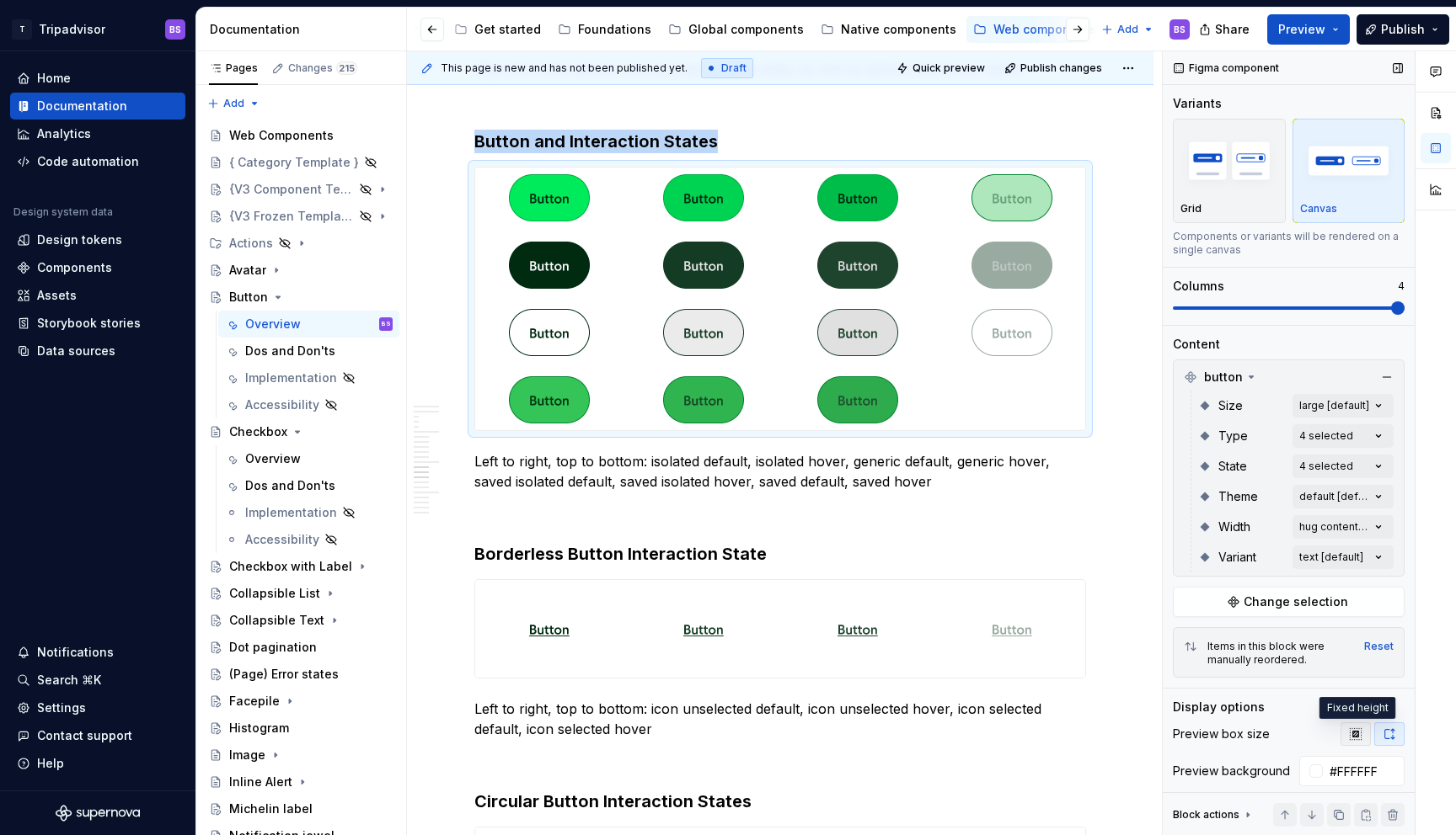
click at [1366, 731] on button "button" at bounding box center [1355, 734] width 31 height 24
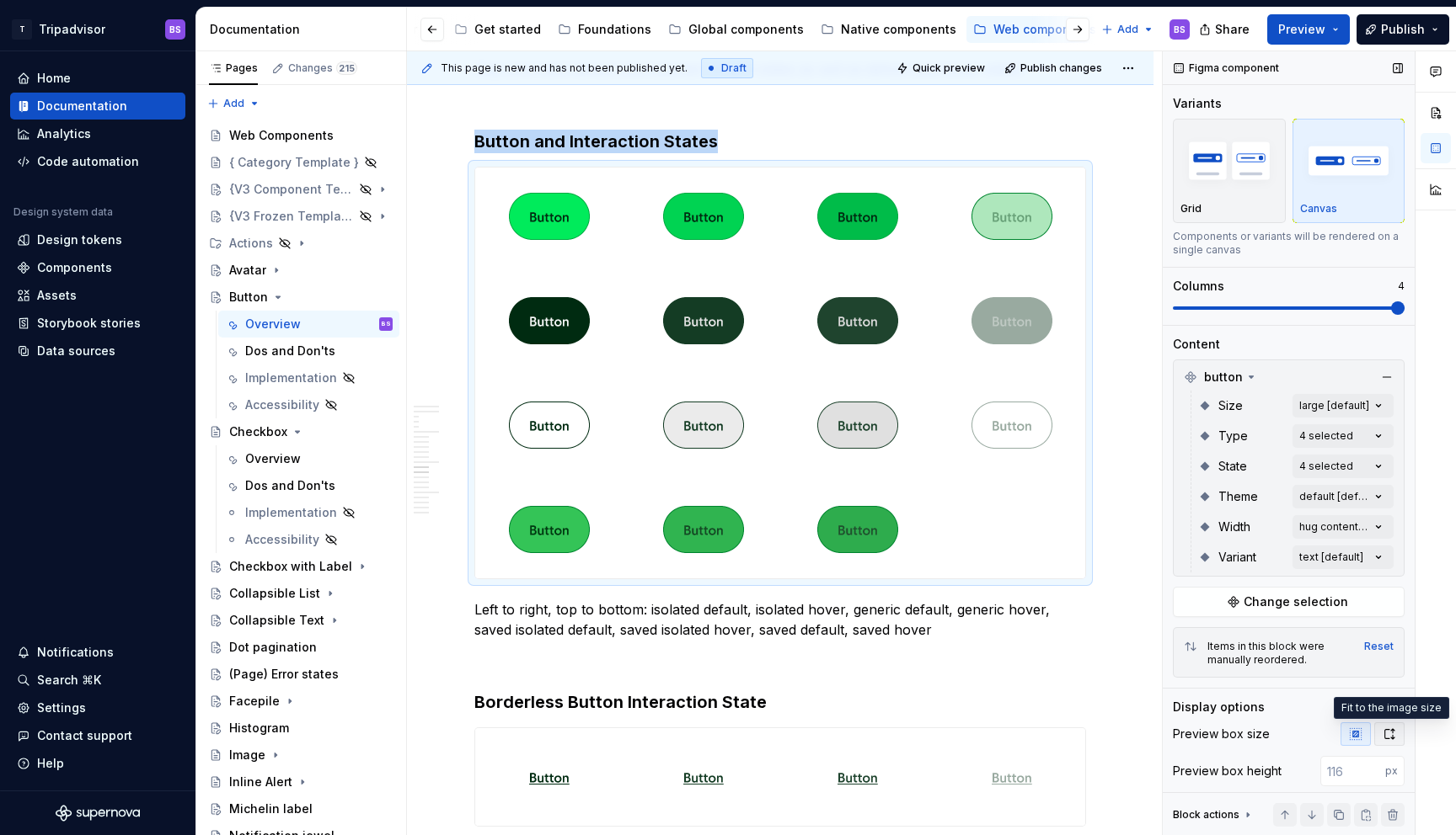
click at [1393, 728] on icon "button" at bounding box center [1389, 734] width 13 height 13
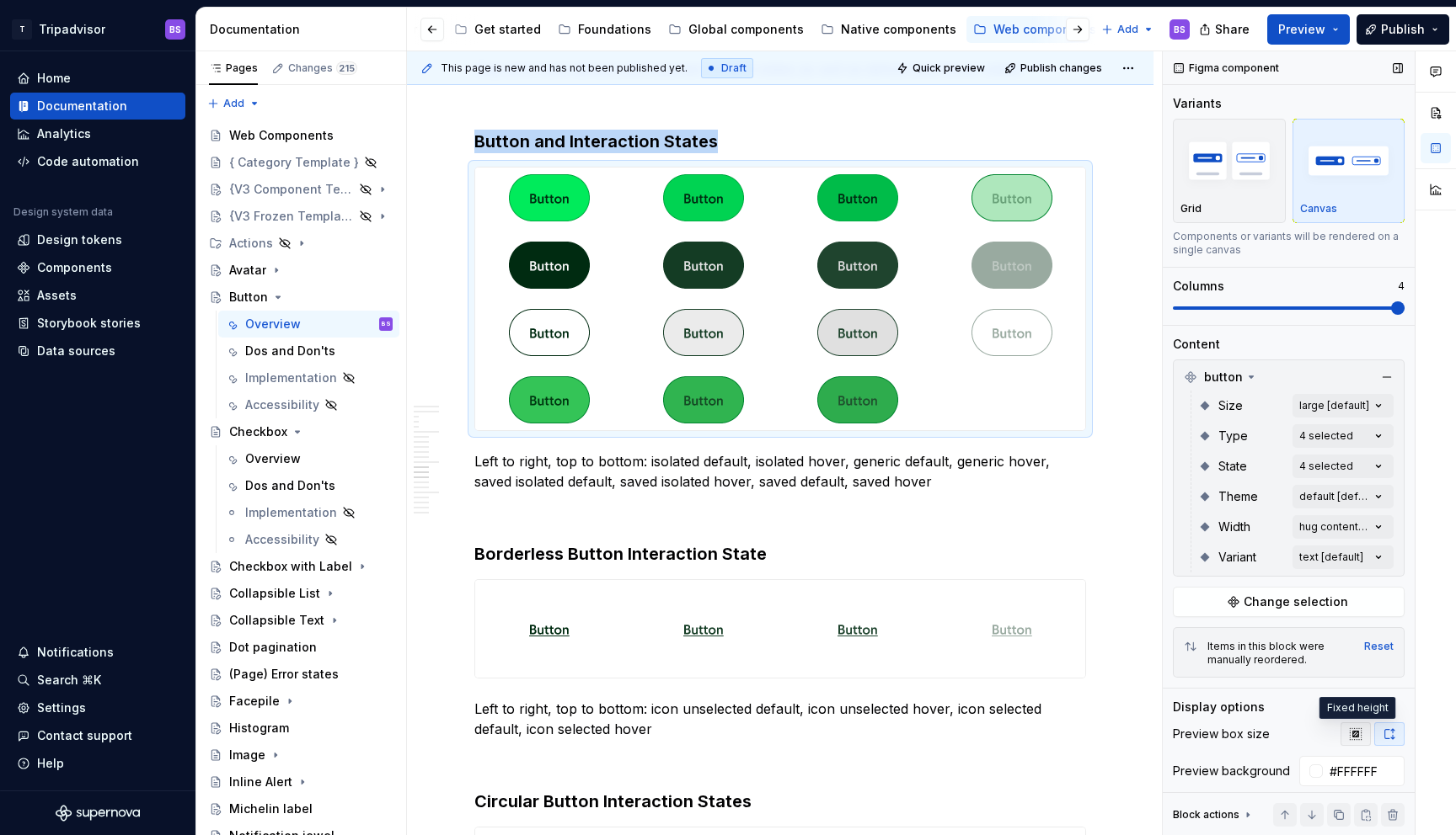
click at [1355, 730] on icon "button" at bounding box center [1355, 734] width 13 height 13
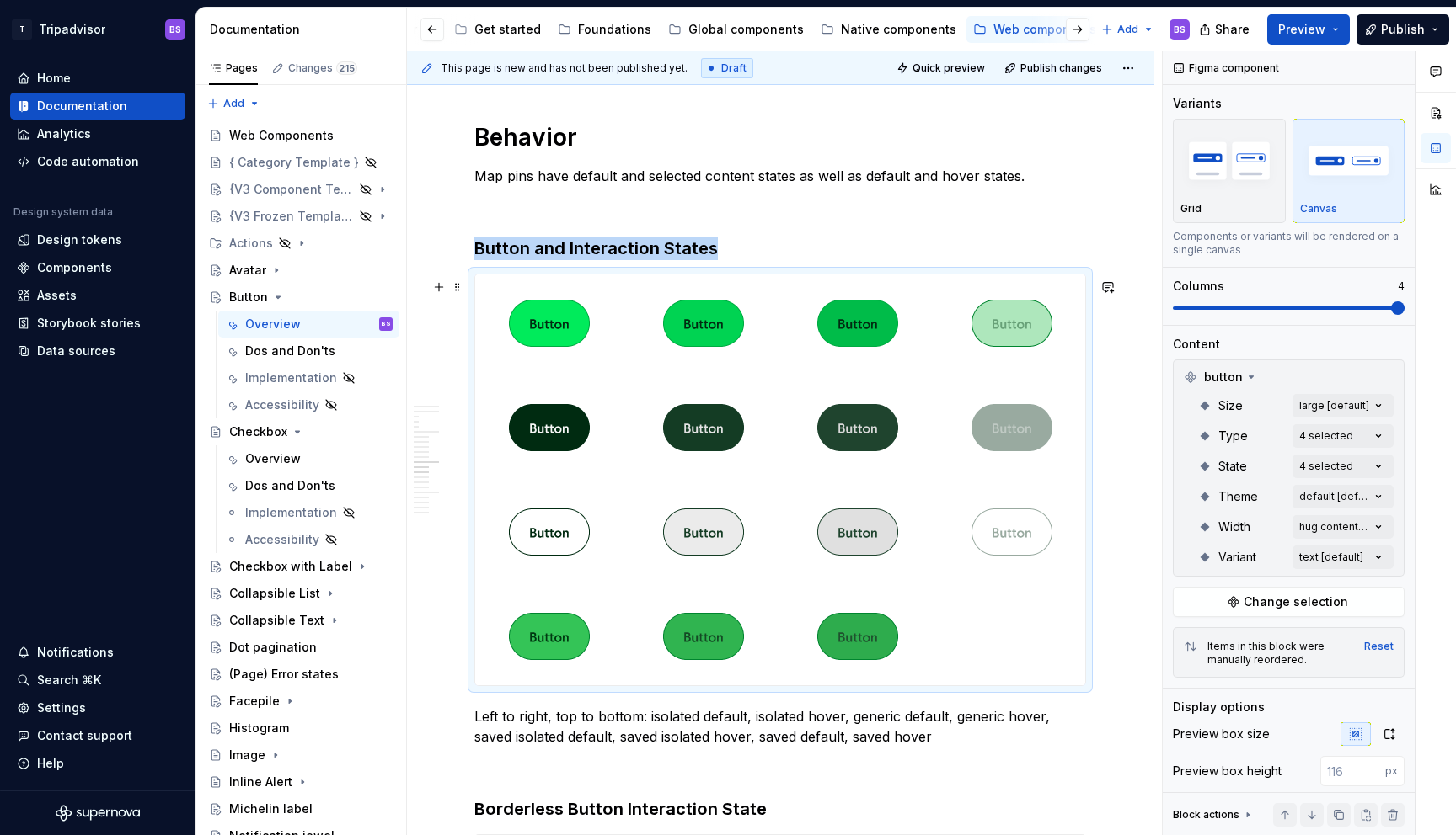
scroll to position [3595, 0]
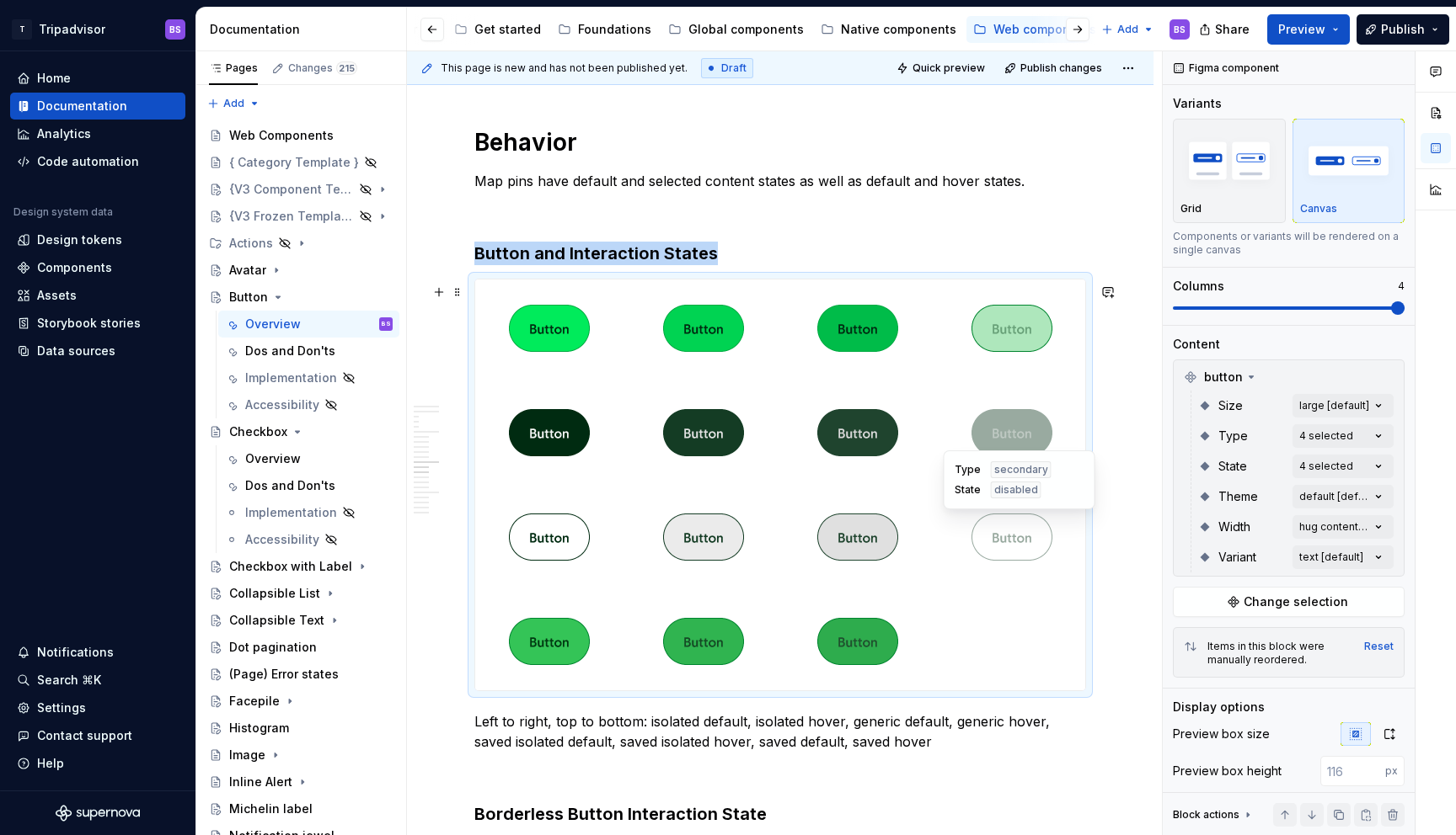
click at [1071, 534] on div at bounding box center [1011, 537] width 148 height 98
click at [1055, 625] on div at bounding box center [780, 485] width 610 height 411
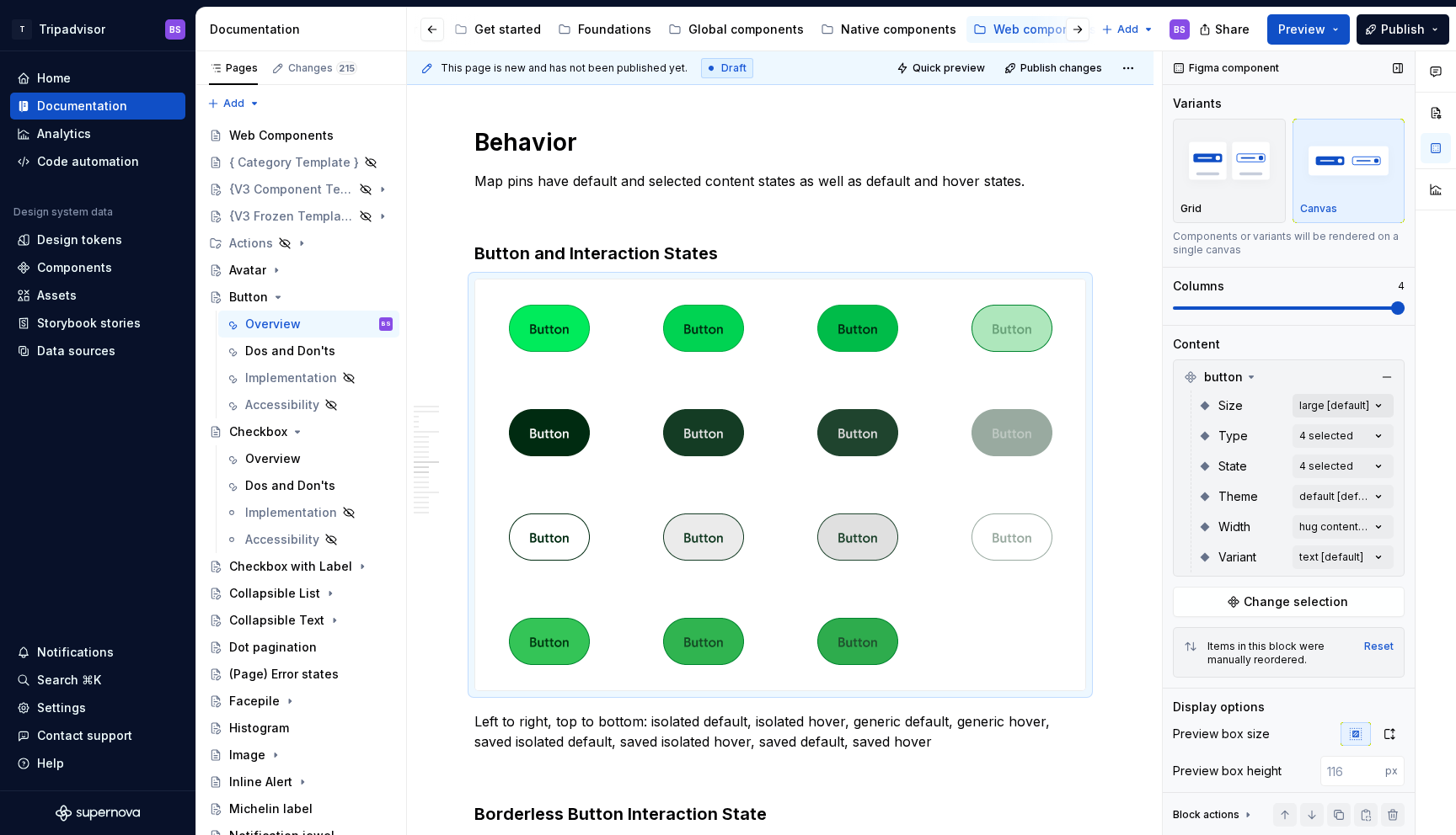
click at [1306, 402] on div "Comments Open comments No comments yet Select ‘Comment’ from the block context …" at bounding box center [1310, 444] width 294 height 785
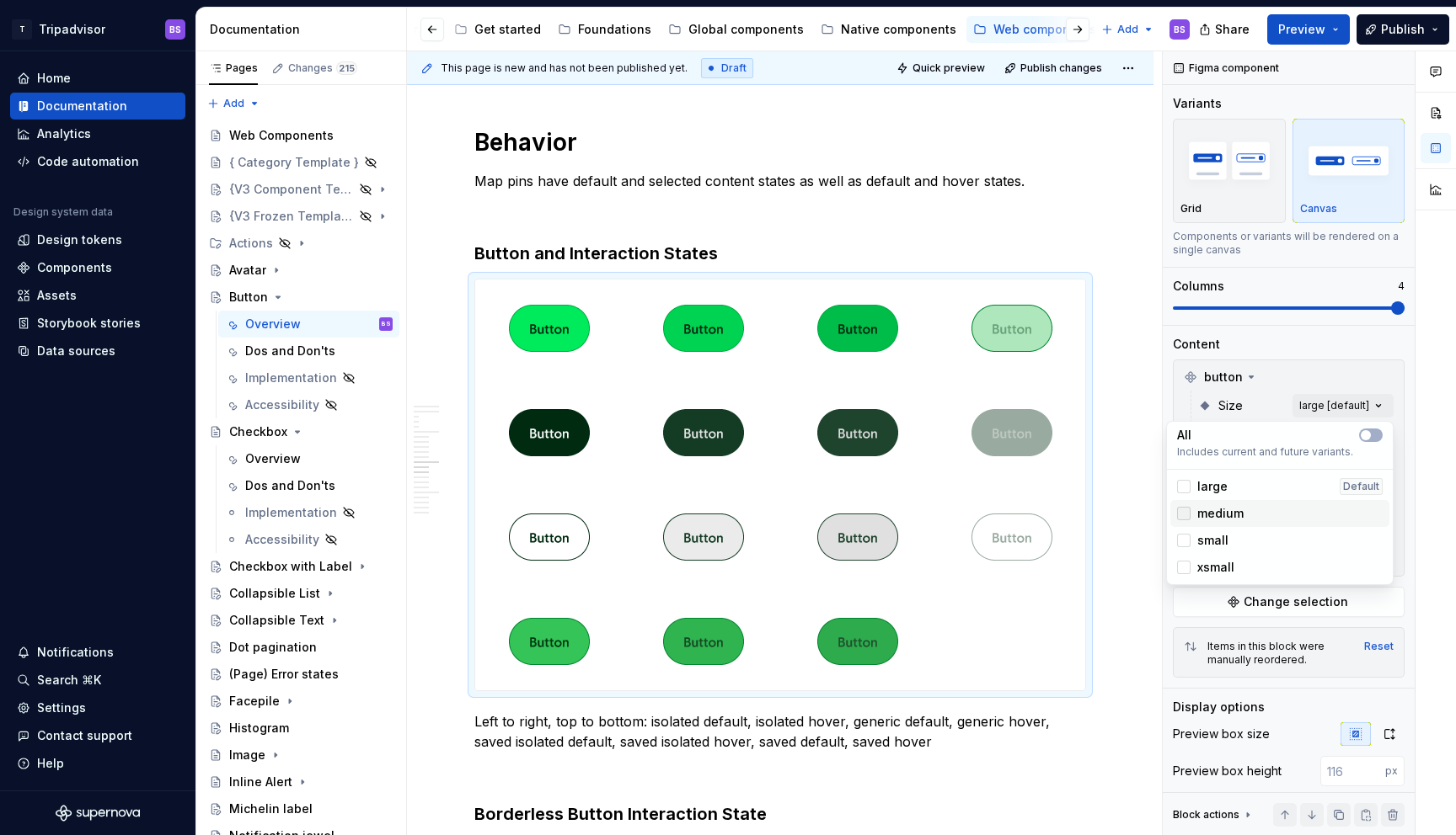
click at [1188, 514] on div at bounding box center [1183, 513] width 13 height 13
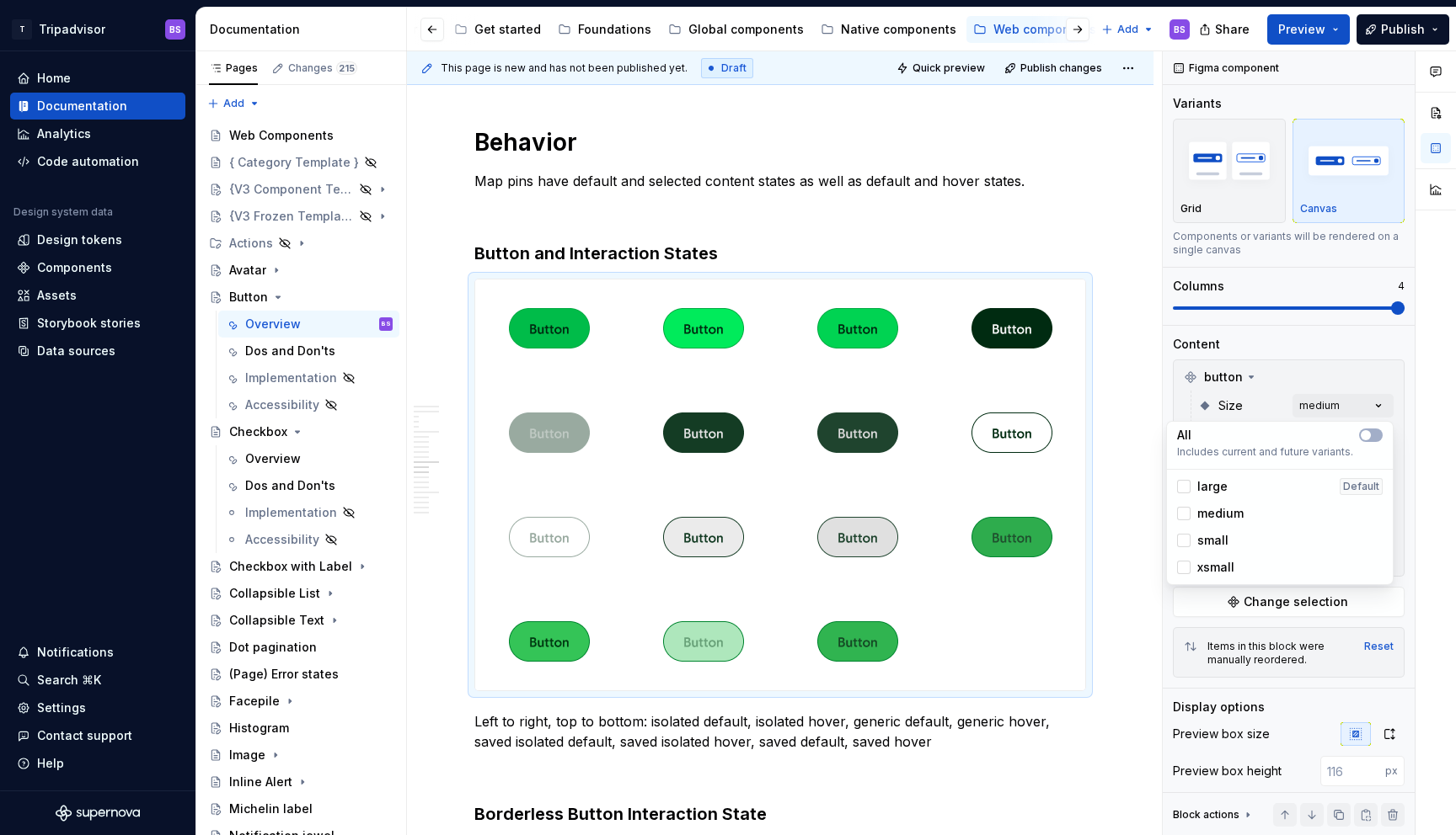
click at [1079, 500] on html "T Tripadvisor BS Home Documentation Analytics Code automation Design system dat…" at bounding box center [728, 418] width 1456 height 835
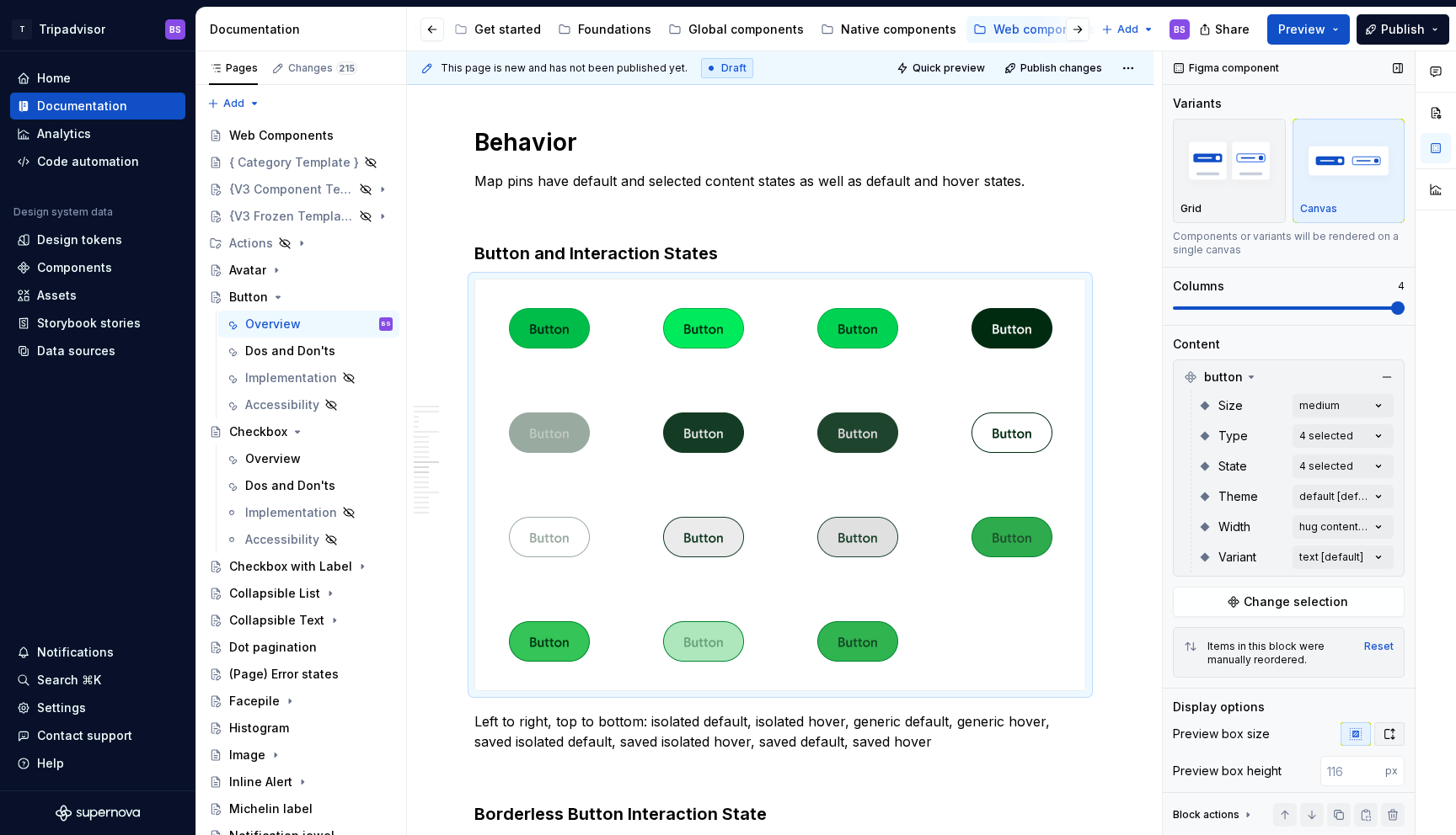
click at [1387, 736] on icon "button" at bounding box center [1389, 734] width 13 height 13
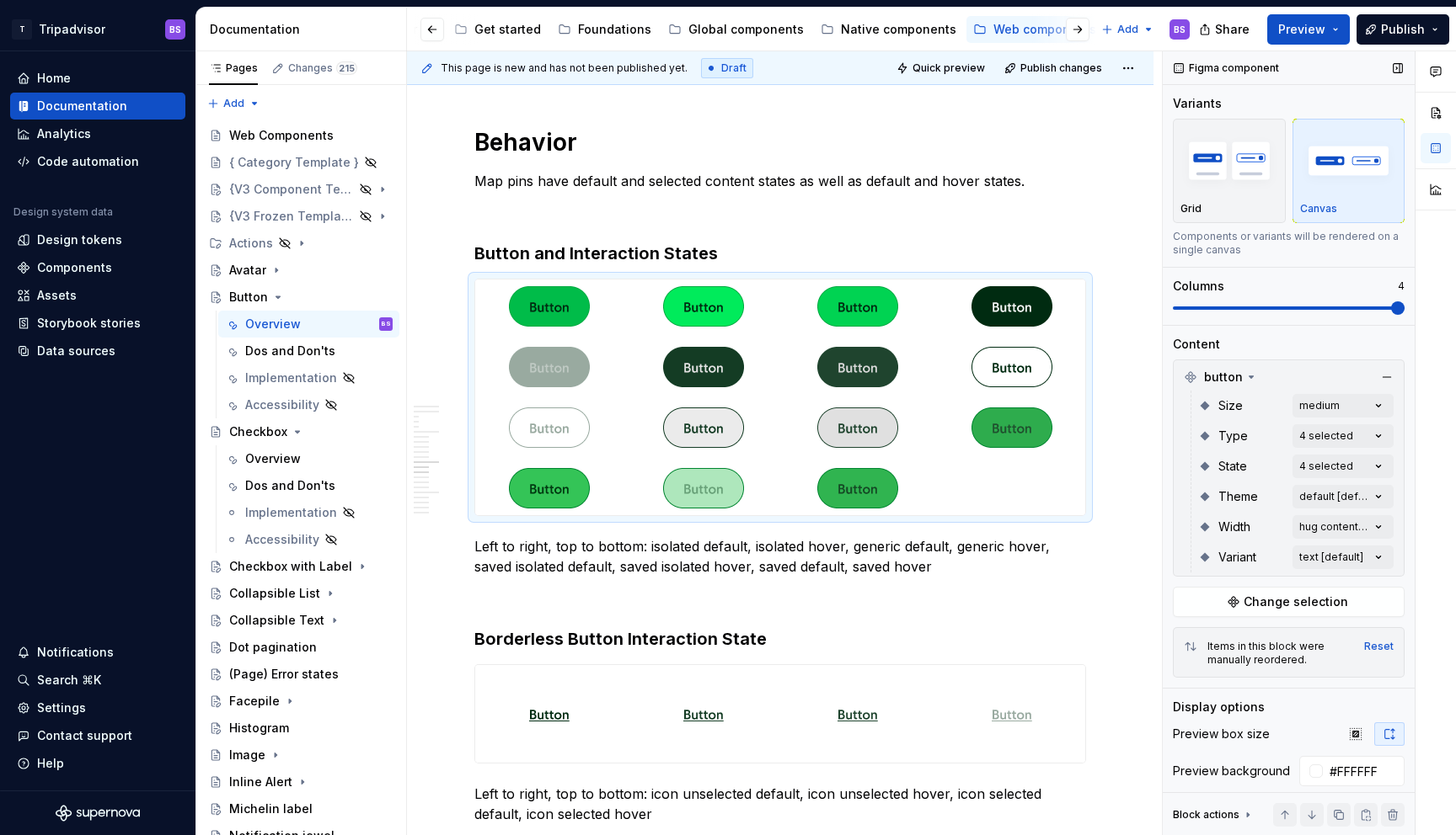
click at [1391, 735] on icon "button" at bounding box center [1389, 734] width 13 height 13
click at [1352, 739] on icon "button" at bounding box center [1355, 734] width 13 height 13
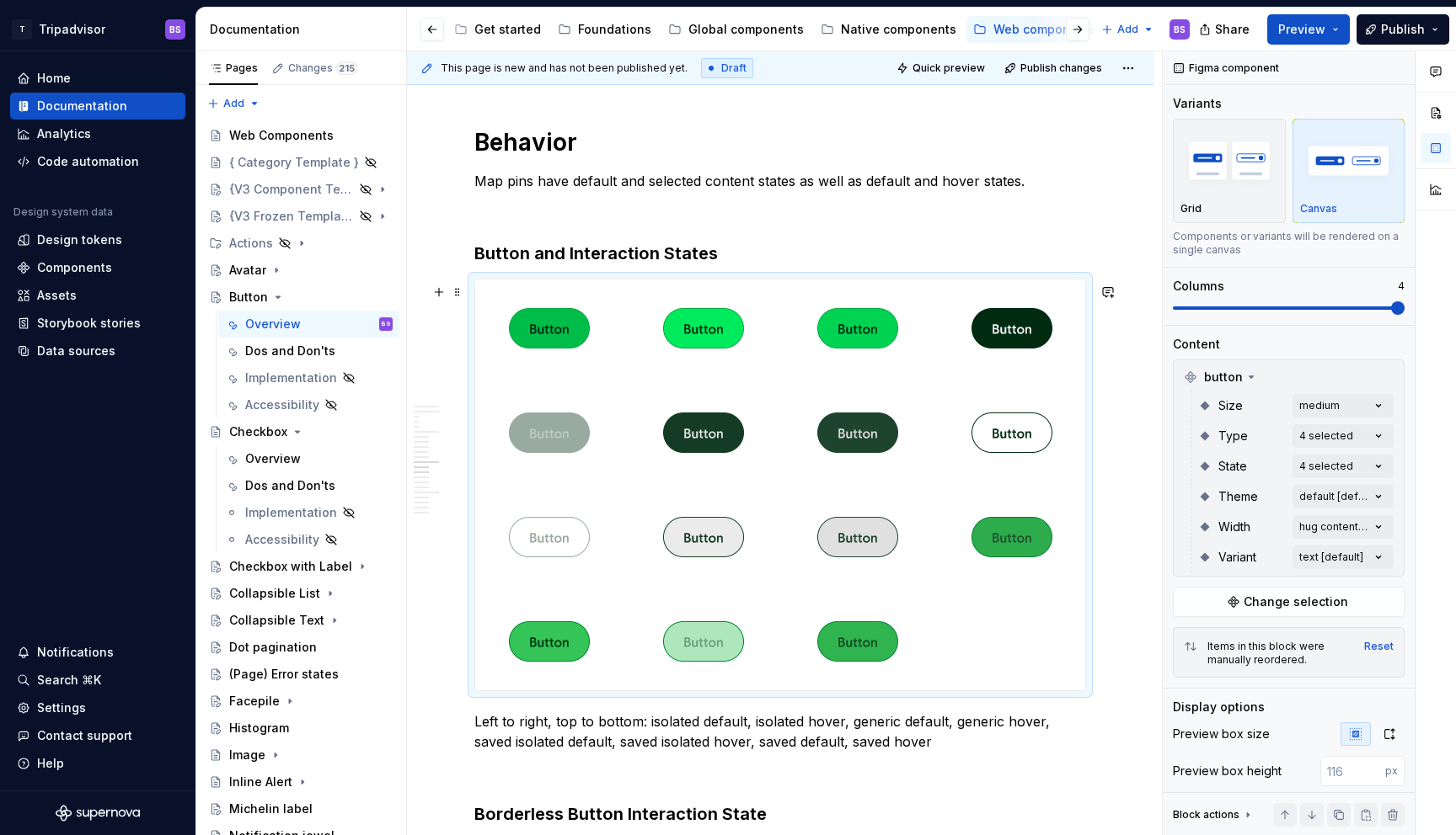
click at [996, 618] on div at bounding box center [780, 485] width 610 height 411
click at [1300, 410] on div "Comments Open comments No comments yet Select ‘Comment’ from the block context …" at bounding box center [1310, 444] width 294 height 785
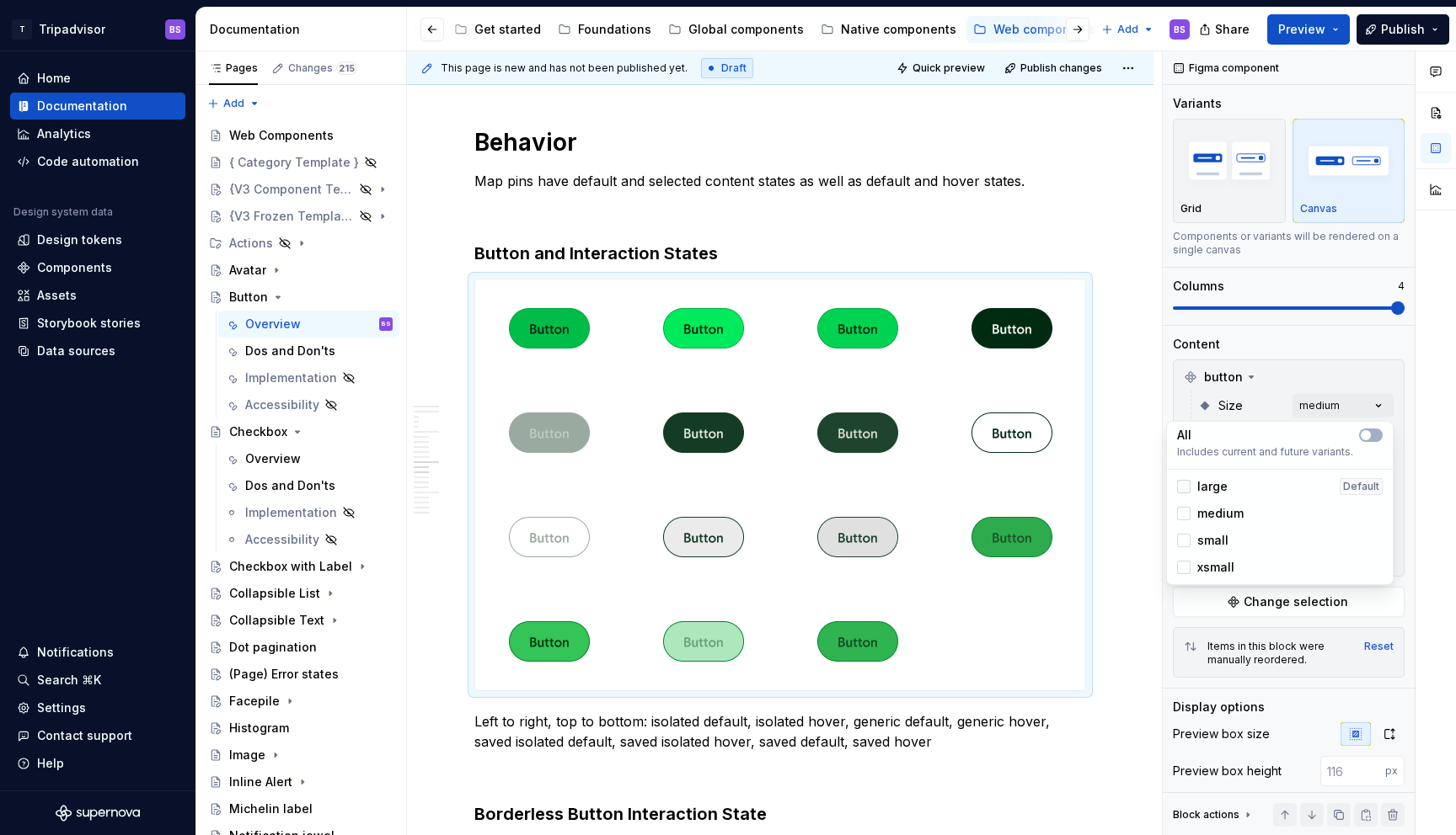
click at [1188, 490] on div at bounding box center [1183, 487] width 13 height 13
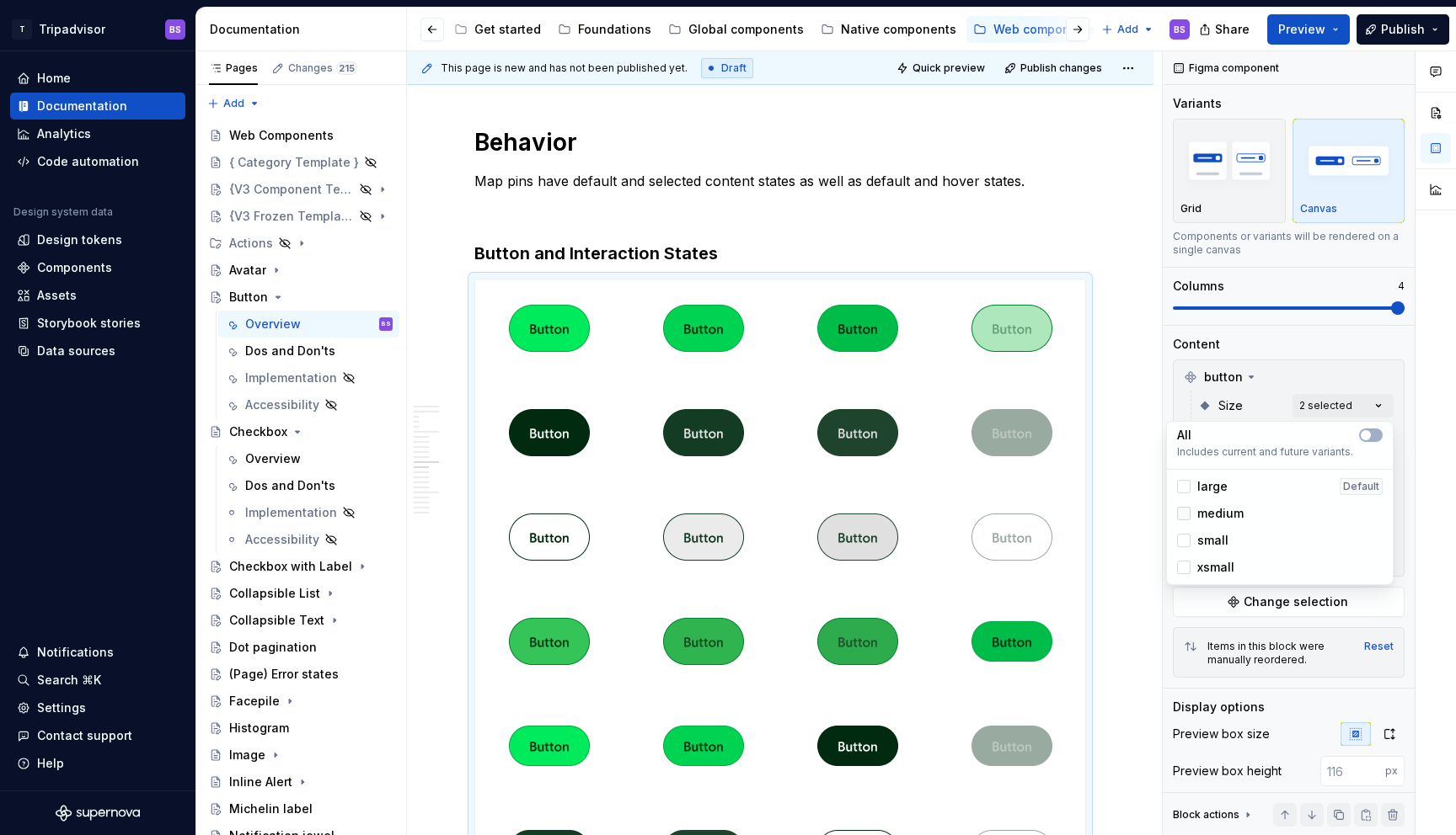
click at [1184, 514] on icon at bounding box center [1184, 514] width 0 height 0
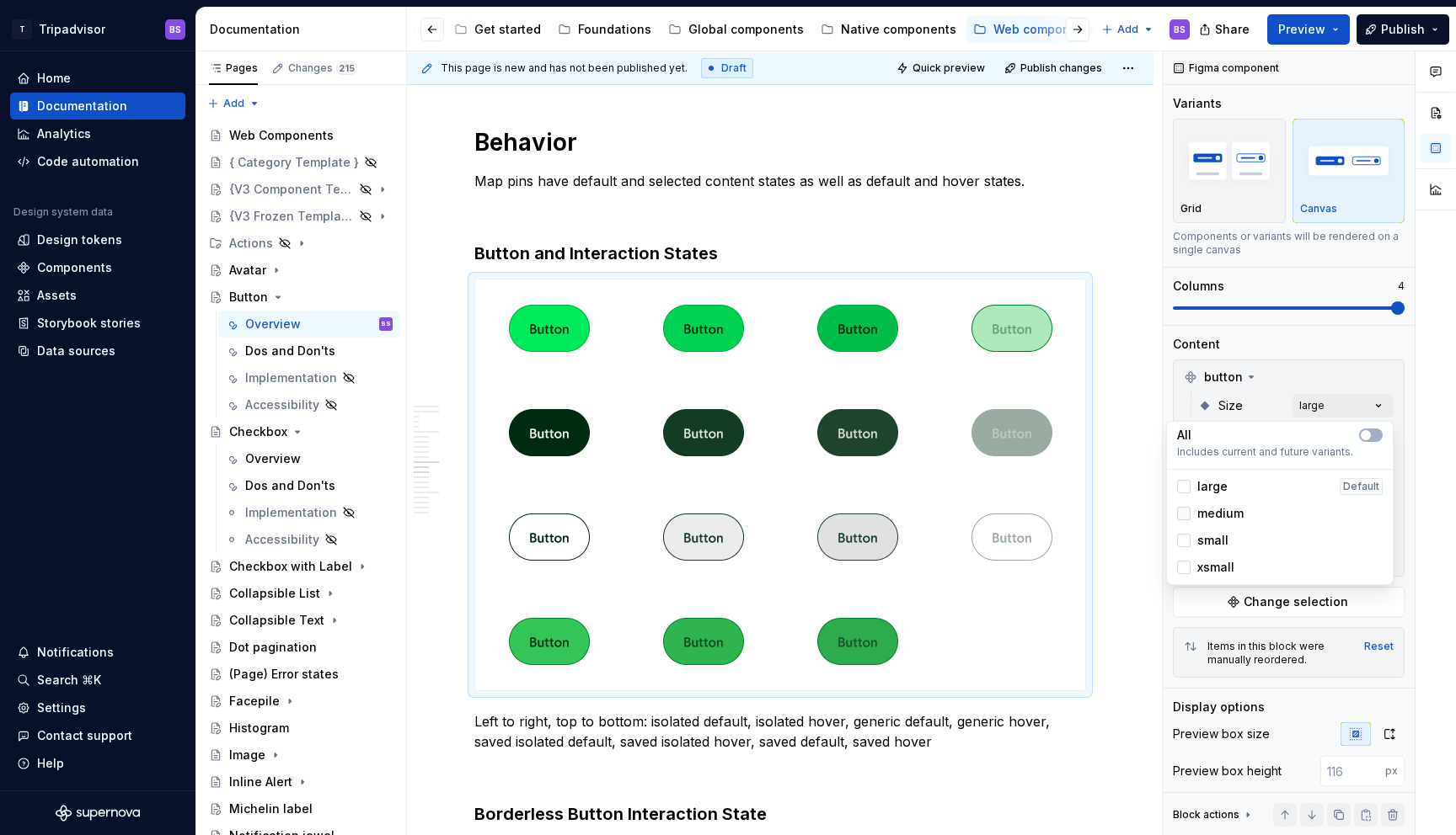
click at [1188, 507] on div at bounding box center [1183, 513] width 13 height 13
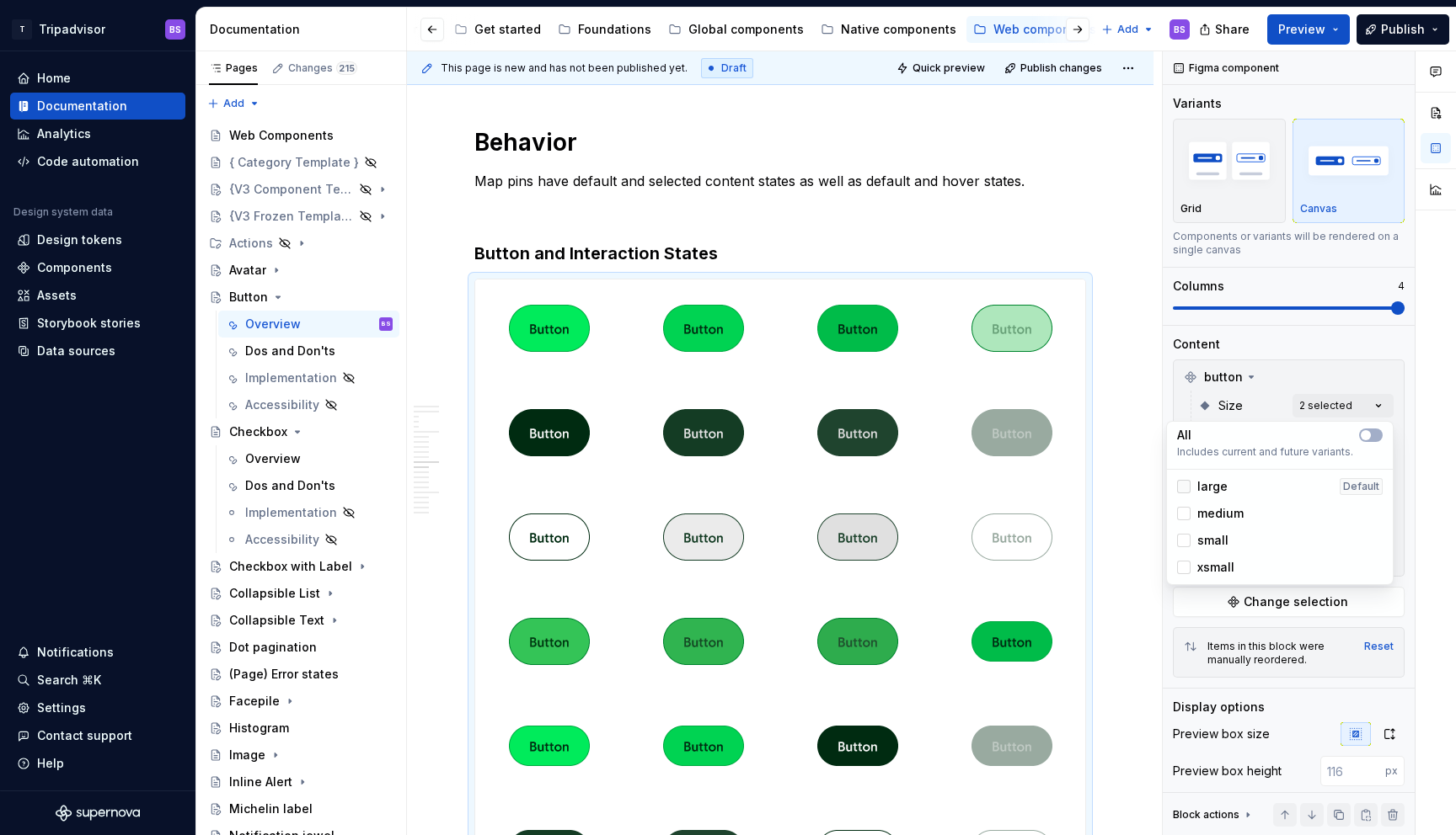
click at [1184, 487] on polyline at bounding box center [1184, 487] width 0 height 0
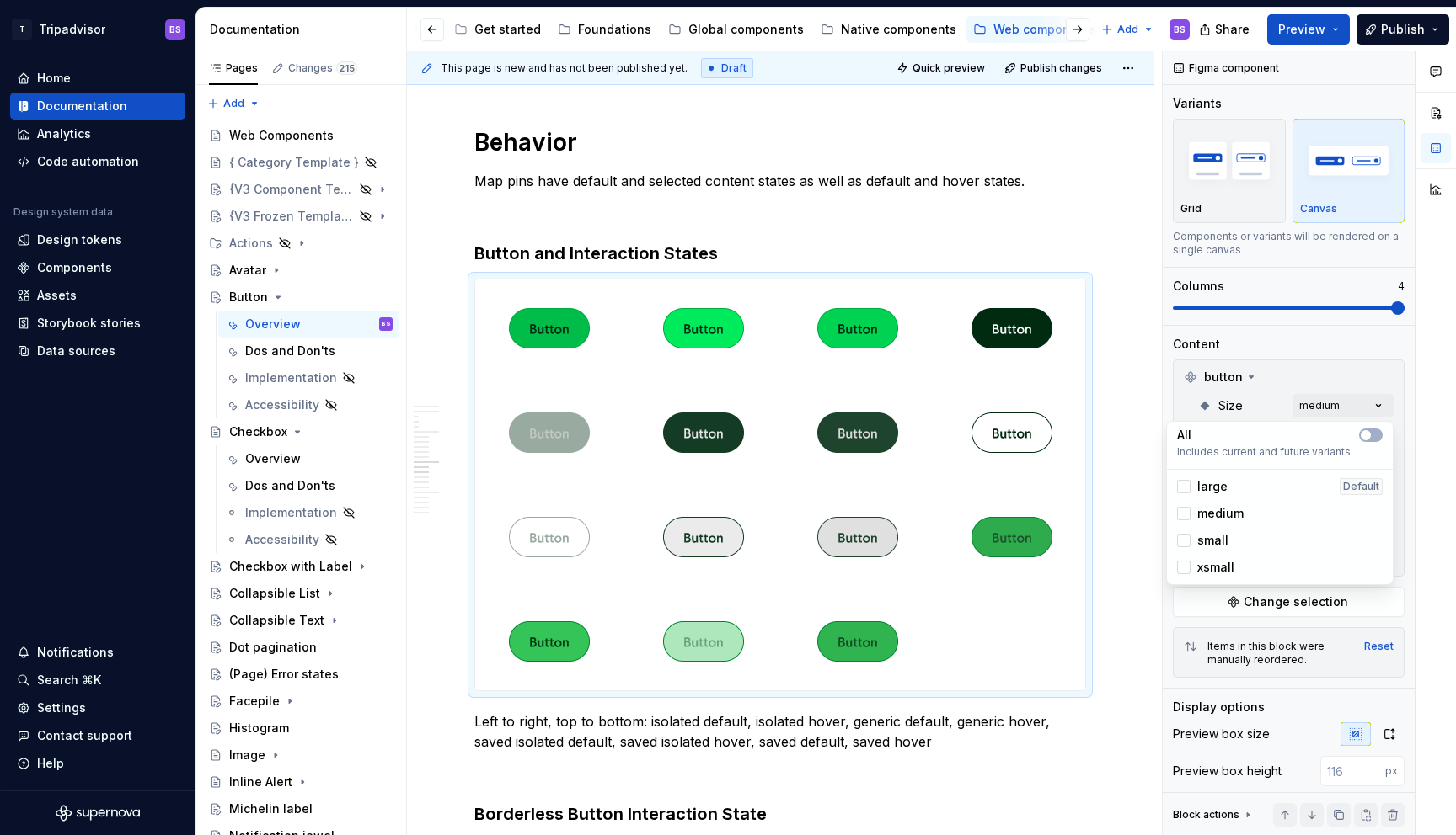
click at [1279, 366] on div "Comments Open comments No comments yet Select ‘Comment’ from the block context …" at bounding box center [1310, 444] width 294 height 785
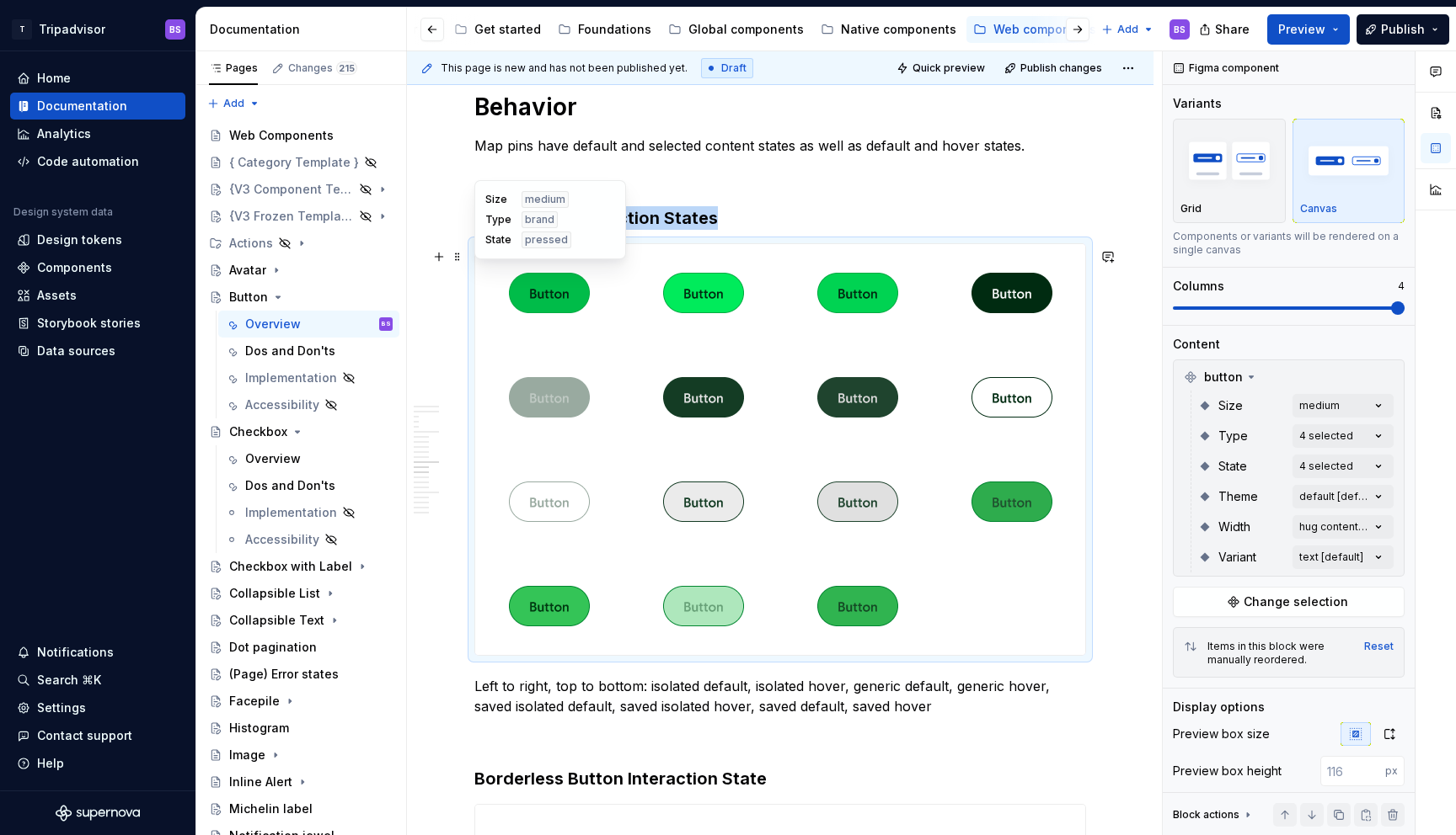
scroll to position [3636, 0]
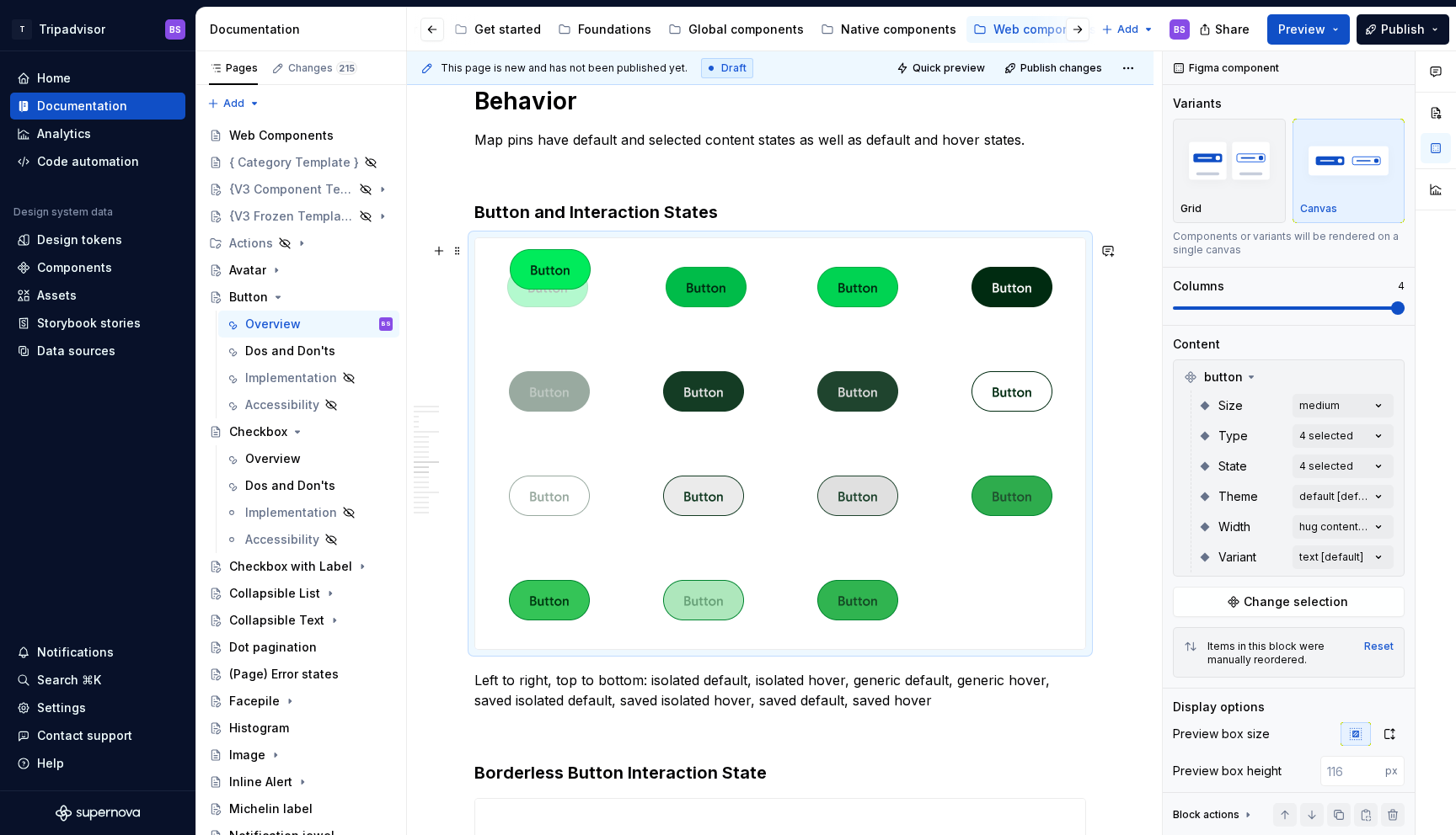
drag, startPoint x: 714, startPoint y: 285, endPoint x: 569, endPoint y: 292, distance: 145.2
click at [569, 292] on body "T Tripadvisor BS Home Documentation Analytics Code automation Design system dat…" at bounding box center [728, 418] width 1456 height 835
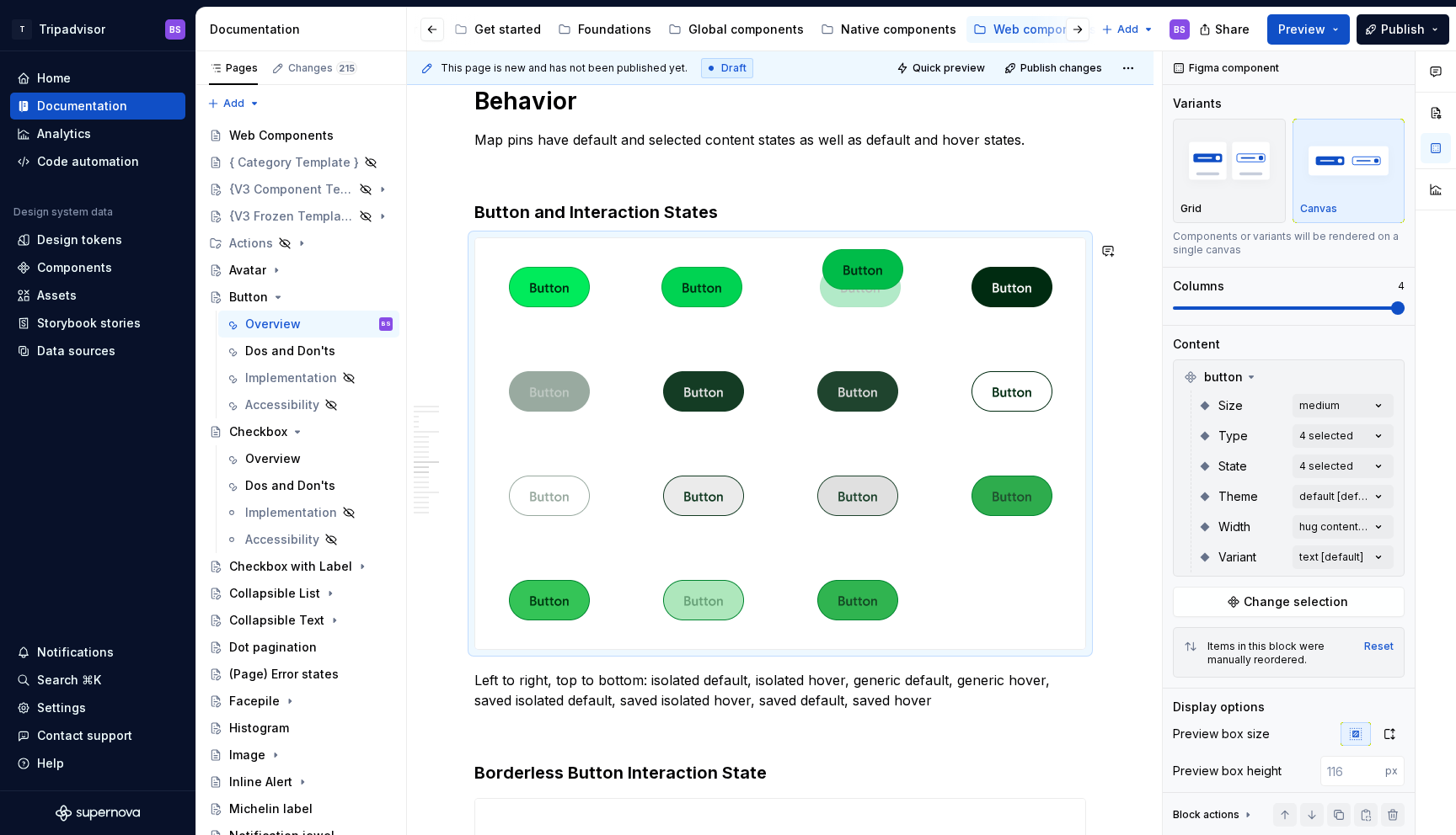
drag, startPoint x: 712, startPoint y: 293, endPoint x: 841, endPoint y: 286, distance: 129.2
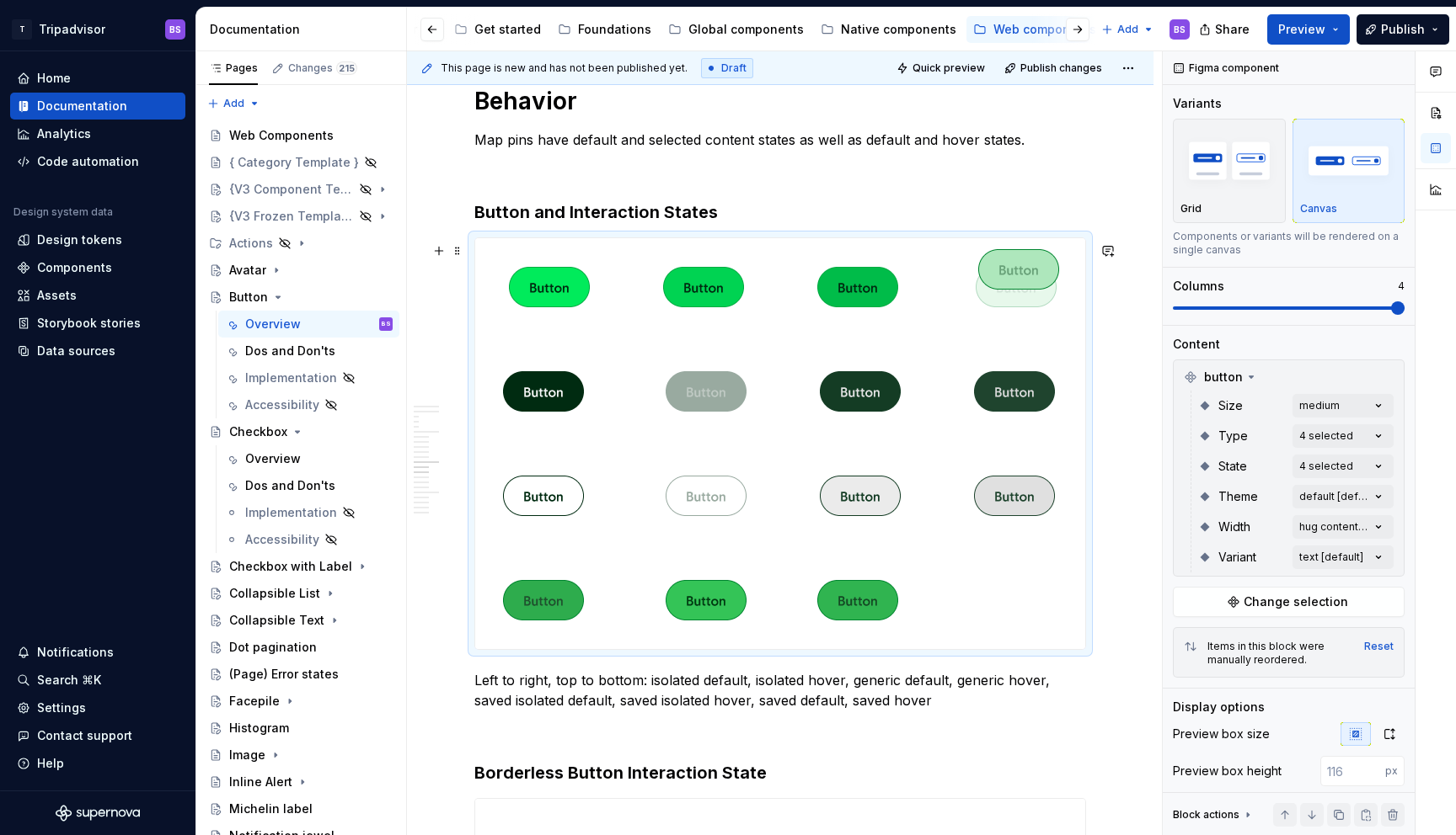
drag, startPoint x: 715, startPoint y: 618, endPoint x: 1011, endPoint y: 327, distance: 415.1
click at [1011, 327] on body "T Tripadvisor BS Home Documentation Analytics Code automation Design system dat…" at bounding box center [728, 418] width 1456 height 835
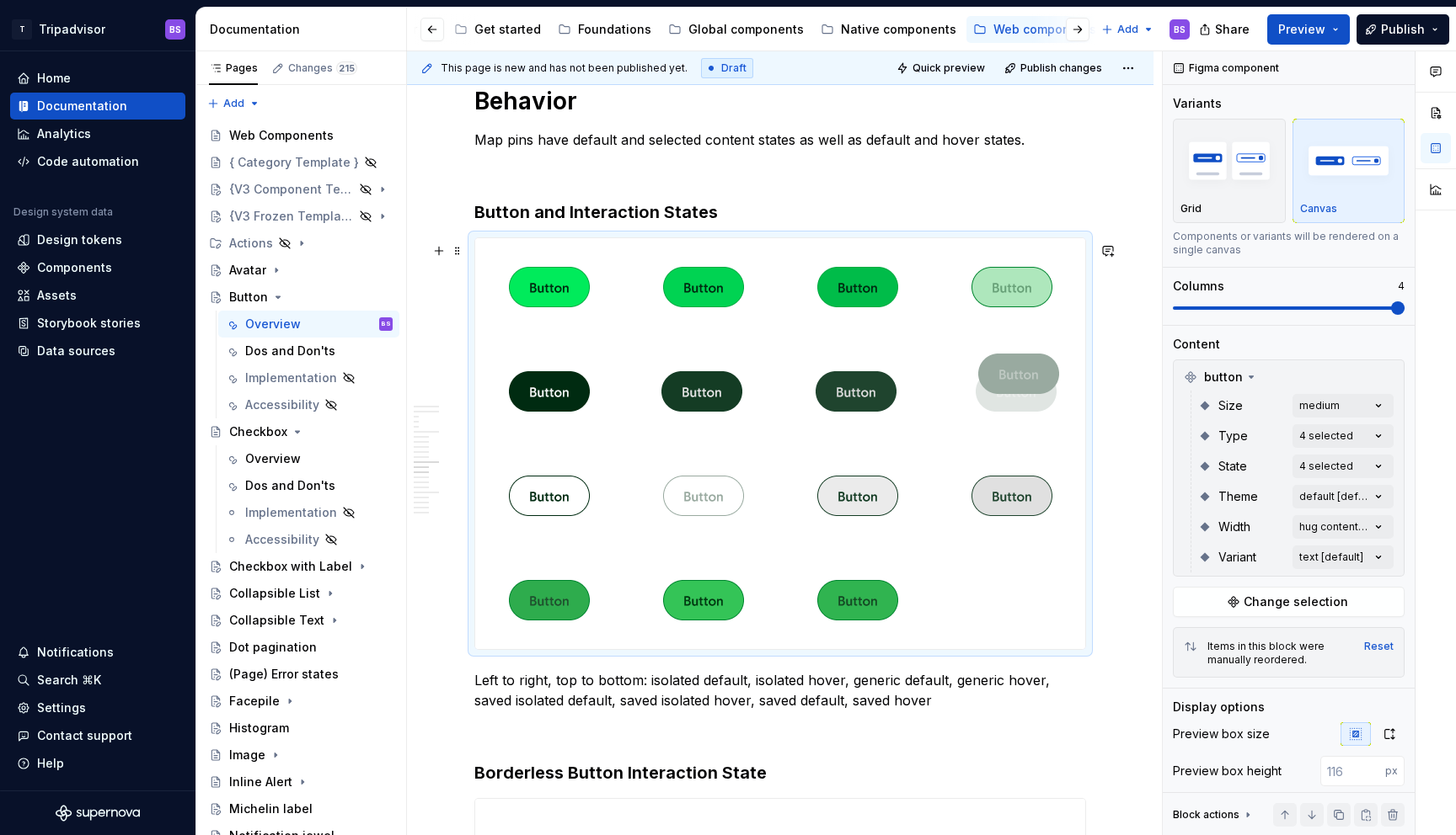
drag, startPoint x: 718, startPoint y: 397, endPoint x: 1016, endPoint y: 399, distance: 298.0
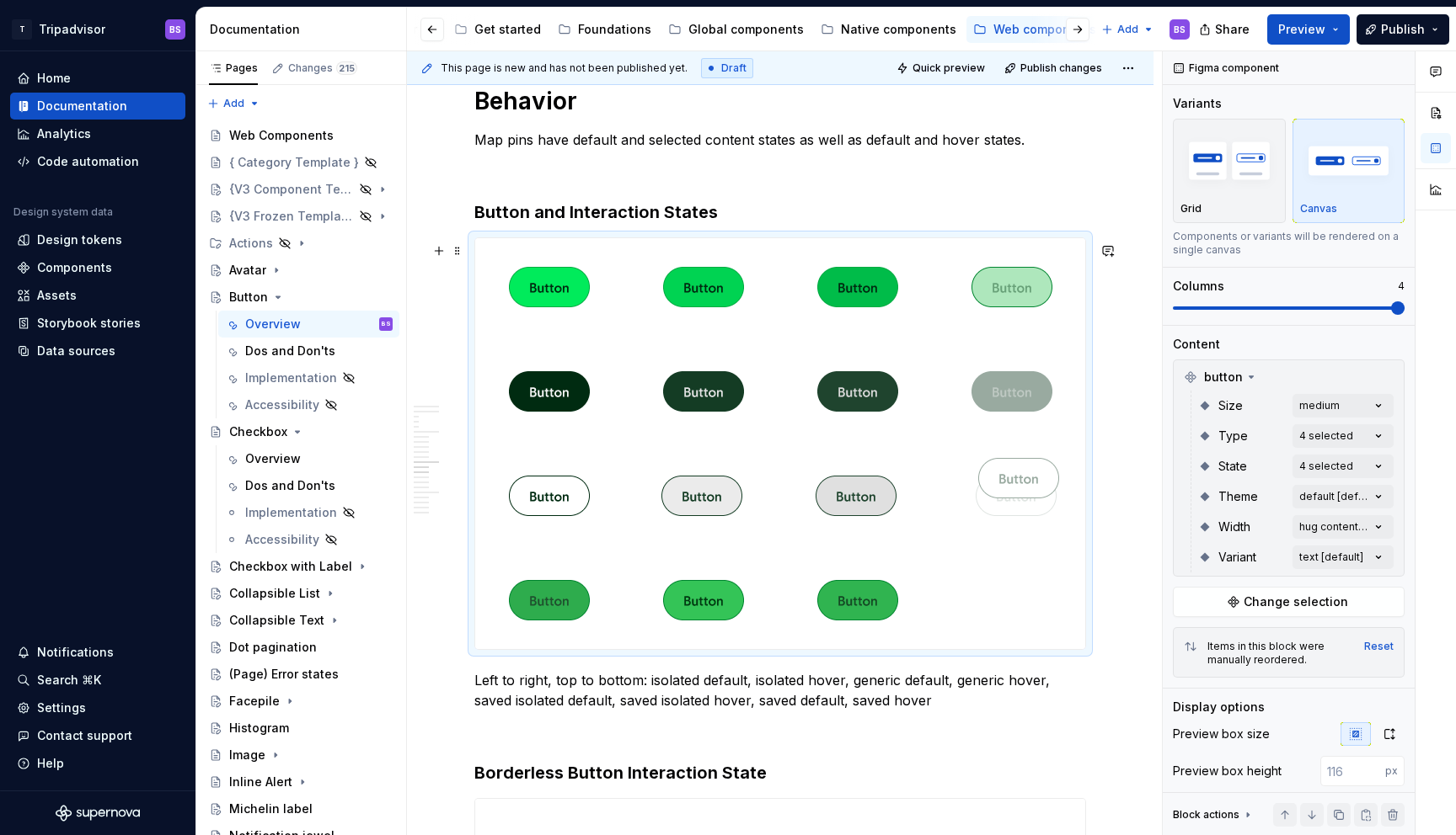
drag, startPoint x: 693, startPoint y: 506, endPoint x: 988, endPoint y: 510, distance: 295.0
drag, startPoint x: 715, startPoint y: 596, endPoint x: 568, endPoint y: 599, distance: 147.0
click at [563, 599] on body "T Tripadvisor BS Home Documentation Analytics Code automation Design system dat…" at bounding box center [728, 418] width 1456 height 835
drag, startPoint x: 697, startPoint y: 604, endPoint x: 867, endPoint y: 612, distance: 170.2
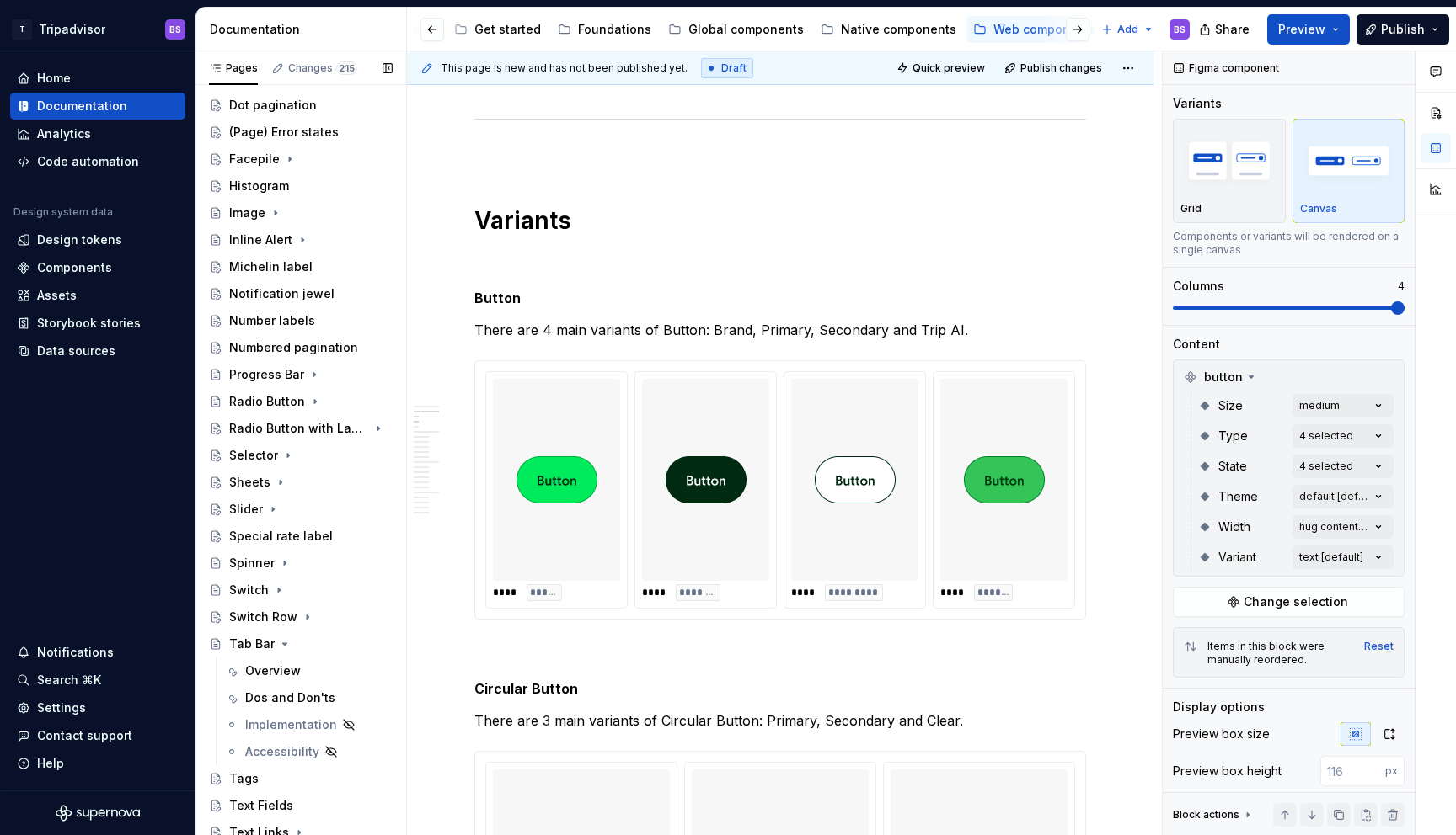
scroll to position [684, 0]
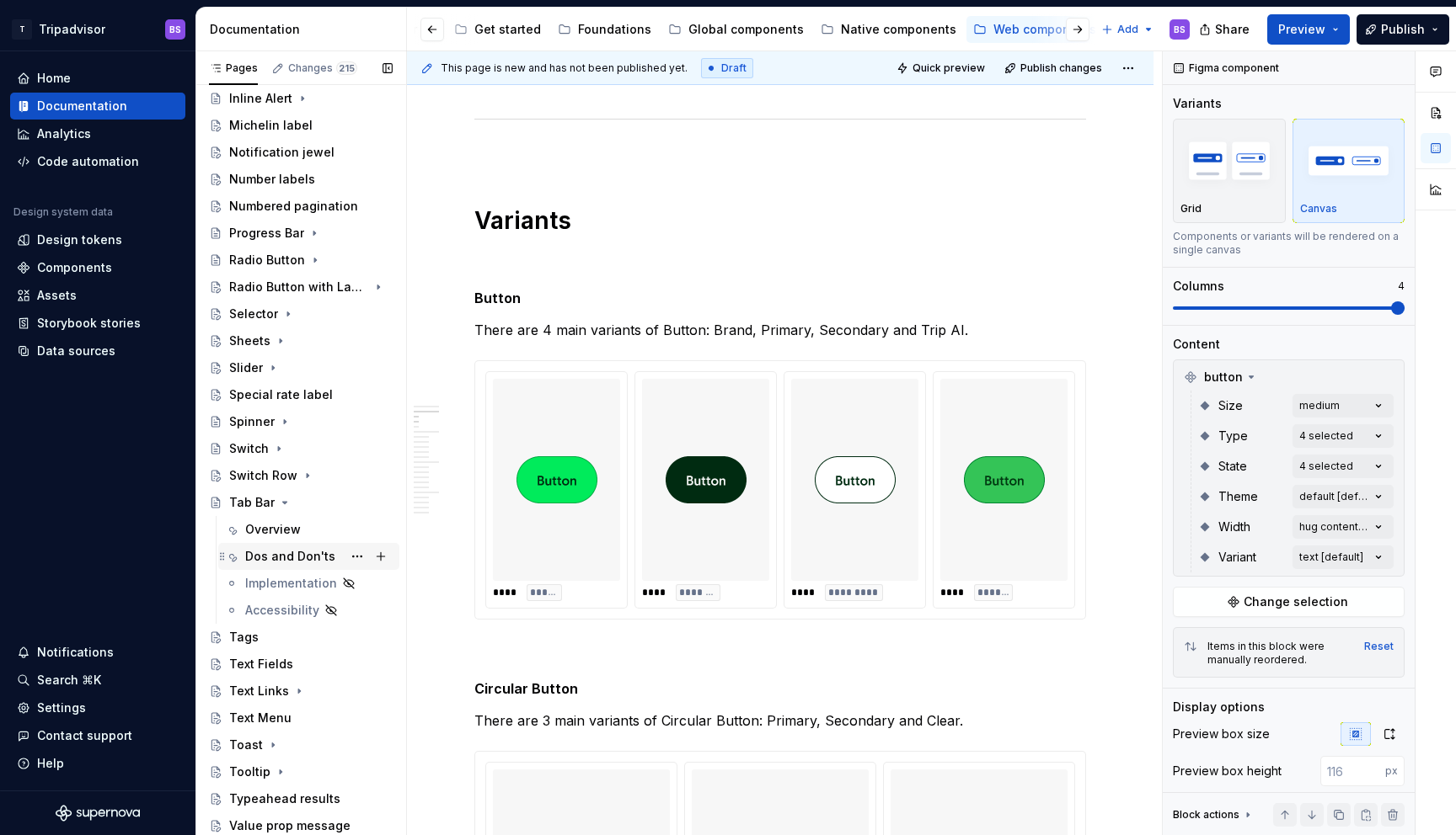
click at [294, 548] on div "Dos and Don'ts" at bounding box center [319, 556] width 148 height 24
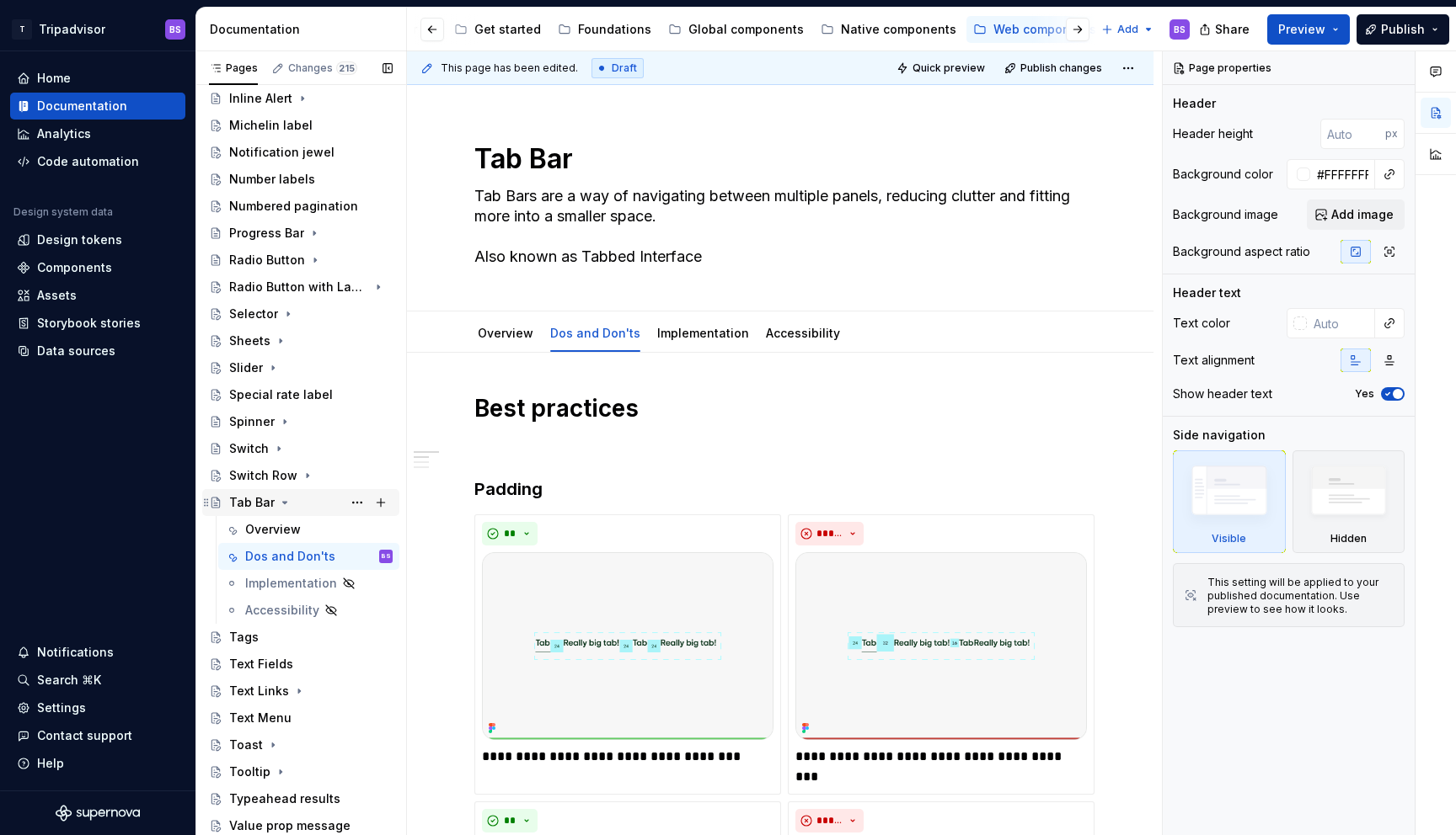
click at [283, 502] on icon "Page tree" at bounding box center [285, 503] width 4 height 2
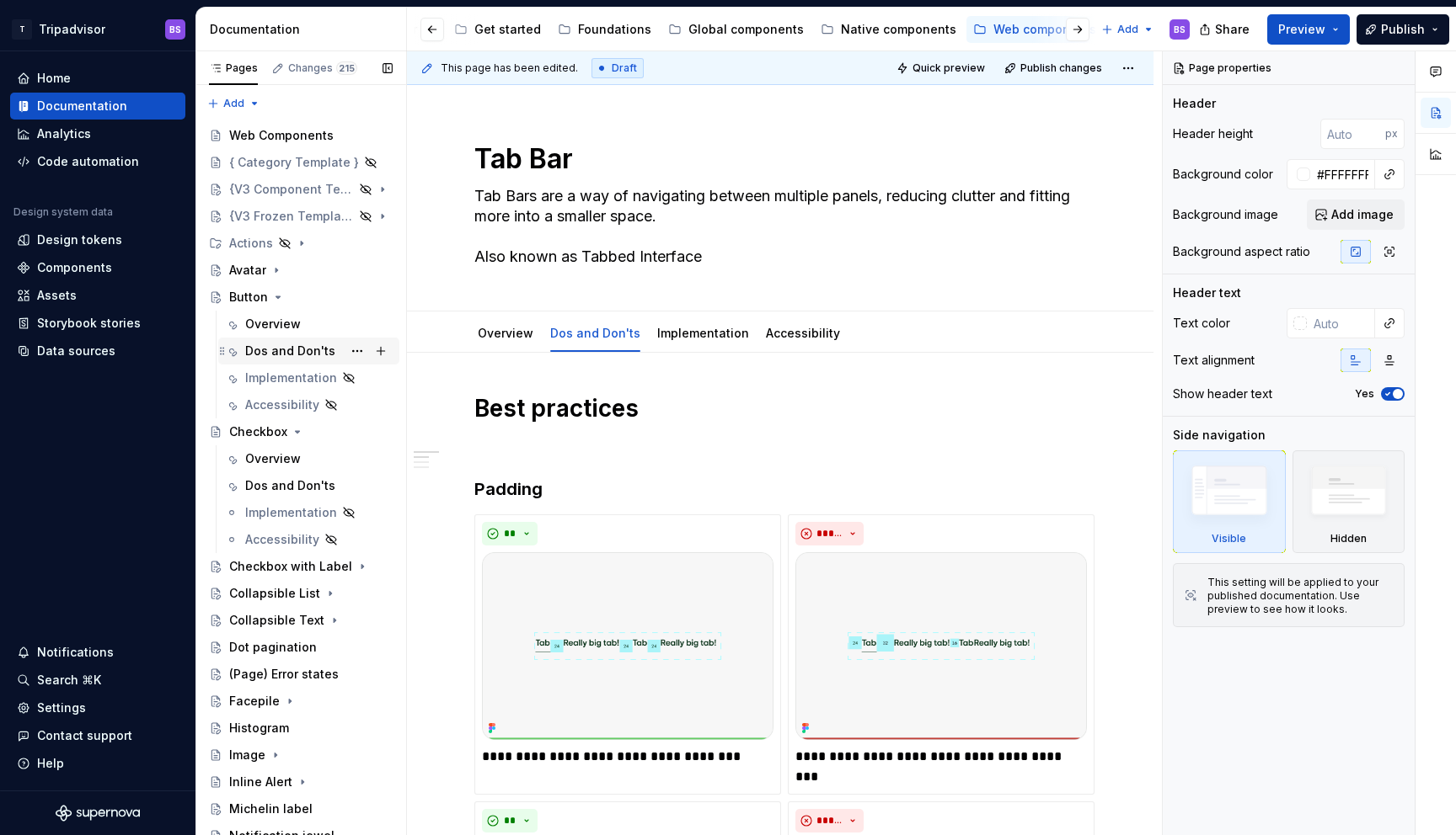
click at [289, 344] on div "Dos and Don'ts" at bounding box center [290, 350] width 90 height 17
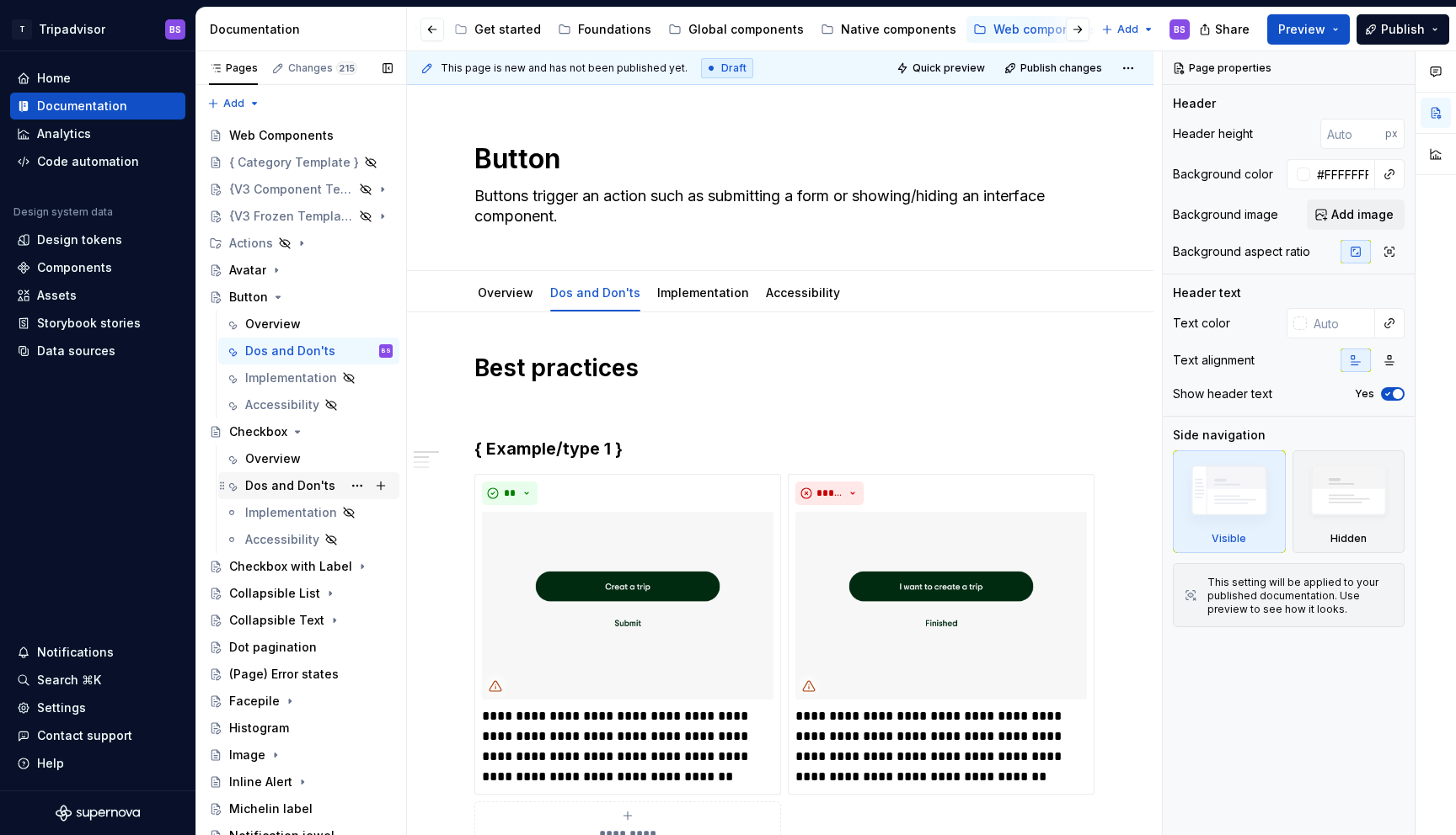
click at [299, 486] on div "Dos and Don'ts" at bounding box center [290, 486] width 90 height 17
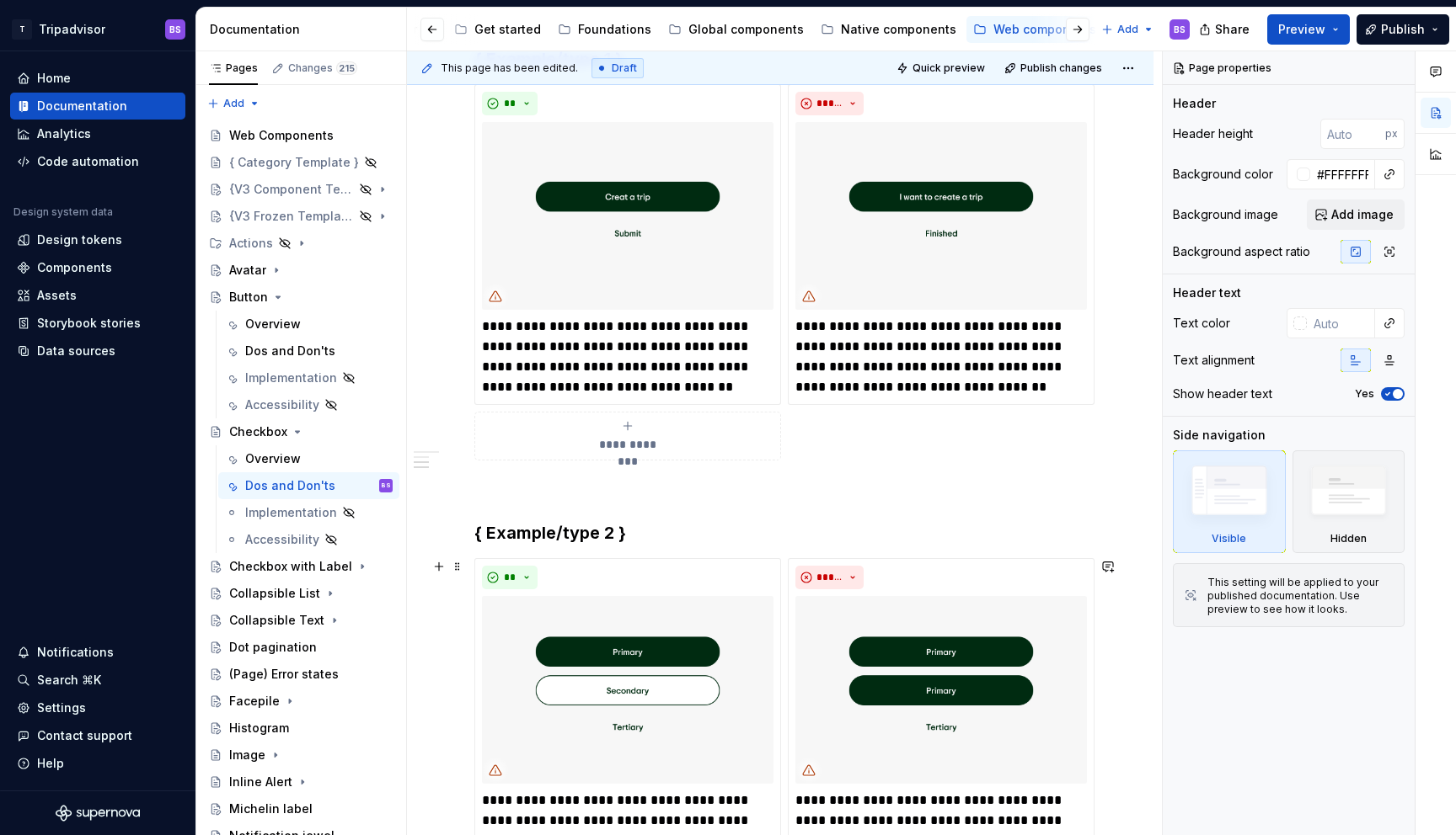
scroll to position [344, 0]
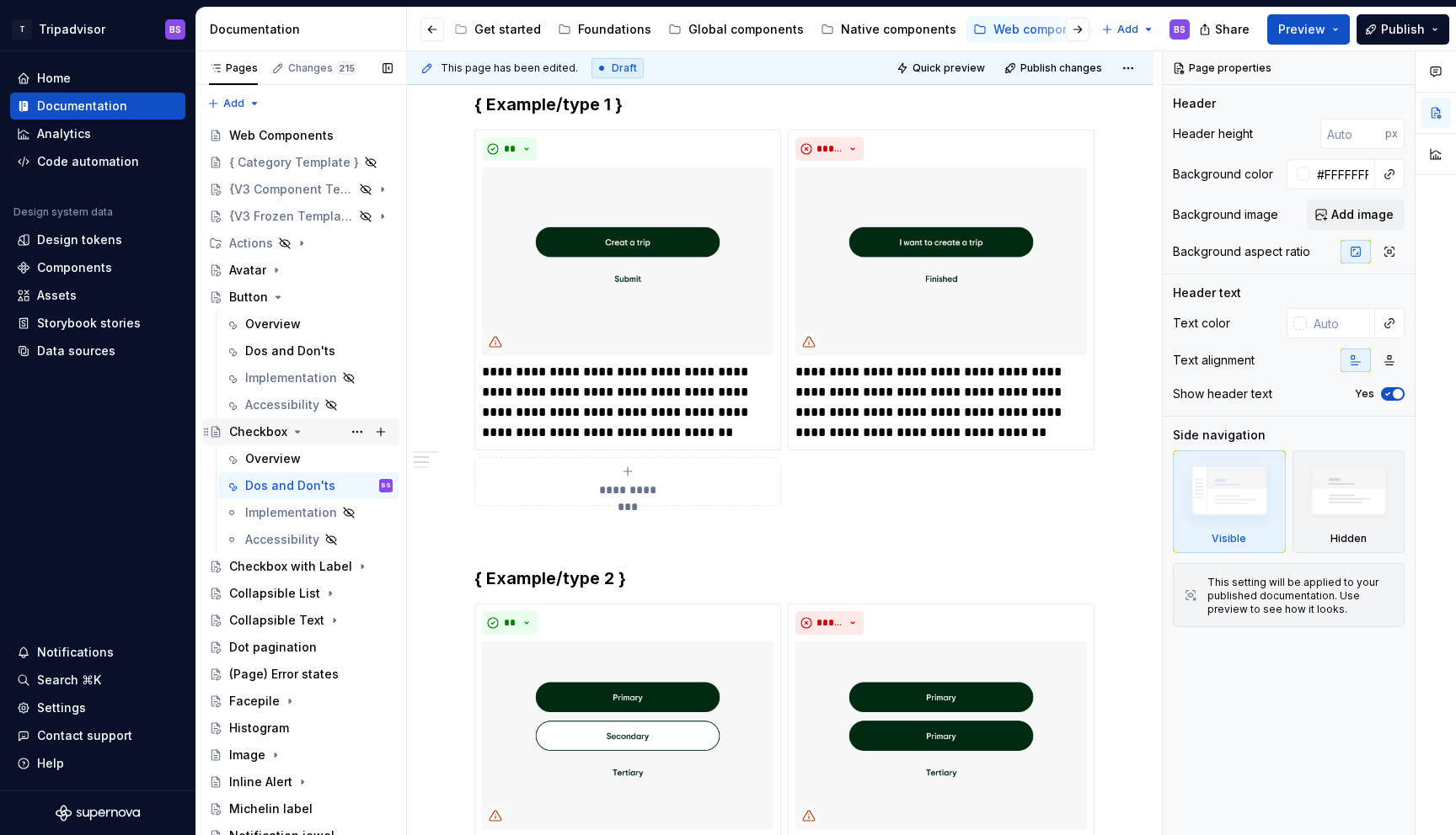
click at [299, 433] on icon "Page tree" at bounding box center [297, 431] width 13 height 13
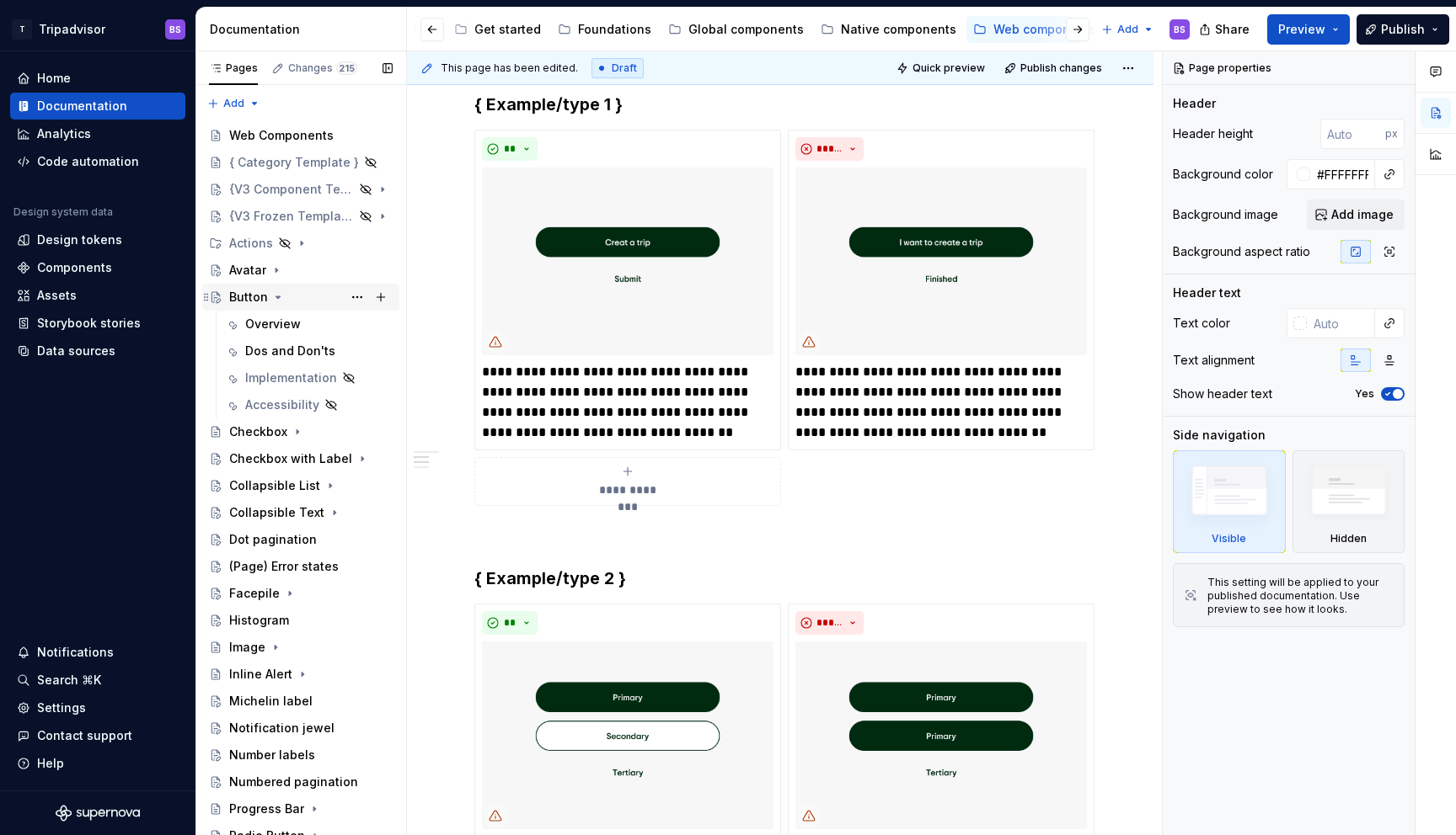
click at [276, 296] on icon "Page tree" at bounding box center [278, 297] width 4 height 2
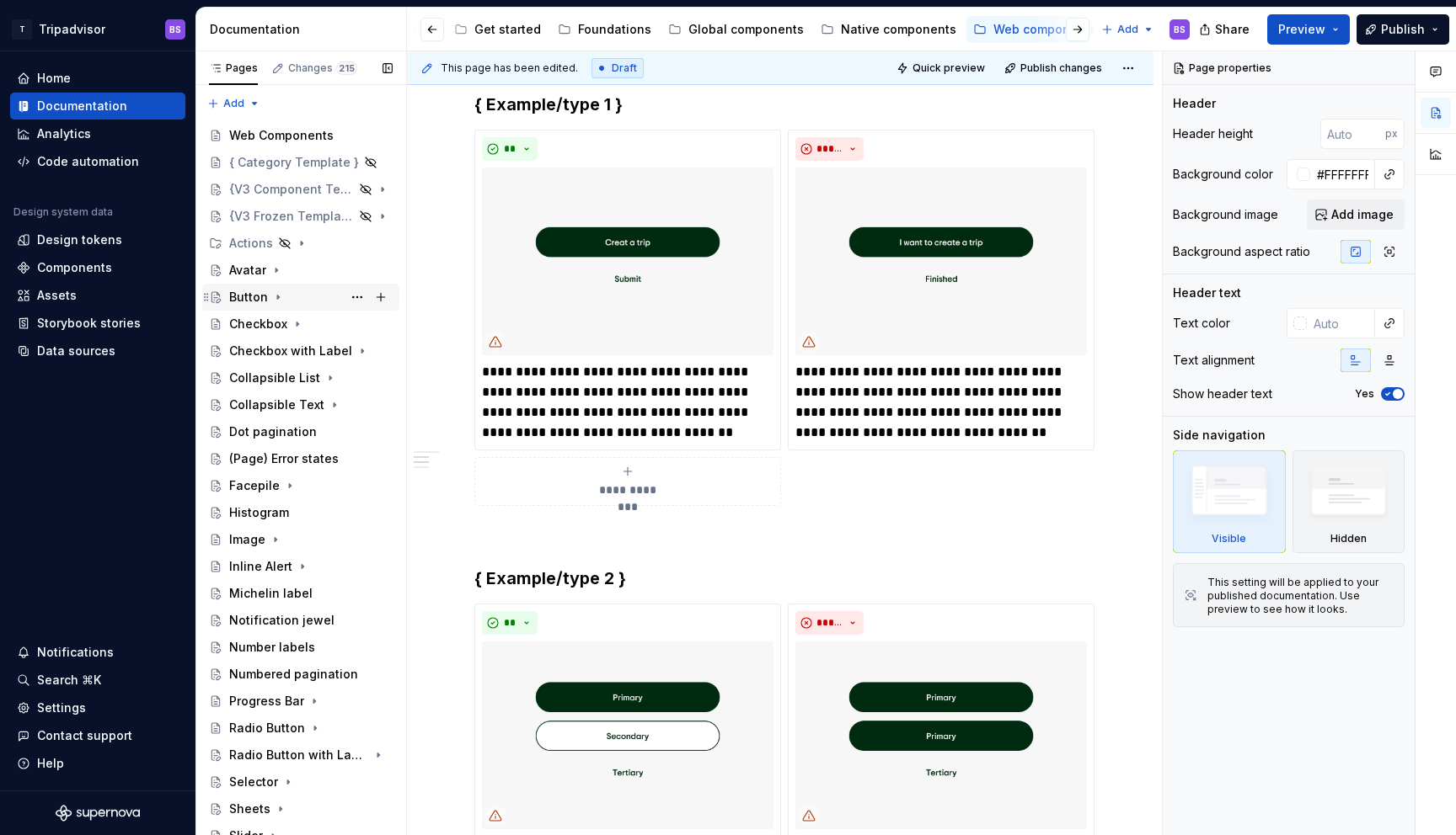
click at [277, 296] on icon "Page tree" at bounding box center [278, 297] width 2 height 4
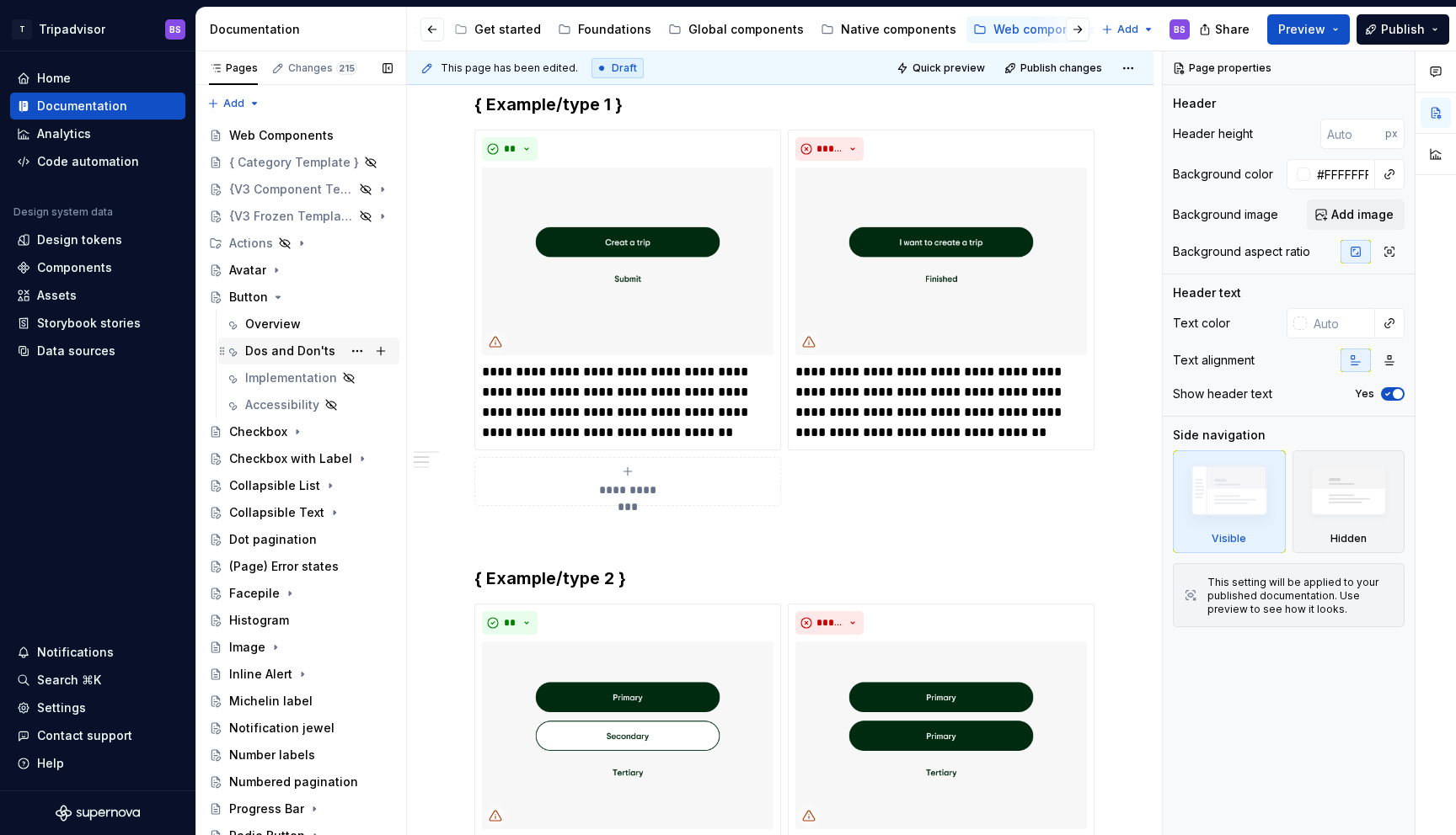
click at [273, 351] on div "Dos and Don'ts" at bounding box center [290, 350] width 90 height 17
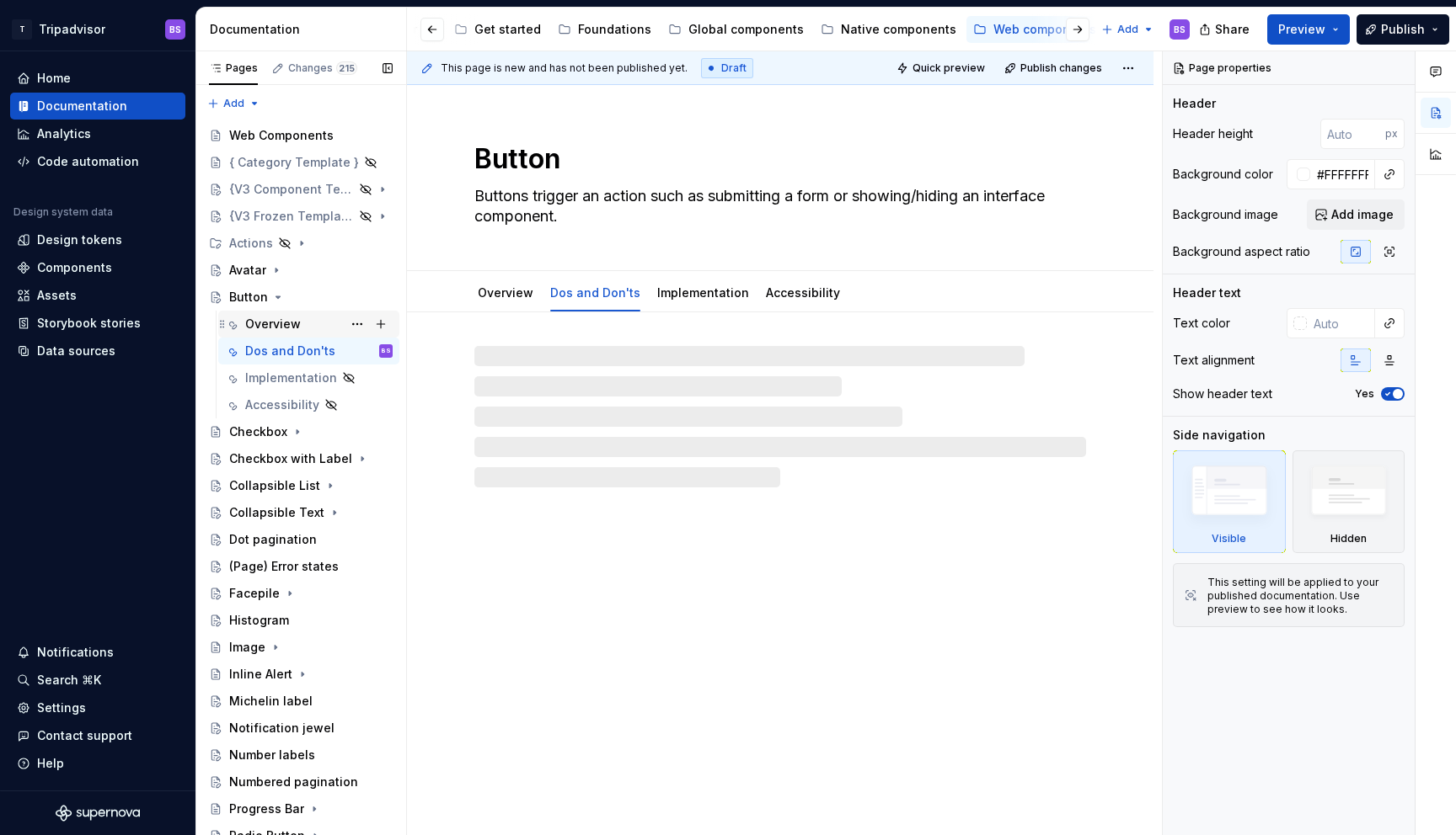
click at [274, 316] on div "Overview" at bounding box center [274, 324] width 56 height 17
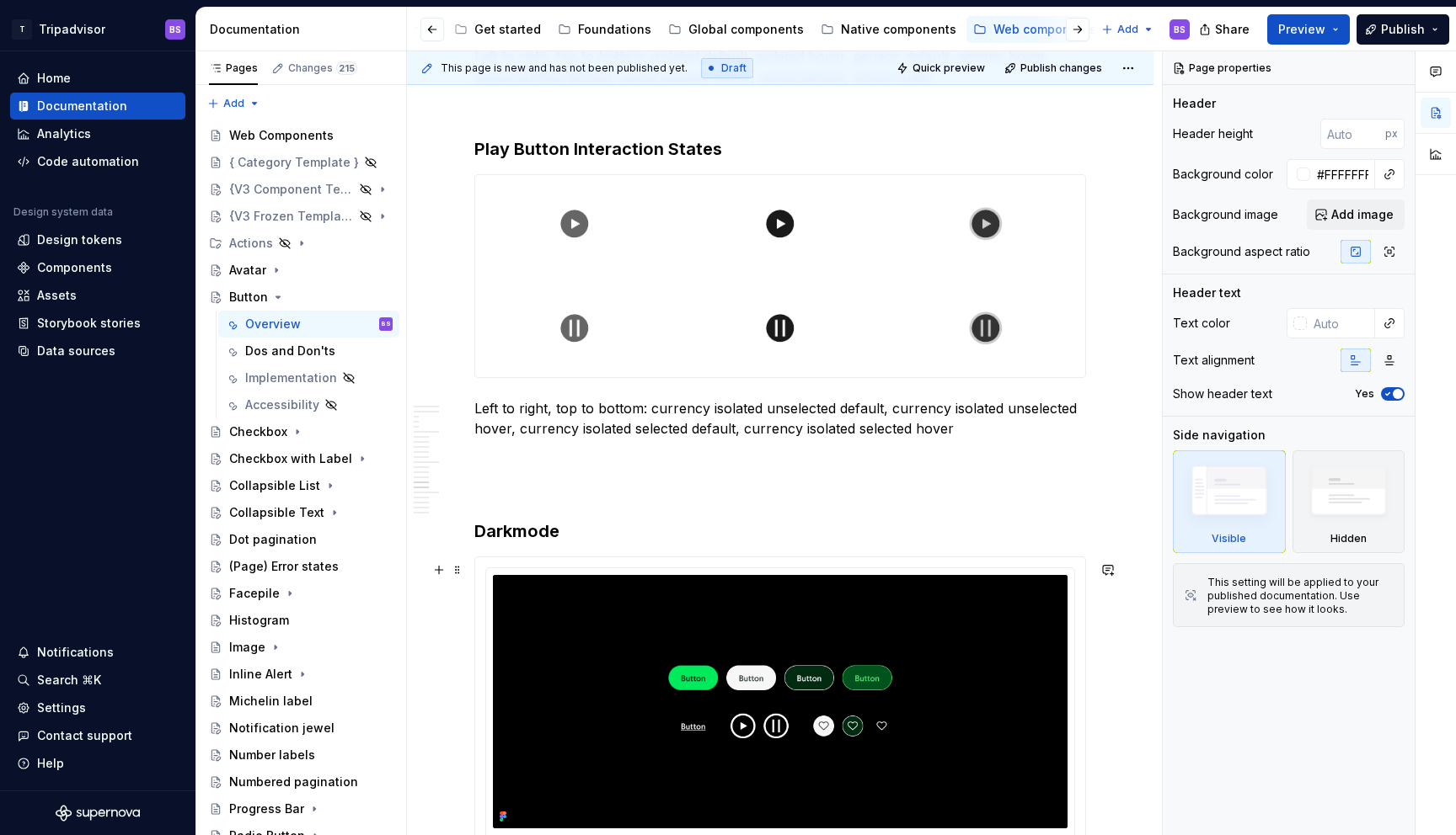
scroll to position [4965, 0]
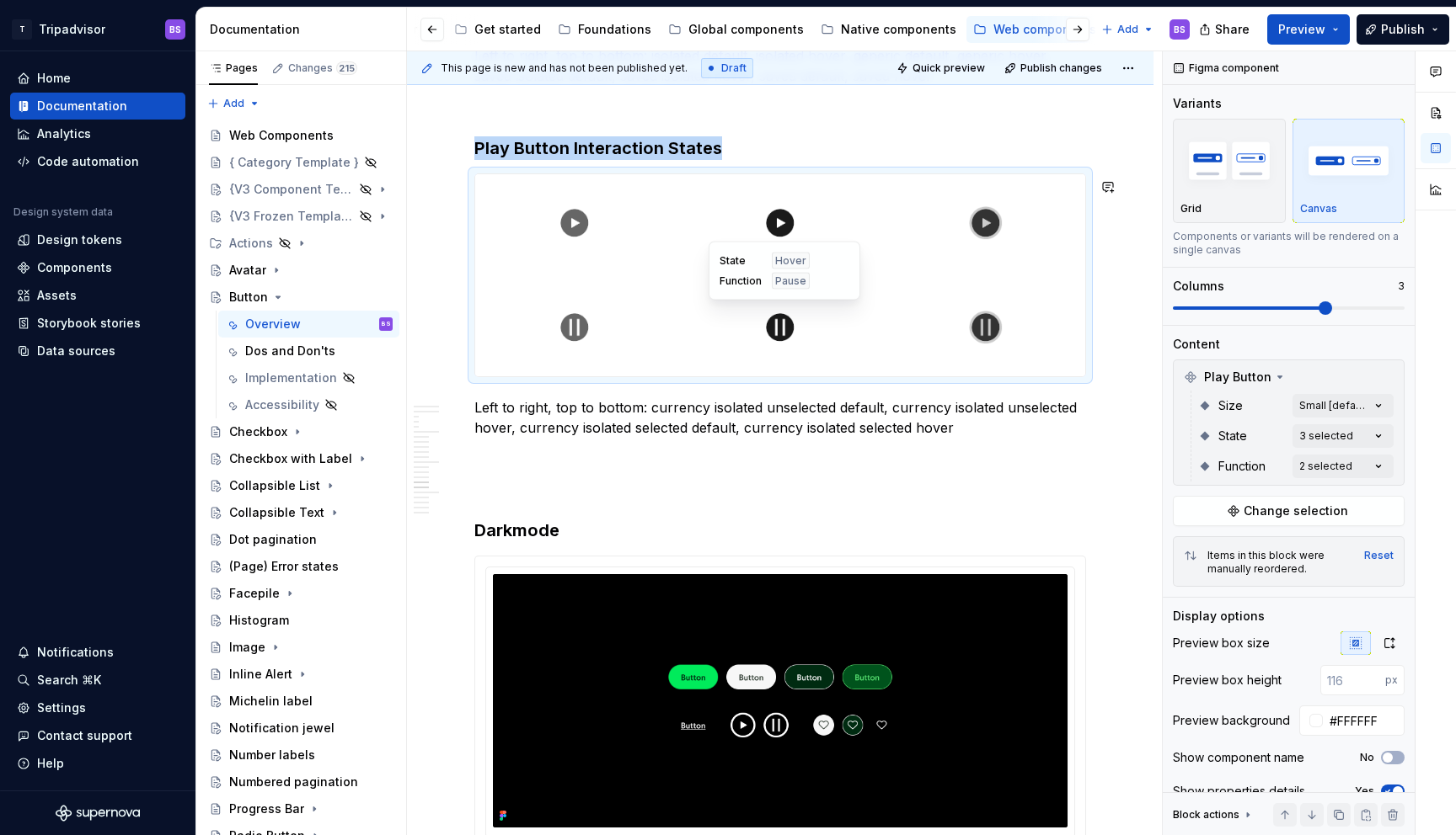
click at [861, 298] on div at bounding box center [780, 328] width 199 height 98
click at [1391, 652] on button "button" at bounding box center [1390, 643] width 31 height 24
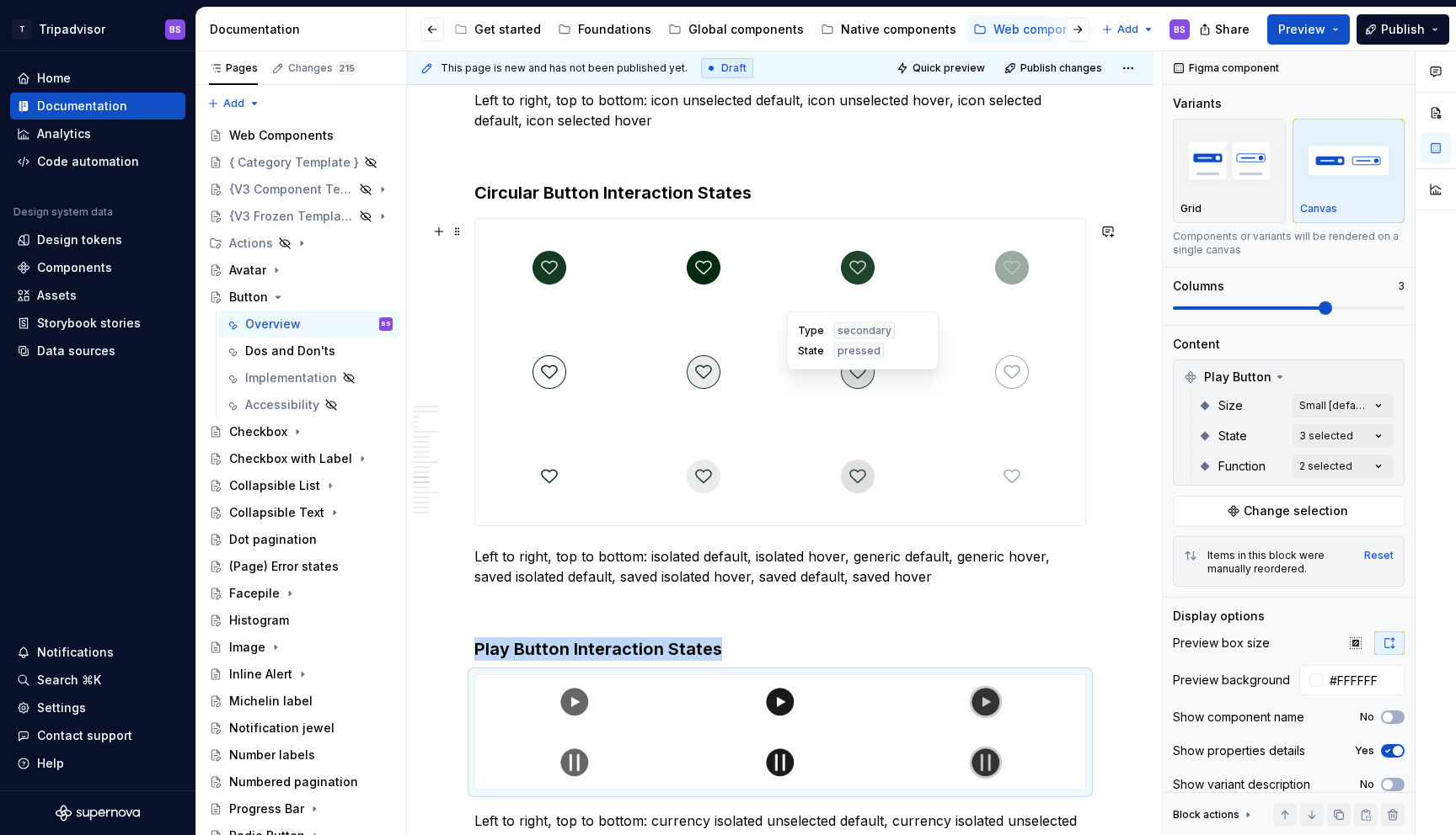
scroll to position [4439, 0]
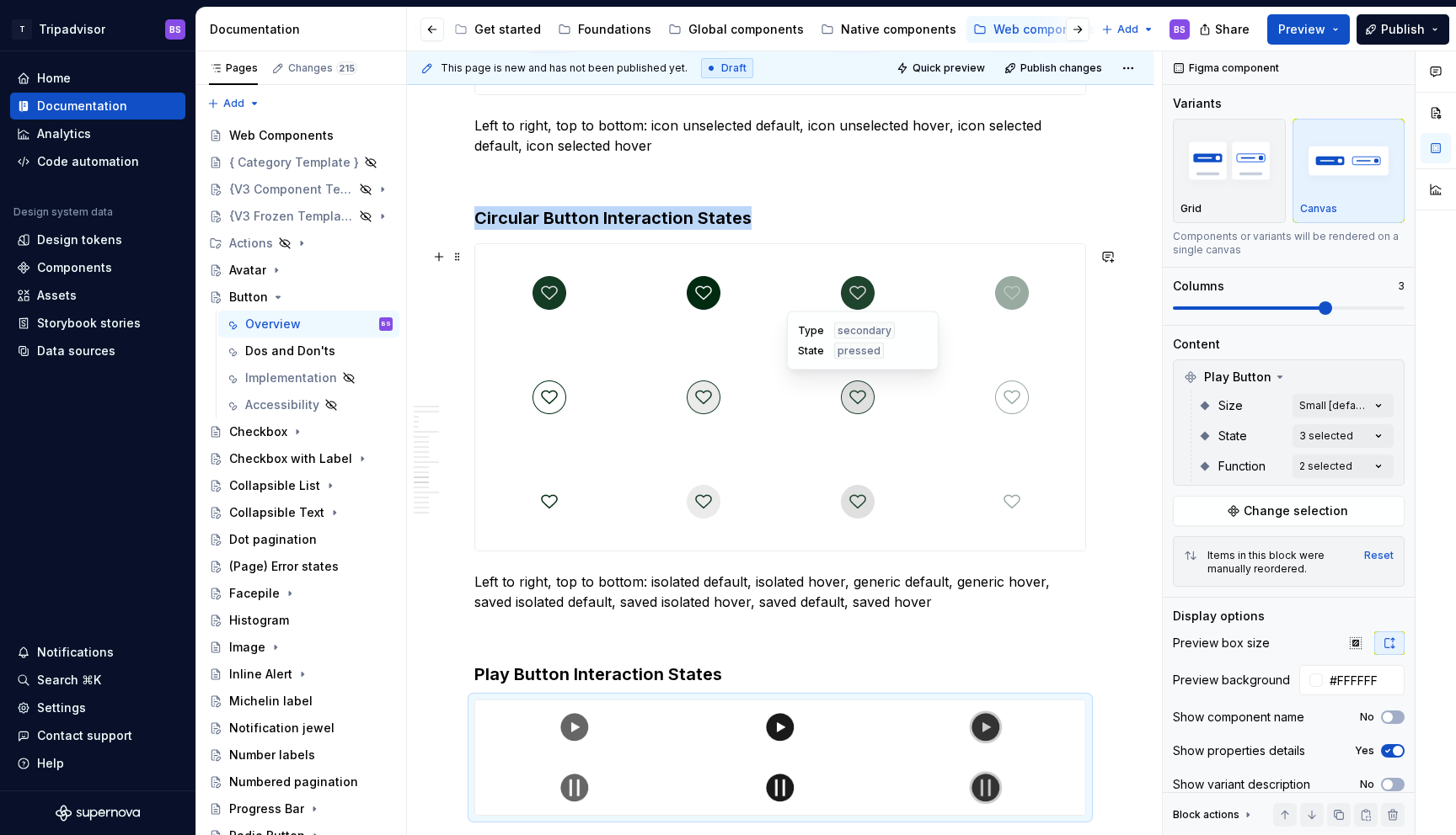
click at [794, 431] on div at bounding box center [857, 397] width 148 height 98
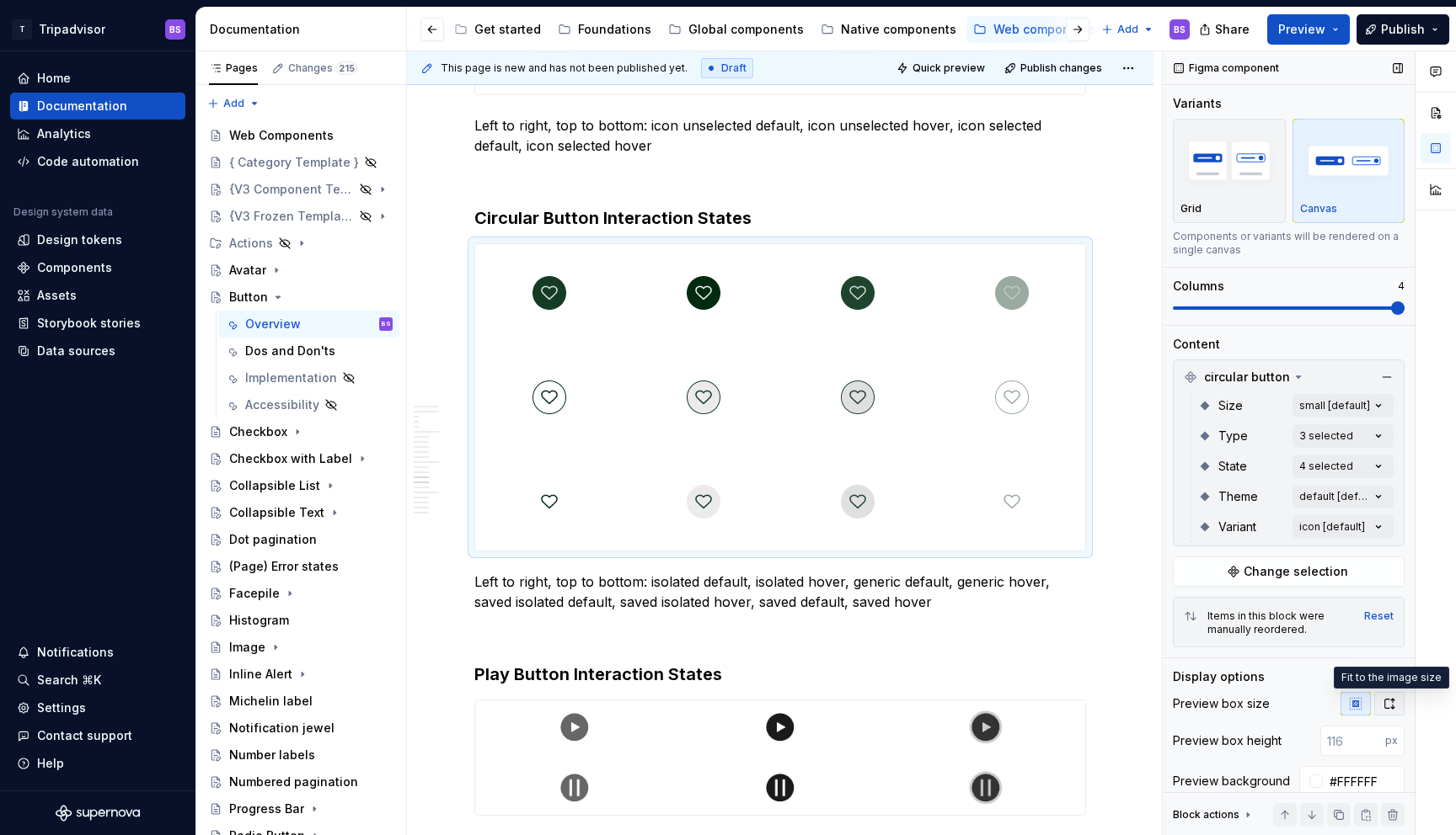
click at [1386, 708] on icon "button" at bounding box center [1390, 704] width 10 height 10
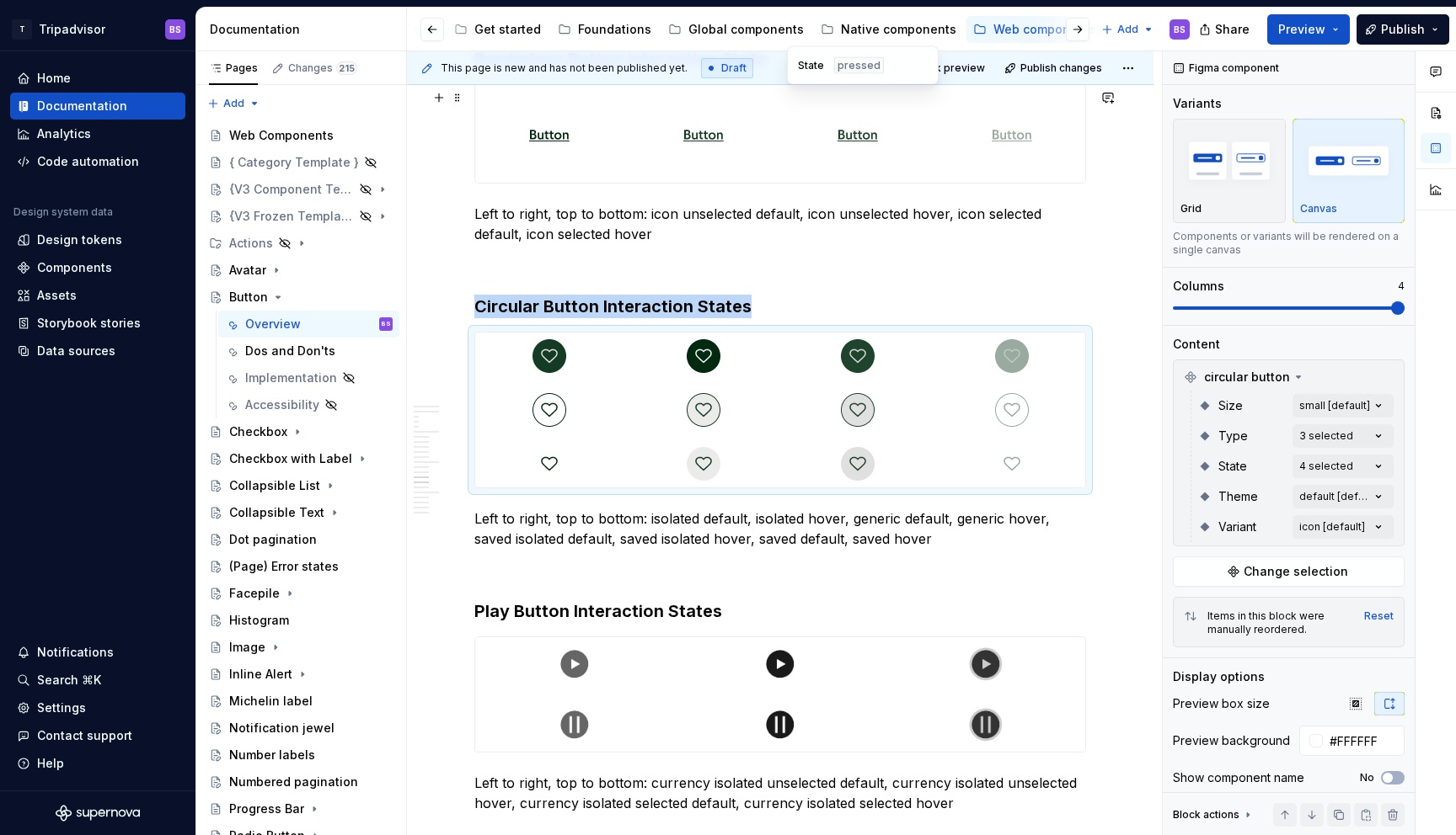
scroll to position [4302, 0]
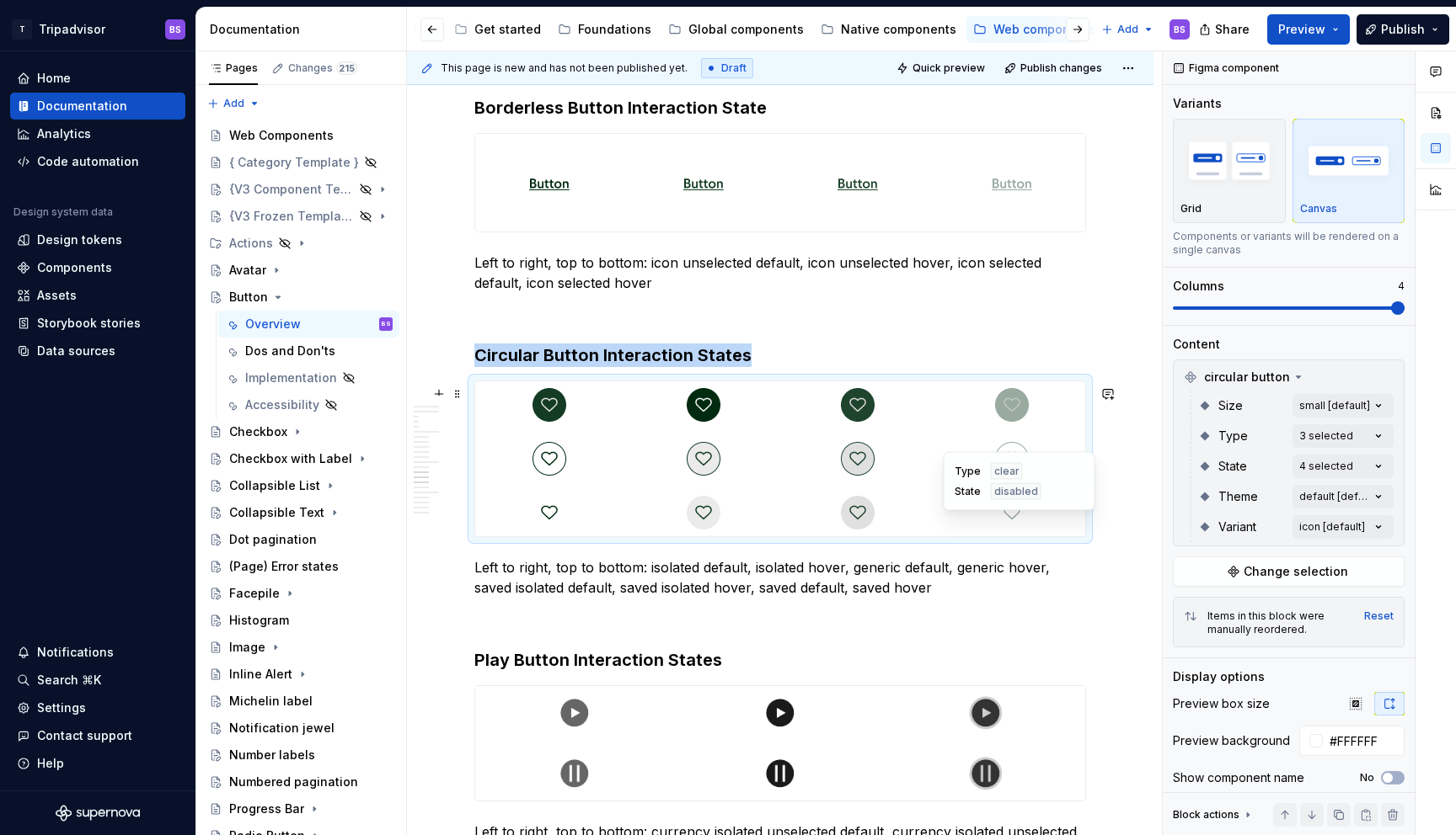
click at [954, 521] on div at bounding box center [1011, 513] width 148 height 47
click at [961, 508] on div "Type clear State disabled" at bounding box center [1020, 481] width 152 height 59
click at [1362, 703] on icon "button" at bounding box center [1355, 703] width 13 height 13
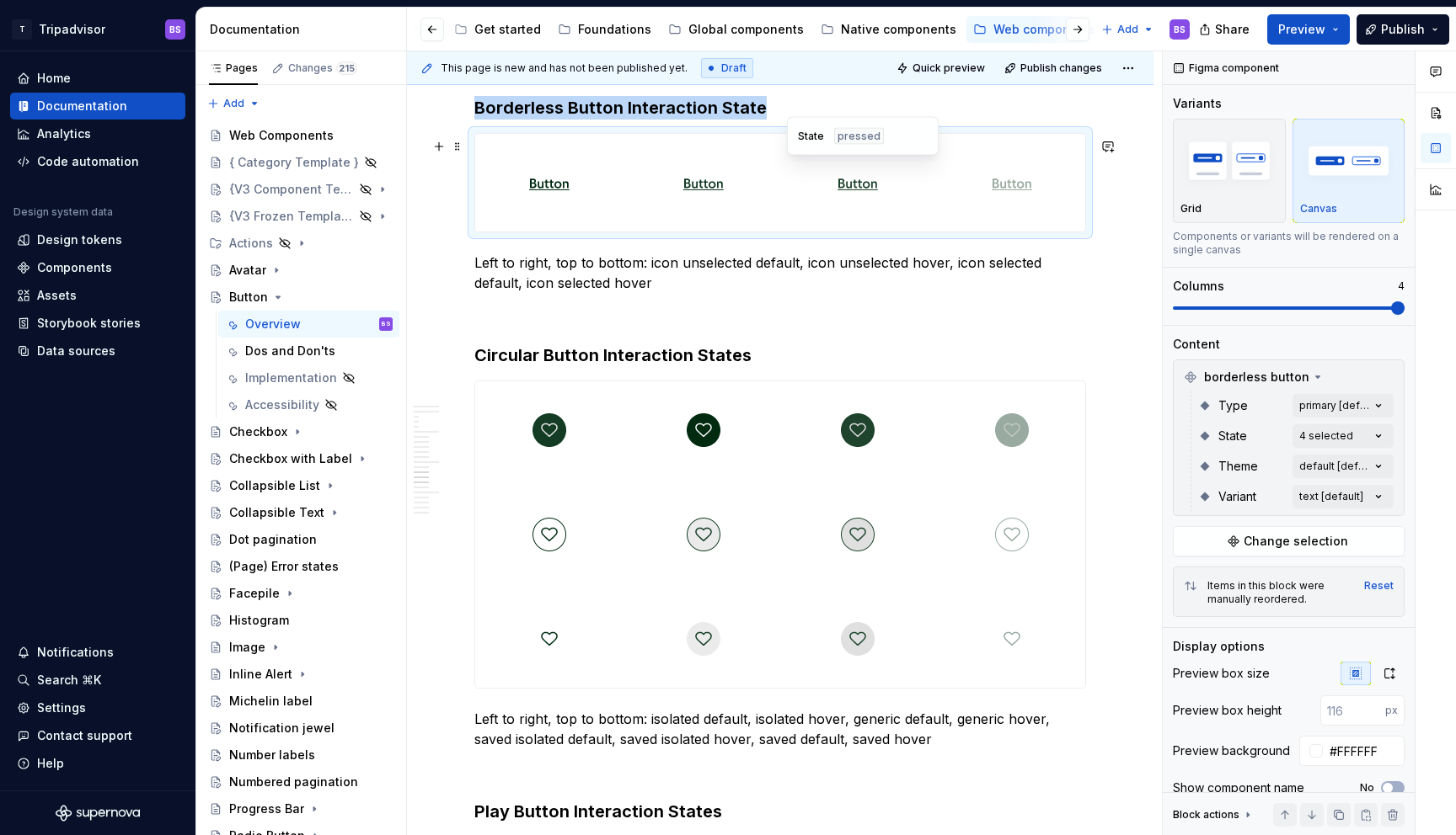
click at [835, 214] on div at bounding box center [857, 183] width 148 height 98
click at [1386, 670] on icon "button" at bounding box center [1389, 673] width 13 height 13
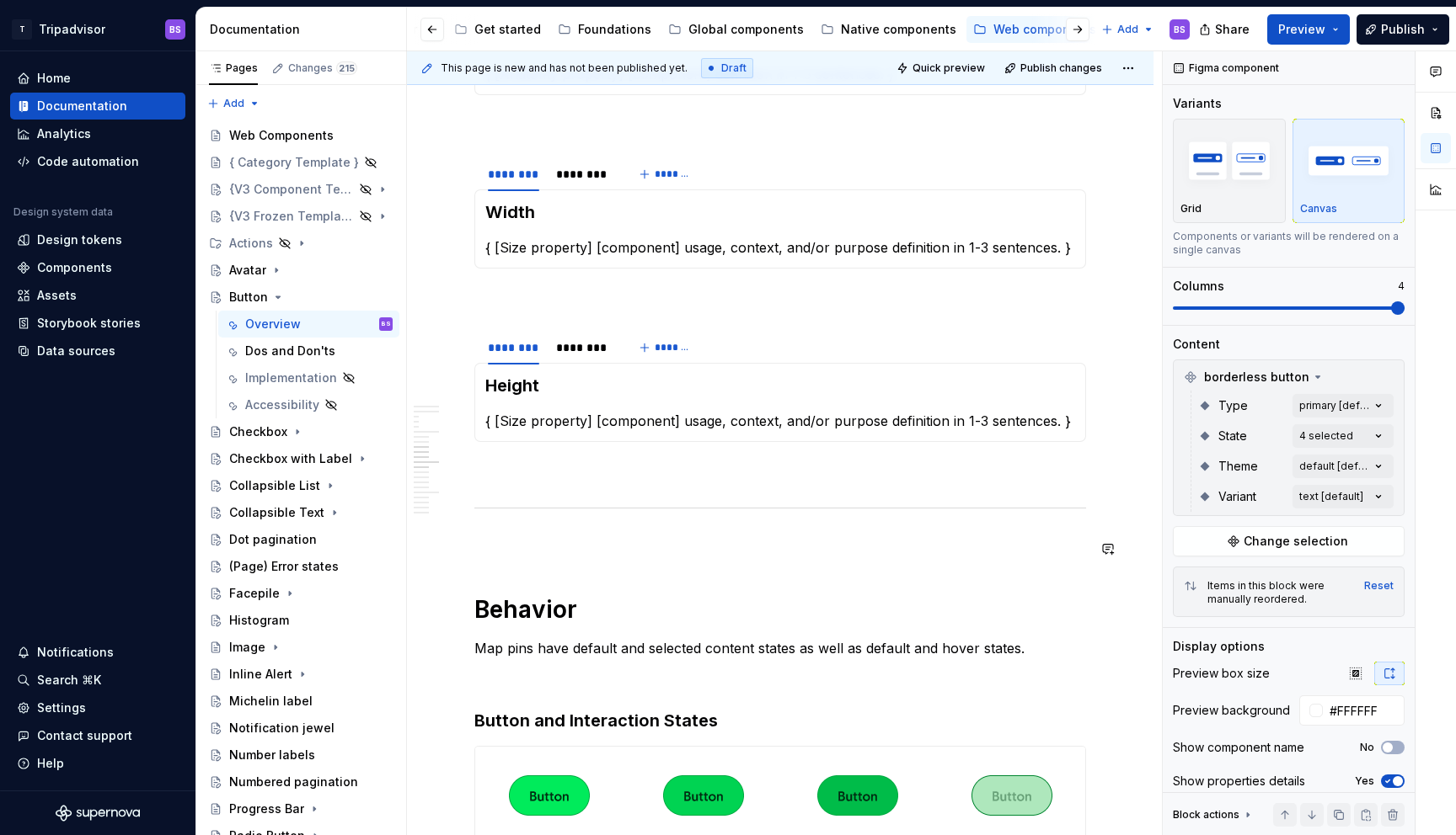
scroll to position [3480, 0]
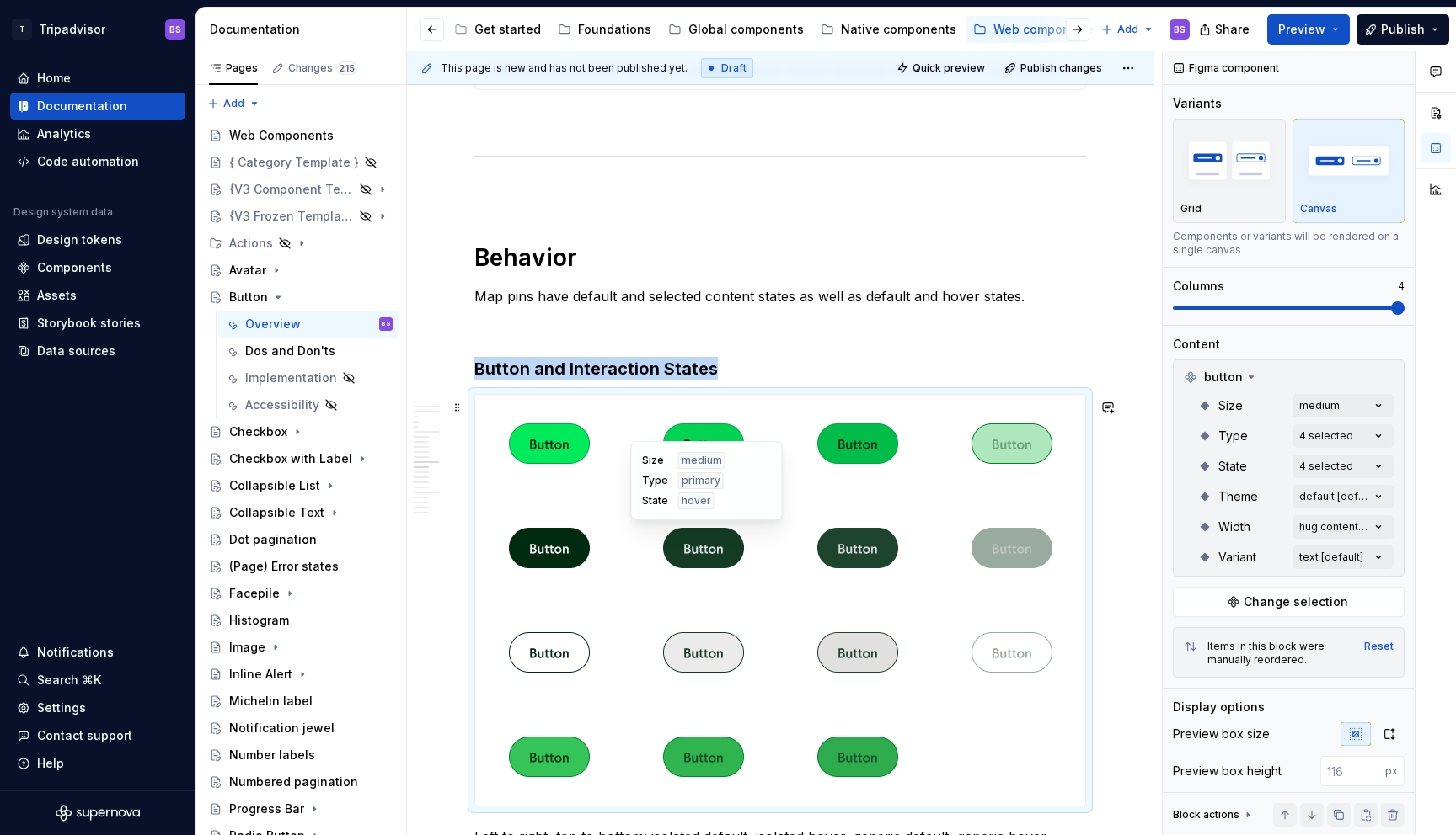
click at [777, 597] on div at bounding box center [703, 549] width 148 height 98
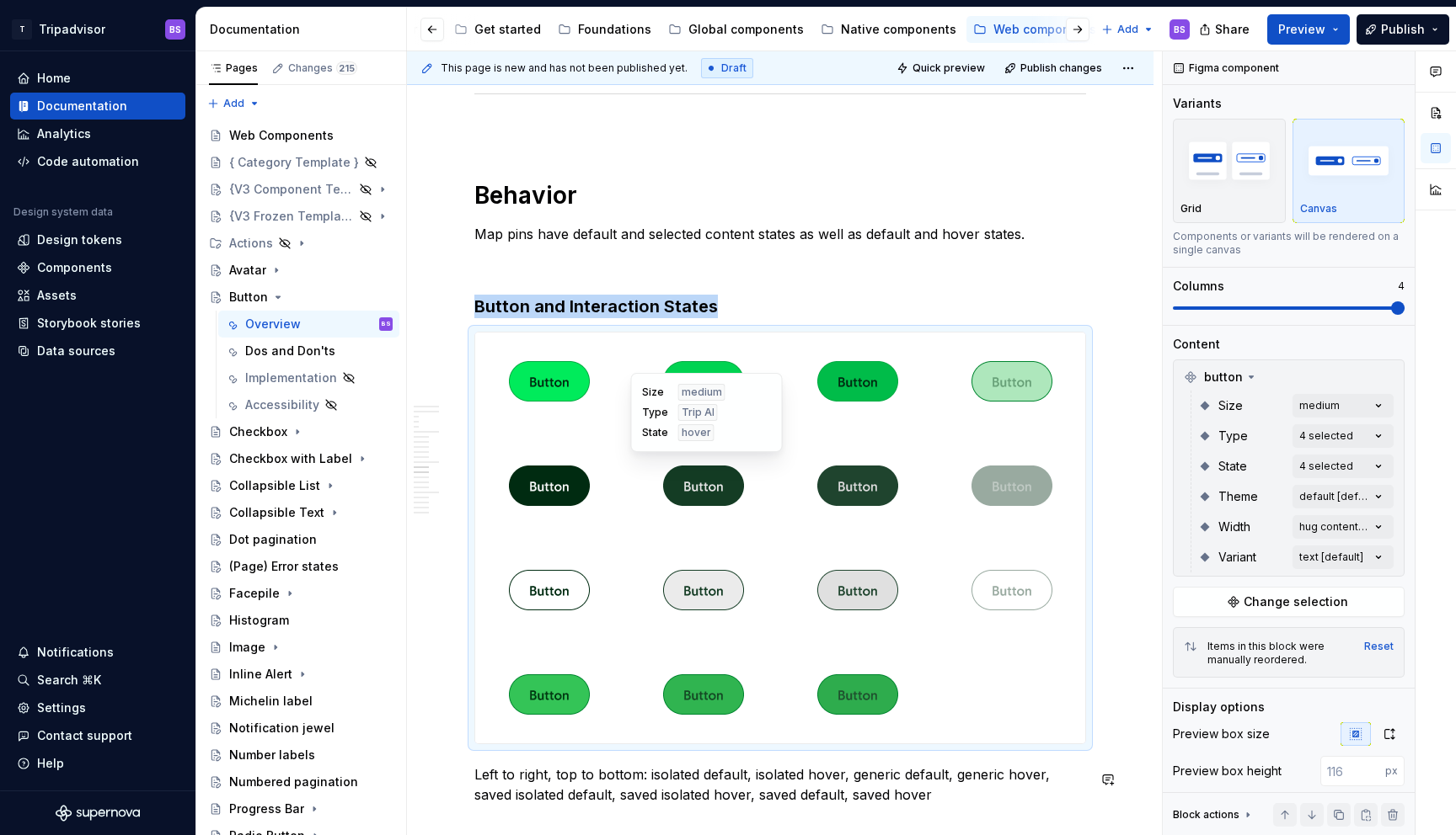
scroll to position [3770, 0]
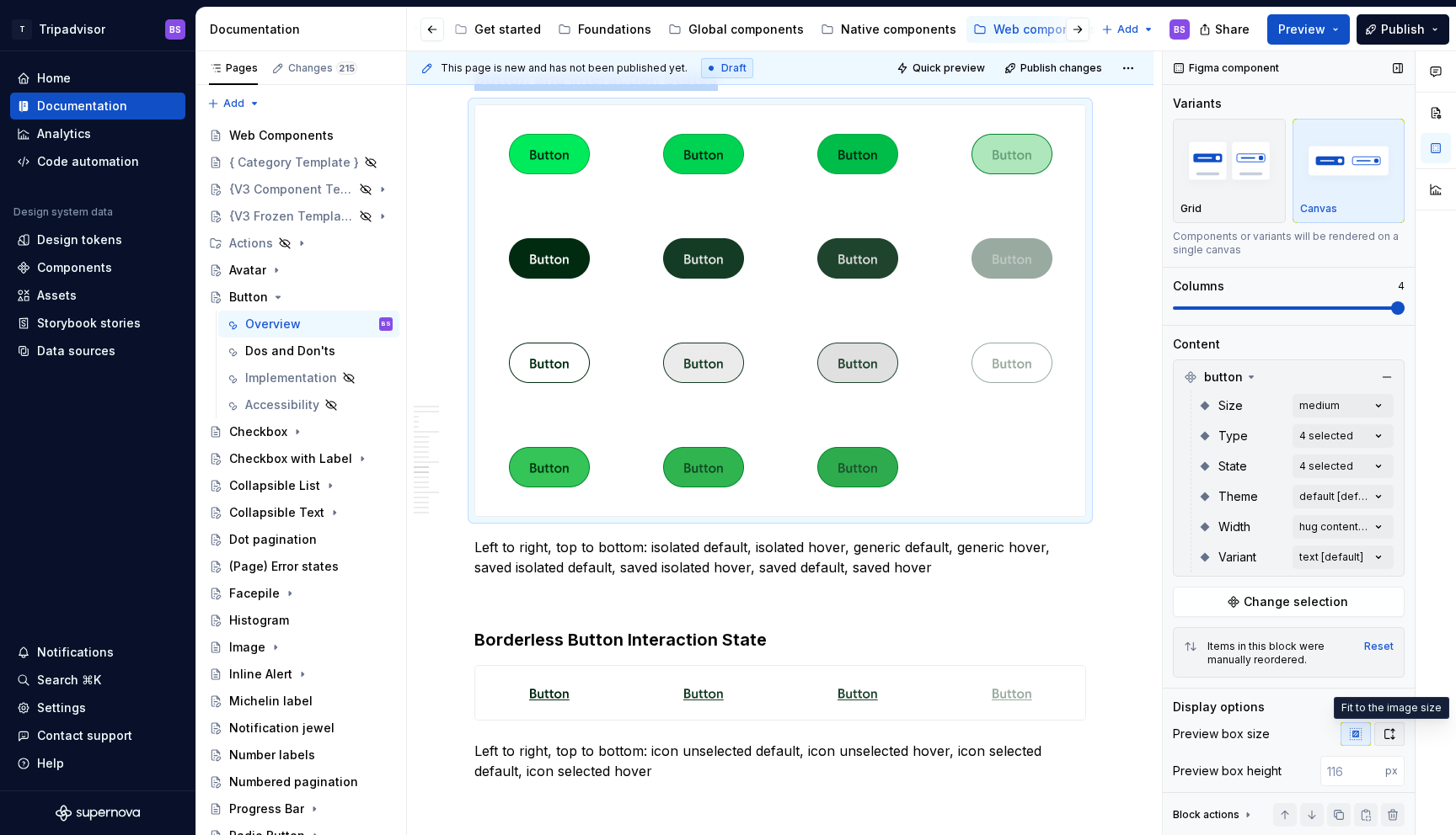
click at [1393, 733] on icon "button" at bounding box center [1389, 734] width 13 height 13
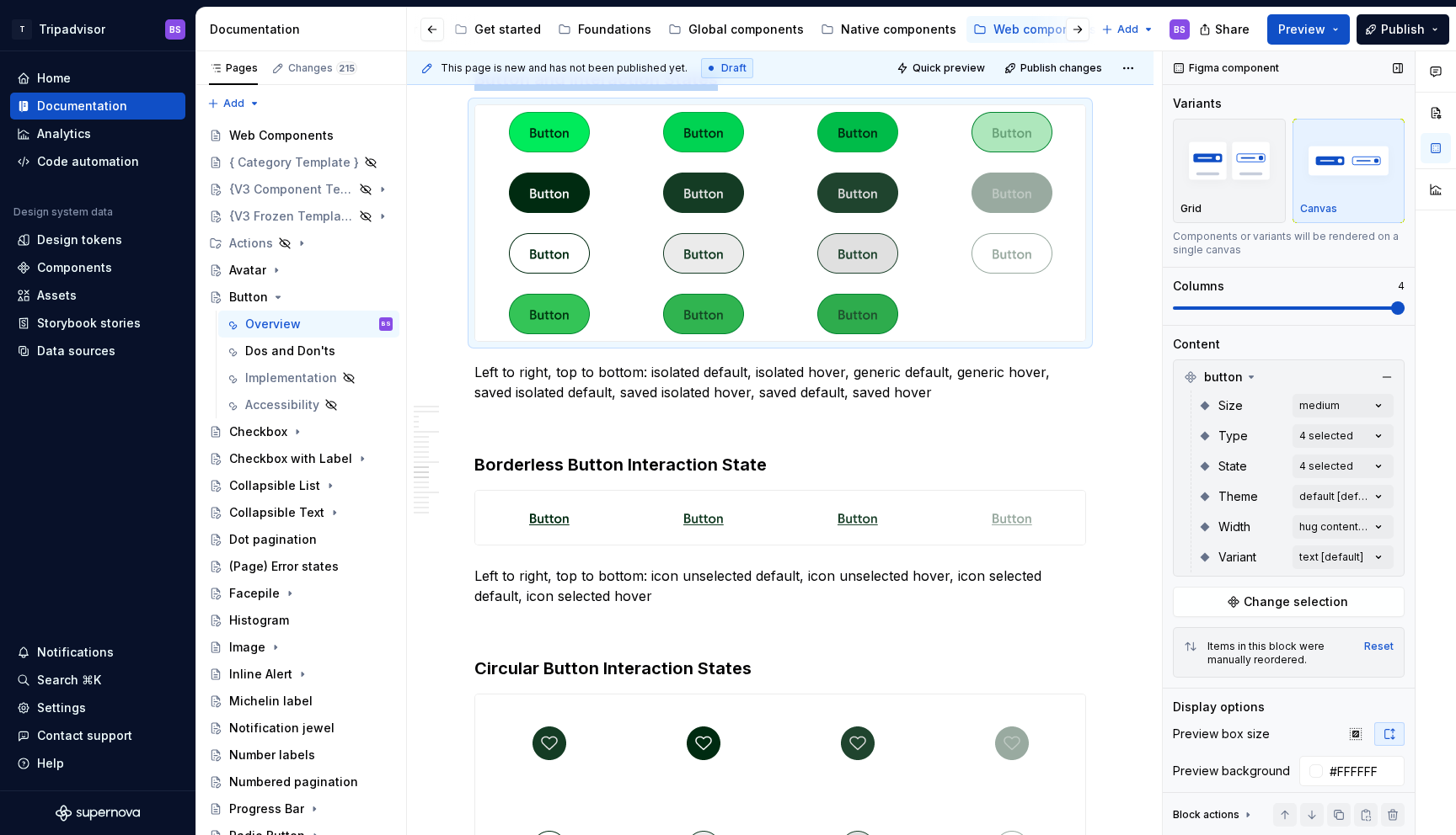
click at [1393, 733] on icon "button" at bounding box center [1389, 734] width 13 height 13
click at [1354, 735] on icon "button" at bounding box center [1355, 734] width 11 height 11
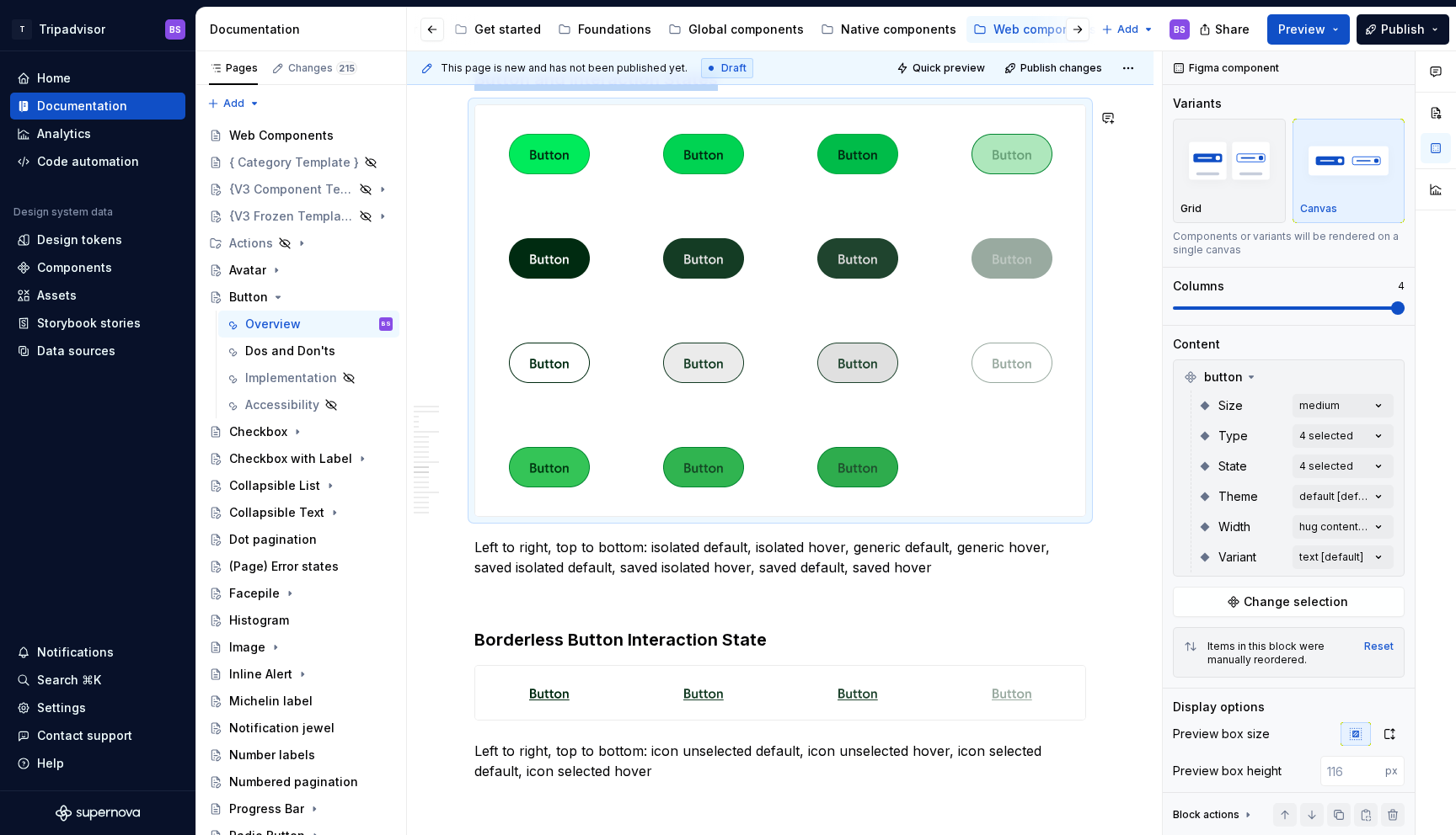
scroll to position [3744, 0]
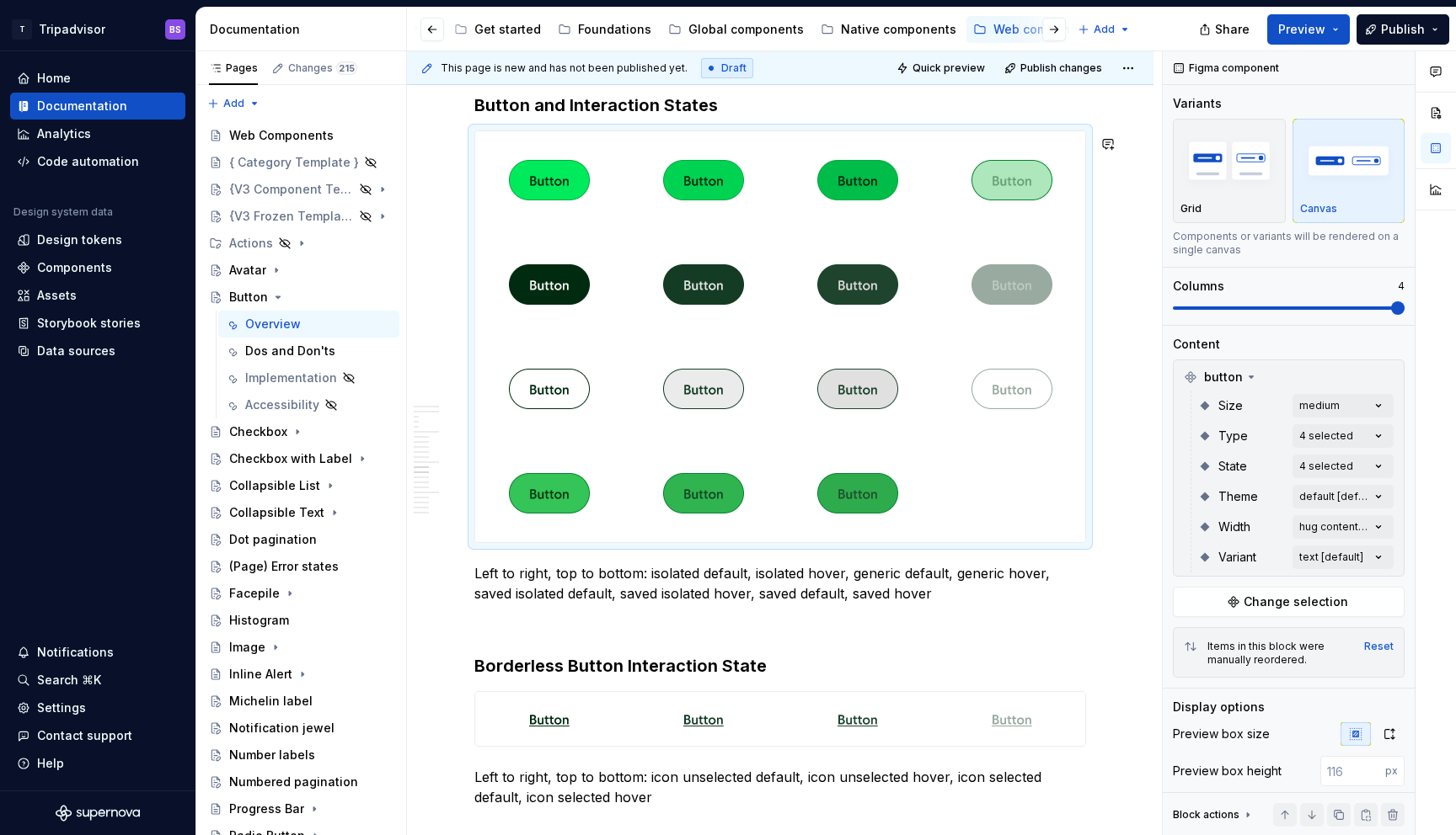
type textarea "*"
